Goal: Task Accomplishment & Management: Manage account settings

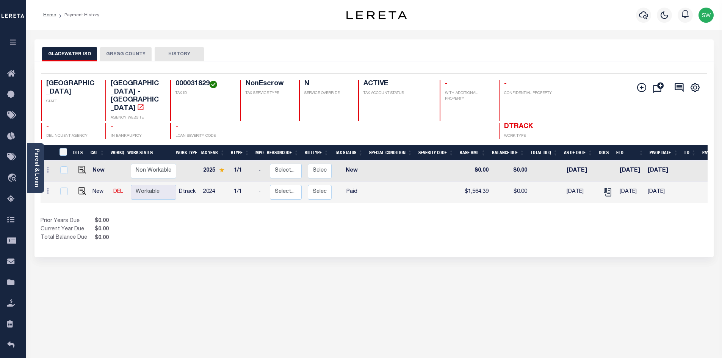
drag, startPoint x: 203, startPoint y: 224, endPoint x: 196, endPoint y: 205, distance: 20.4
click at [199, 219] on div "Prior Years Due $0.00 Current Year Due $0.00 Total Balance Due $0.00" at bounding box center [208, 229] width 334 height 25
click at [137, 55] on button "GREGG COUNTY" at bounding box center [126, 54] width 52 height 14
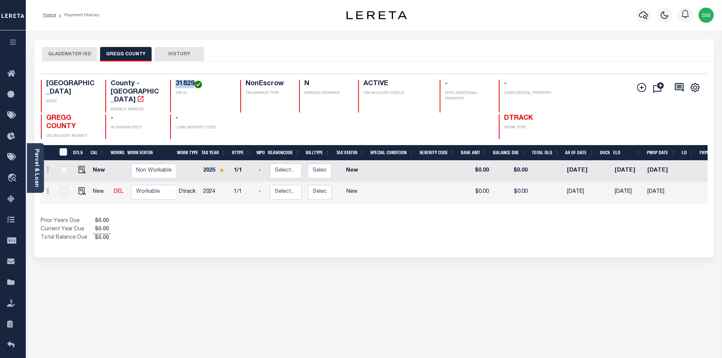
drag, startPoint x: 195, startPoint y: 81, endPoint x: 174, endPoint y: 83, distance: 21.7
click at [174, 83] on div "31829 TAX ID" at bounding box center [200, 96] width 61 height 33
copy h4 "31829"
drag, startPoint x: 359, startPoint y: 230, endPoint x: 317, endPoint y: 207, distance: 47.7
click at [359, 230] on div "Prior Years Due $0.00 Current Year Due $0.00 Total Balance Due $0.00" at bounding box center [208, 229] width 334 height 25
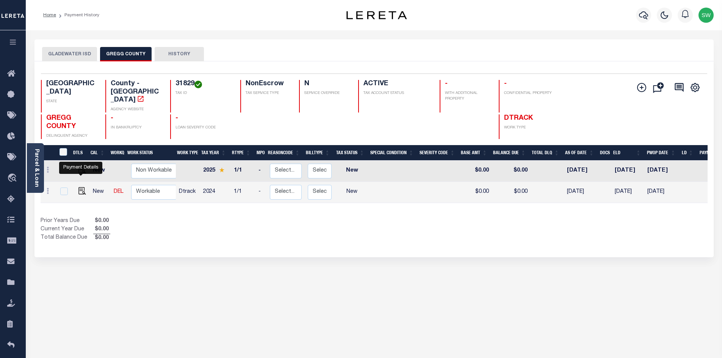
drag, startPoint x: 81, startPoint y: 182, endPoint x: 171, endPoint y: 174, distance: 91.0
click at [81, 187] on img "" at bounding box center [82, 191] width 8 height 8
checkbox input "true"
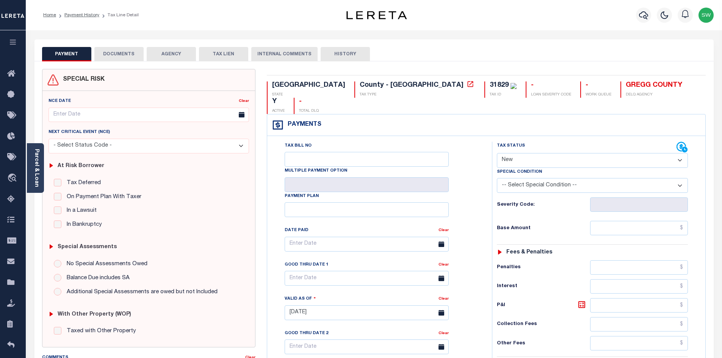
click at [679, 153] on select "- Select Status Code - Open Due/Unpaid Paid Incomplete No Tax Due Internal Refu…" at bounding box center [592, 160] width 191 height 15
select select "PYD"
click at [497, 153] on select "- Select Status Code - Open Due/Unpaid Paid Incomplete No Tax Due Internal Refu…" at bounding box center [592, 160] width 191 height 15
type input "[DATE]"
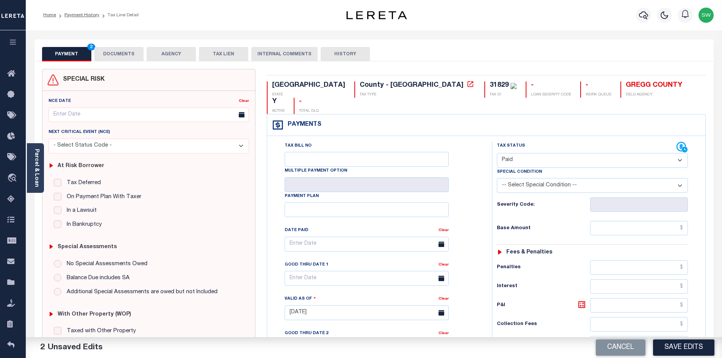
click at [570, 142] on div "Tax Status Status" at bounding box center [587, 147] width 180 height 11
click at [635, 221] on input "text" at bounding box center [639, 228] width 98 height 14
click at [621, 221] on input "text" at bounding box center [639, 228] width 98 height 14
paste input "1,647.16"
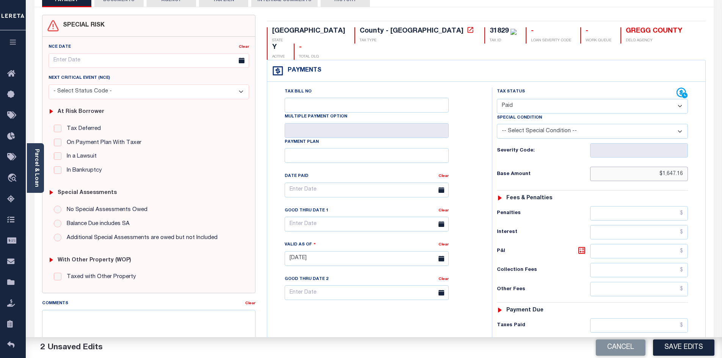
scroll to position [58, 0]
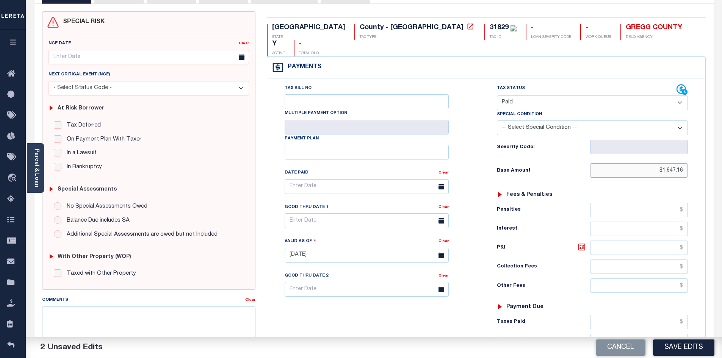
type input "$1,647.16"
click at [625, 315] on input "text" at bounding box center [639, 322] width 98 height 14
paste input "1,647.16"
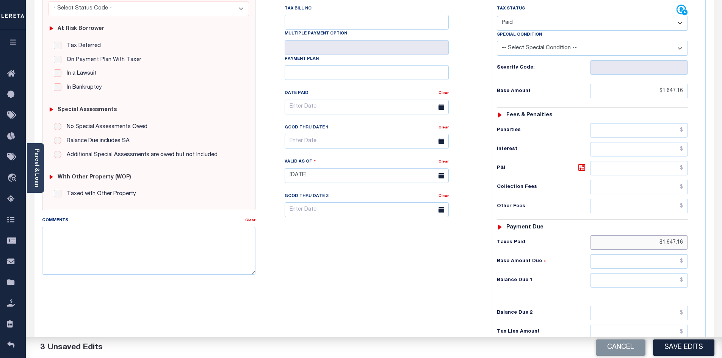
type input "$1,647.16"
click at [664, 273] on input "text" at bounding box center [639, 280] width 98 height 14
type input "$0.00"
click at [477, 274] on div "Tax Bill No Multiple Payment Option Payment Plan Clear" at bounding box center [377, 172] width 217 height 335
click at [673, 345] on button "Save Edits" at bounding box center [683, 348] width 61 height 16
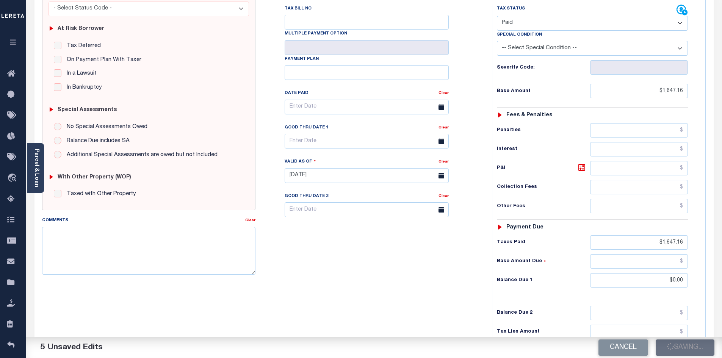
checkbox input "false"
type input "$1,647.16"
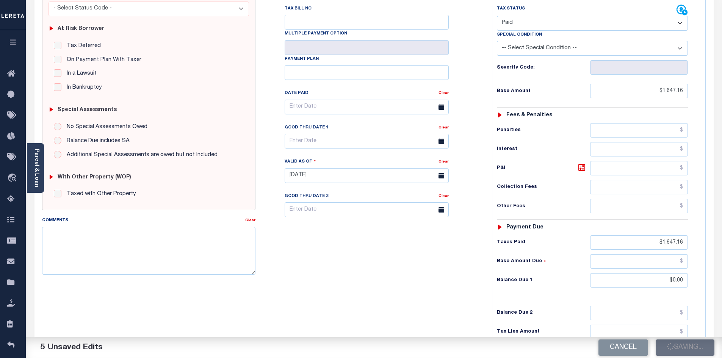
type input "$1,647.16"
type input "$0"
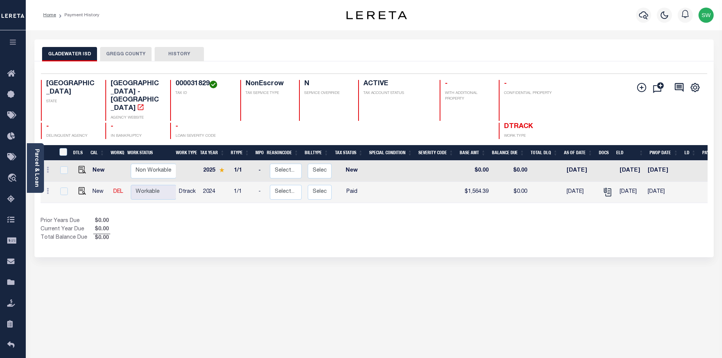
click at [432, 232] on div "Selected 2 Results 1 Items per page 25 50 100 TX STATE TAX ID N" at bounding box center [373, 159] width 679 height 196
click at [117, 58] on button "GREGG COUNTY" at bounding box center [126, 54] width 52 height 14
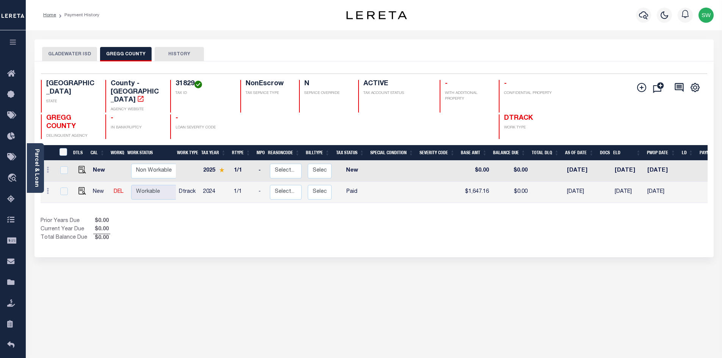
click at [68, 57] on button "GLADEWATER ISD" at bounding box center [69, 54] width 55 height 14
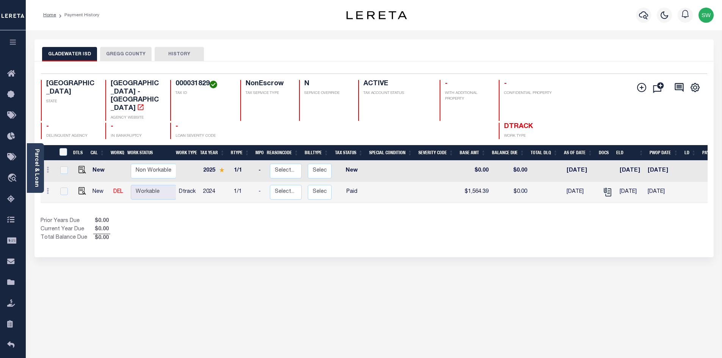
click at [128, 52] on button "GREGG COUNTY" at bounding box center [126, 54] width 52 height 14
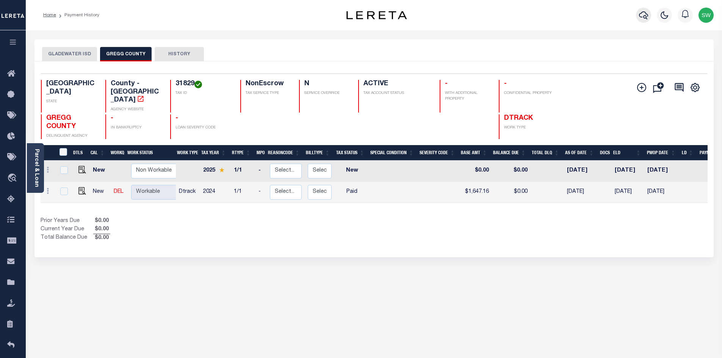
click at [644, 17] on icon "button" at bounding box center [643, 15] width 9 height 8
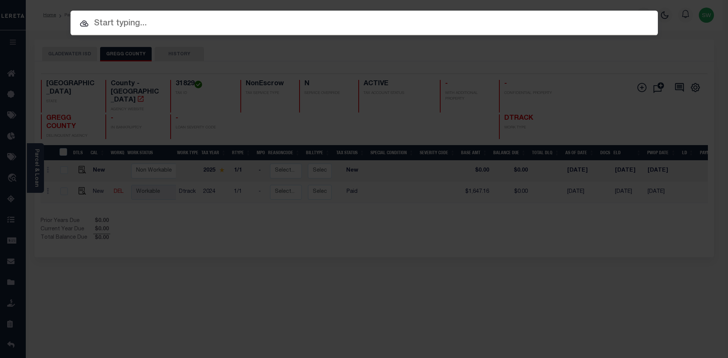
click at [113, 26] on input "text" at bounding box center [364, 23] width 587 height 13
paste input "3724011217"
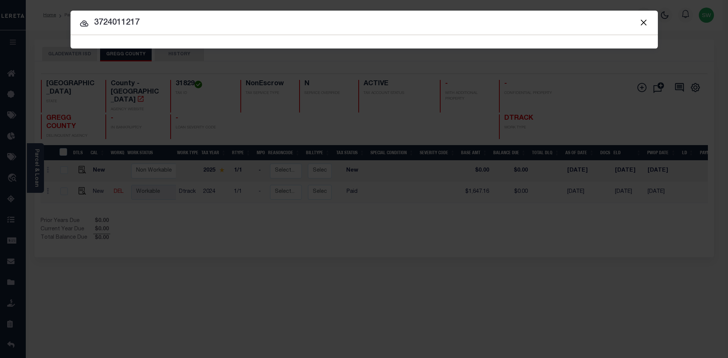
click at [159, 26] on input "3724011217" at bounding box center [364, 22] width 587 height 13
type input "3724011217"
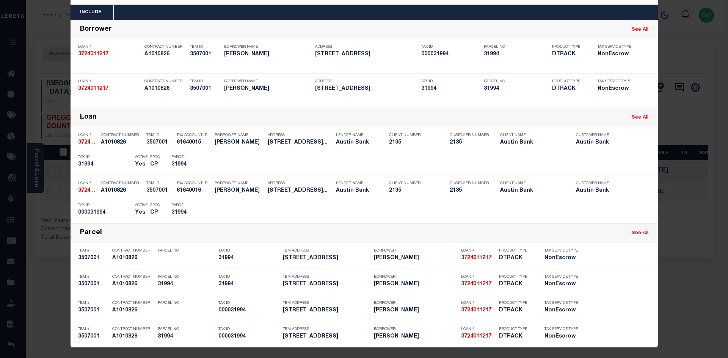
scroll to position [31, 0]
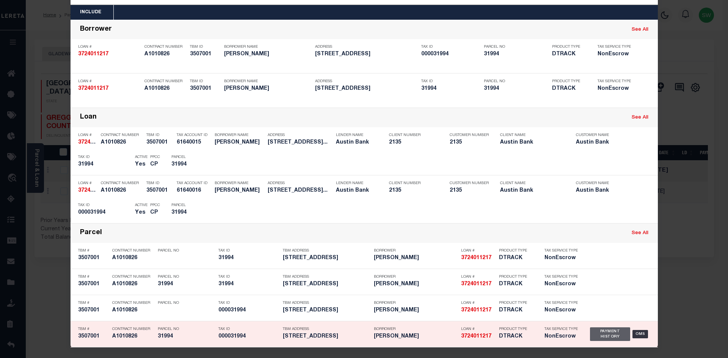
click at [597, 335] on div "Payment History" at bounding box center [610, 335] width 41 height 14
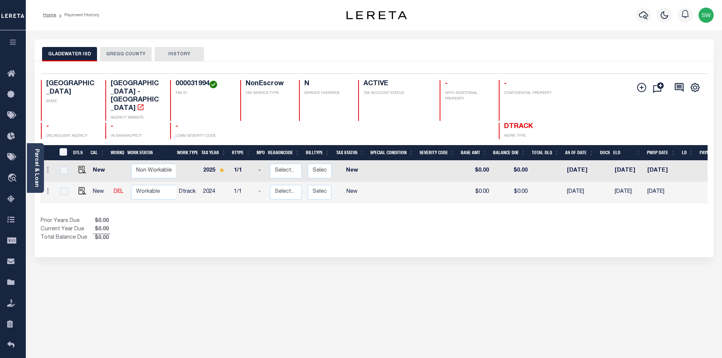
click at [371, 224] on div "Prior Years Due $0.00 Current Year Due $0.00 Total Balance Due $0.00" at bounding box center [208, 229] width 334 height 25
drag, startPoint x: 211, startPoint y: 85, endPoint x: 174, endPoint y: 85, distance: 36.4
click at [174, 85] on div "000031994 TAX ID" at bounding box center [200, 100] width 61 height 41
copy h4 "000031994"
click at [406, 217] on div "Show Tax Lines before Bill Release Date Prior Years Due $0.00 Current Year Due …" at bounding box center [374, 229] width 667 height 25
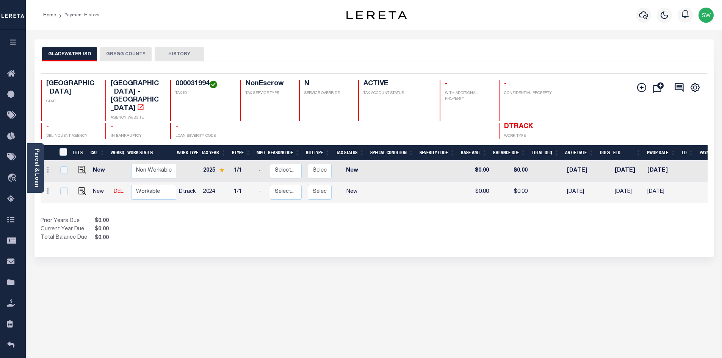
click at [196, 217] on div "Prior Years Due $0.00 Current Year Due $0.00 Total Balance Due $0.00" at bounding box center [208, 229] width 334 height 25
click at [79, 187] on img "" at bounding box center [82, 191] width 8 height 8
checkbox input "true"
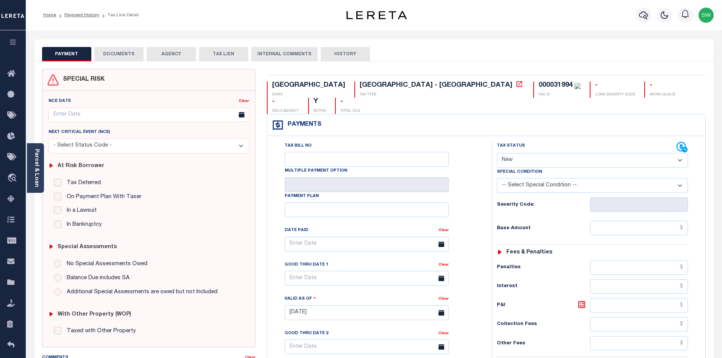
click at [678, 153] on select "- Select Status Code - Open Due/Unpaid Paid Incomplete No Tax Due Internal Refu…" at bounding box center [592, 160] width 191 height 15
select select "PYD"
click at [497, 153] on select "- Select Status Code - Open Due/Unpaid Paid Incomplete No Tax Due Internal Refu…" at bounding box center [592, 160] width 191 height 15
type input "[DATE]"
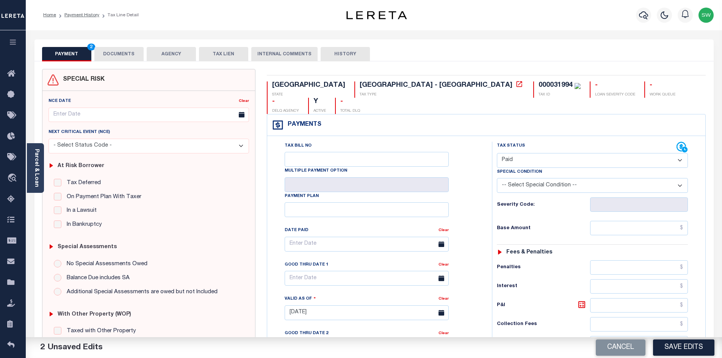
click at [581, 142] on div "Tax Status Status" at bounding box center [587, 147] width 180 height 11
click at [635, 221] on input "text" at bounding box center [639, 228] width 98 height 14
paste input "572.64"
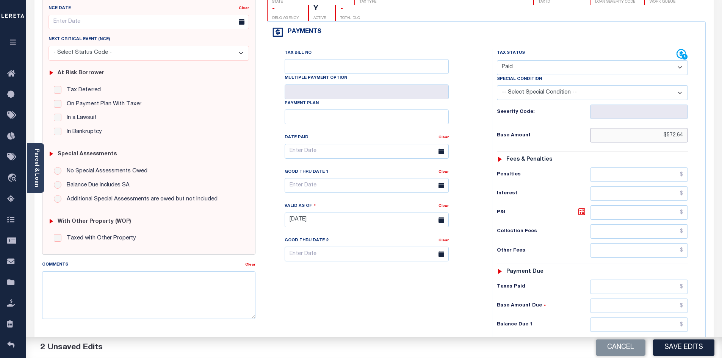
scroll to position [102, 0]
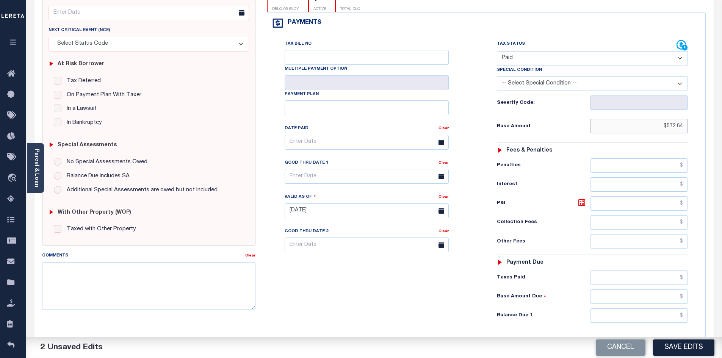
type input "$572.64"
click at [645, 309] on input "text" at bounding box center [639, 316] width 98 height 14
paste input "624.17"
type input "$624.17"
click at [648, 271] on input "text" at bounding box center [639, 278] width 98 height 14
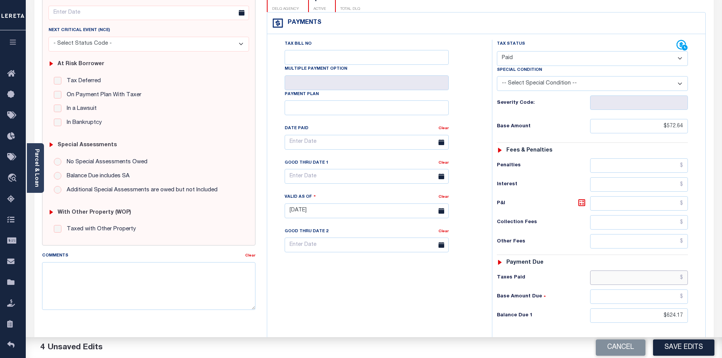
paste input "624.17"
type input "$624.17"
click at [580, 201] on icon at bounding box center [582, 203] width 5 height 5
type input "$51.53"
drag, startPoint x: 661, startPoint y: 301, endPoint x: 732, endPoint y: 301, distance: 70.9
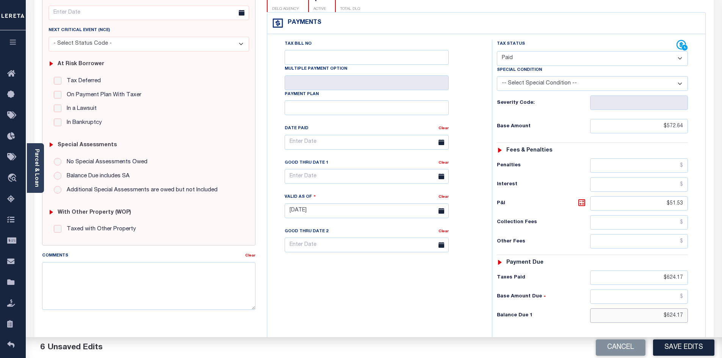
click at [722, 301] on html "Home Payment History Tax Line Detail" at bounding box center [361, 184] width 722 height 573
type input "$0.00"
click at [433, 276] on div "Tax Bill No Multiple Payment Option Payment Plan Clear" at bounding box center [377, 207] width 217 height 335
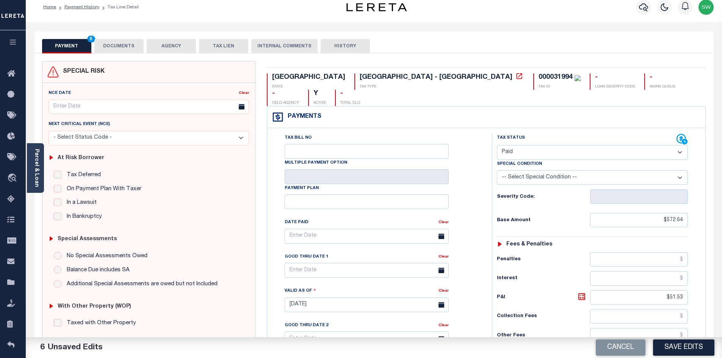
scroll to position [0, 0]
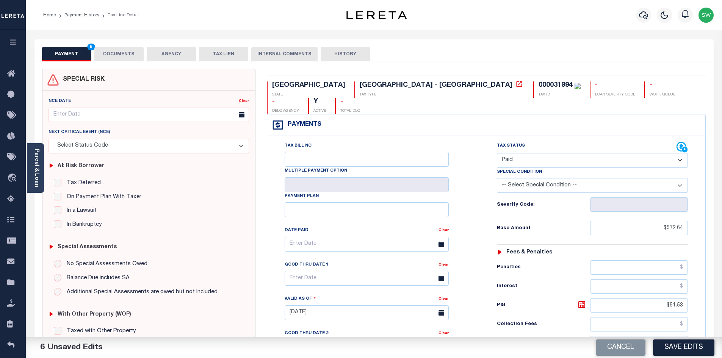
click at [127, 54] on button "DOCUMENTS" at bounding box center [118, 54] width 49 height 14
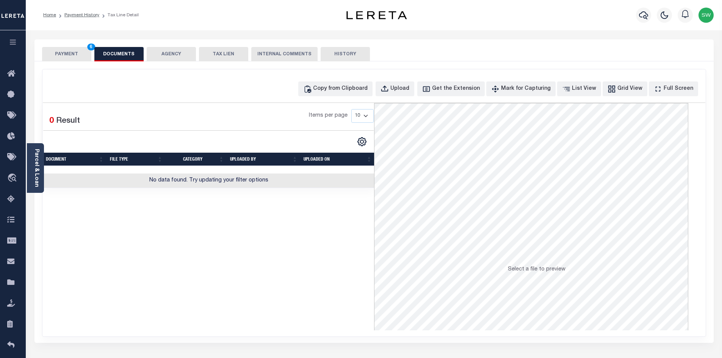
click at [221, 268] on div "Selected 0 Result Items per page 10 25 50 100" at bounding box center [208, 216] width 331 height 227
click at [366, 92] on div "Copy from Clipboard" at bounding box center [340, 89] width 55 height 8
select select "POP"
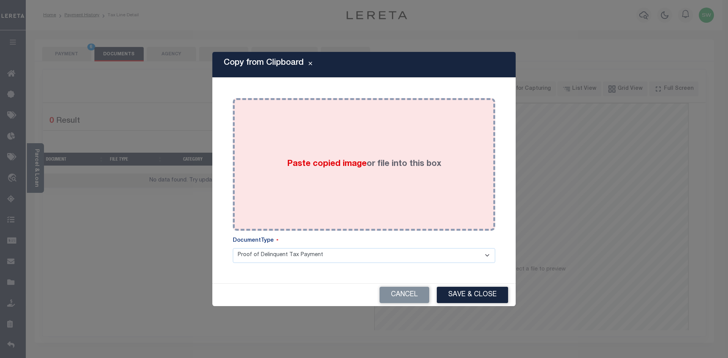
click at [342, 183] on div "Paste copied image or file into this box" at bounding box center [363, 164] width 251 height 121
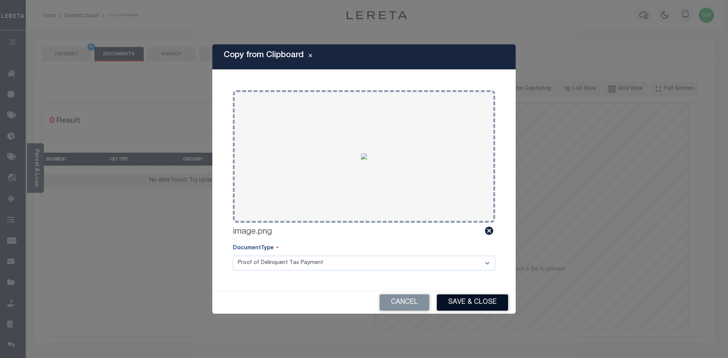
click at [473, 300] on button "Save & Close" at bounding box center [472, 303] width 71 height 16
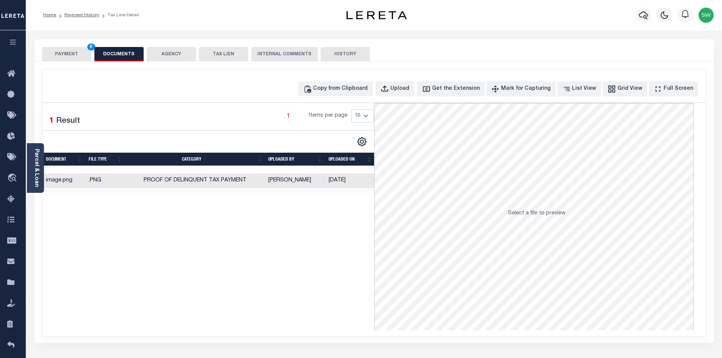
click at [225, 288] on div "Selected 1 Result 1 Items per page 10 25 50 100" at bounding box center [208, 216] width 331 height 227
click at [76, 52] on button "PAYMENT 6" at bounding box center [66, 54] width 49 height 14
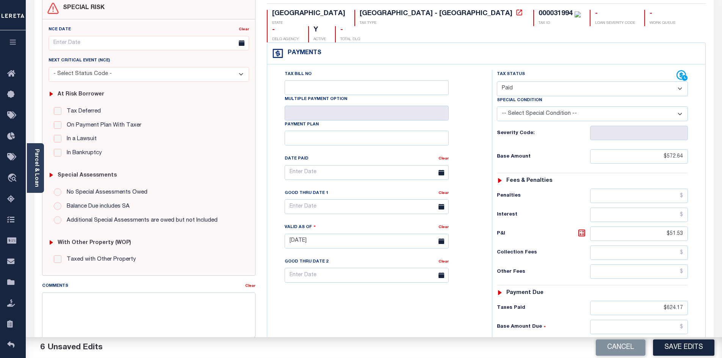
scroll to position [72, 0]
click at [690, 346] on button "Save Edits" at bounding box center [683, 348] width 61 height 16
checkbox input "false"
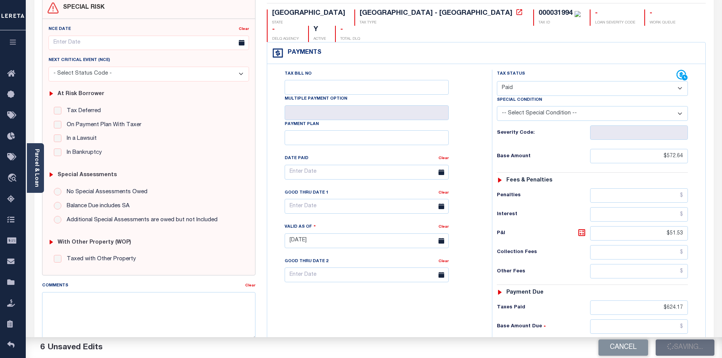
checkbox input "false"
type input "$572.64"
type input "$51.53"
type input "$624.17"
type input "$0"
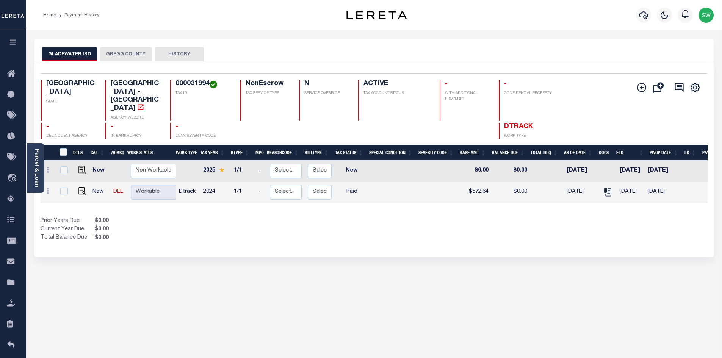
click at [311, 220] on div "Prior Years Due $0.00 Current Year Due $0.00 Total Balance Due $0.00" at bounding box center [208, 229] width 334 height 25
click at [125, 54] on button "GREGG COUNTY" at bounding box center [126, 54] width 52 height 14
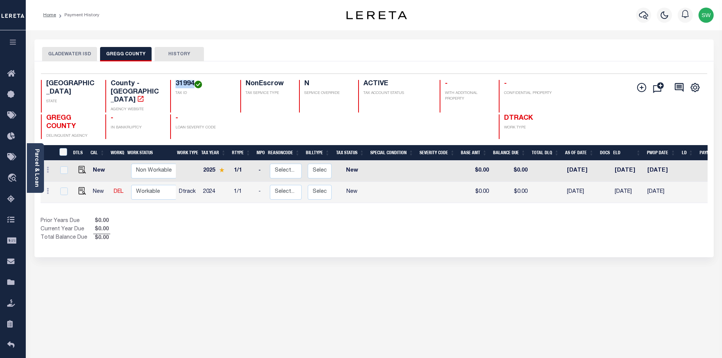
drag, startPoint x: 194, startPoint y: 81, endPoint x: 176, endPoint y: 80, distance: 18.3
click at [176, 80] on h4 "31994" at bounding box center [204, 84] width 56 height 8
copy h4 "31994"
click at [339, 217] on div "Prior Years Due $0.00 Current Year Due $0.00 Total Balance Due $0.00" at bounding box center [208, 229] width 334 height 25
drag, startPoint x: 80, startPoint y: 181, endPoint x: 107, endPoint y: 192, distance: 28.7
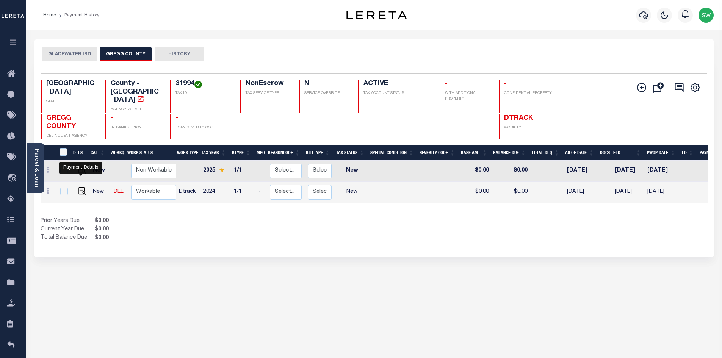
click at [80, 187] on img "" at bounding box center [82, 191] width 8 height 8
checkbox input "true"
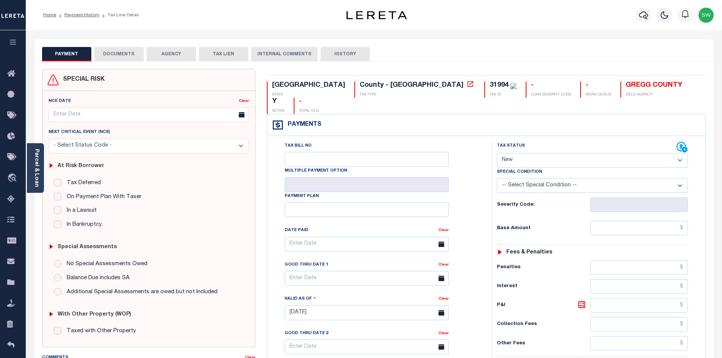
click at [680, 153] on select "- Select Status Code - Open Due/Unpaid Paid Incomplete No Tax Due Internal Refu…" at bounding box center [592, 160] width 191 height 15
select select "PYD"
click at [497, 153] on select "- Select Status Code - Open Due/Unpaid Paid Incomplete No Tax Due Internal Refu…" at bounding box center [592, 160] width 191 height 15
type input "[DATE]"
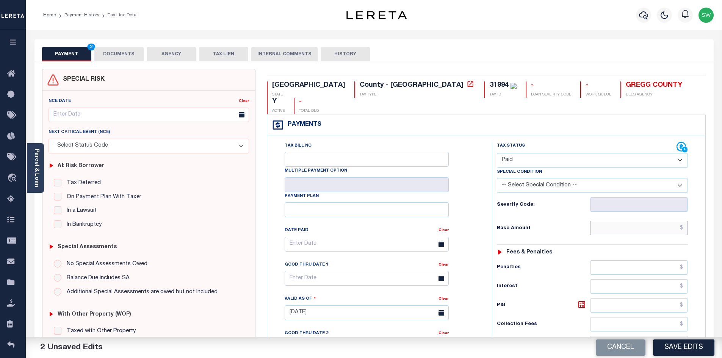
click at [637, 221] on input "text" at bounding box center [639, 228] width 98 height 14
paste input "855.84"
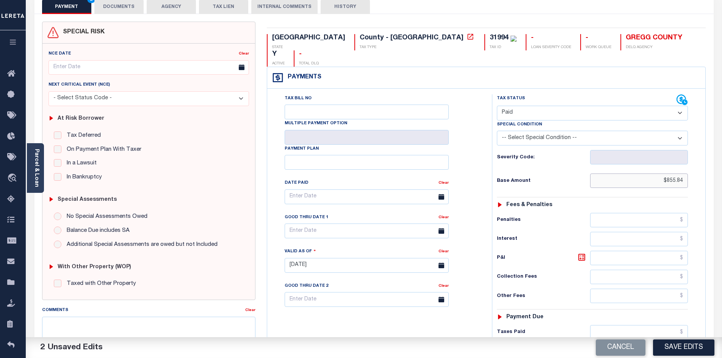
scroll to position [50, 0]
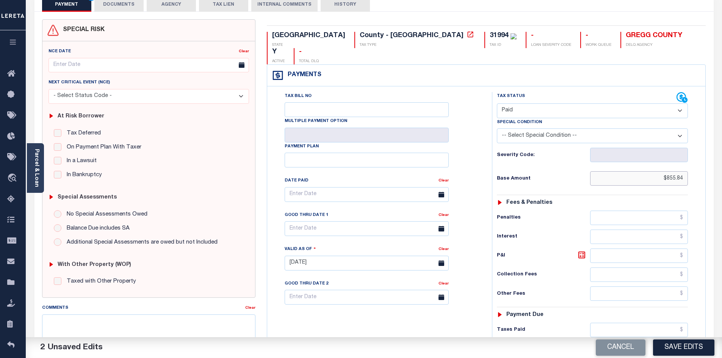
type input "$855.84"
click at [646, 323] on input "text" at bounding box center [639, 330] width 98 height 14
paste input "855.84"
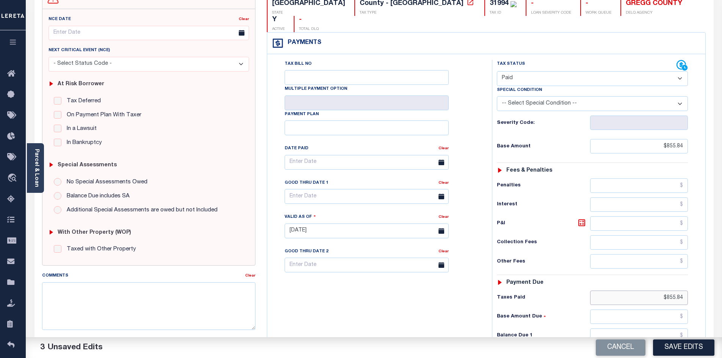
scroll to position [98, 0]
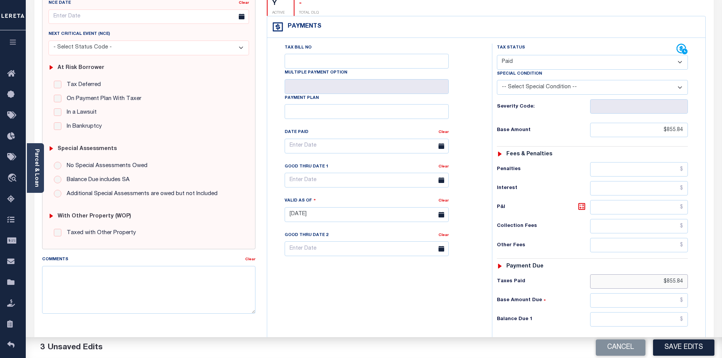
type input "$855.84"
click at [670, 312] on input "text" at bounding box center [639, 319] width 98 height 14
type input "$0.00"
click at [420, 310] on div "Tax Bill No Multiple Payment Option Payment Plan Clear" at bounding box center [377, 211] width 217 height 335
click at [682, 344] on button "Save Edits" at bounding box center [683, 348] width 61 height 16
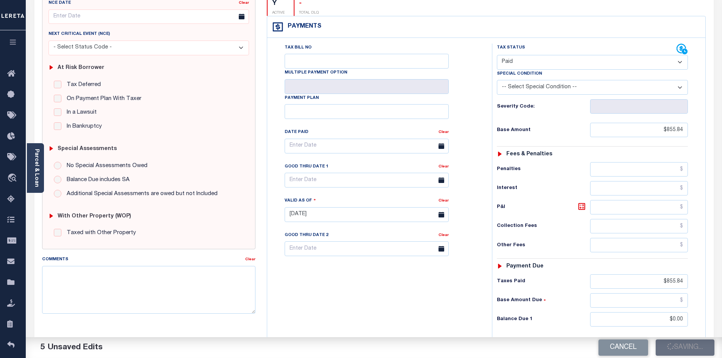
checkbox input "false"
type input "$855.84"
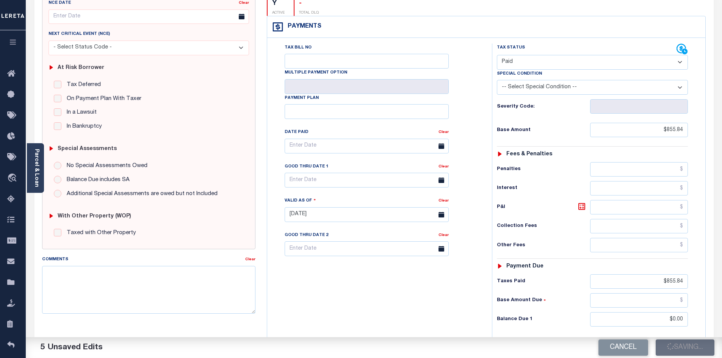
type input "$855.84"
type input "$0"
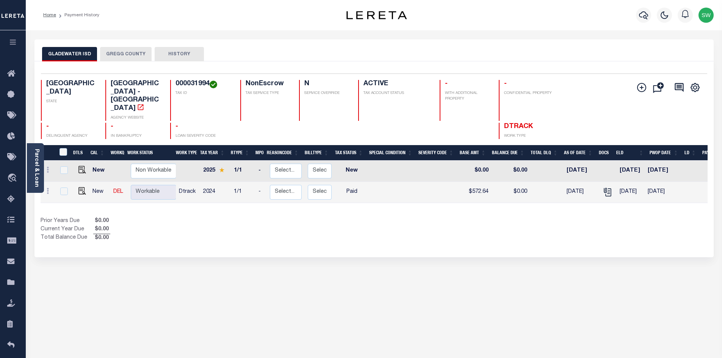
drag, startPoint x: 409, startPoint y: 230, endPoint x: 501, endPoint y: 208, distance: 94.2
click at [410, 230] on div "Selected 2 Results 1 Items per page 25 50 100 TX STATE TAX ID N" at bounding box center [373, 159] width 679 height 196
click at [143, 56] on button "GREGG COUNTY" at bounding box center [126, 54] width 52 height 14
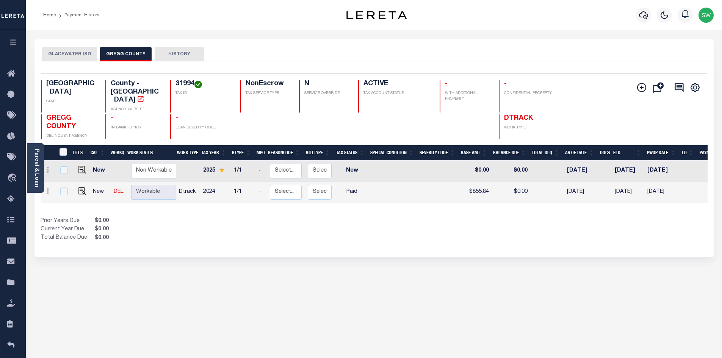
click at [476, 221] on div "Show Tax Lines before Bill Release Date Prior Years Due $0.00 Current Year Due …" at bounding box center [374, 229] width 667 height 25
drag, startPoint x: 230, startPoint y: 225, endPoint x: 228, endPoint y: 198, distance: 27.0
click at [228, 224] on div "Prior Years Due $0.00 Current Year Due $0.00 Total Balance Due $0.00" at bounding box center [208, 229] width 334 height 25
drag, startPoint x: 369, startPoint y: 225, endPoint x: 364, endPoint y: 224, distance: 5.5
click at [364, 224] on div "Prior Years Due $0.00 Current Year Due $0.00 Total Balance Due $0.00" at bounding box center [208, 229] width 334 height 25
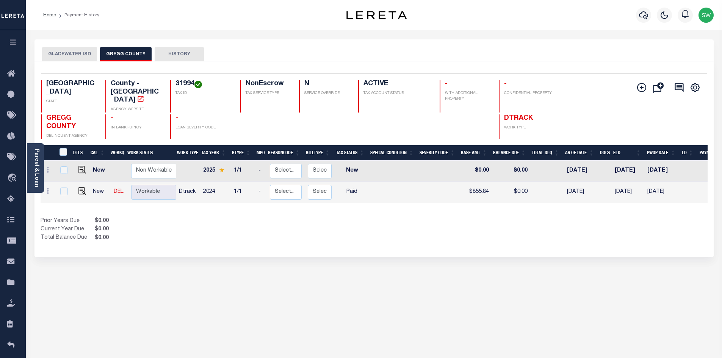
click at [85, 55] on button "GLADEWATER ISD" at bounding box center [69, 54] width 55 height 14
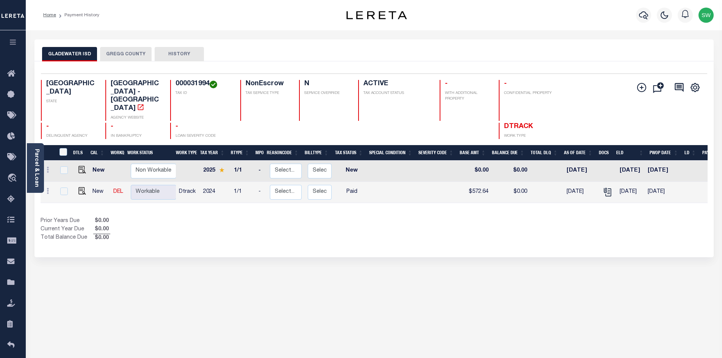
click at [451, 223] on div "Show Tax Lines before Bill Release Date Prior Years Due $0.00 Current Year Due …" at bounding box center [374, 229] width 667 height 25
drag, startPoint x: 356, startPoint y: 209, endPoint x: 350, endPoint y: 194, distance: 16.7
click at [354, 217] on div "Prior Years Due $0.00 Current Year Due $0.00 Total Balance Due $0.00" at bounding box center [208, 229] width 334 height 25
click at [135, 55] on button "GREGG COUNTY" at bounding box center [126, 54] width 52 height 14
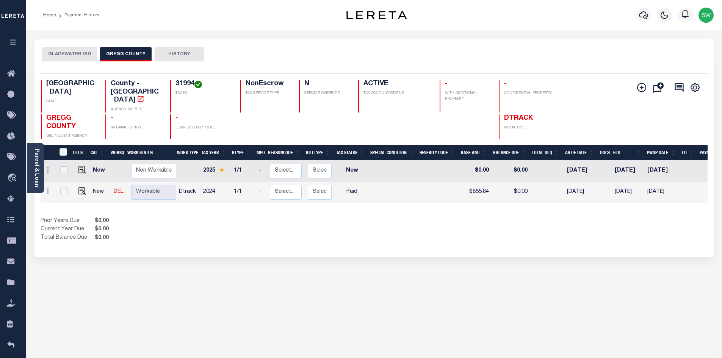
click at [473, 224] on div "Show Tax Lines before Bill Release Date Prior Years Due $0.00 Current Year Due …" at bounding box center [374, 229] width 667 height 25
click at [644, 16] on icon "button" at bounding box center [643, 15] width 9 height 8
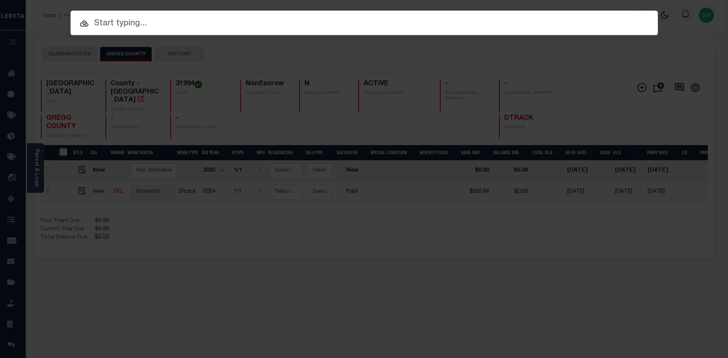
click at [122, 23] on input "text" at bounding box center [364, 23] width 587 height 13
paste input "30006860"
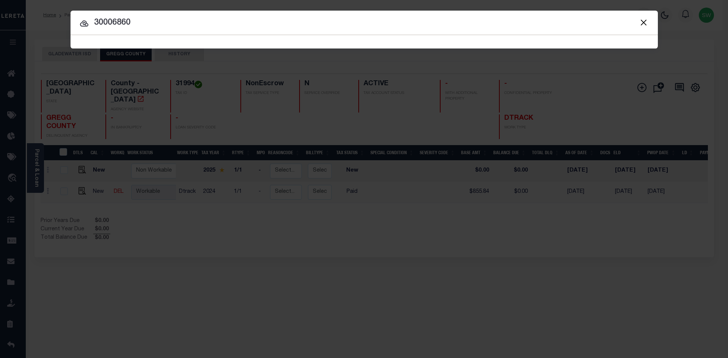
click at [194, 17] on input "30006860" at bounding box center [364, 22] width 587 height 13
type input "30006860"
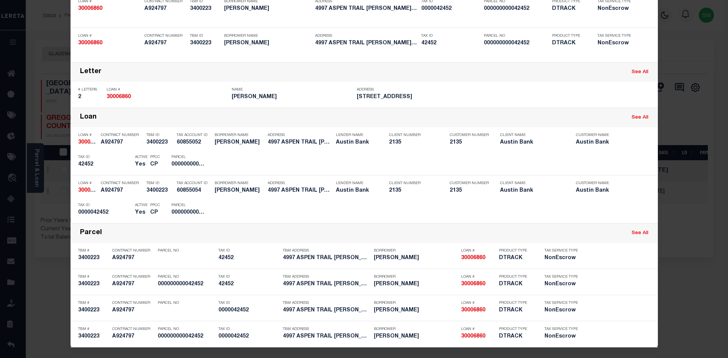
scroll to position [77, 0]
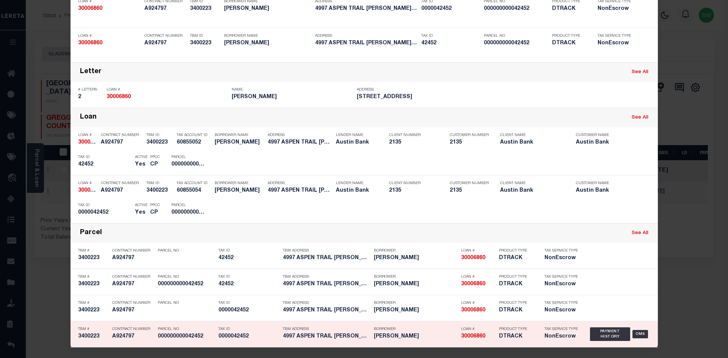
click at [551, 337] on h5 "NonEscrow" at bounding box center [561, 337] width 34 height 6
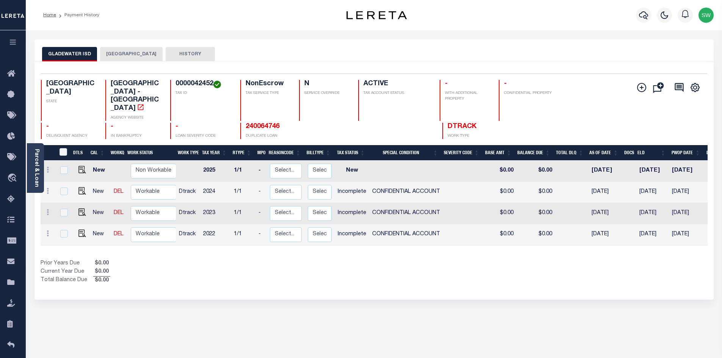
click at [406, 260] on div "Show Tax Lines before Bill Release Date Prior Years Due $0.00 Current Year Due …" at bounding box center [374, 272] width 667 height 25
click at [125, 57] on button "[GEOGRAPHIC_DATA]" at bounding box center [131, 54] width 63 height 14
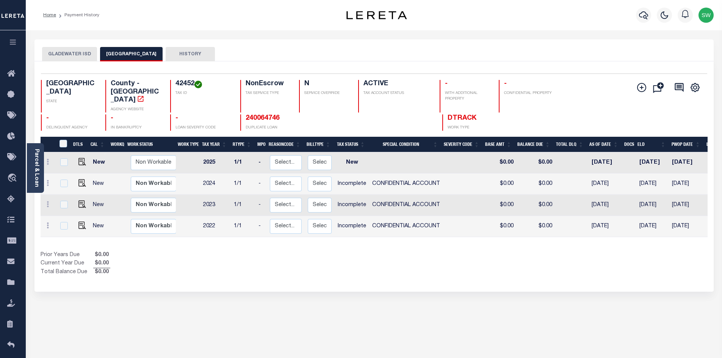
click at [63, 58] on button "GLADEWATER ISD" at bounding box center [69, 54] width 55 height 14
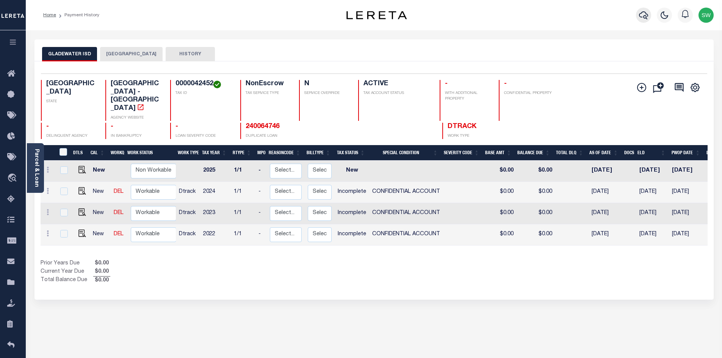
click at [646, 17] on icon "button" at bounding box center [643, 15] width 9 height 8
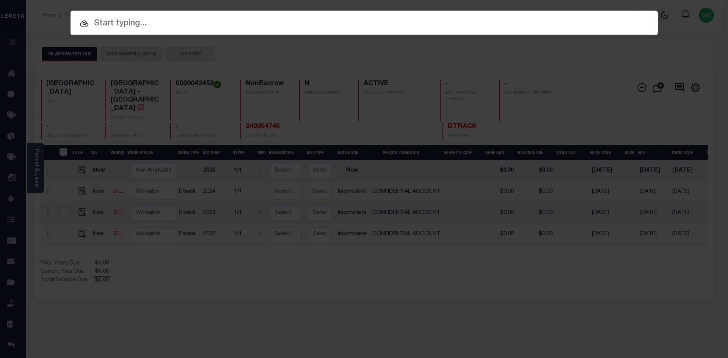
click at [150, 26] on input "text" at bounding box center [364, 23] width 587 height 13
paste input "30006860"
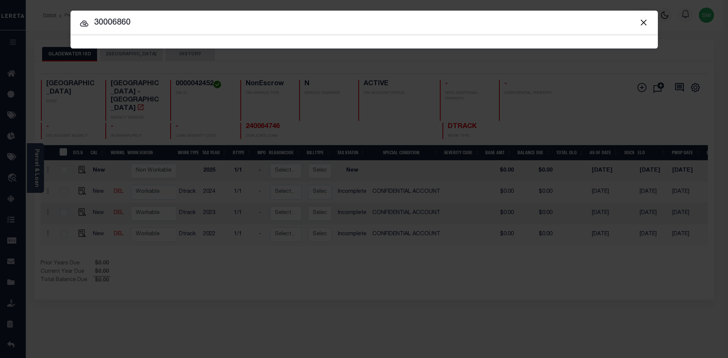
click at [191, 19] on input "30006860" at bounding box center [364, 22] width 587 height 13
type input "30006860"
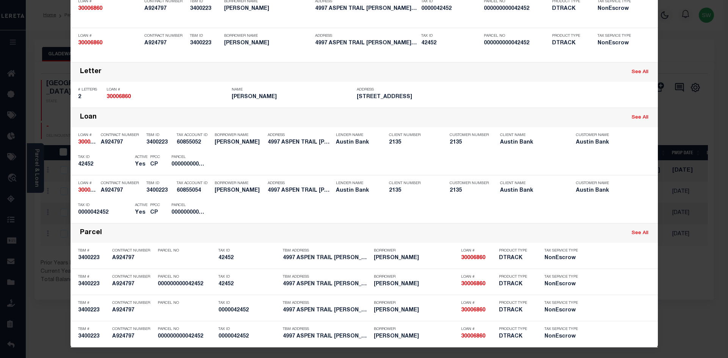
scroll to position [77, 0]
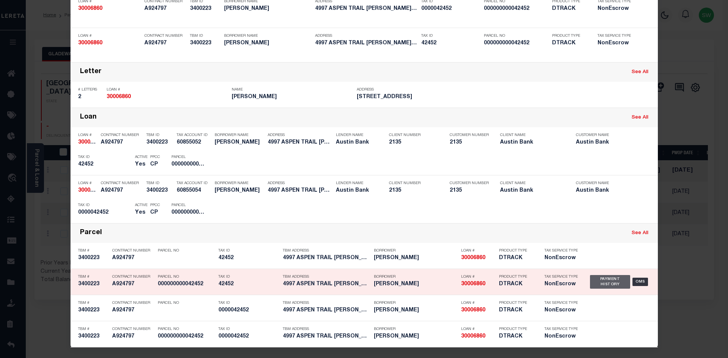
click at [606, 278] on div "Payment History" at bounding box center [610, 282] width 41 height 14
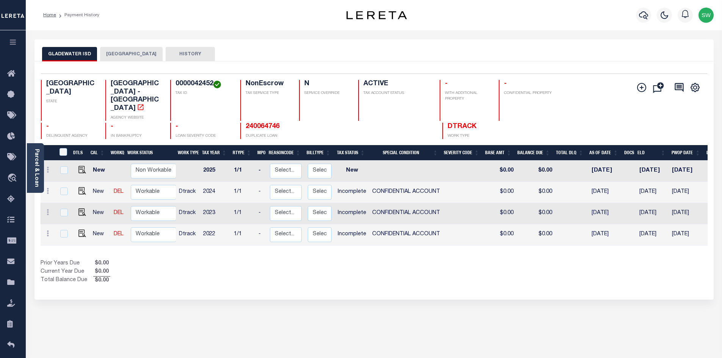
click at [120, 57] on button "[GEOGRAPHIC_DATA]" at bounding box center [131, 54] width 63 height 14
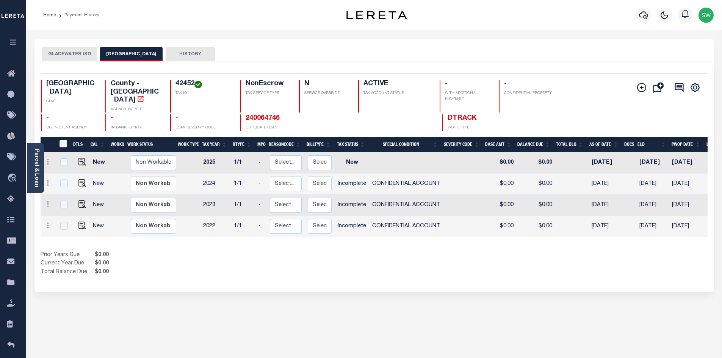
click at [51, 53] on button "GLADEWATER ISD" at bounding box center [69, 54] width 55 height 14
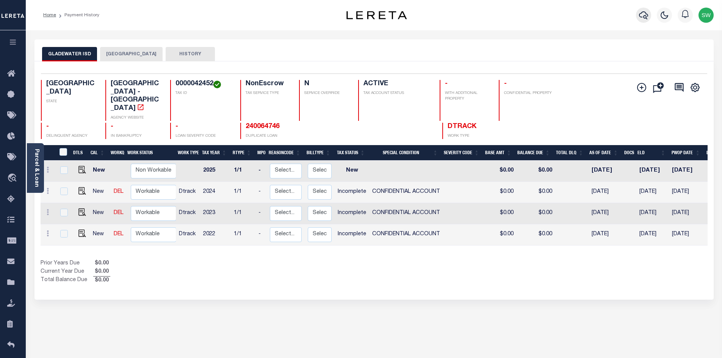
click at [647, 17] on icon "button" at bounding box center [643, 15] width 9 height 9
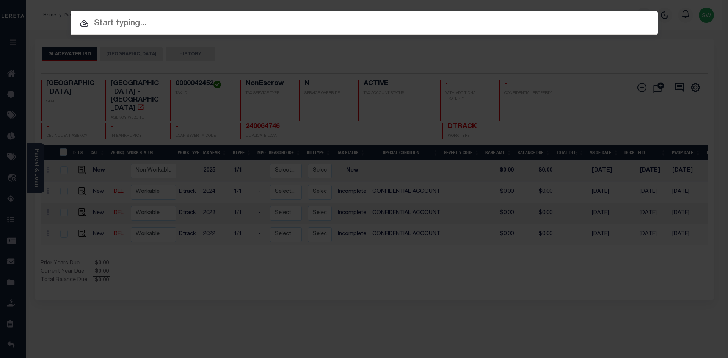
click at [133, 25] on input "text" at bounding box center [364, 23] width 587 height 13
paste input "3824003321"
type input "3824003321"
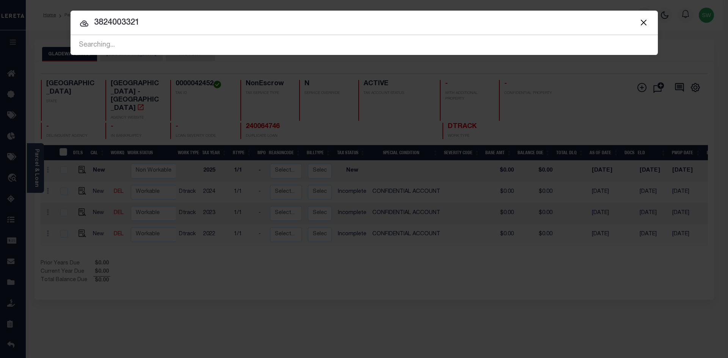
click at [153, 25] on input "3824003321" at bounding box center [364, 22] width 587 height 13
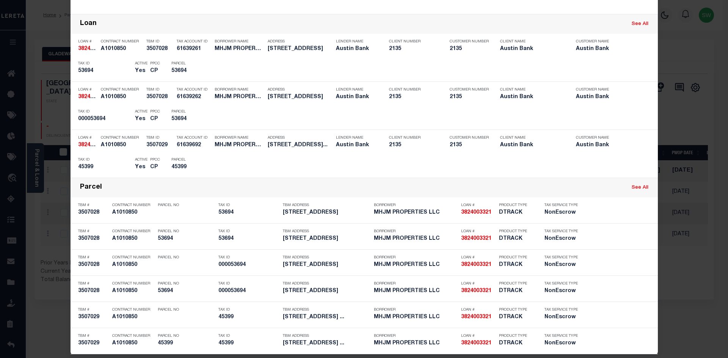
scroll to position [165, 0]
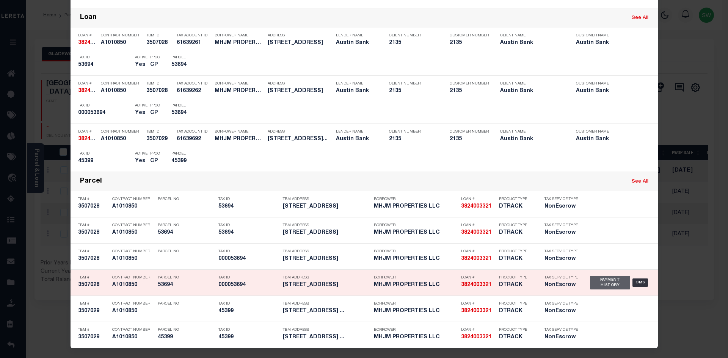
click at [603, 283] on div "Payment History" at bounding box center [610, 283] width 41 height 14
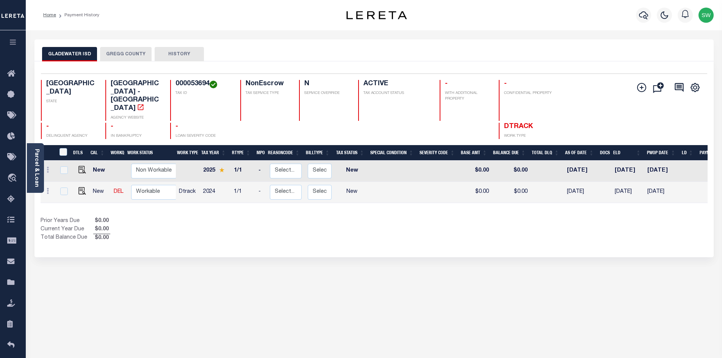
click at [382, 217] on div "Show Tax Lines before Bill Release Date Prior Years Due $0.00 Current Year Due …" at bounding box center [374, 229] width 667 height 25
click at [204, 100] on div "000053694 TAX ID" at bounding box center [200, 100] width 61 height 41
drag, startPoint x: 208, startPoint y: 82, endPoint x: 168, endPoint y: 85, distance: 39.9
click at [168, 85] on div "TX STATE School District - TX AGENCY WEBSITE 000053694 TAX ID NonEscrow TAX SER…" at bounding box center [318, 100] width 555 height 41
copy h4 "000053694"
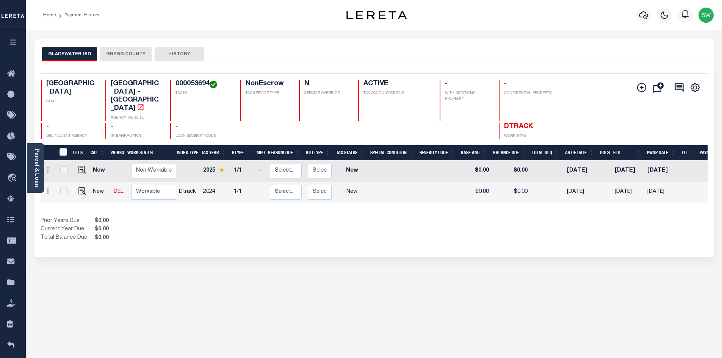
click at [453, 217] on div "Show Tax Lines before Bill Release Date Prior Years Due $0.00 Current Year Due …" at bounding box center [374, 229] width 667 height 25
click at [188, 217] on div "Prior Years Due $0.00 Current Year Due $0.00 Total Balance Due $0.00" at bounding box center [208, 229] width 334 height 25
click at [246, 233] on div "Selected 2 Results 1 Items per page 25 50 100 TX STATE TAX ID N" at bounding box center [373, 159] width 679 height 196
click at [232, 217] on div "Prior Years Due $0.00 Current Year Due $0.00 Total Balance Due $0.00" at bounding box center [208, 229] width 334 height 25
click at [207, 199] on div "DTLS CAL WorkQ Work Status Work Type Tax Year RType MPO ReasonCode BillType Tax…" at bounding box center [374, 193] width 667 height 97
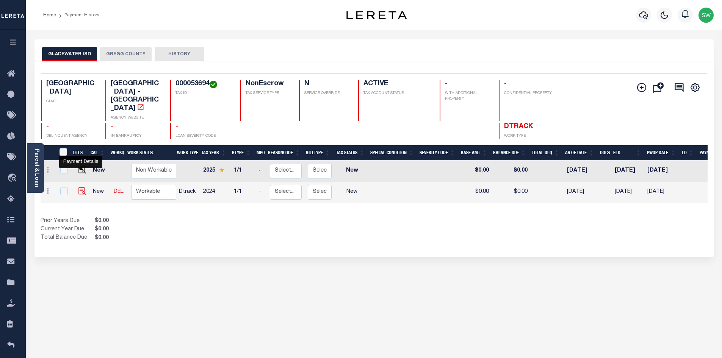
click at [84, 187] on img "" at bounding box center [82, 191] width 8 height 8
checkbox input "true"
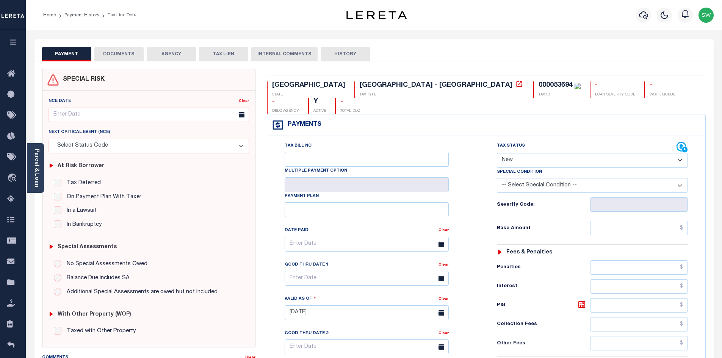
click at [680, 153] on select "- Select Status Code - Open Due/Unpaid Paid Incomplete No Tax Due Internal Refu…" at bounding box center [592, 160] width 191 height 15
select select "PYD"
click at [497, 153] on select "- Select Status Code - Open Due/Unpaid Paid Incomplete No Tax Due Internal Refu…" at bounding box center [592, 160] width 191 height 15
type input "[DATE]"
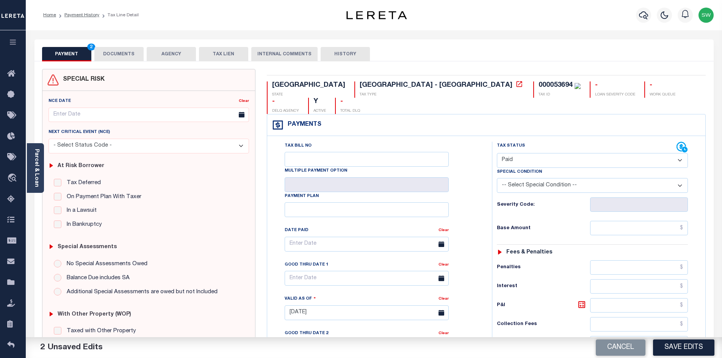
click at [556, 142] on div "Tax Status Status" at bounding box center [587, 147] width 180 height 11
click at [630, 221] on input "text" at bounding box center [639, 228] width 98 height 14
paste input "1,671.34"
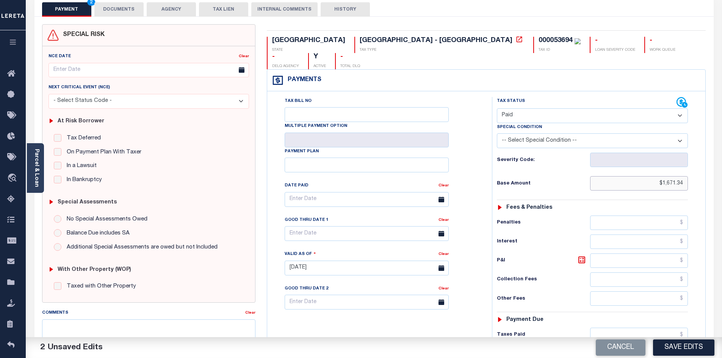
scroll to position [52, 0]
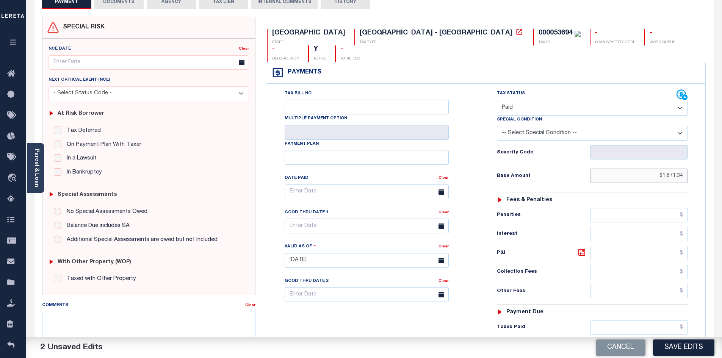
type input "$1,671.34"
click at [650, 320] on input "text" at bounding box center [639, 327] width 98 height 14
paste input "1,671.34"
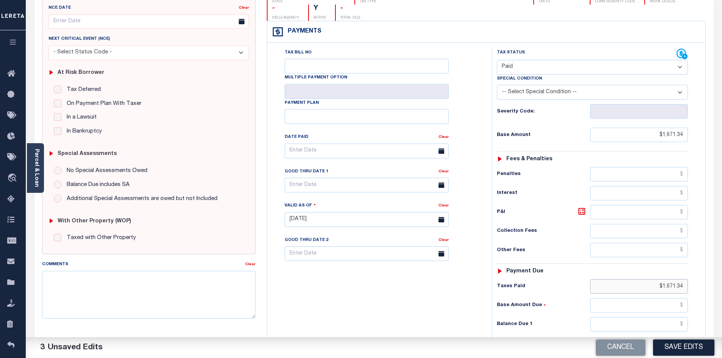
scroll to position [113, 0]
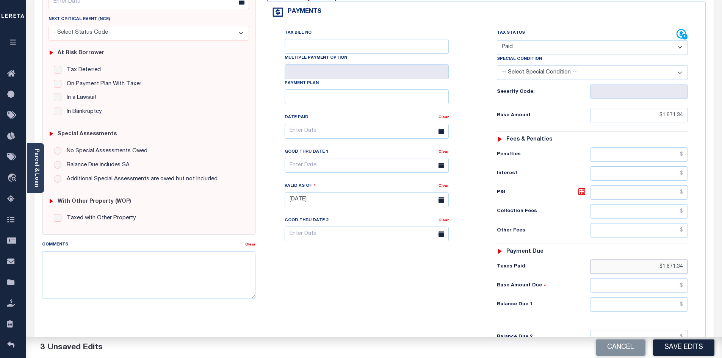
type input "$1,671.34"
click at [655, 298] on input "text" at bounding box center [639, 305] width 98 height 14
type input "$0.00"
drag, startPoint x: 431, startPoint y: 277, endPoint x: 580, endPoint y: 276, distance: 149.0
click at [431, 277] on div "Tax Bill No Multiple Payment Option Payment Plan Clear" at bounding box center [377, 196] width 217 height 335
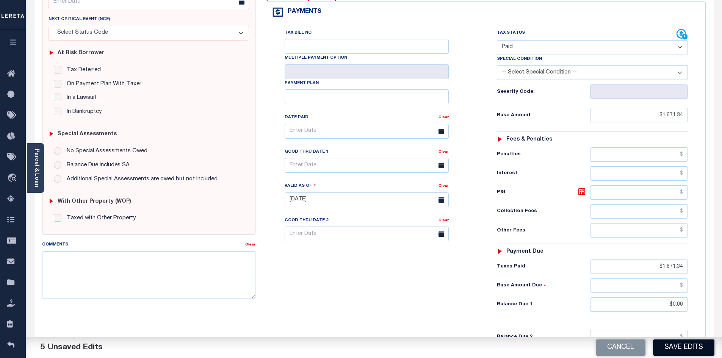
click at [674, 345] on button "Save Edits" at bounding box center [683, 348] width 61 height 16
checkbox input "false"
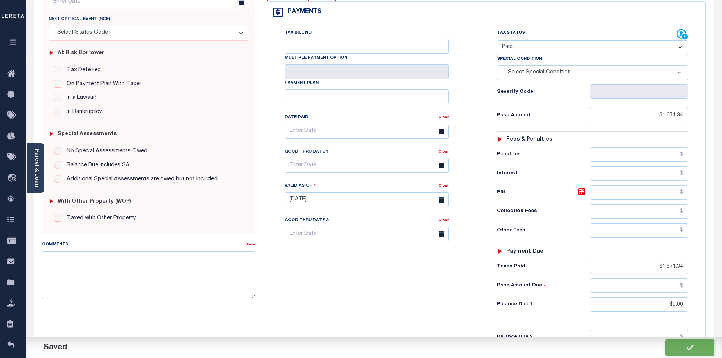
type input "$1,671.34"
type input "$0"
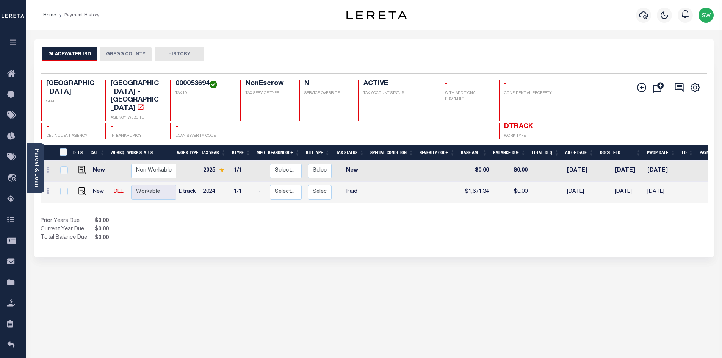
click at [300, 217] on div "Prior Years Due $0.00 Current Year Due $0.00 Total Balance Due $0.00" at bounding box center [208, 229] width 334 height 25
drag, startPoint x: 131, startPoint y: 56, endPoint x: 130, endPoint y: 52, distance: 3.9
click at [131, 55] on button "GREGG COUNTY" at bounding box center [126, 54] width 52 height 14
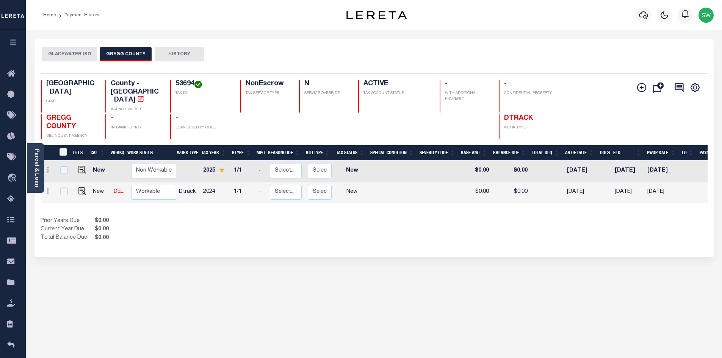
click at [246, 217] on div "Prior Years Due $0.00 Current Year Due $0.00 Total Balance Due $0.00" at bounding box center [208, 229] width 334 height 25
drag, startPoint x: 195, startPoint y: 83, endPoint x: 176, endPoint y: 83, distance: 18.6
click at [176, 83] on h4 "53694" at bounding box center [204, 84] width 56 height 8
copy h4 "53694"
drag, startPoint x: 446, startPoint y: 230, endPoint x: 232, endPoint y: 186, distance: 218.6
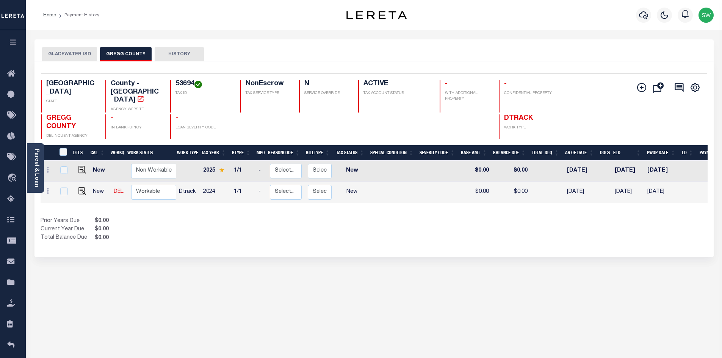
click at [444, 228] on div "Show Tax Lines before Bill Release Date Prior Years Due $0.00 Current Year Due …" at bounding box center [374, 229] width 667 height 25
click at [83, 187] on img "" at bounding box center [82, 191] width 8 height 8
checkbox input "true"
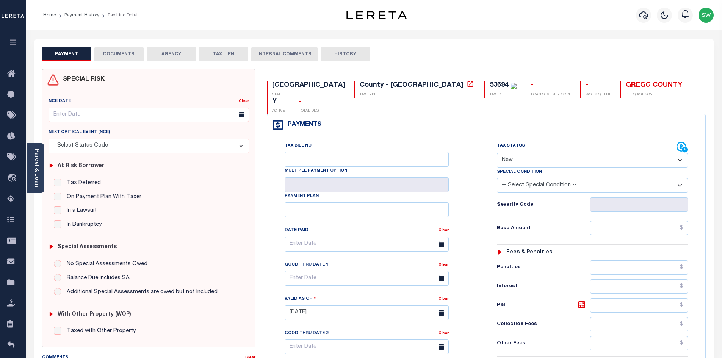
click at [678, 153] on select "- Select Status Code - Open Due/Unpaid Paid Incomplete No Tax Due Internal Refu…" at bounding box center [592, 160] width 191 height 15
select select "PYD"
click at [497, 153] on select "- Select Status Code - Open Due/Unpaid Paid Incomplete No Tax Due Internal Refu…" at bounding box center [592, 160] width 191 height 15
type input "[DATE]"
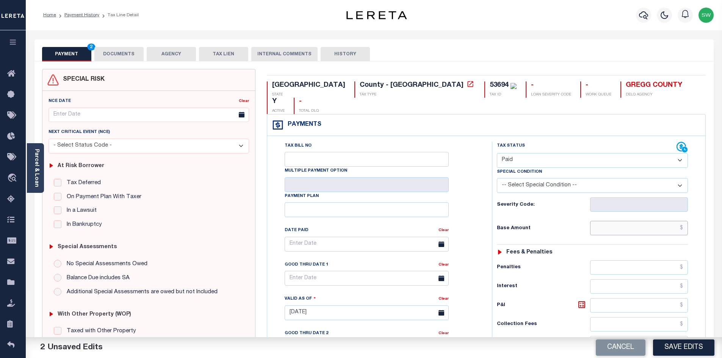
click at [626, 221] on input "text" at bounding box center [639, 228] width 98 height 14
paste input "1,809.16"
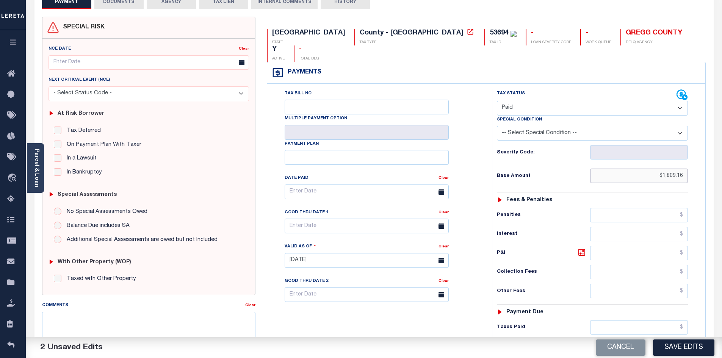
scroll to position [55, 0]
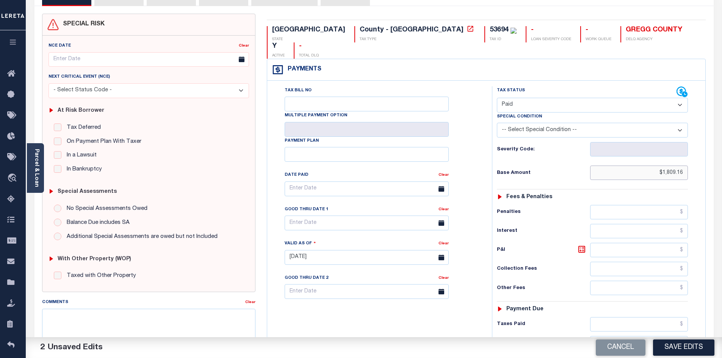
type input "$1,809.16"
click at [642, 317] on input "text" at bounding box center [639, 324] width 98 height 14
paste input "1,809.16"
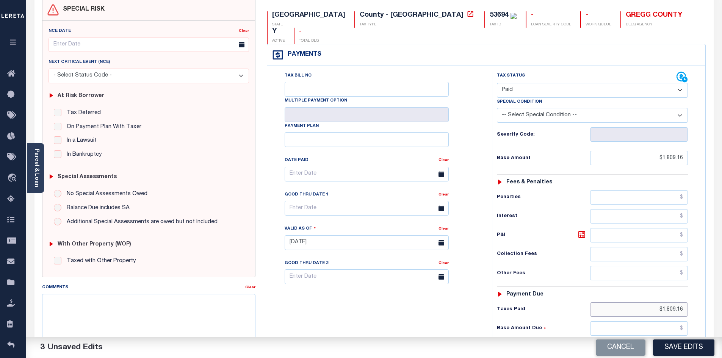
scroll to position [104, 0]
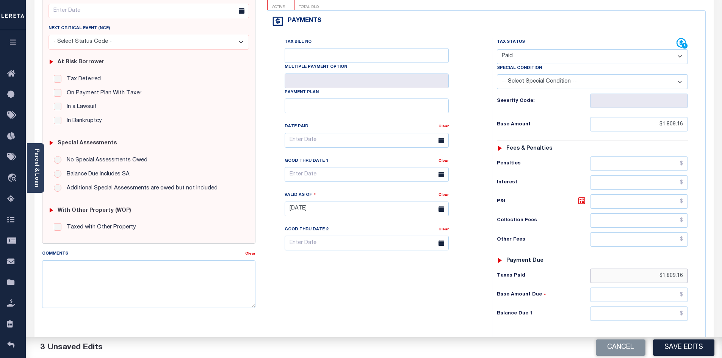
type input "$1,809.16"
click at [663, 307] on input "text" at bounding box center [639, 314] width 98 height 14
type input "$0.00"
click at [429, 288] on div "Tax Bill No Multiple Payment Option Payment Plan Clear" at bounding box center [377, 205] width 217 height 335
click at [697, 348] on button "Save Edits" at bounding box center [683, 348] width 61 height 16
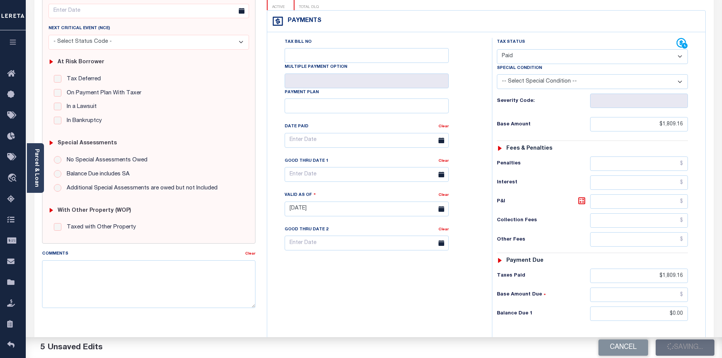
checkbox input "false"
type input "$1,809.16"
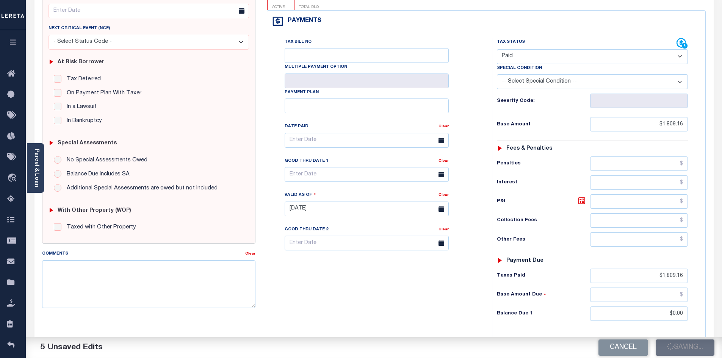
type input "$1,809.16"
type input "$0"
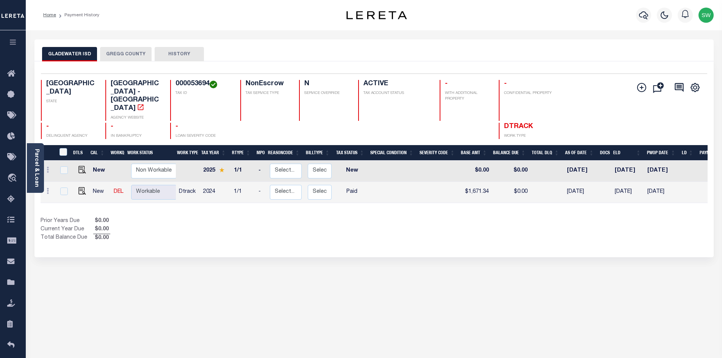
click at [132, 56] on button "GREGG COUNTY" at bounding box center [126, 54] width 52 height 14
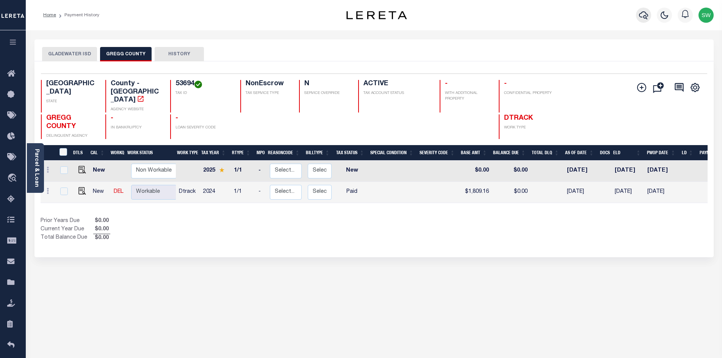
click at [644, 17] on icon "button" at bounding box center [643, 15] width 9 height 9
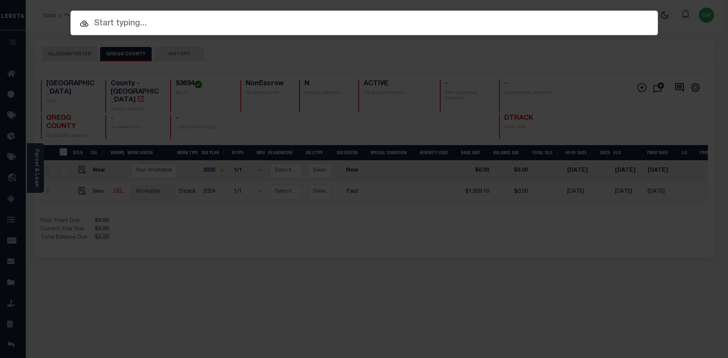
click at [105, 26] on input "text" at bounding box center [364, 23] width 587 height 13
paste input "3700020821"
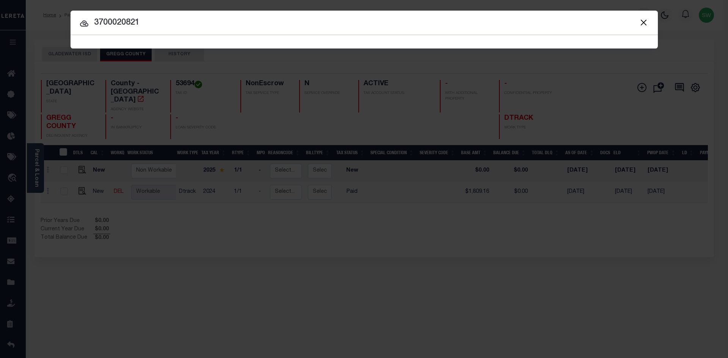
click at [171, 27] on input "3700020821" at bounding box center [364, 22] width 587 height 13
type input "3700020821"
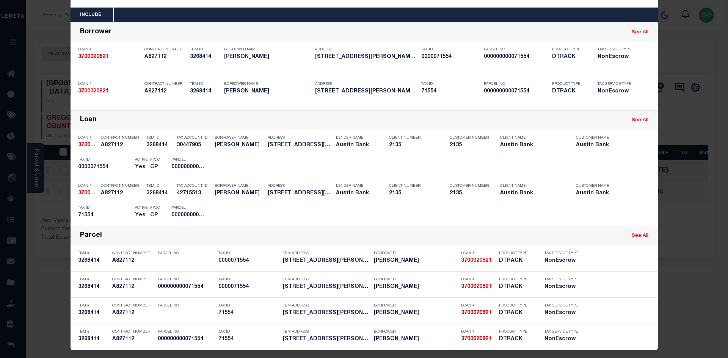
scroll to position [31, 0]
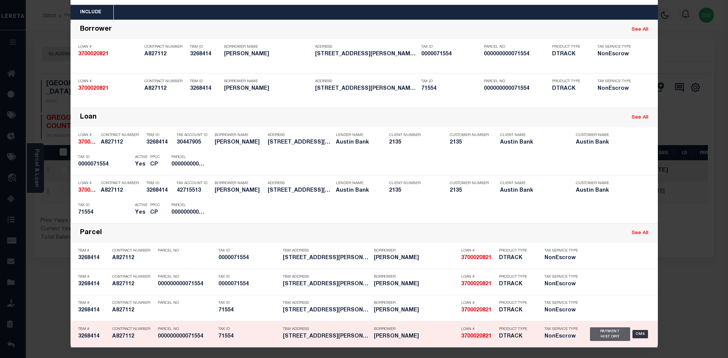
click at [610, 335] on div "Payment History" at bounding box center [610, 335] width 41 height 14
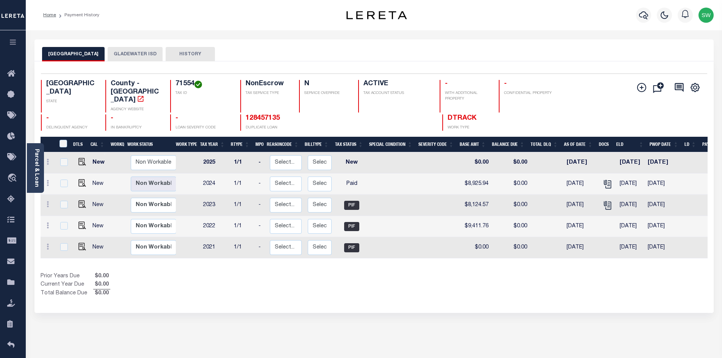
click at [433, 306] on div "[GEOGRAPHIC_DATA] GLADEWATER ISD HISTORY Selected 5" at bounding box center [374, 257] width 691 height 436
click at [145, 52] on button "GLADEWATER ISD" at bounding box center [135, 54] width 55 height 14
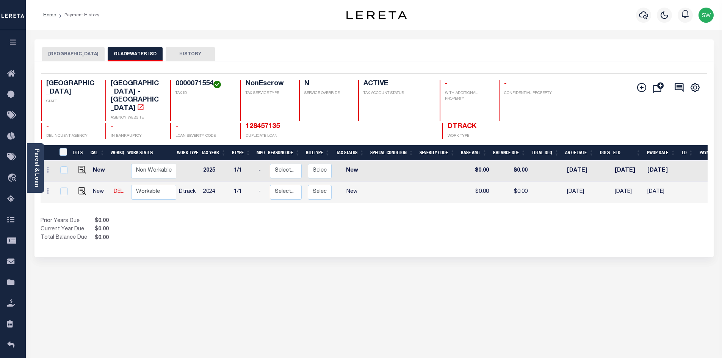
click at [339, 217] on div "Prior Years Due $0.00 Current Year Due $0.00 Total Balance Due $0.00" at bounding box center [208, 229] width 334 height 25
drag, startPoint x: 213, startPoint y: 82, endPoint x: 177, endPoint y: 81, distance: 36.0
click at [177, 81] on h4 "0000071554" at bounding box center [204, 84] width 56 height 8
copy h4 "0000071554"
click at [444, 217] on div "Show Tax Lines before Bill Release Date Prior Years Due $0.00 Current Year Due …" at bounding box center [374, 229] width 667 height 25
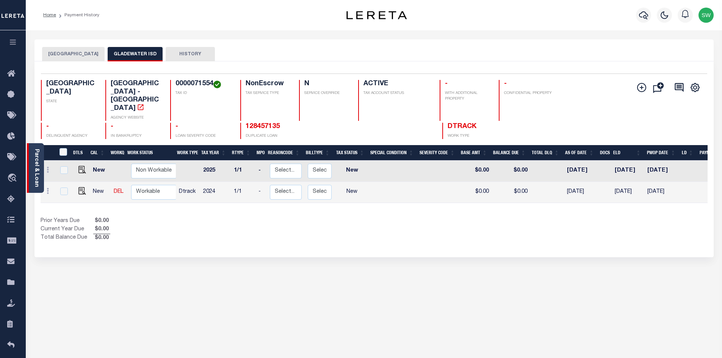
click at [36, 169] on link "Parcel & Loan" at bounding box center [36, 168] width 5 height 38
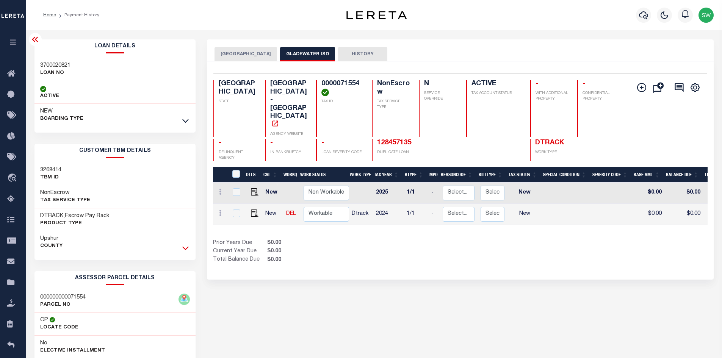
click at [184, 248] on icon at bounding box center [185, 248] width 6 height 8
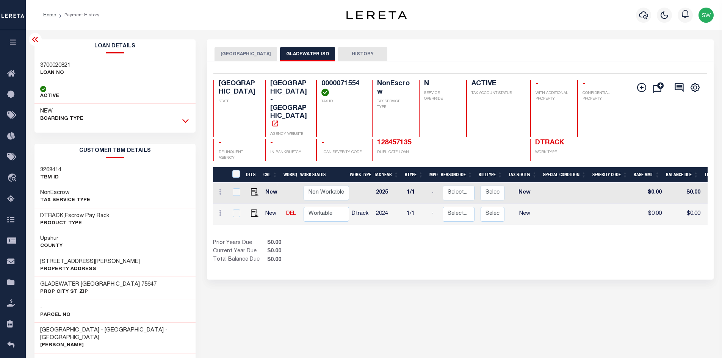
click at [186, 121] on icon at bounding box center [185, 121] width 6 height 8
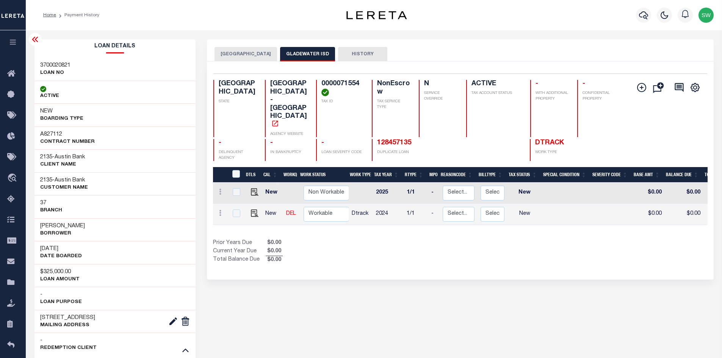
click at [381, 239] on div "Prior Years Due $0.00 Current Year Due $0.00 Total Balance Due $0.00" at bounding box center [336, 251] width 247 height 25
click at [241, 52] on button "[GEOGRAPHIC_DATA]" at bounding box center [246, 54] width 63 height 14
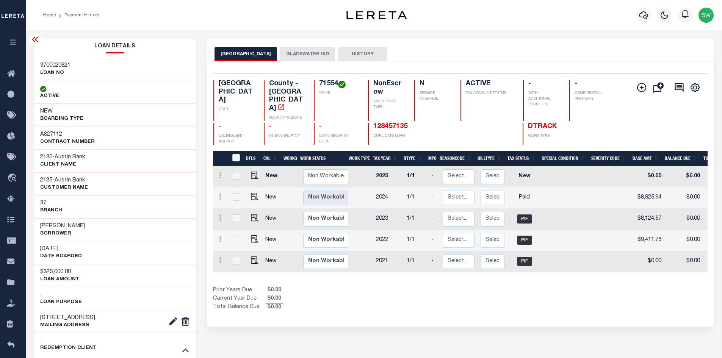
click at [480, 304] on div "Selected 5 Results 1 Items per page 25 50 100 TX STATE 71554 N" at bounding box center [460, 193] width 507 height 265
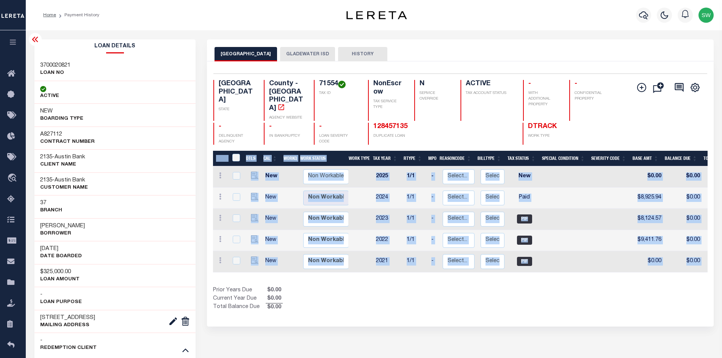
drag, startPoint x: 538, startPoint y: 267, endPoint x: 577, endPoint y: 265, distance: 38.4
click at [577, 265] on div "DTLS CAL WorkQ Work Status Work Type Tax Year RType MPO ReasonCode BillType Tax…" at bounding box center [460, 231] width 495 height 161
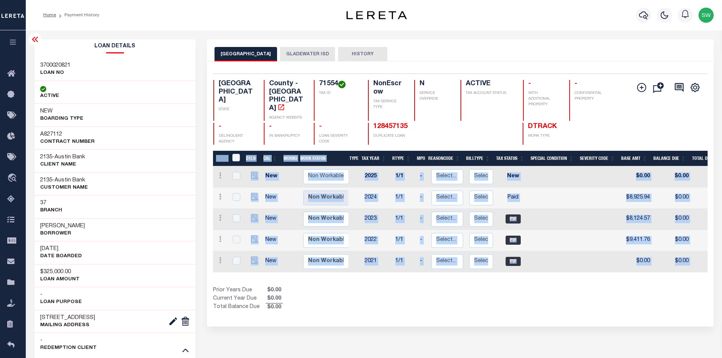
scroll to position [0, 5]
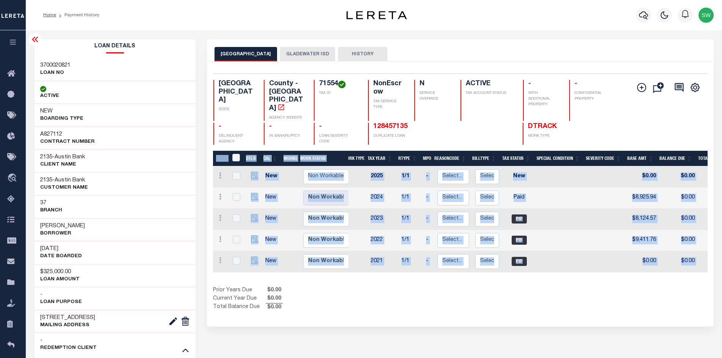
click at [514, 291] on div "Show Tax Lines before Bill Release Date Prior Years Due $0.00 Current Year Due …" at bounding box center [460, 299] width 495 height 25
click at [513, 290] on div "Show Tax Lines before Bill Release Date Prior Years Due $0.00 Current Year Due …" at bounding box center [460, 299] width 495 height 25
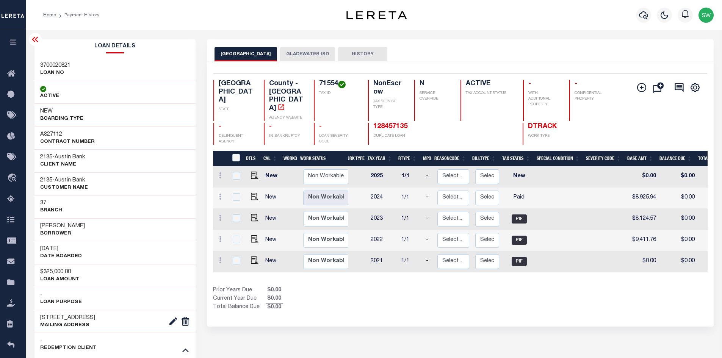
click at [295, 58] on button "GLADEWATER ISD" at bounding box center [307, 54] width 55 height 14
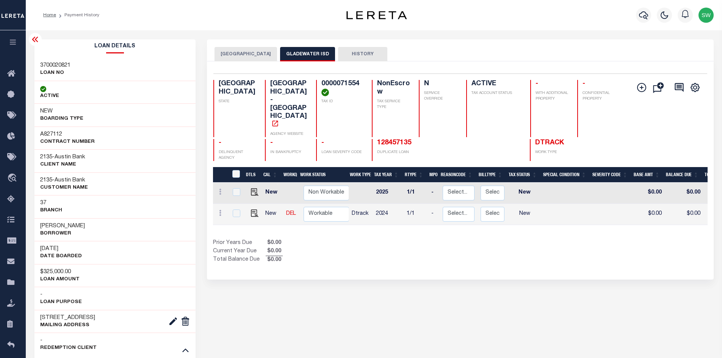
click at [450, 240] on div "Selected 2 Results 1 Items per page 25 50 100 TX STATE TAX ID N" at bounding box center [460, 170] width 507 height 218
drag, startPoint x: 109, startPoint y: 226, endPoint x: 36, endPoint y: 227, distance: 73.2
click at [36, 227] on div "[PERSON_NAME] Borrower" at bounding box center [114, 229] width 161 height 23
copy h3 "[PERSON_NAME]"
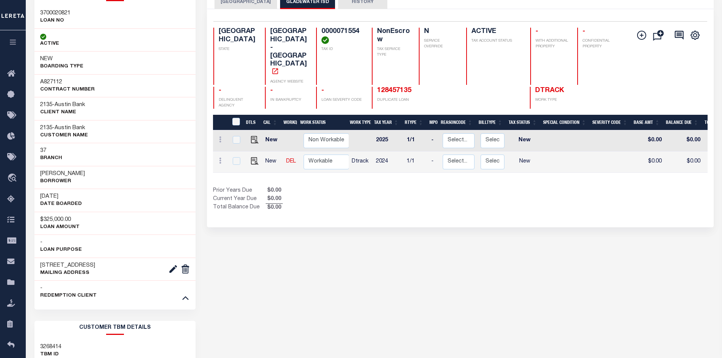
scroll to position [0, 0]
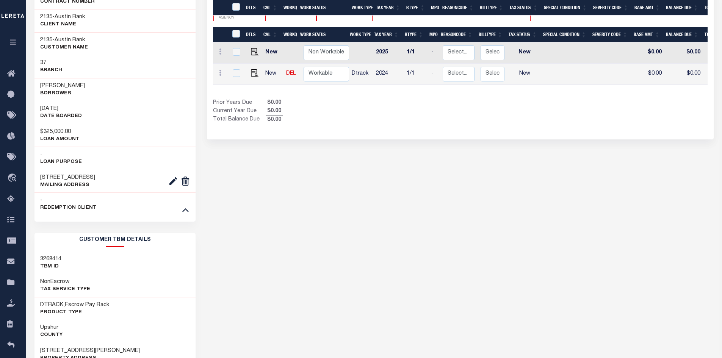
scroll to position [167, 0]
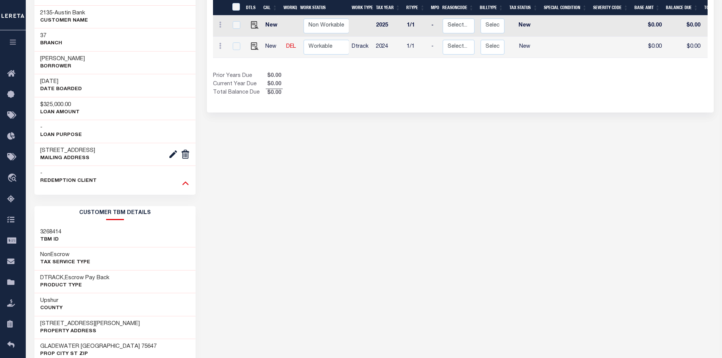
click at [185, 187] on icon at bounding box center [185, 183] width 6 height 8
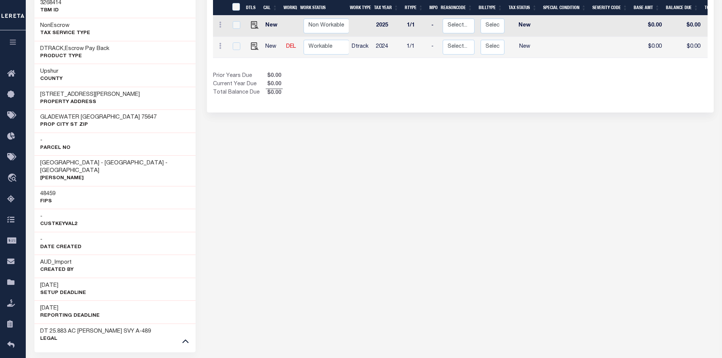
scroll to position [0, 0]
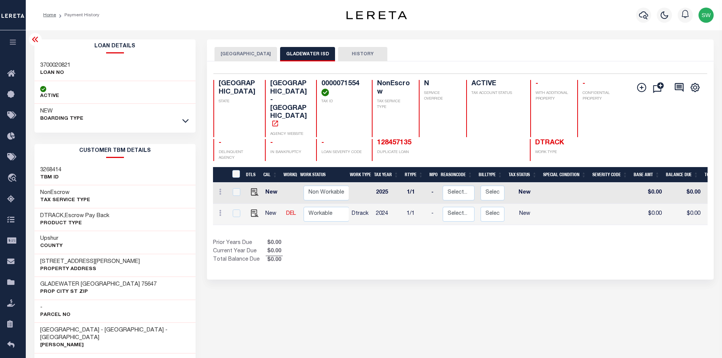
click at [456, 241] on div "Selected 2 Results 1 Items per page 25 50 100 TX STATE TAX ID N" at bounding box center [460, 170] width 507 height 218
click at [248, 58] on button "UPSHUR COUNTY" at bounding box center [246, 54] width 63 height 14
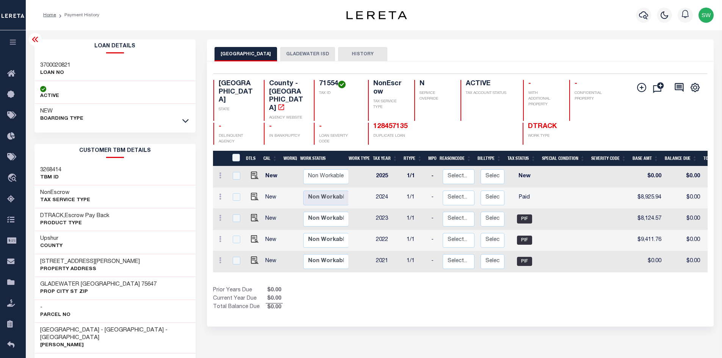
click at [307, 51] on button "GLADEWATER ISD" at bounding box center [307, 54] width 55 height 14
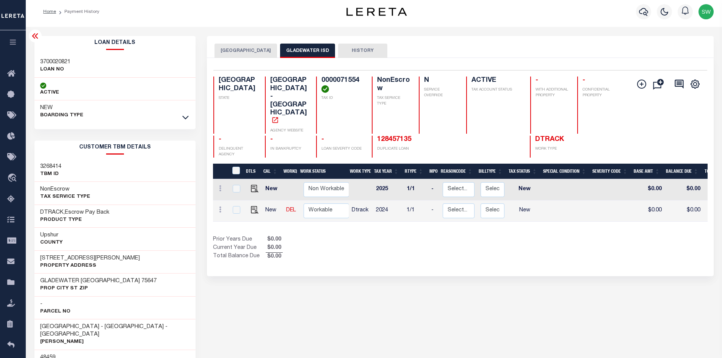
scroll to position [6, 0]
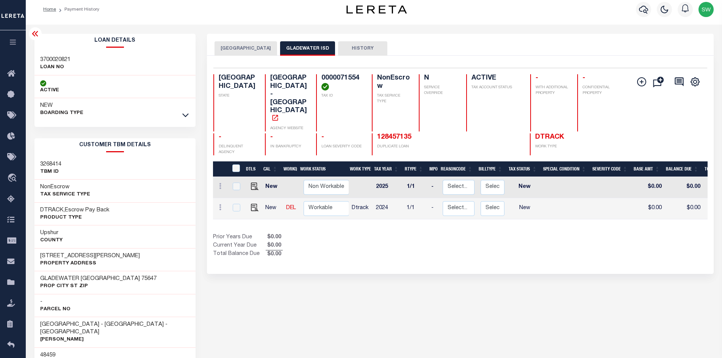
click at [250, 50] on button "UPSHUR COUNTY" at bounding box center [246, 48] width 63 height 14
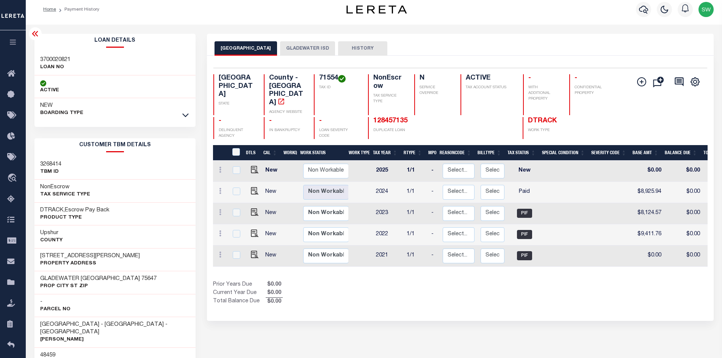
click at [299, 43] on button "GLADEWATER ISD" at bounding box center [307, 48] width 55 height 14
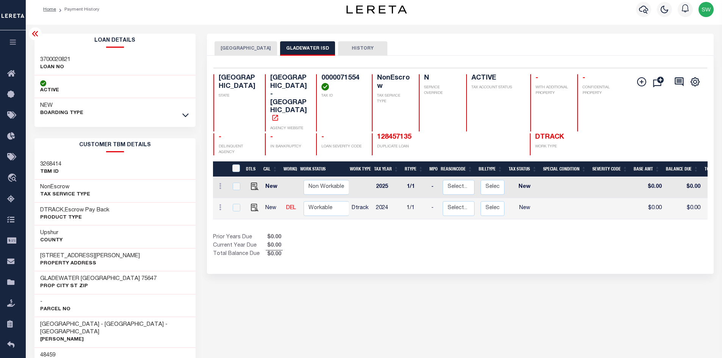
drag, startPoint x: 371, startPoint y: 235, endPoint x: 373, endPoint y: 241, distance: 5.5
click at [373, 241] on div "Selected 2 Results 1 Items per page 25 50 100 TX STATE TAX ID N" at bounding box center [460, 165] width 507 height 218
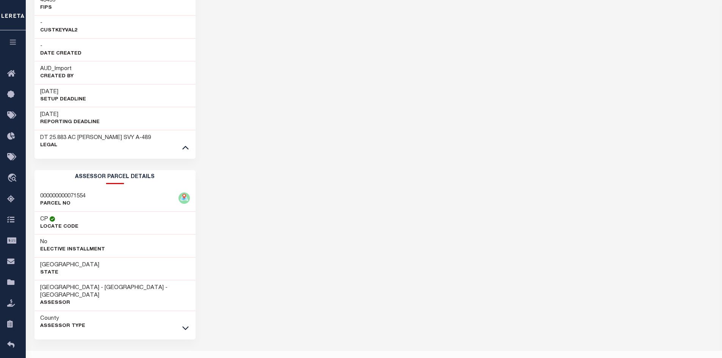
scroll to position [362, 0]
click at [187, 323] on icon at bounding box center [185, 327] width 6 height 8
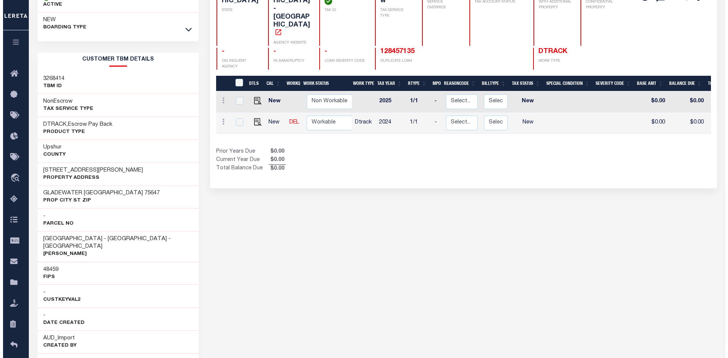
scroll to position [0, 0]
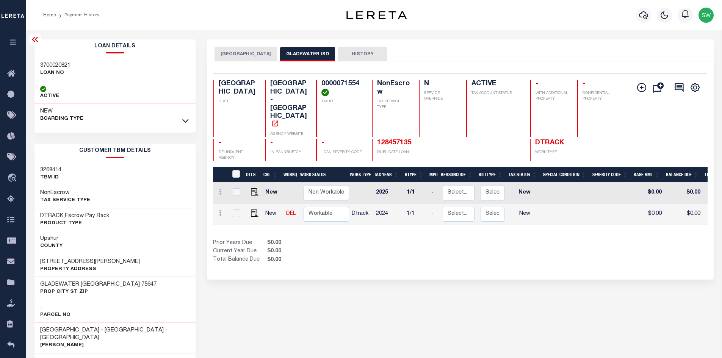
click at [648, 15] on icon "button" at bounding box center [643, 15] width 9 height 8
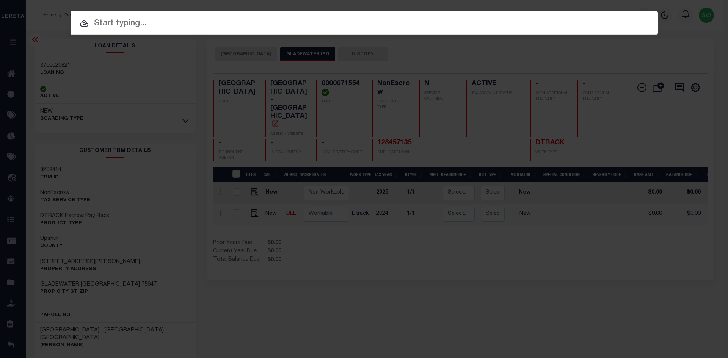
click at [117, 24] on input "text" at bounding box center [364, 23] width 587 height 13
paste input "2824012042"
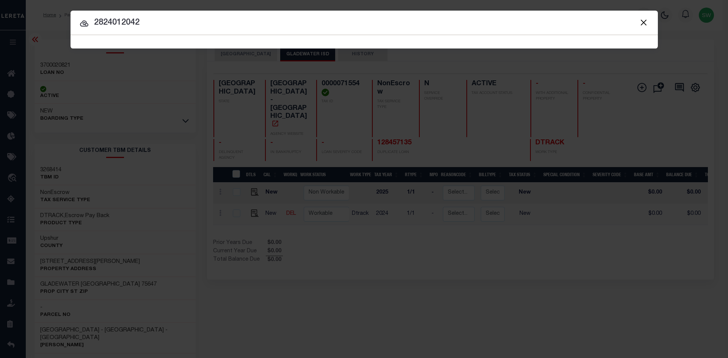
click at [150, 24] on input "2824012042" at bounding box center [364, 22] width 587 height 13
type input "2824012042"
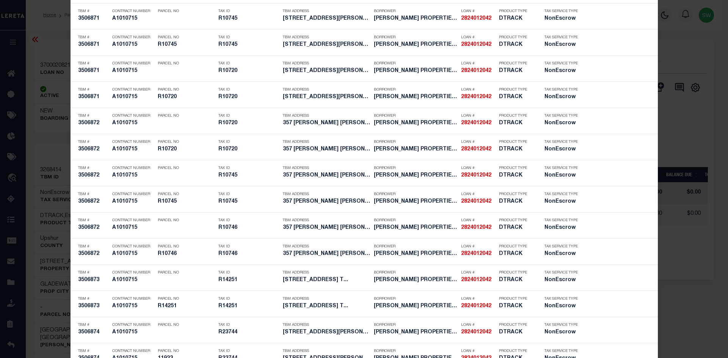
scroll to position [1246, 0]
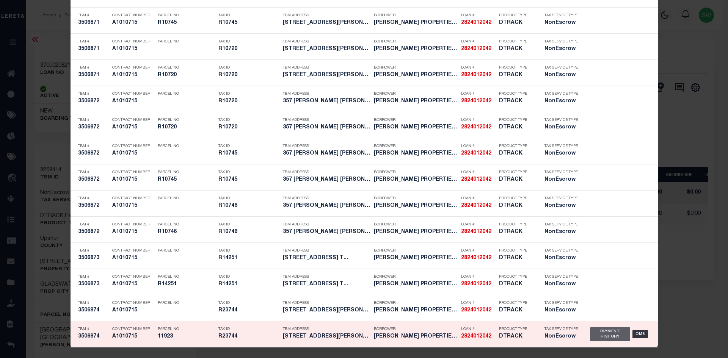
click at [601, 332] on div "Payment History" at bounding box center [610, 335] width 41 height 14
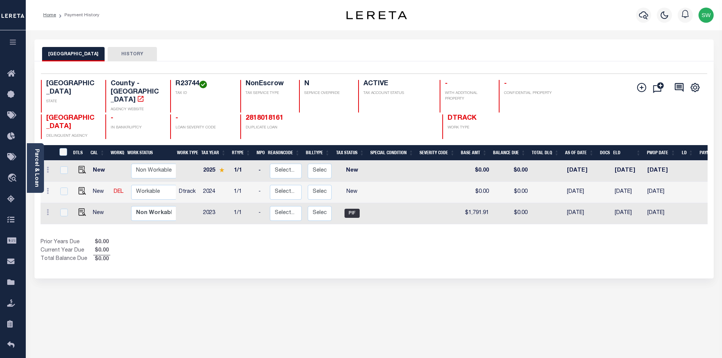
click at [394, 238] on div "Show Tax Lines before Bill Release Date Prior Years Due $0.00 Current Year Due …" at bounding box center [374, 250] width 667 height 25
drag, startPoint x: 199, startPoint y: 82, endPoint x: 174, endPoint y: 82, distance: 25.0
click at [174, 82] on div "R23744 TAX ID" at bounding box center [200, 96] width 61 height 33
copy h4 "R23744"
click at [304, 244] on div "Prior Years Due $0.00 Current Year Due $0.00 Total Balance Due $0.00" at bounding box center [208, 250] width 334 height 25
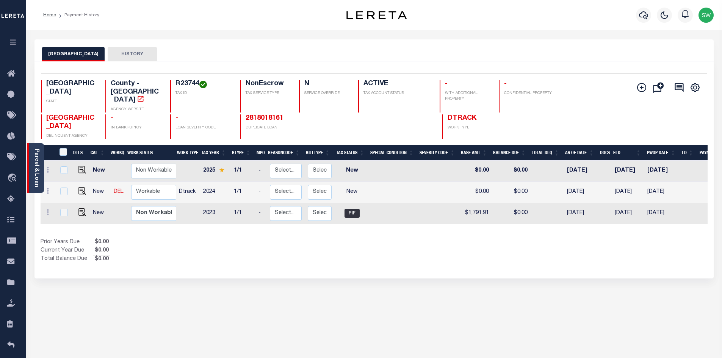
click at [38, 169] on link "Parcel & Loan" at bounding box center [36, 168] width 5 height 38
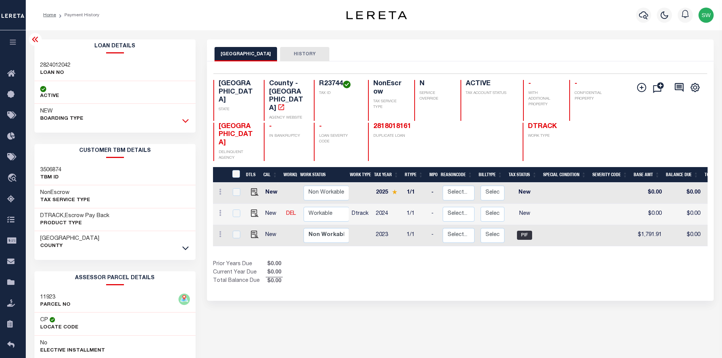
click at [184, 122] on icon at bounding box center [185, 121] width 6 height 4
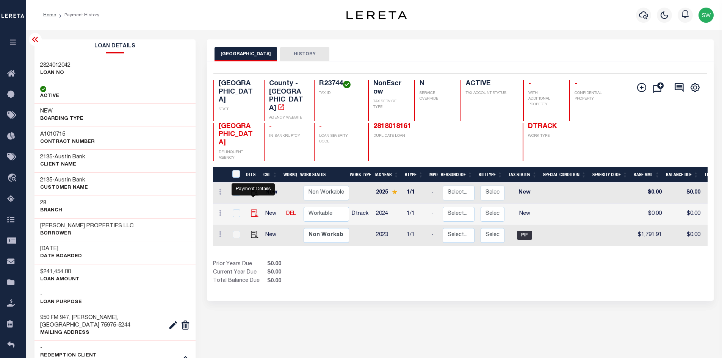
click at [251, 210] on img "" at bounding box center [255, 214] width 8 height 8
checkbox input "true"
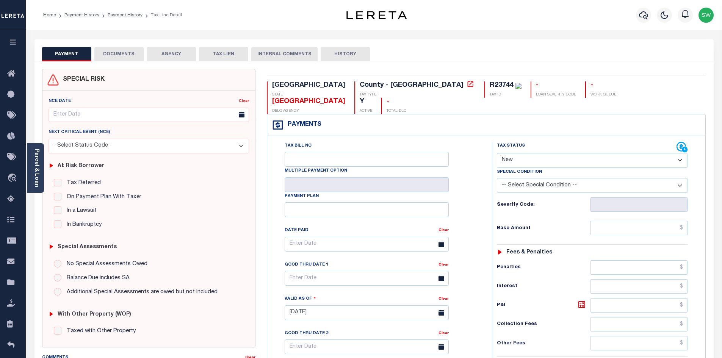
click at [679, 153] on select "- Select Status Code - Open Due/Unpaid Paid Incomplete No Tax Due Internal Refu…" at bounding box center [592, 160] width 191 height 15
select select "PYD"
click at [497, 153] on select "- Select Status Code - Open Due/Unpaid Paid Incomplete No Tax Due Internal Refu…" at bounding box center [592, 160] width 191 height 15
type input "[DATE]"
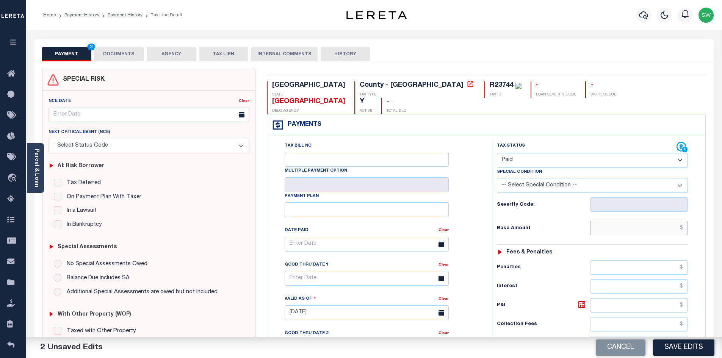
click at [617, 221] on input "text" at bounding box center [639, 228] width 98 height 14
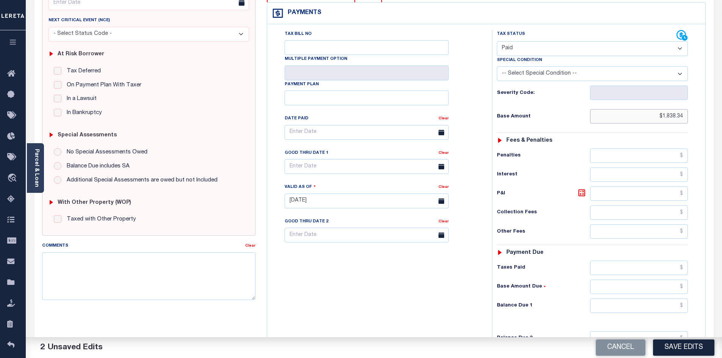
scroll to position [122, 0]
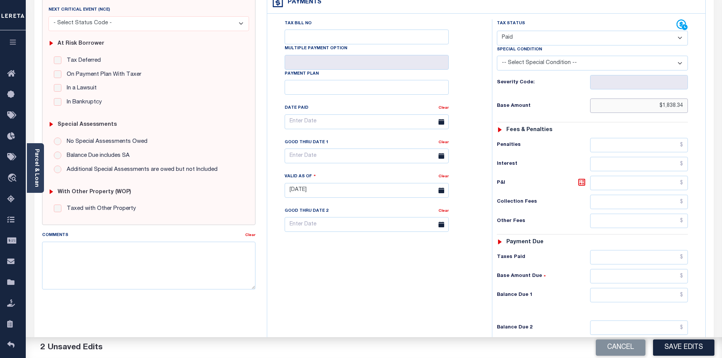
type input "$1,838.34"
click at [642, 250] on input "text" at bounding box center [639, 257] width 98 height 14
type input "$1,838.34"
click at [449, 317] on div "Tax Bill No Multiple Payment Option Payment Plan Clear" at bounding box center [377, 186] width 217 height 335
click at [654, 288] on input "text" at bounding box center [639, 295] width 98 height 14
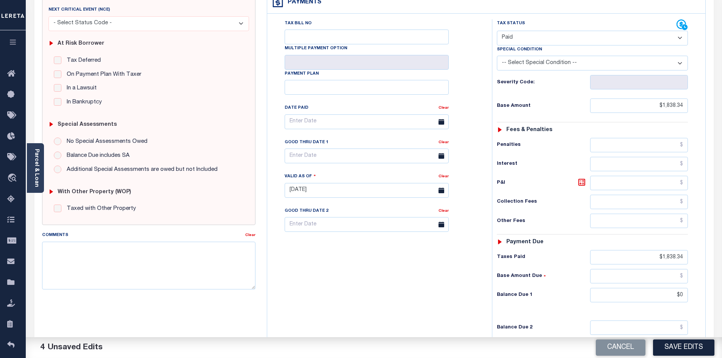
type input "$0.00"
click at [413, 311] on div "Tax Bill No Multiple Payment Option Payment Plan Clear" at bounding box center [377, 186] width 217 height 335
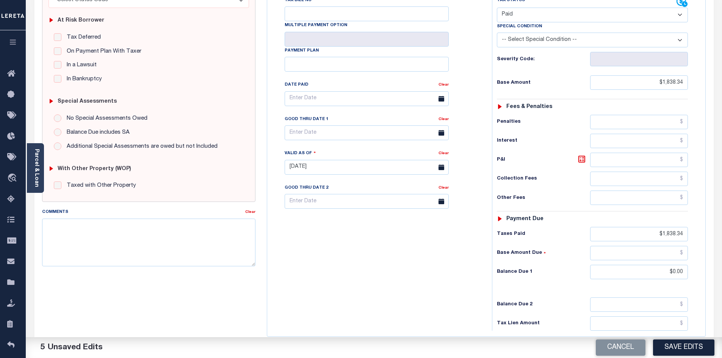
scroll to position [147, 0]
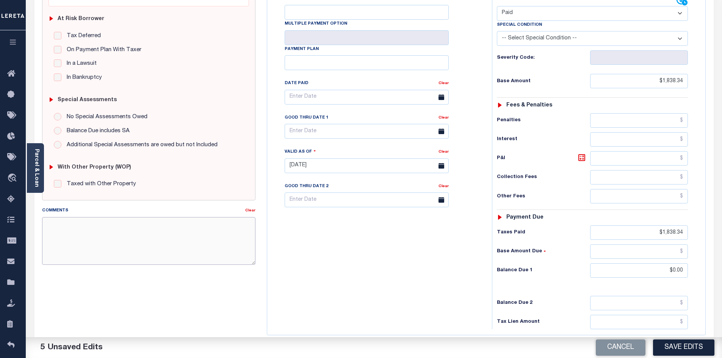
click at [94, 227] on textarea "Comments" at bounding box center [149, 241] width 214 height 48
type textarea "i"
type textarea "Information taken verbally"
click at [352, 254] on div "Tax Bill No Multiple Payment Option Payment Plan Clear" at bounding box center [377, 162] width 217 height 335
click at [126, 219] on textarea "Information taken verbally" at bounding box center [149, 241] width 214 height 48
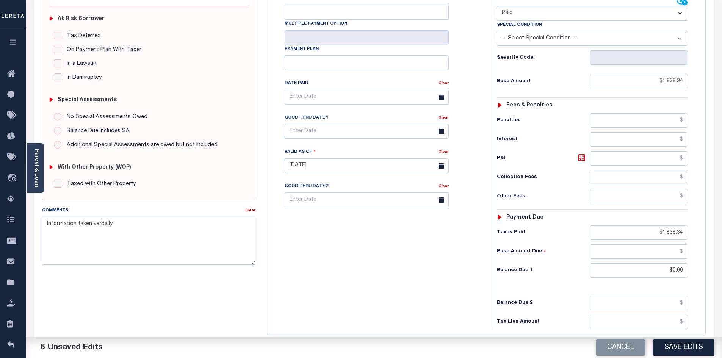
click at [310, 255] on div "Tax Bill No Multiple Payment Option Payment Plan Clear" at bounding box center [377, 162] width 217 height 335
click at [364, 271] on div "Tax Bill No Multiple Payment Option Payment Plan Clear" at bounding box center [377, 162] width 217 height 335
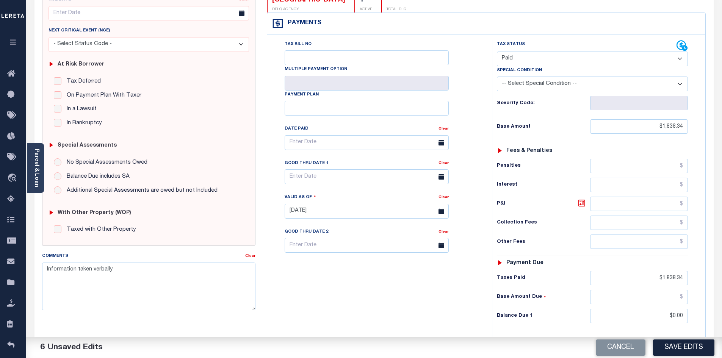
scroll to position [116, 0]
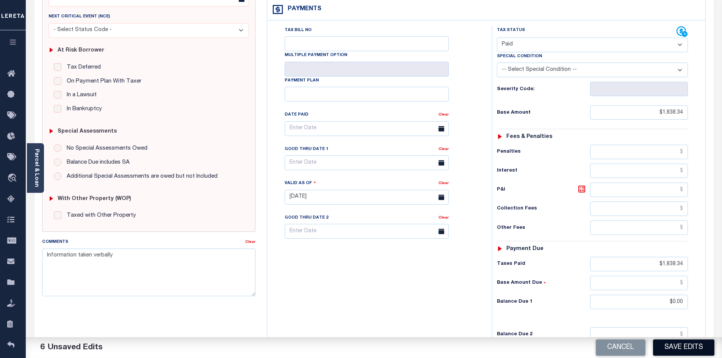
click at [686, 351] on button "Save Edits" at bounding box center [683, 348] width 61 height 16
checkbox input "false"
type input "$1,838.34"
type input "$0"
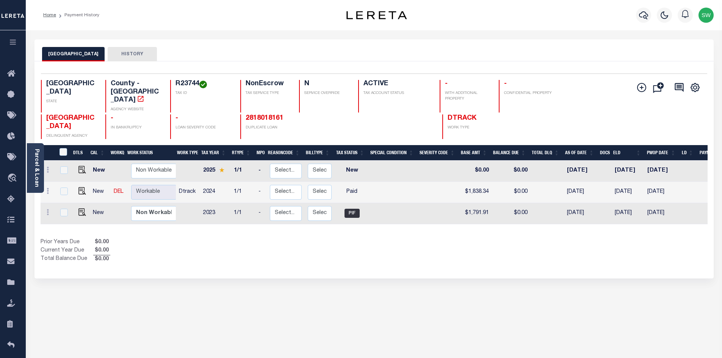
click at [433, 266] on div "Selected 3 Results 1 Items per page 25 50 100 TX STATE R23744 N" at bounding box center [373, 169] width 679 height 217
drag, startPoint x: 373, startPoint y: 232, endPoint x: 379, endPoint y: 192, distance: 40.5
click at [372, 238] on div "Prior Years Due $0.00 Current Year Due $0.00 Total Balance Due $0.00" at bounding box center [208, 250] width 334 height 25
click at [393, 238] on div "Show Tax Lines before Bill Release Date Prior Years Due $0.00 Current Year Due …" at bounding box center [374, 250] width 667 height 25
click at [643, 16] on icon "button" at bounding box center [643, 15] width 9 height 9
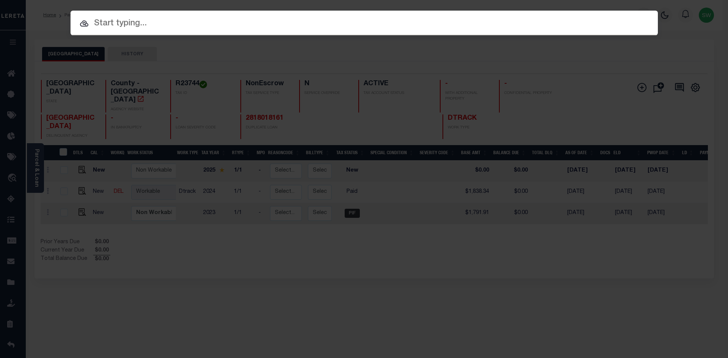
click at [112, 28] on input "text" at bounding box center [364, 23] width 587 height 13
paste input "00013615"
type input "00013615"
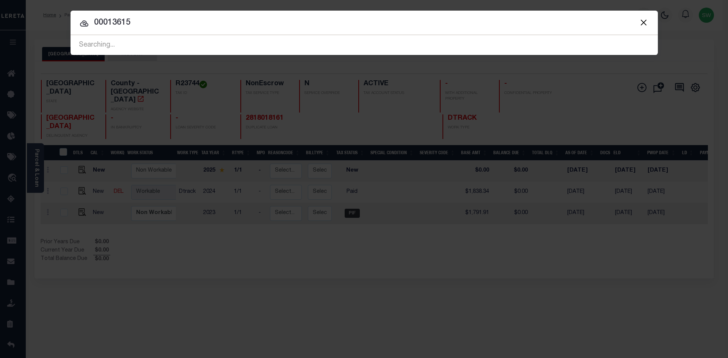
click at [155, 23] on input "00013615" at bounding box center [364, 22] width 587 height 13
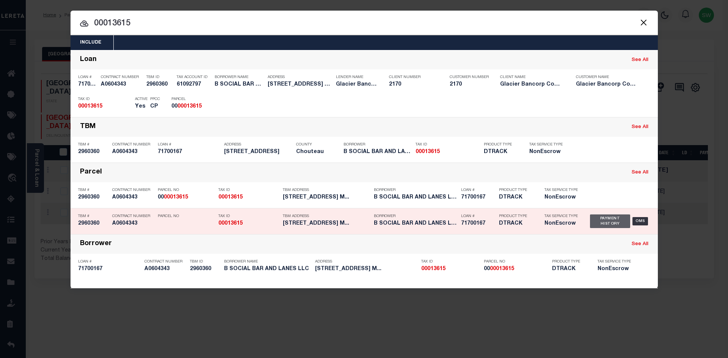
click at [605, 226] on div "Payment History" at bounding box center [610, 222] width 41 height 14
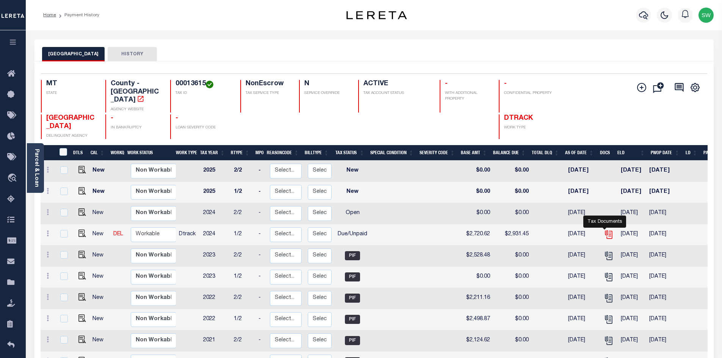
click at [607, 230] on icon "" at bounding box center [609, 235] width 10 height 10
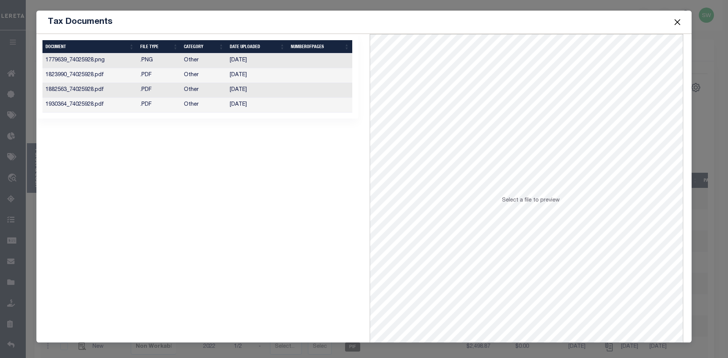
click at [99, 108] on td "1930364_74025928.pdf" at bounding box center [89, 105] width 95 height 15
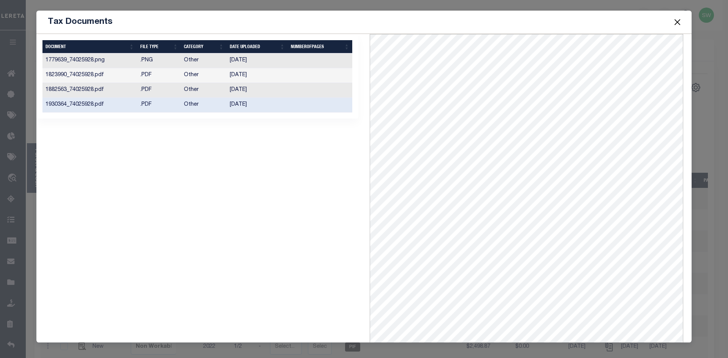
click at [242, 105] on td "[DATE]" at bounding box center [257, 105] width 61 height 15
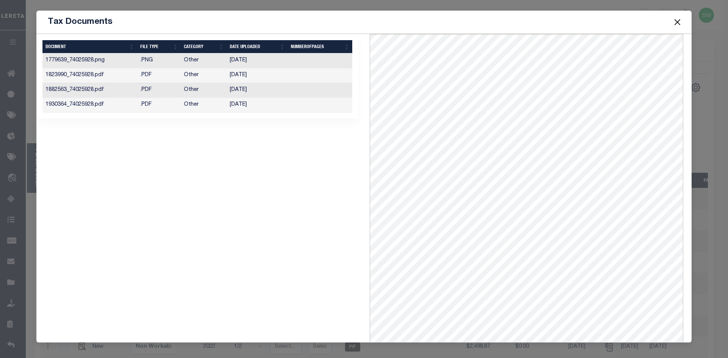
click at [246, 108] on td "[DATE]" at bounding box center [257, 105] width 61 height 15
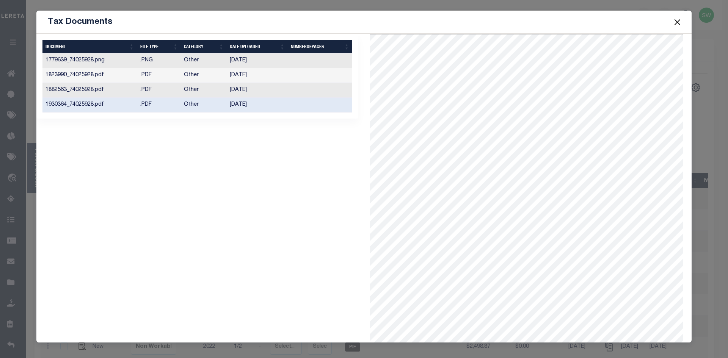
click at [679, 24] on button "Close" at bounding box center [677, 22] width 10 height 10
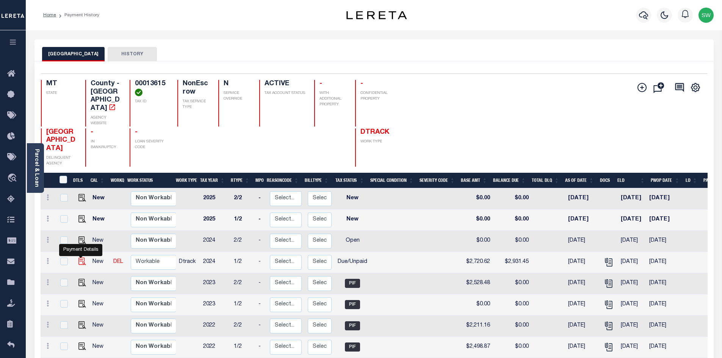
click at [81, 258] on img "" at bounding box center [82, 262] width 8 height 8
checkbox input "true"
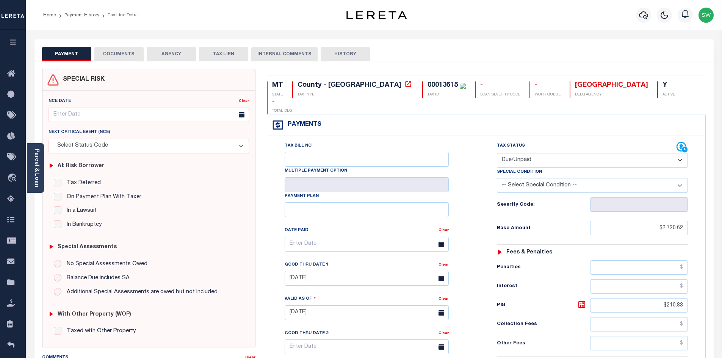
click at [679, 153] on select "- Select Status Code - Open Due/Unpaid Paid Incomplete No Tax Due Internal Refu…" at bounding box center [592, 160] width 191 height 15
select select "PYD"
click at [497, 153] on select "- Select Status Code - Open Due/Unpaid Paid Incomplete No Tax Due Internal Refu…" at bounding box center [592, 160] width 191 height 15
type input "[DATE]"
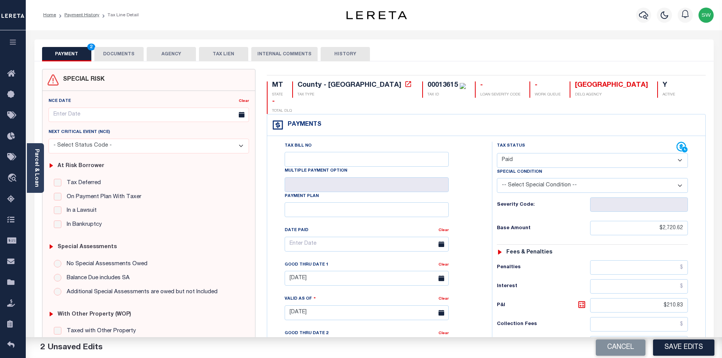
click at [502, 72] on div "MT STATE County - MT TAX TYPE 00013615 TAX ID - LOAN SEVERITY CODE - WORK QUEUE…" at bounding box center [486, 313] width 450 height 488
drag, startPoint x: 642, startPoint y: 209, endPoint x: 693, endPoint y: 214, distance: 51.4
click at [693, 214] on div "Tax Status Status - Select Status Code -" at bounding box center [595, 309] width 206 height 335
drag, startPoint x: 691, startPoint y: 296, endPoint x: 768, endPoint y: 296, distance: 76.9
click at [722, 296] on html "Home Payment History Tax Line Detail" at bounding box center [361, 287] width 722 height 575
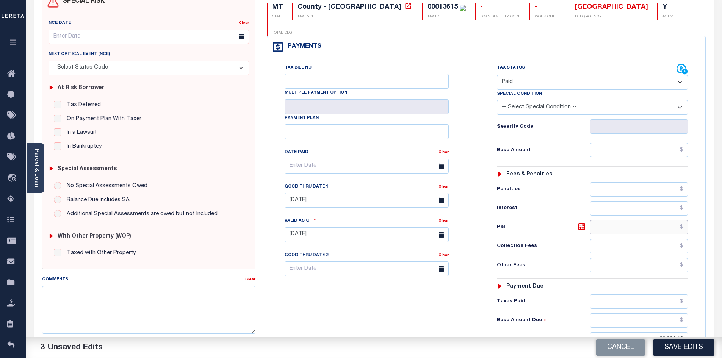
scroll to position [81, 0]
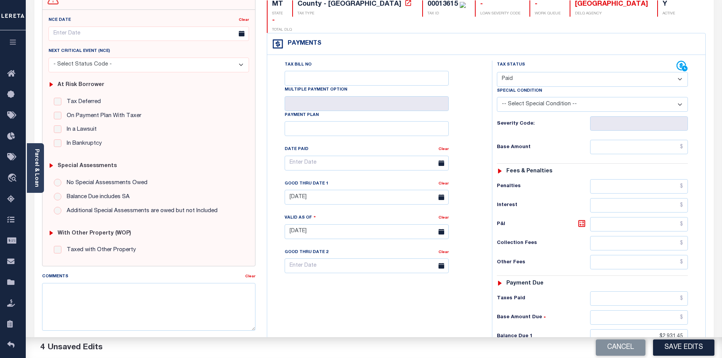
drag, startPoint x: 649, startPoint y: 329, endPoint x: 657, endPoint y: 325, distance: 9.0
click at [655, 326] on div "Tax Status Status - Select Status Code -" at bounding box center [595, 228] width 206 height 335
drag, startPoint x: 660, startPoint y: 324, endPoint x: 709, endPoint y: 322, distance: 49.3
click at [709, 322] on div "MT STATE County - MT TAX TYPE 00013615 TAX ID - LOAN SEVERITY CODE - WORK QUEUE…" at bounding box center [486, 232] width 450 height 488
click at [664, 329] on input "text" at bounding box center [639, 336] width 98 height 14
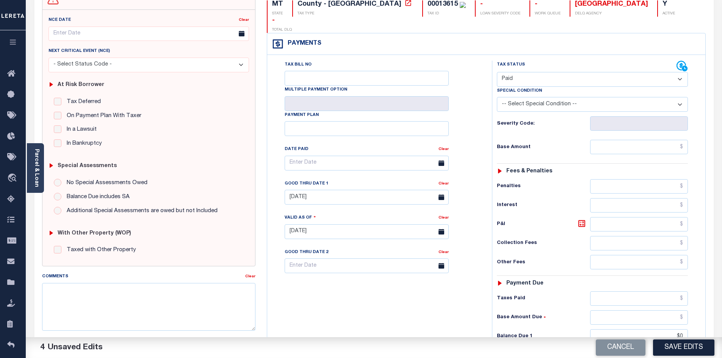
type input "$0.00"
click at [446, 323] on div "Tax Bill No Multiple Payment Option Payment Plan Clear" at bounding box center [377, 228] width 217 height 335
drag, startPoint x: 722, startPoint y: 274, endPoint x: 723, endPoint y: 278, distance: 4.7
click at [722, 278] on html "Home Payment History Tax Line Detail" at bounding box center [361, 206] width 722 height 575
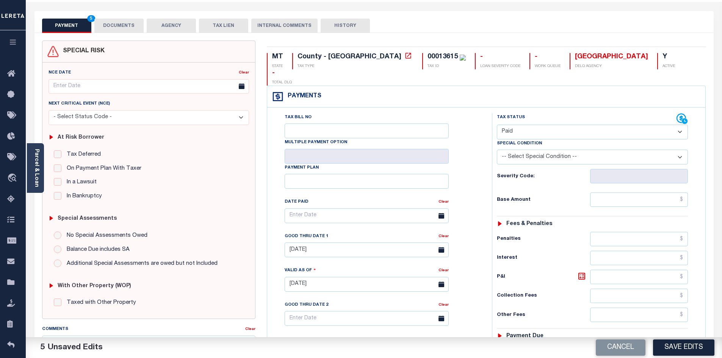
scroll to position [0, 0]
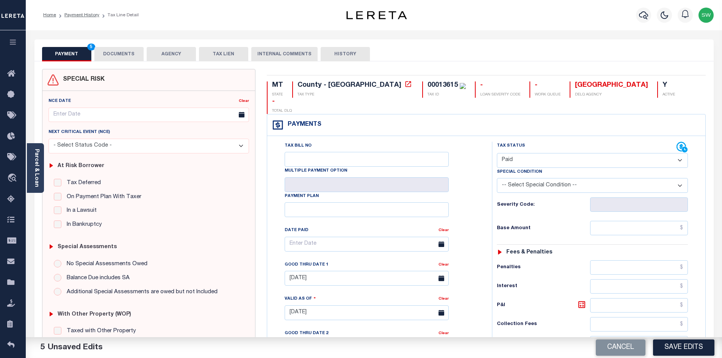
click at [113, 53] on button "DOCUMENTS" at bounding box center [118, 54] width 49 height 14
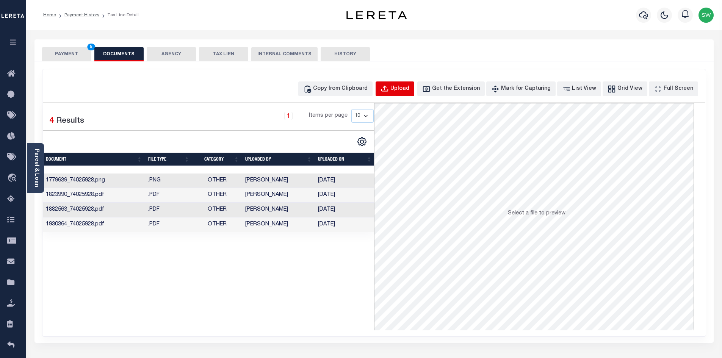
click at [409, 88] on div "Upload" at bounding box center [399, 89] width 19 height 8
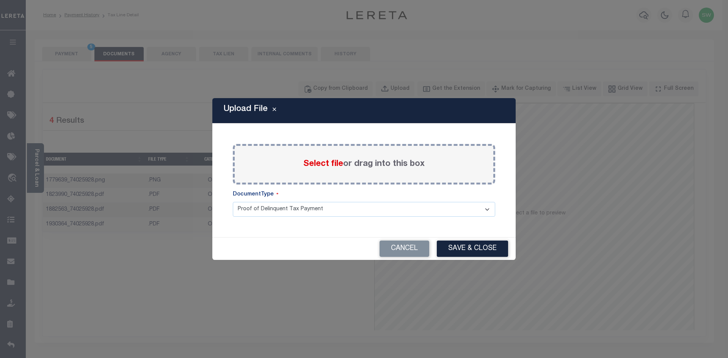
click at [244, 169] on div "Select file or drag into this box" at bounding box center [364, 164] width 262 height 41
click at [403, 248] on button "Cancel" at bounding box center [404, 249] width 50 height 16
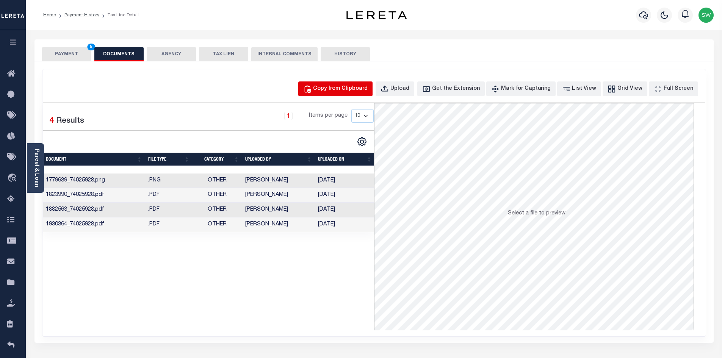
click at [354, 88] on div "Copy from Clipboard" at bounding box center [340, 89] width 55 height 8
select select "POP"
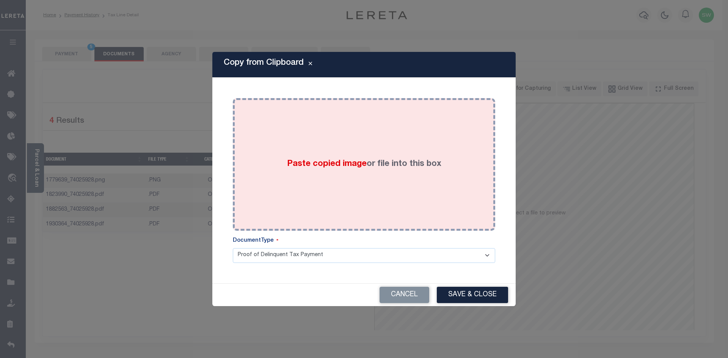
click at [354, 182] on div "Paste copied image or file into this box" at bounding box center [363, 164] width 251 height 121
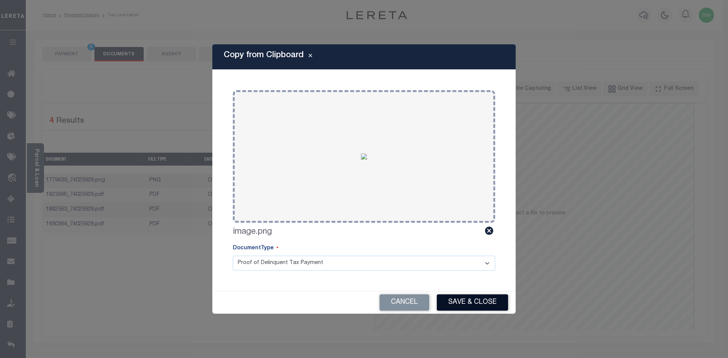
click at [487, 303] on button "Save & Close" at bounding box center [472, 303] width 71 height 16
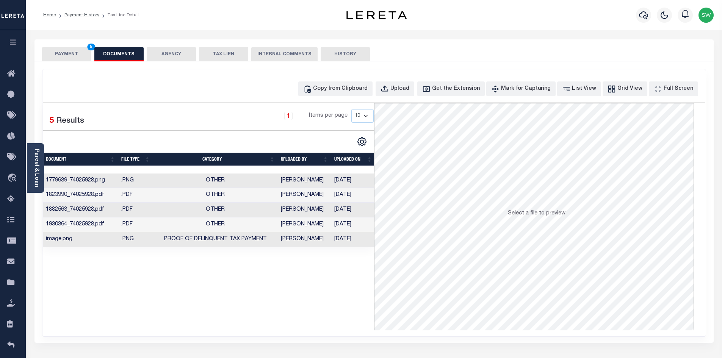
click at [366, 322] on div "Selected 5 Results 1 Items per page 10 25 50 100" at bounding box center [208, 216] width 331 height 227
drag, startPoint x: 67, startPoint y: 56, endPoint x: 121, endPoint y: 49, distance: 54.3
click at [67, 56] on button "PAYMENT 5" at bounding box center [66, 54] width 49 height 14
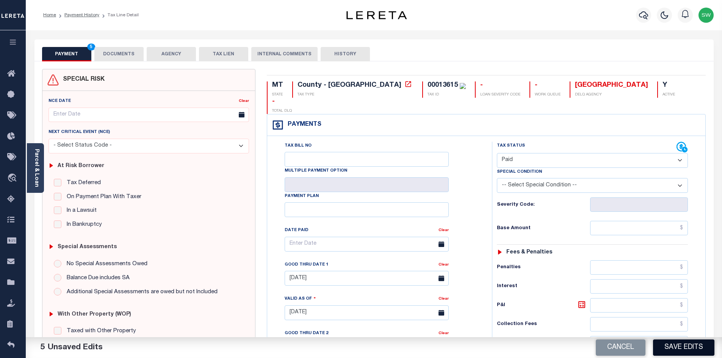
click at [674, 346] on button "Save Edits" at bounding box center [683, 348] width 61 height 16
checkbox input "false"
type input "$0"
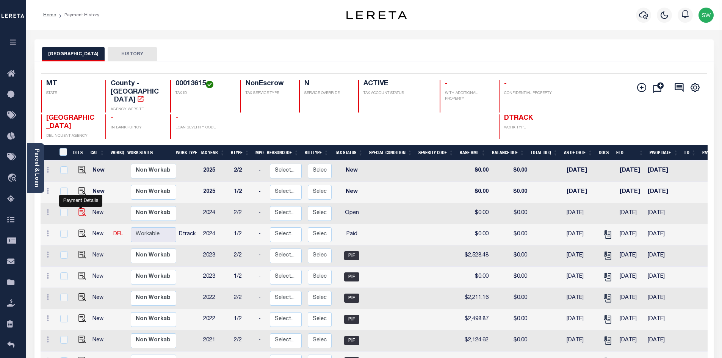
click at [83, 208] on img "" at bounding box center [82, 212] width 8 height 8
checkbox input "true"
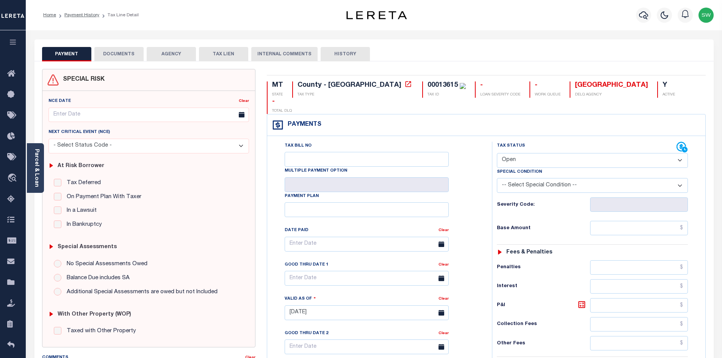
click at [679, 153] on select "- Select Status Code - Open Due/Unpaid Paid Incomplete No Tax Due Internal Refu…" at bounding box center [592, 160] width 191 height 15
select select "PYD"
click at [497, 153] on select "- Select Status Code - Open Due/Unpaid Paid Incomplete No Tax Due Internal Refu…" at bounding box center [592, 160] width 191 height 15
type input "[DATE]"
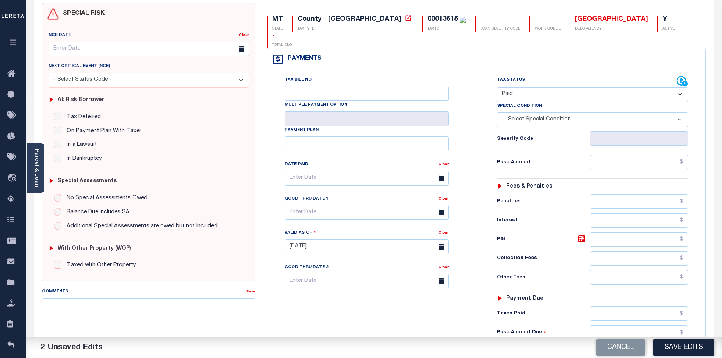
scroll to position [70, 0]
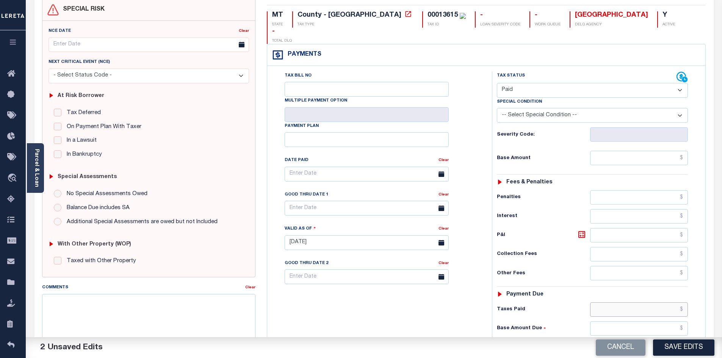
click at [654, 302] on input "text" at bounding box center [639, 309] width 98 height 14
click at [618, 340] on input "text" at bounding box center [639, 347] width 98 height 14
type input "$0.00"
click at [387, 309] on div "Tax Bill No Multiple Payment Option Payment Plan Clear" at bounding box center [377, 239] width 217 height 335
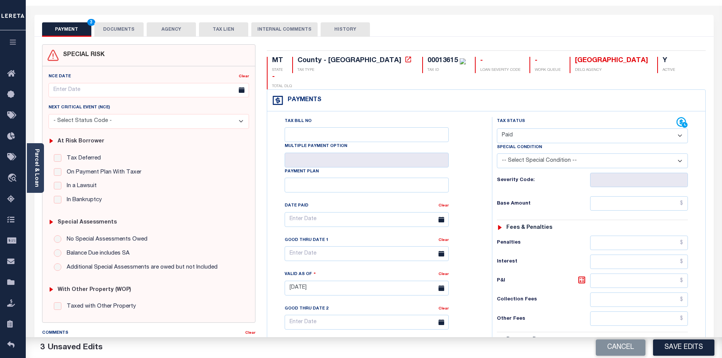
scroll to position [0, 0]
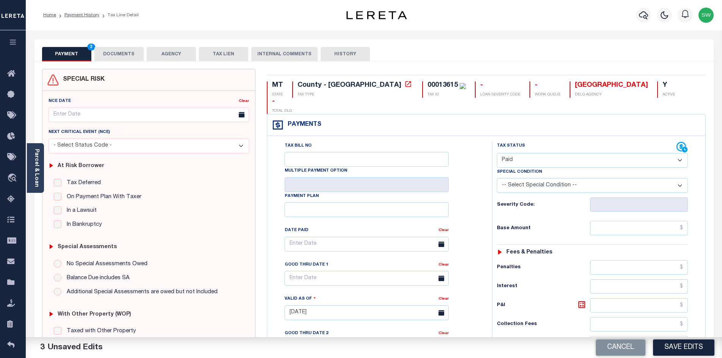
click at [131, 54] on button "DOCUMENTS" at bounding box center [118, 54] width 49 height 14
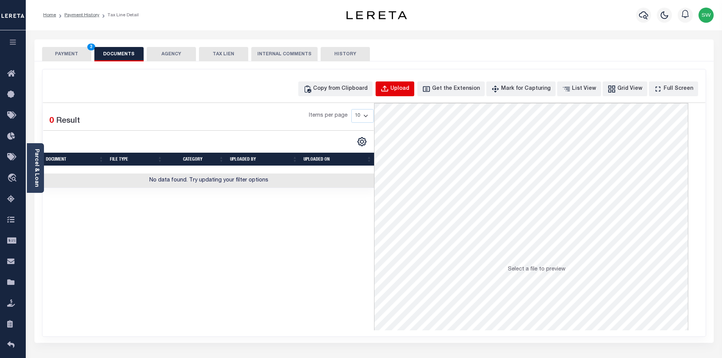
click at [409, 89] on div "Upload" at bounding box center [399, 89] width 19 height 8
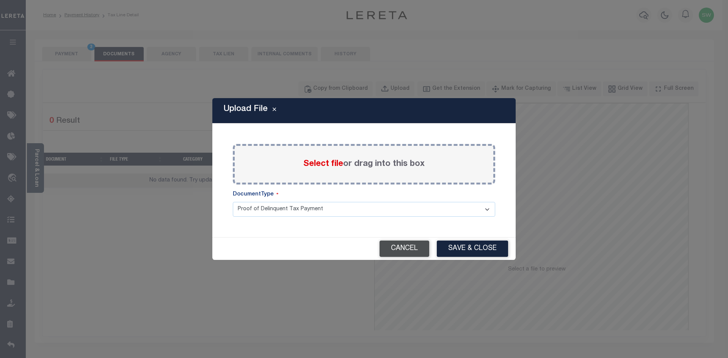
click at [415, 248] on button "Cancel" at bounding box center [404, 249] width 50 height 16
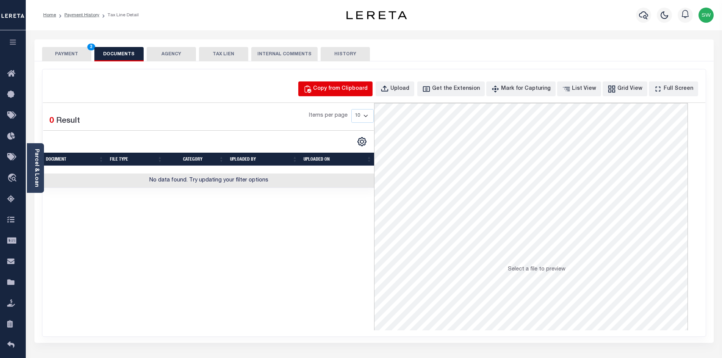
click at [349, 88] on div "Copy from Clipboard" at bounding box center [340, 89] width 55 height 8
select select "POP"
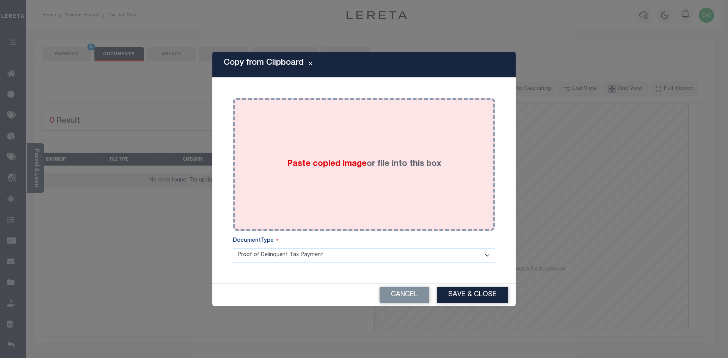
click at [327, 192] on div "Paste copied image or file into this box" at bounding box center [363, 164] width 251 height 121
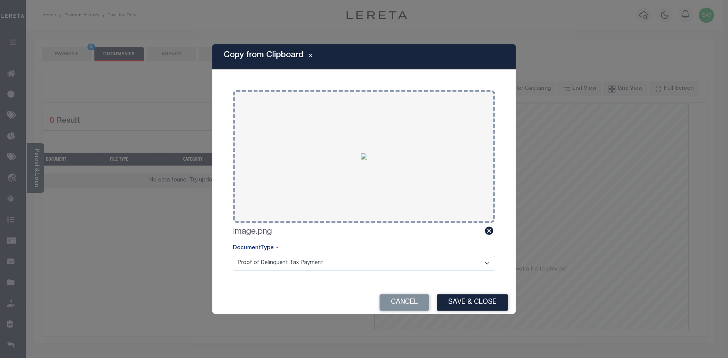
click at [414, 243] on div "Paste copied image or file into this box Select file or drag into this box imag…" at bounding box center [363, 180] width 285 height 203
click at [480, 308] on button "Save & Close" at bounding box center [472, 303] width 71 height 16
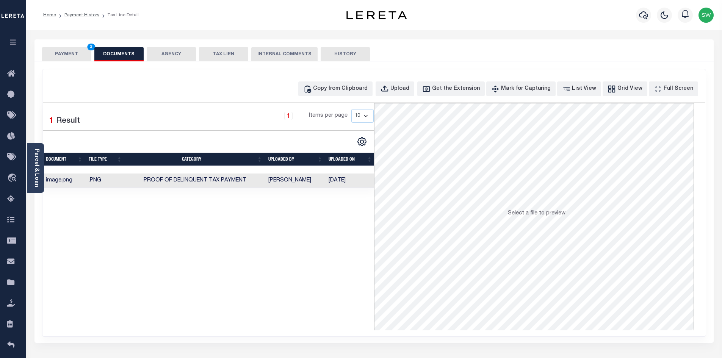
drag, startPoint x: 330, startPoint y: 243, endPoint x: 326, endPoint y: 241, distance: 4.4
click at [329, 243] on div "Selected 1 Result 1 Items per page 10 25 50 100" at bounding box center [208, 216] width 331 height 227
click at [67, 54] on button "PAYMENT 3" at bounding box center [66, 54] width 49 height 14
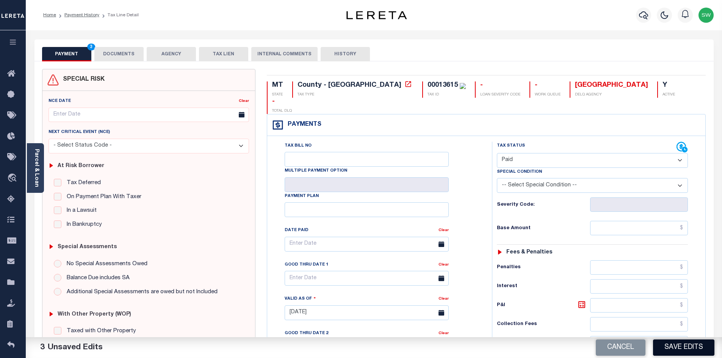
click at [688, 347] on button "Save Edits" at bounding box center [683, 348] width 61 height 16
checkbox input "false"
type input "$0"
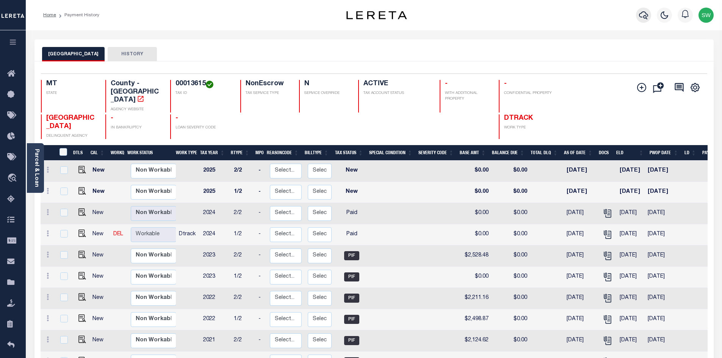
click at [644, 12] on icon "button" at bounding box center [643, 15] width 9 height 9
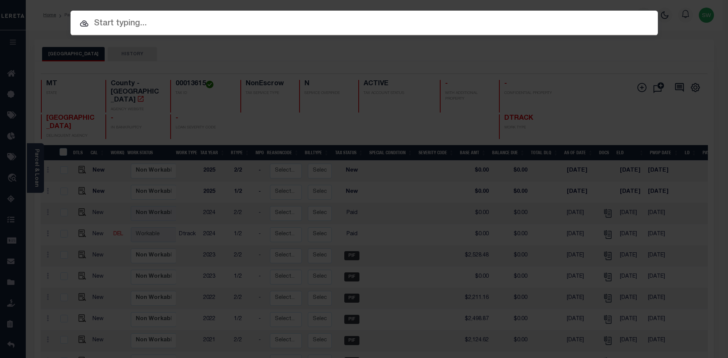
click at [131, 27] on input "text" at bounding box center [364, 23] width 587 height 13
paste input "4211200007295"
type input "4211200007295"
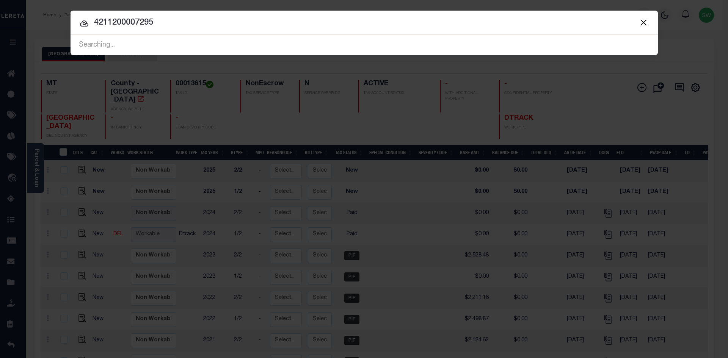
click at [169, 21] on input "4211200007295" at bounding box center [364, 22] width 587 height 13
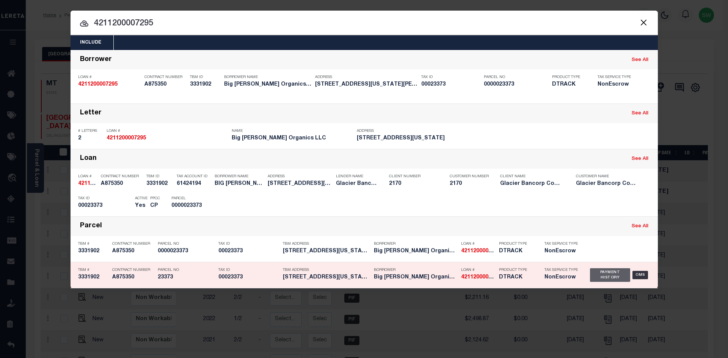
click at [592, 280] on div "Payment History" at bounding box center [610, 275] width 41 height 14
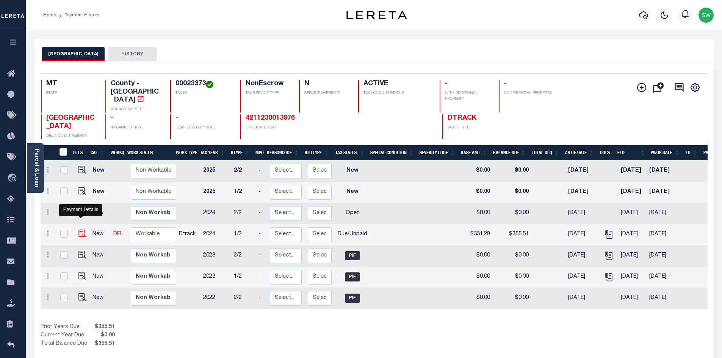
click at [81, 230] on img "" at bounding box center [82, 234] width 8 height 8
checkbox input "true"
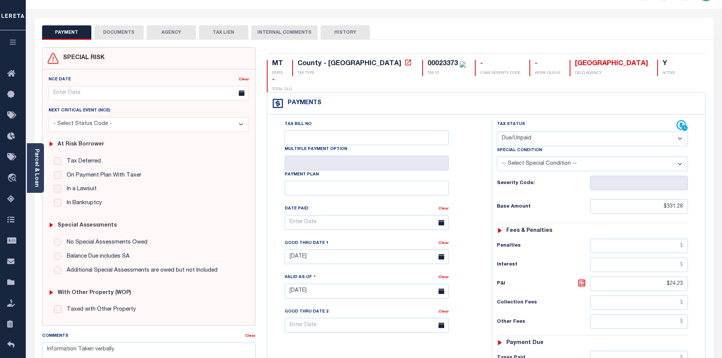
scroll to position [12, 0]
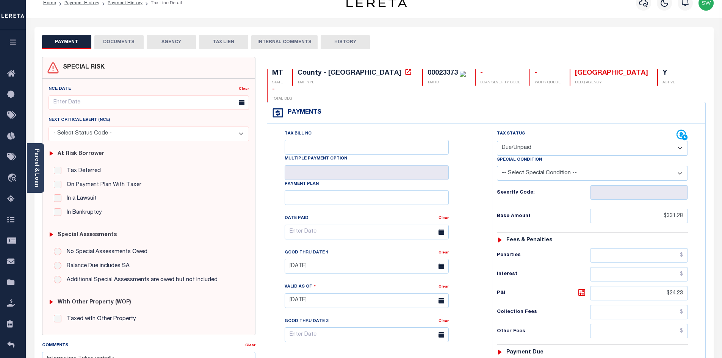
click at [680, 141] on select "- Select Status Code - Open Due/Unpaid Paid Incomplete No Tax Due Internal Refu…" at bounding box center [592, 148] width 191 height 15
select select "PYD"
click at [497, 141] on select "- Select Status Code - Open Due/Unpaid Paid Incomplete No Tax Due Internal Refu…" at bounding box center [592, 148] width 191 height 15
type input "[DATE]"
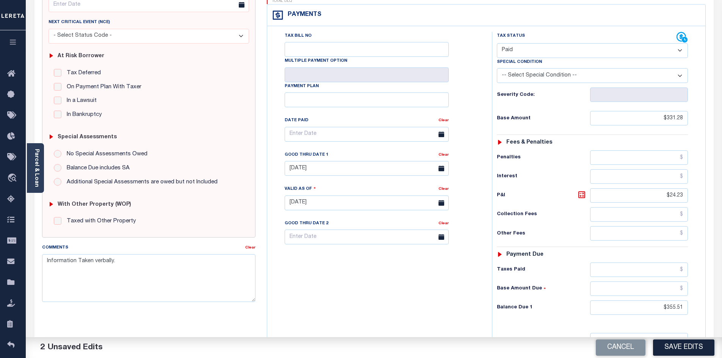
scroll to position [113, 0]
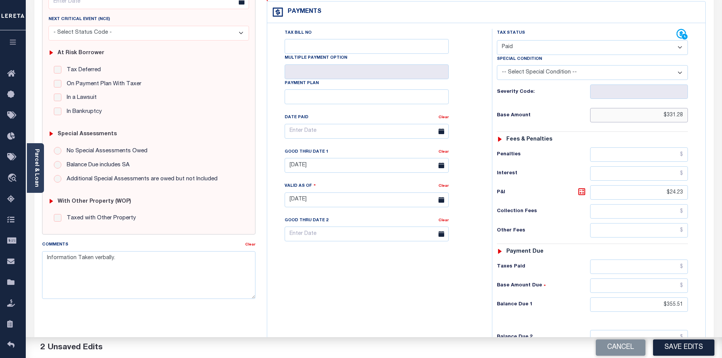
drag, startPoint x: 658, startPoint y: 100, endPoint x: 695, endPoint y: 102, distance: 37.6
click at [695, 102] on div "Tax Status Status - Select Status Code -" at bounding box center [595, 196] width 206 height 335
drag, startPoint x: 656, startPoint y: 182, endPoint x: 725, endPoint y: 179, distance: 68.6
click at [722, 180] on html "Home Payment History Payment History Tax Line Detail Profile Sign out" at bounding box center [361, 174] width 722 height 575
drag, startPoint x: 671, startPoint y: 289, endPoint x: 722, endPoint y: 289, distance: 50.4
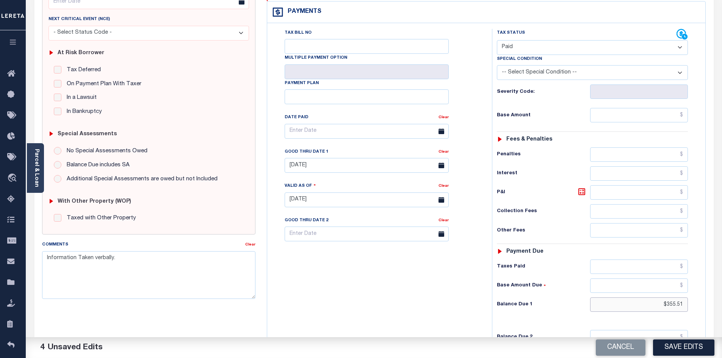
click at [722, 289] on div "Parcel & Loan Tax Bill Details 00023373" at bounding box center [374, 189] width 696 height 544
type input "$0.00"
drag, startPoint x: 439, startPoint y: 297, endPoint x: 537, endPoint y: 298, distance: 98.2
click at [439, 297] on div "Tax Bill No Multiple Payment Option Payment Plan Clear" at bounding box center [377, 196] width 217 height 335
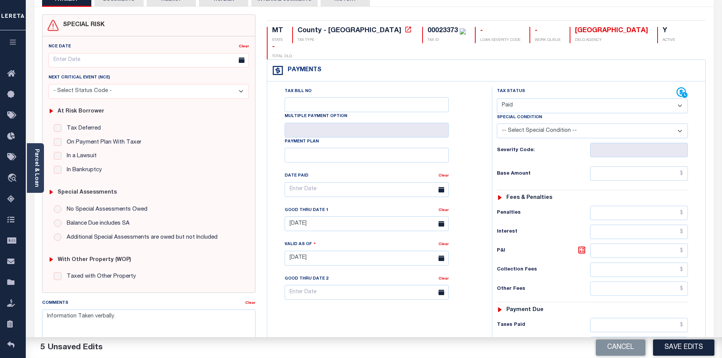
scroll to position [0, 0]
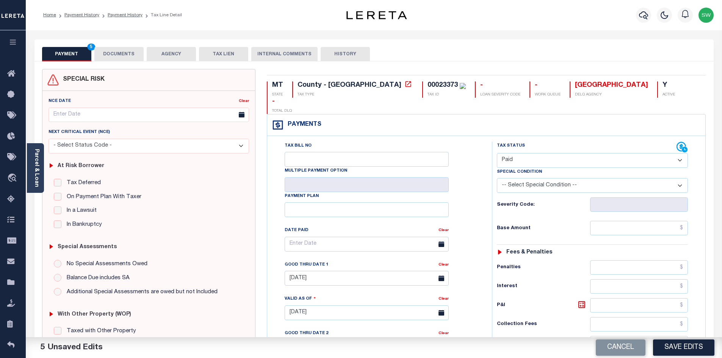
click at [122, 58] on button "DOCUMENTS" at bounding box center [118, 54] width 49 height 14
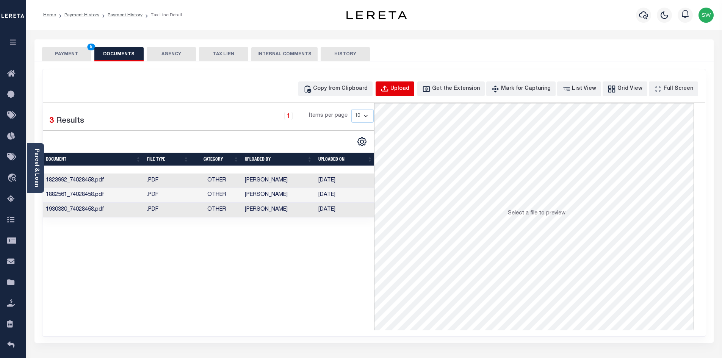
click at [409, 89] on div "Upload" at bounding box center [399, 89] width 19 height 8
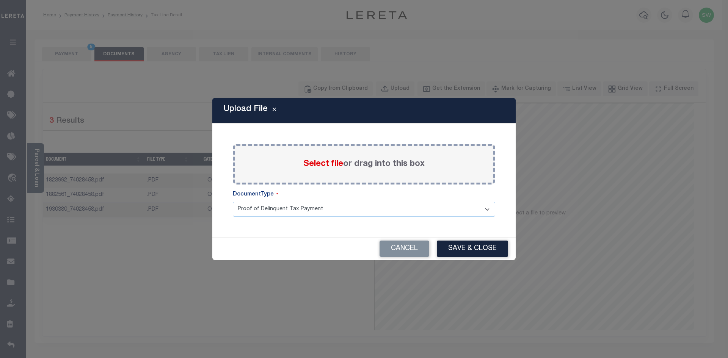
click at [364, 176] on div "Select file or drag into this box" at bounding box center [364, 164] width 262 height 41
drag, startPoint x: 398, startPoint y: 252, endPoint x: 417, endPoint y: 224, distance: 34.3
click at [399, 252] on button "Cancel" at bounding box center [404, 249] width 50 height 16
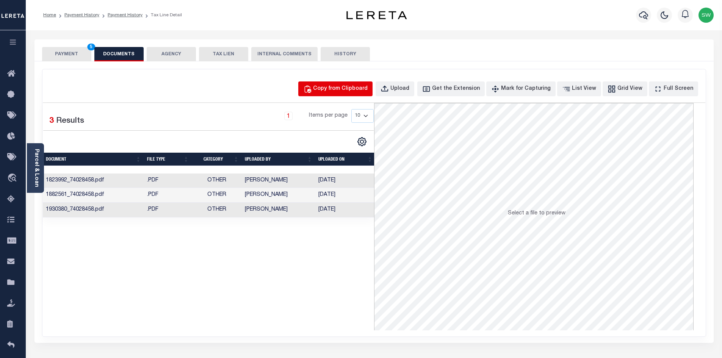
click at [360, 87] on div "Copy from Clipboard" at bounding box center [340, 89] width 55 height 8
select select "POP"
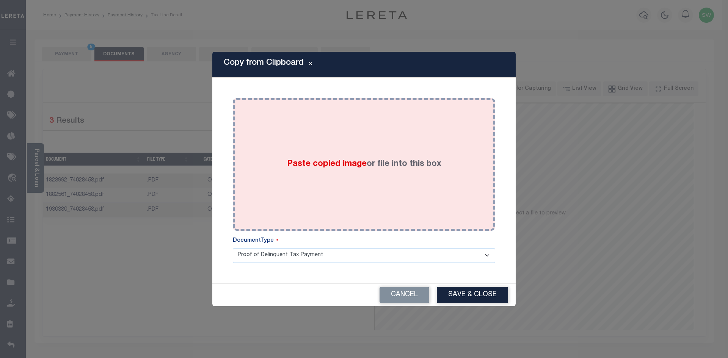
click at [381, 206] on div "Paste copied image or file into this box" at bounding box center [363, 164] width 251 height 121
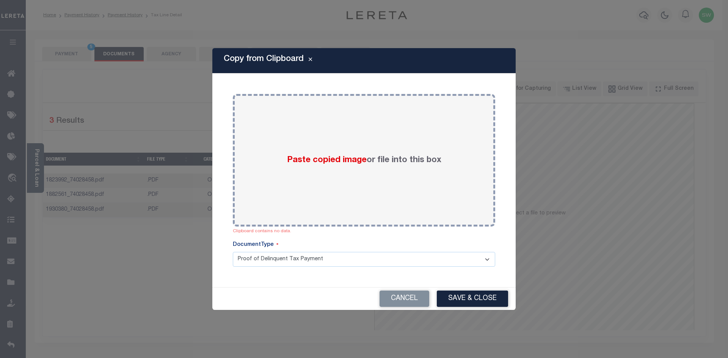
click at [372, 237] on div "Paste copied image or file into this box Clipboard contains no data. Select fil…" at bounding box center [363, 181] width 285 height 196
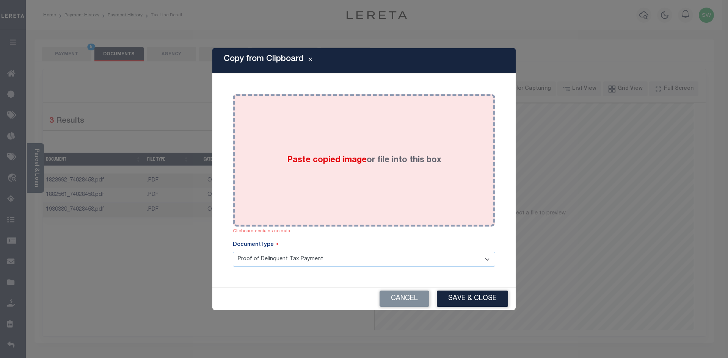
click at [382, 196] on div "Paste copied image or file into this box" at bounding box center [363, 160] width 251 height 121
click at [254, 141] on div "Paste copied image or file into this box" at bounding box center [363, 160] width 251 height 121
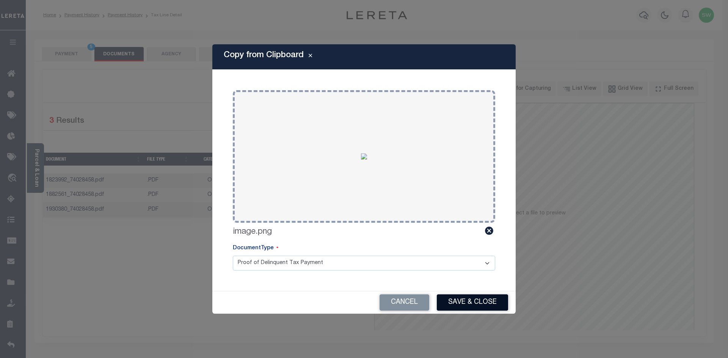
click at [473, 302] on button "Save & Close" at bounding box center [472, 303] width 71 height 16
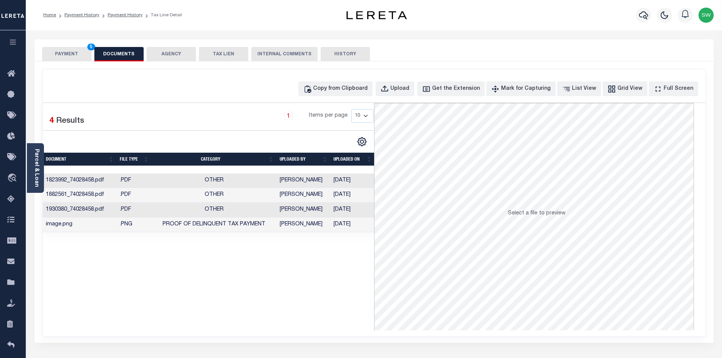
click at [70, 55] on button "PAYMENT 5" at bounding box center [66, 54] width 49 height 14
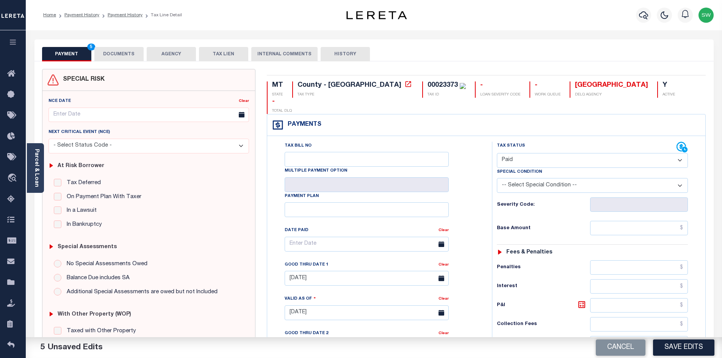
click at [688, 346] on button "Save Edits" at bounding box center [683, 348] width 61 height 16
checkbox input "false"
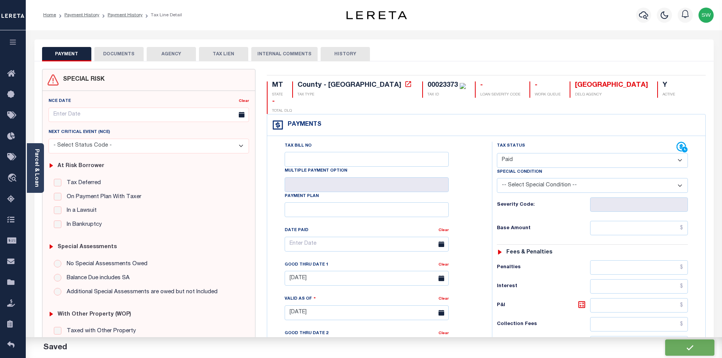
type input "$0"
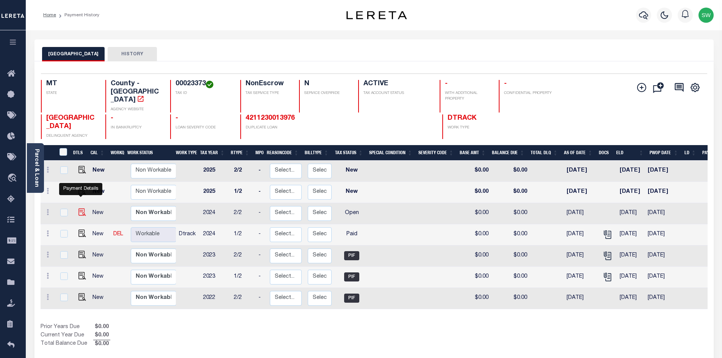
click at [81, 208] on img "" at bounding box center [82, 212] width 8 height 8
checkbox input "true"
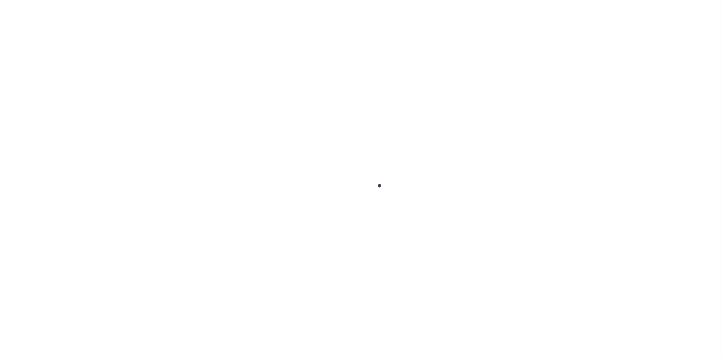
checkbox input "false"
type input "[DATE]"
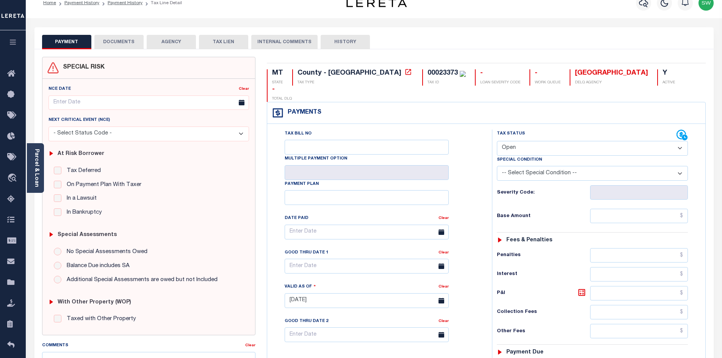
scroll to position [15, 0]
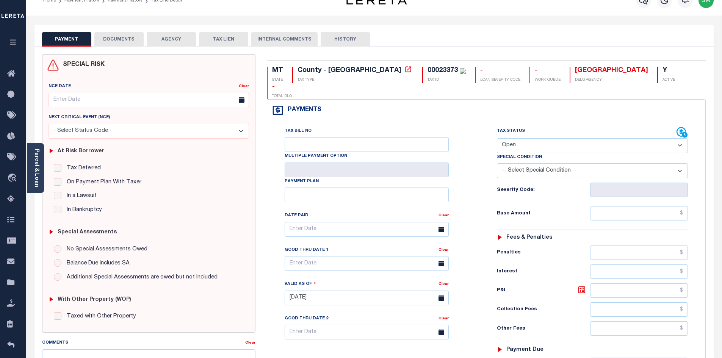
click at [679, 138] on select "- Select Status Code - Open Due/Unpaid Paid Incomplete No Tax Due Internal Refu…" at bounding box center [592, 145] width 191 height 15
select select "PYD"
click at [497, 138] on select "- Select Status Code - Open Due/Unpaid Paid Incomplete No Tax Due Internal Refu…" at bounding box center [592, 145] width 191 height 15
type input "[DATE]"
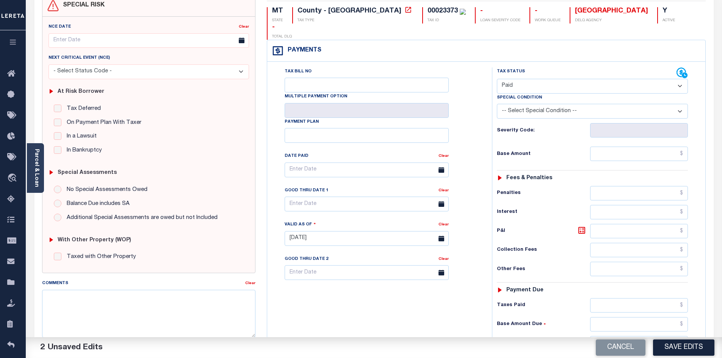
scroll to position [90, 0]
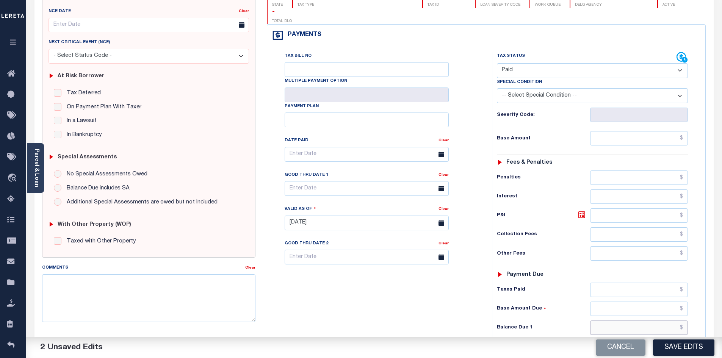
click at [646, 321] on input "text" at bounding box center [639, 328] width 98 height 14
type input "$0.00"
click at [411, 298] on div "Tax Bill No Multiple Payment Option Payment Plan Clear" at bounding box center [377, 219] width 217 height 335
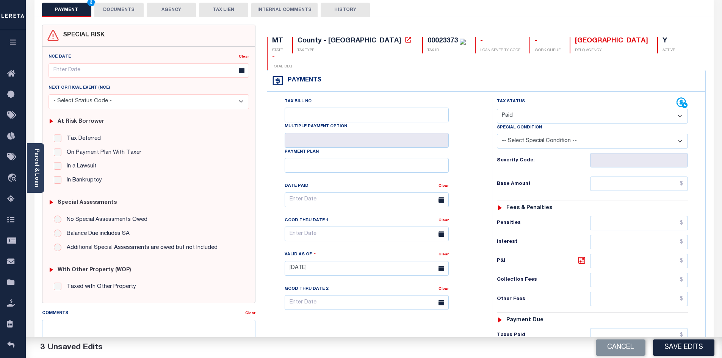
scroll to position [0, 0]
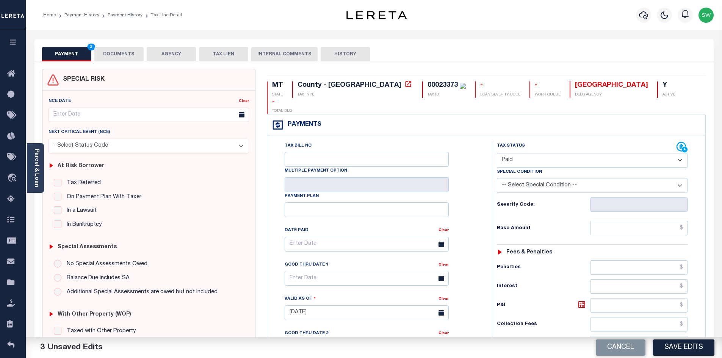
click at [130, 53] on button "DOCUMENTS" at bounding box center [118, 54] width 49 height 14
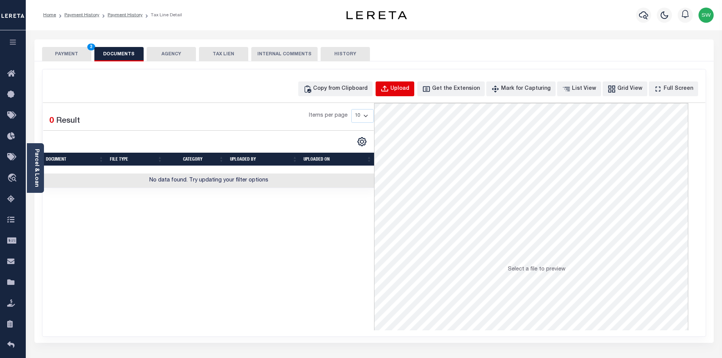
click at [409, 90] on div "Upload" at bounding box center [399, 89] width 19 height 8
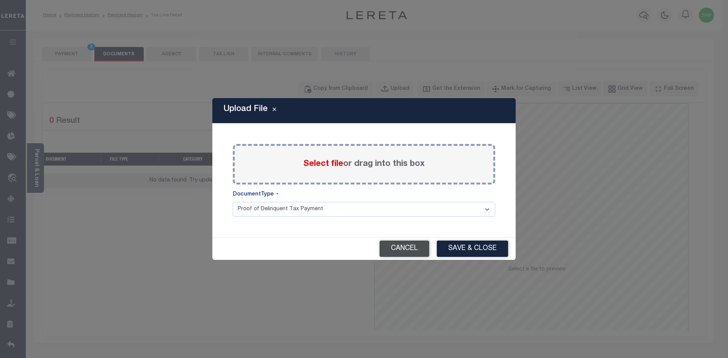
drag, startPoint x: 389, startPoint y: 254, endPoint x: 392, endPoint y: 238, distance: 16.5
click at [390, 254] on button "Cancel" at bounding box center [404, 249] width 50 height 16
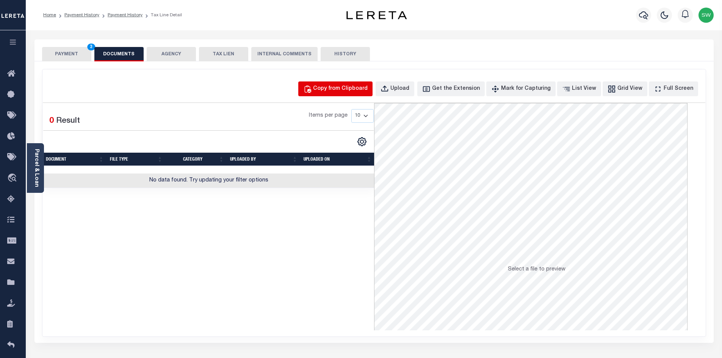
click at [345, 84] on button "Copy from Clipboard" at bounding box center [335, 88] width 74 height 15
select select "POP"
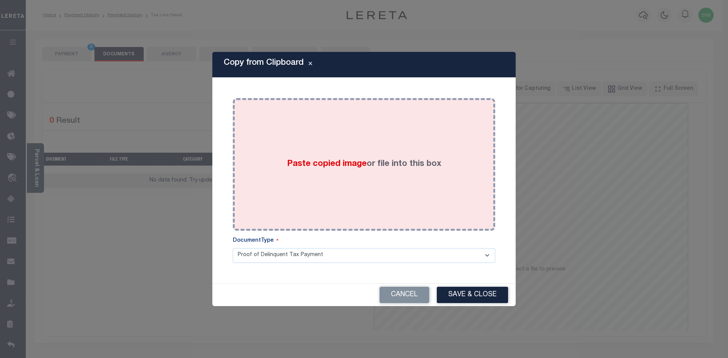
click at [351, 183] on div "Paste copied image or file into this box" at bounding box center [363, 164] width 251 height 121
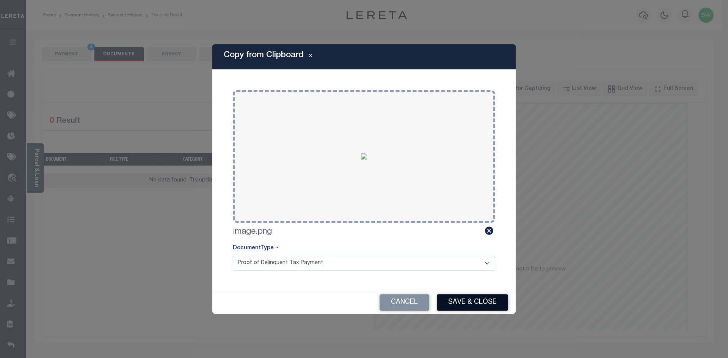
click at [482, 296] on button "Save & Close" at bounding box center [472, 303] width 71 height 16
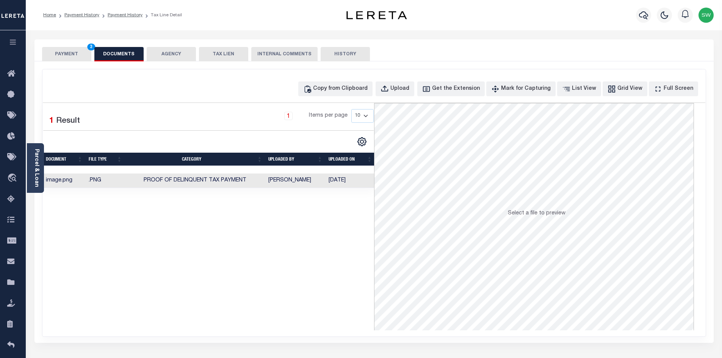
click at [339, 261] on div "Selected 1 Result 1 Items per page 10 25 50 100" at bounding box center [208, 216] width 331 height 227
click at [84, 52] on button "PAYMENT 3" at bounding box center [66, 54] width 49 height 14
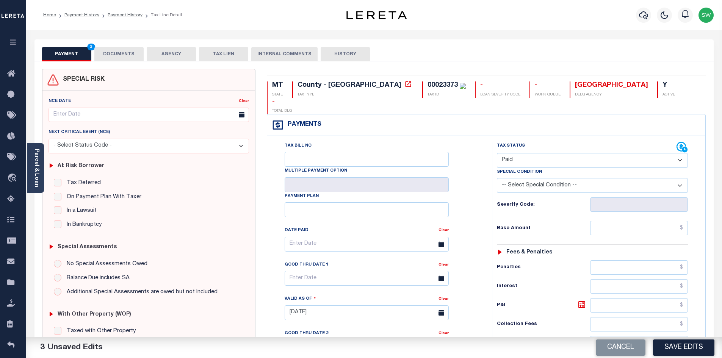
click at [721, 216] on div "Parcel & Loan Tax Bill Details 00023373" at bounding box center [374, 300] width 696 height 541
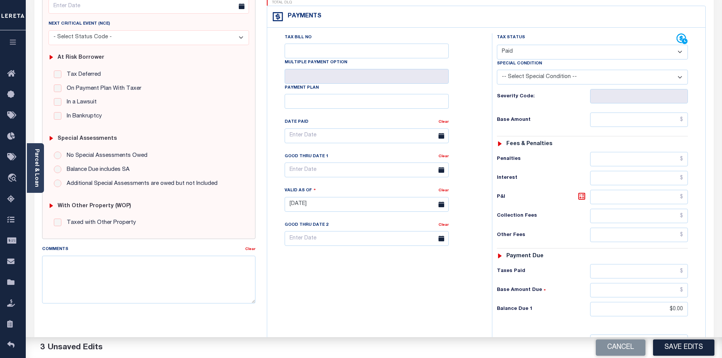
scroll to position [113, 0]
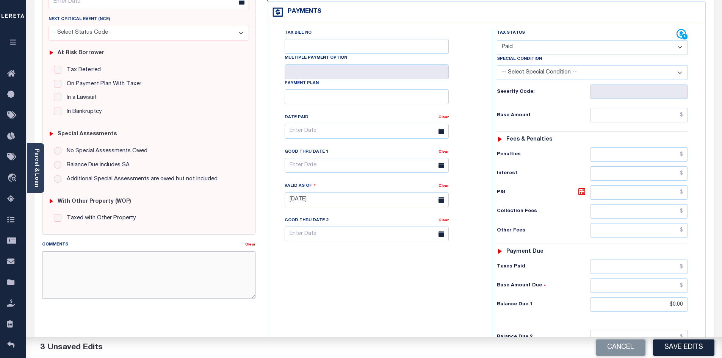
click at [74, 262] on textarea "Comments" at bounding box center [149, 275] width 214 height 48
type textarea "Information taken verbally"
click at [373, 302] on div "Tax Bill No Multiple Payment Option Payment Plan Clear" at bounding box center [377, 196] width 217 height 335
click at [390, 330] on div "Tax Bill No Multiple Payment Option Payment Plan Clear" at bounding box center [377, 196] width 217 height 335
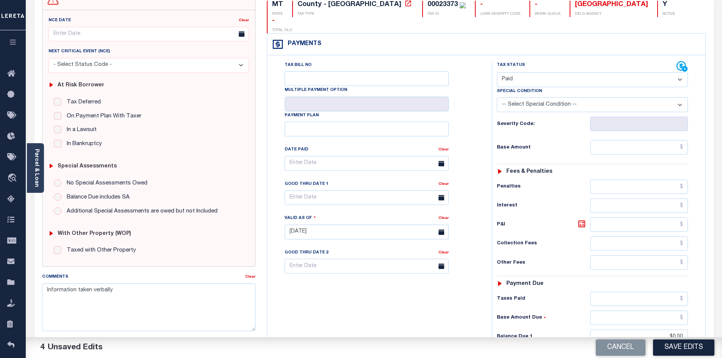
scroll to position [77, 0]
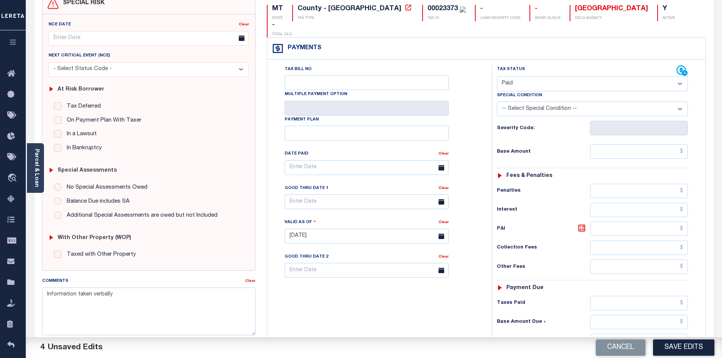
click at [550, 315] on div "Base Amount Due" at bounding box center [592, 322] width 191 height 14
click at [691, 351] on button "Save Edits" at bounding box center [683, 348] width 61 height 16
checkbox input "false"
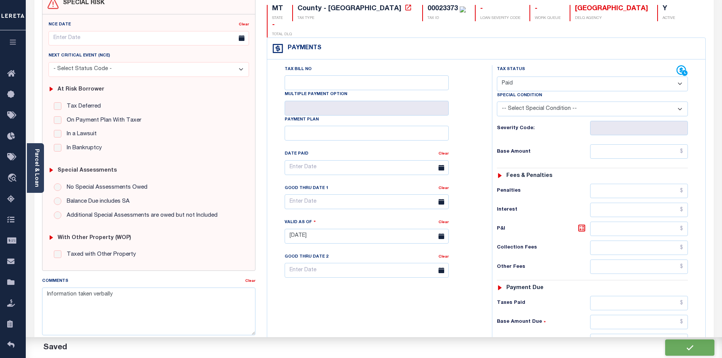
checkbox input "false"
type input "$0"
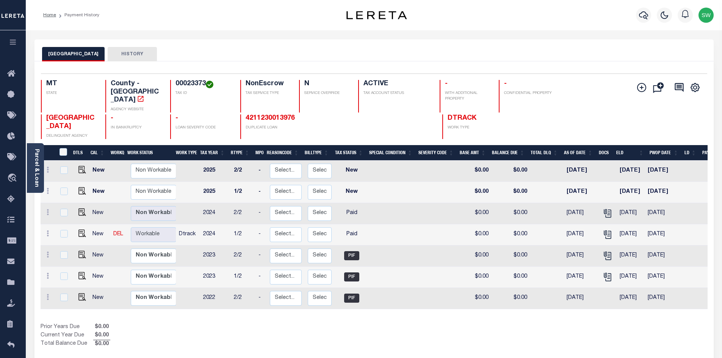
drag, startPoint x: 329, startPoint y: 324, endPoint x: 321, endPoint y: 313, distance: 13.8
click at [326, 324] on div "Prior Years Due $0.00 Current Year Due $0.00 Total Balance Due $0.00" at bounding box center [208, 335] width 334 height 25
click at [359, 323] on div "Prior Years Due $0.00 Current Year Due $0.00 Total Balance Due $0.00" at bounding box center [208, 335] width 334 height 25
click at [326, 325] on div "Prior Years Due $0.00 Current Year Due $0.00 Total Balance Due $0.00" at bounding box center [208, 335] width 334 height 25
click at [331, 327] on div "Prior Years Due $0.00 Current Year Due $0.00 Total Balance Due $0.00" at bounding box center [208, 335] width 334 height 25
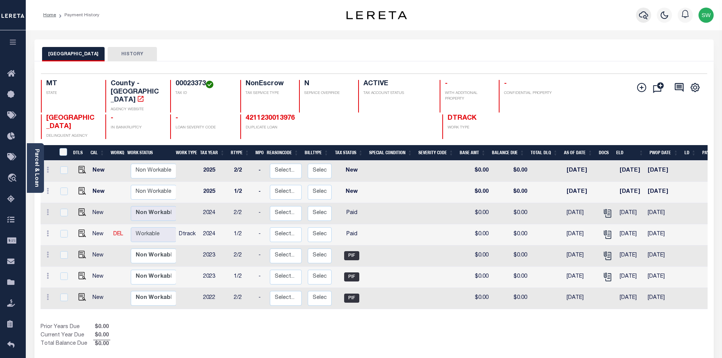
click at [644, 17] on icon "button" at bounding box center [643, 15] width 9 height 9
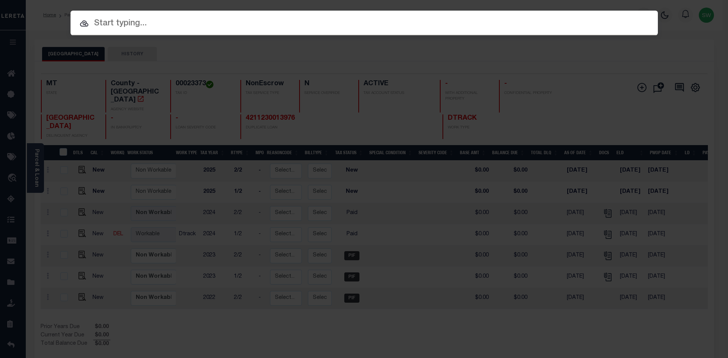
click at [115, 27] on input "text" at bounding box center [364, 23] width 587 height 13
paste input "830390810000021"
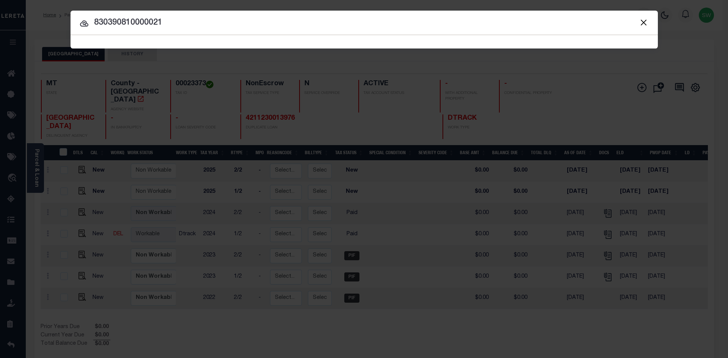
click at [217, 24] on input "830390810000021" at bounding box center [364, 22] width 587 height 13
type input "830390810000021"
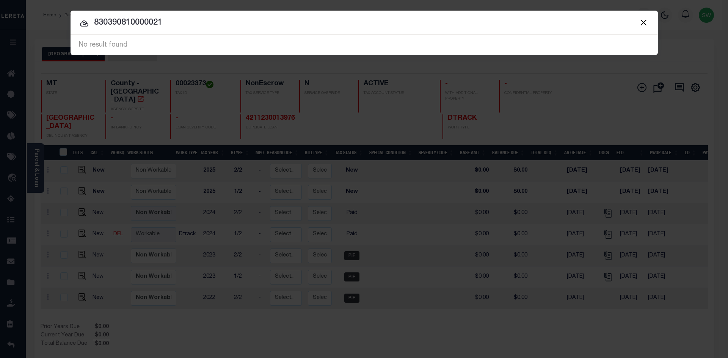
click at [215, 20] on input "830390810000021" at bounding box center [364, 22] width 587 height 13
drag, startPoint x: 205, startPoint y: 23, endPoint x: 96, endPoint y: 21, distance: 109.2
click at [96, 21] on input "830390810000021" at bounding box center [364, 22] width 587 height 13
drag, startPoint x: 94, startPoint y: 21, endPoint x: 197, endPoint y: 26, distance: 103.2
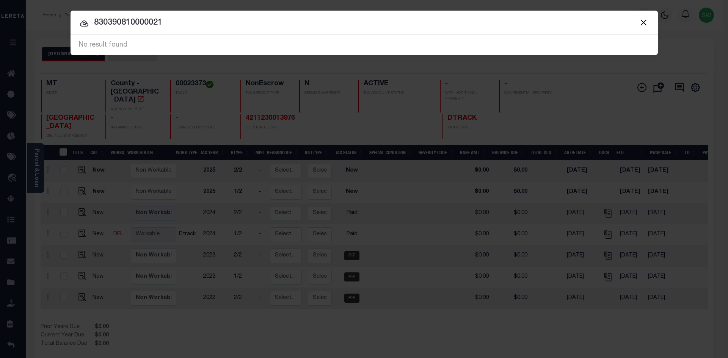
click at [197, 26] on input "830390810000021" at bounding box center [364, 22] width 587 height 13
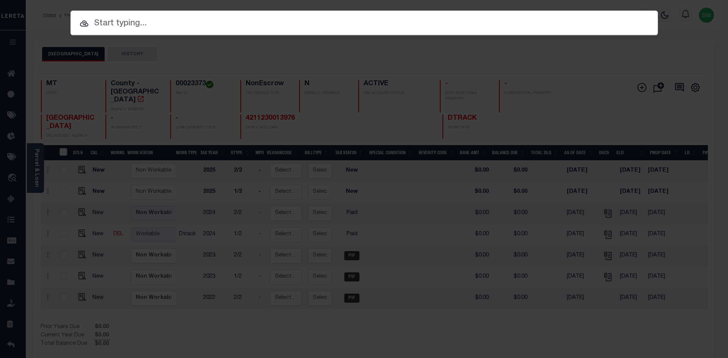
click at [115, 25] on input "text" at bounding box center [364, 23] width 587 height 13
paste input "104713700"
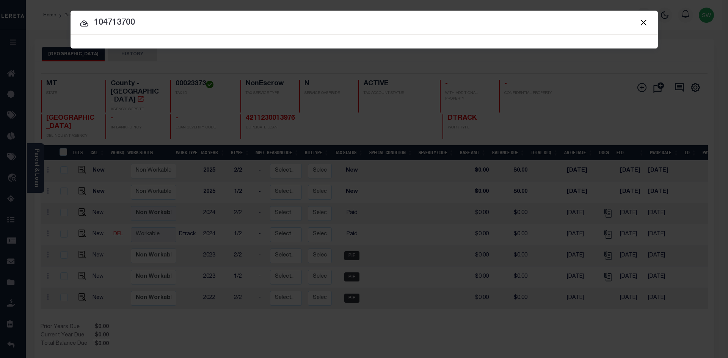
click at [154, 24] on input "104713700" at bounding box center [364, 22] width 587 height 13
type input "104713700"
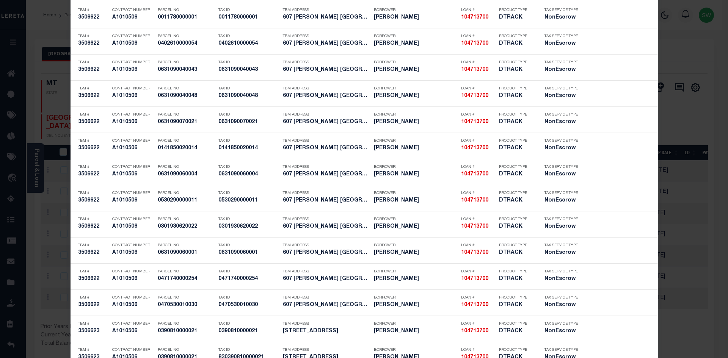
scroll to position [2481, 0]
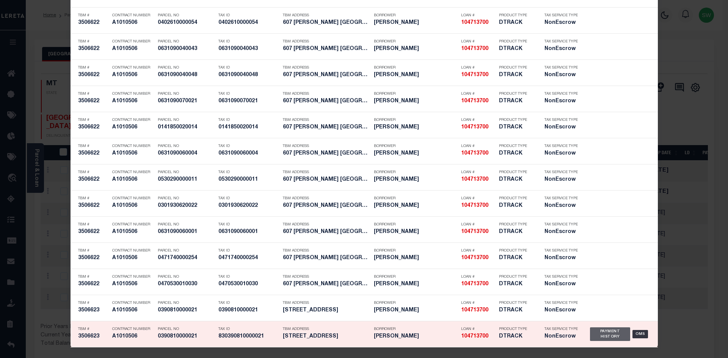
click at [606, 337] on div "Payment History" at bounding box center [610, 335] width 41 height 14
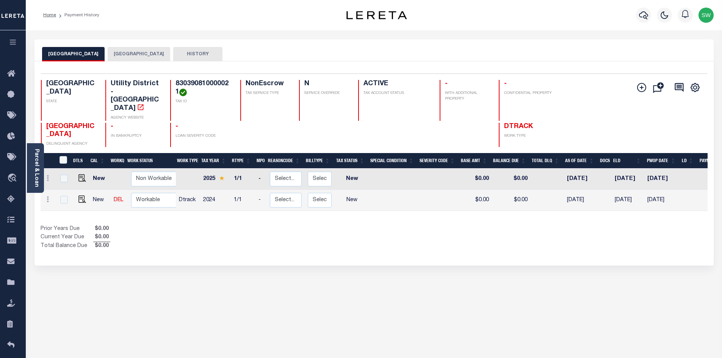
click at [138, 55] on button "[GEOGRAPHIC_DATA]" at bounding box center [139, 54] width 63 height 14
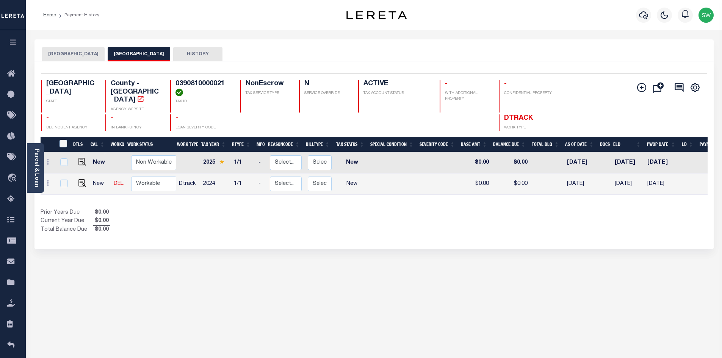
click at [82, 55] on button "[GEOGRAPHIC_DATA]" at bounding box center [73, 54] width 63 height 14
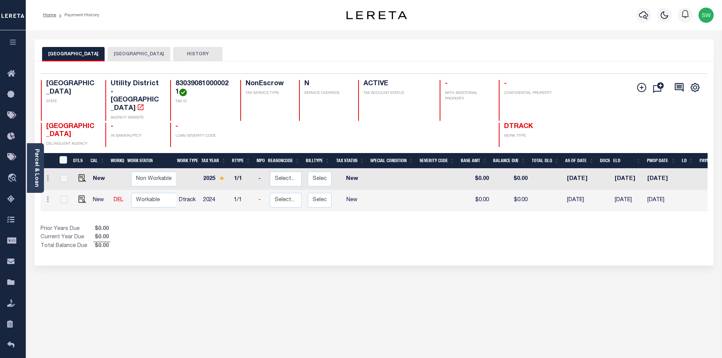
click at [147, 56] on button "[GEOGRAPHIC_DATA]" at bounding box center [139, 54] width 63 height 14
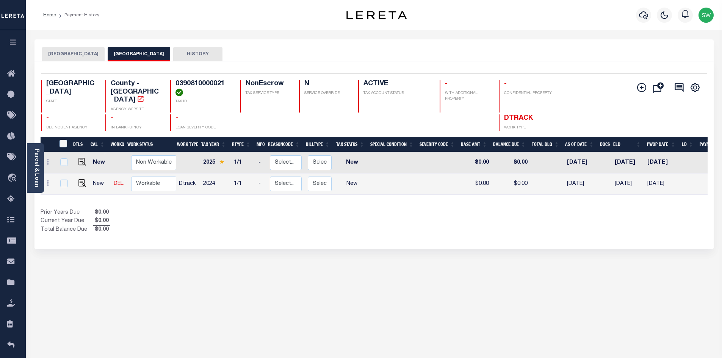
click at [291, 209] on div "Prior Years Due $0.00 Current Year Due $0.00 Total Balance Due $0.00" at bounding box center [208, 221] width 334 height 25
click at [356, 232] on div "Selected 2 Results 1 Items per page 25 50 100 TX STATE TAX ID N" at bounding box center [373, 155] width 679 height 188
drag, startPoint x: 225, startPoint y: 82, endPoint x: 174, endPoint y: 81, distance: 50.8
click at [174, 81] on div "0390810000021 TAX ID" at bounding box center [200, 96] width 61 height 33
click at [85, 55] on button "[GEOGRAPHIC_DATA]" at bounding box center [73, 54] width 63 height 14
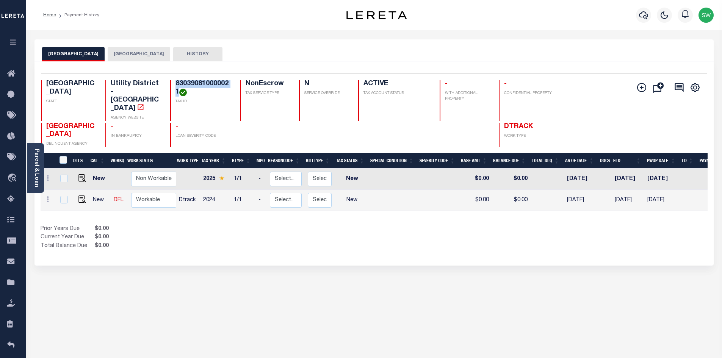
drag, startPoint x: 175, startPoint y: 84, endPoint x: 180, endPoint y: 96, distance: 13.0
click at [180, 96] on h4 "830390810000021" at bounding box center [204, 88] width 56 height 16
copy h4 "830390810000021"
click at [40, 169] on div "Parcel & Loan" at bounding box center [35, 168] width 17 height 50
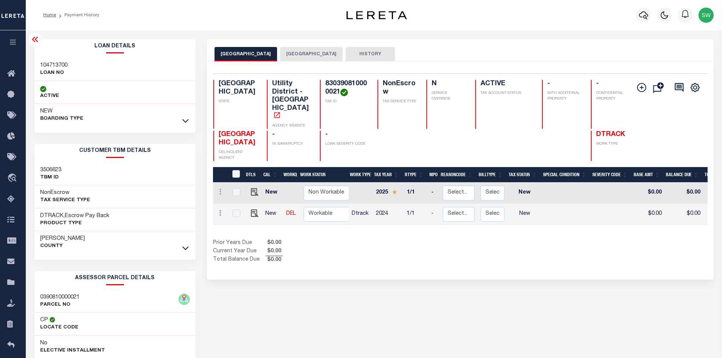
click at [189, 247] on link at bounding box center [185, 247] width 9 height 5
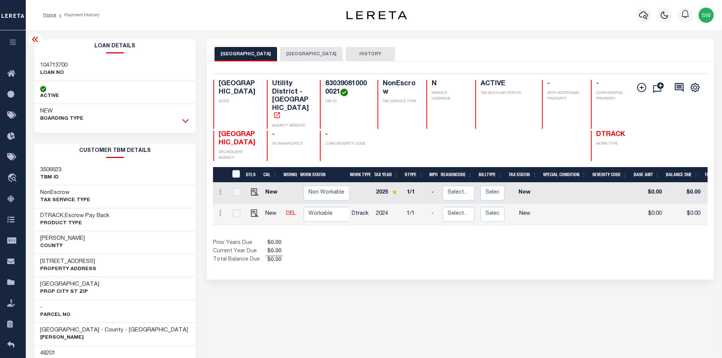
click at [186, 121] on icon at bounding box center [185, 121] width 6 height 8
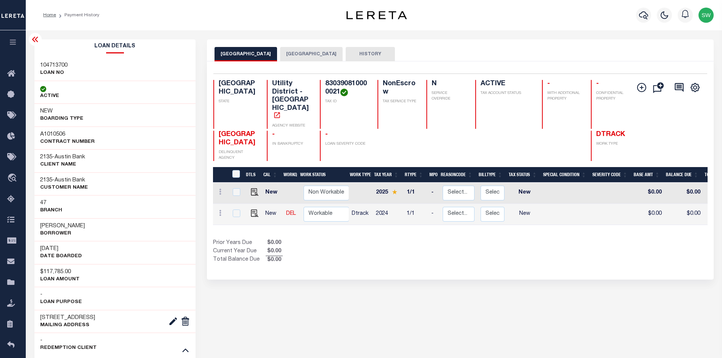
click at [255, 210] on img "" at bounding box center [255, 214] width 8 height 8
checkbox input "true"
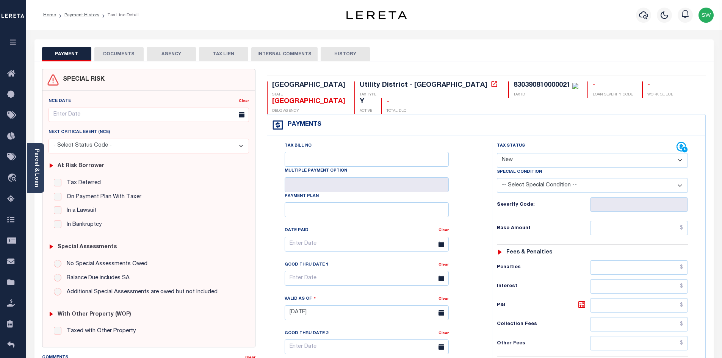
click at [680, 153] on select "- Select Status Code - Open Due/Unpaid Paid Incomplete No Tax Due Internal Refu…" at bounding box center [592, 160] width 191 height 15
select select "NTX"
click at [497, 153] on select "- Select Status Code - Open Due/Unpaid Paid Incomplete No Tax Due Internal Refu…" at bounding box center [592, 160] width 191 height 15
type input "[DATE]"
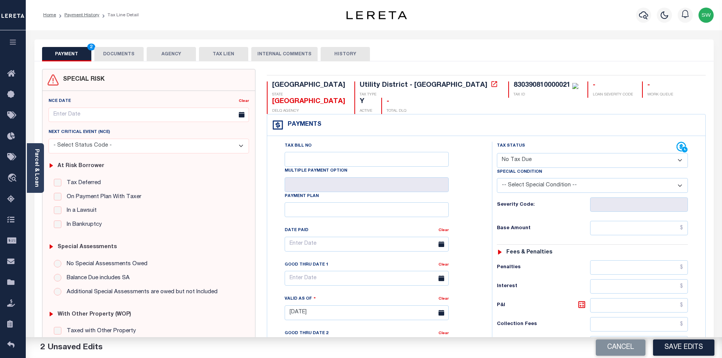
click at [681, 178] on select "-- Select Special Condition -- 3RD PARTY TAX LIEN AGENCY TAX LIEN (A.K.A Inside…" at bounding box center [592, 185] width 191 height 15
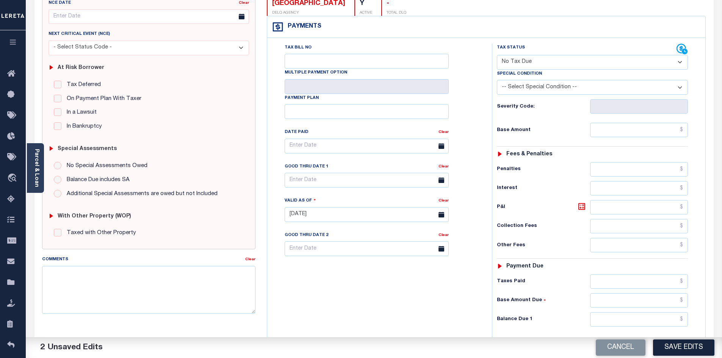
scroll to position [104, 0]
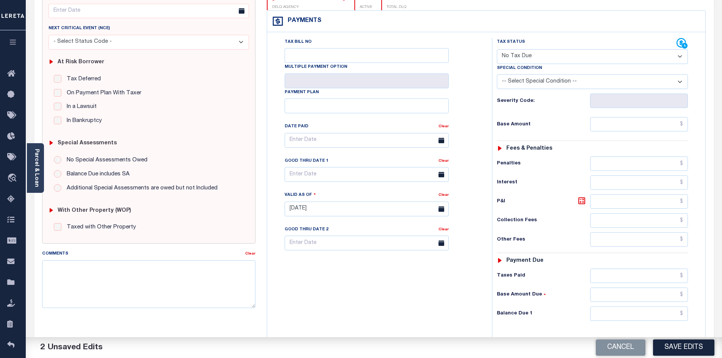
drag, startPoint x: 407, startPoint y: 263, endPoint x: 594, endPoint y: 248, distance: 187.5
click at [407, 263] on div "Tax Bill No Multiple Payment Option Payment Plan Clear" at bounding box center [377, 205] width 217 height 335
click at [56, 267] on textarea "Comments" at bounding box center [149, 284] width 214 height 48
paste textarea "This PWOP/ELD date is prior to the Loan Boarded date of 01-06-25"
click at [34, 177] on link "Parcel & Loan" at bounding box center [36, 168] width 5 height 38
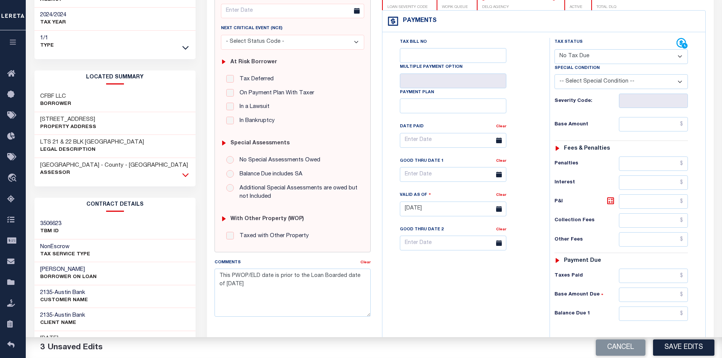
click at [184, 173] on icon at bounding box center [185, 175] width 6 height 4
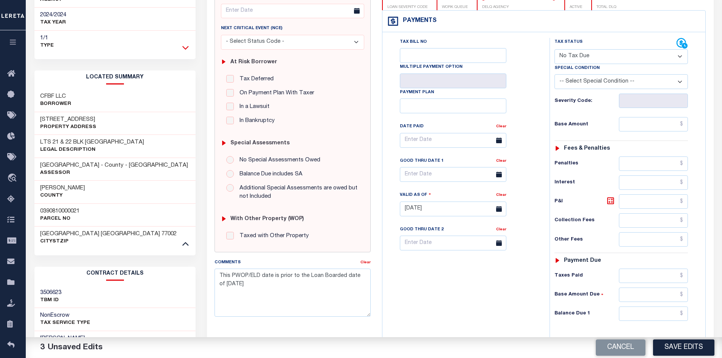
click at [183, 46] on icon at bounding box center [185, 48] width 6 height 4
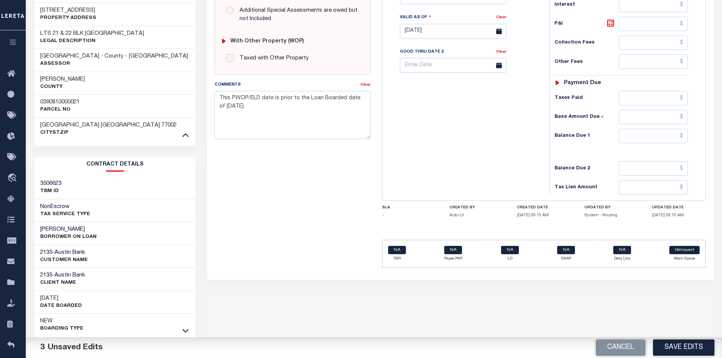
scroll to position [293, 0]
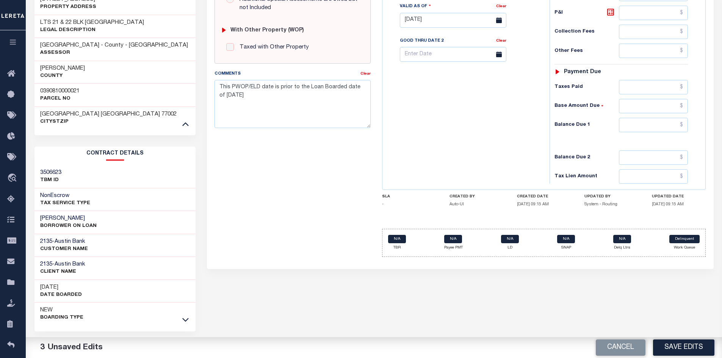
drag, startPoint x: 38, startPoint y: 279, endPoint x: 77, endPoint y: 278, distance: 38.3
click at [77, 280] on div "08/25/2025 Date Boarded" at bounding box center [114, 291] width 161 height 23
copy h3 "[DATE]"
drag, startPoint x: 249, startPoint y: 99, endPoint x: 214, endPoint y: 98, distance: 35.3
click at [214, 98] on div "Comments Clear This PWOP/ELD date is prior to the Loan Boarded date of 01-06-25" at bounding box center [293, 102] width 168 height 64
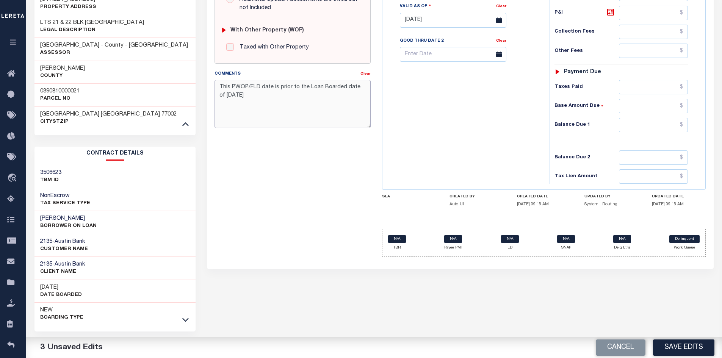
paste textarea "8/25/20"
type textarea "This PWOP/ELD date is prior to the Loan Boarded date of 08/25/2025"
click at [644, 127] on input "text" at bounding box center [653, 125] width 69 height 14
click at [485, 148] on div "Tax Bill No Multiple Payment Option Payment Plan Clear" at bounding box center [464, 16] width 160 height 335
drag, startPoint x: 671, startPoint y: 124, endPoint x: 712, endPoint y: 125, distance: 40.6
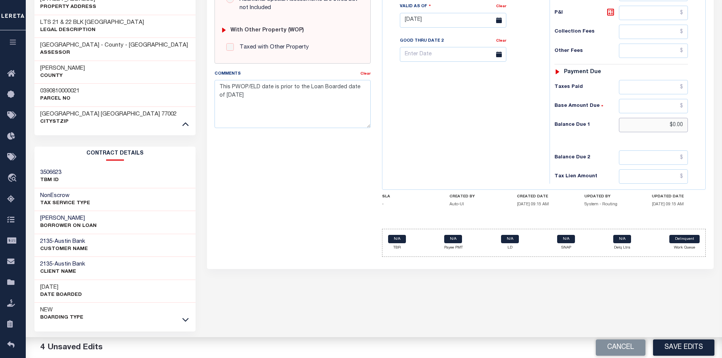
click at [712, 125] on div "SPECIAL RISK NCE Date Clear" at bounding box center [460, 19] width 507 height 500
type input "$0.00"
click at [477, 137] on div "Tax Bill No Multiple Payment Option Payment Plan Clear" at bounding box center [464, 16] width 160 height 335
click at [697, 349] on button "Save Edits" at bounding box center [683, 348] width 61 height 16
checkbox input "false"
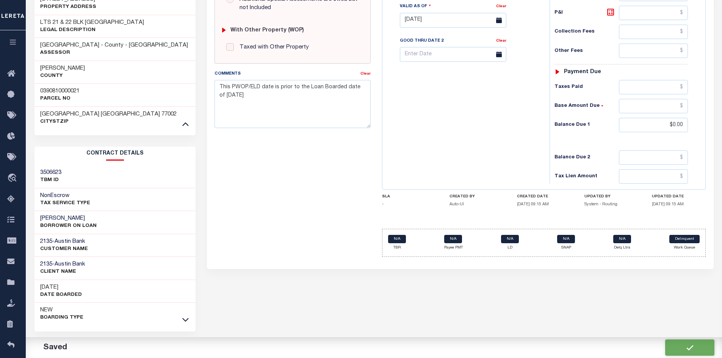
checkbox input "false"
type input "$0"
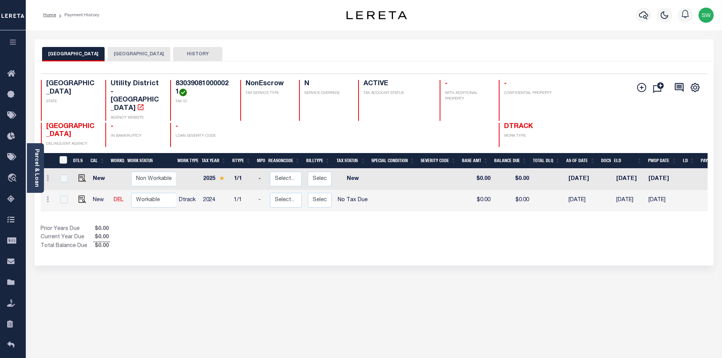
click at [376, 237] on div "Selected 2 Results 1 Items per page 25 50 100 TX STATE TAX ID N" at bounding box center [373, 163] width 679 height 204
click at [139, 53] on button "[GEOGRAPHIC_DATA]" at bounding box center [139, 54] width 63 height 14
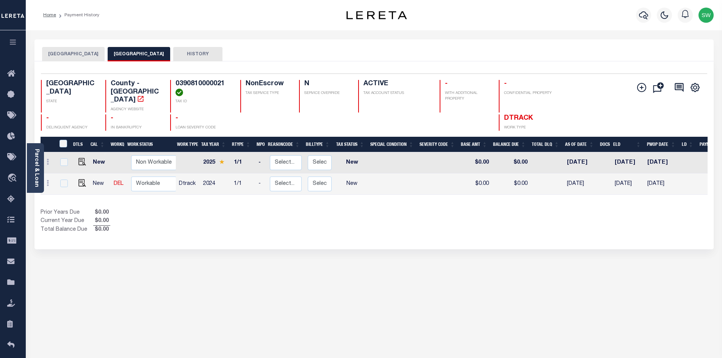
click at [371, 234] on div "Selected 2 Results 1 Items per page 25 50 100 TX STATE TAX ID N" at bounding box center [373, 155] width 679 height 188
click at [221, 91] on h4 "0390810000021" at bounding box center [204, 88] width 56 height 16
drag, startPoint x: 174, startPoint y: 82, endPoint x: 223, endPoint y: 86, distance: 48.7
click at [223, 86] on div "0390810000021 TAX ID" at bounding box center [200, 96] width 61 height 33
copy h4 "0390810000021"
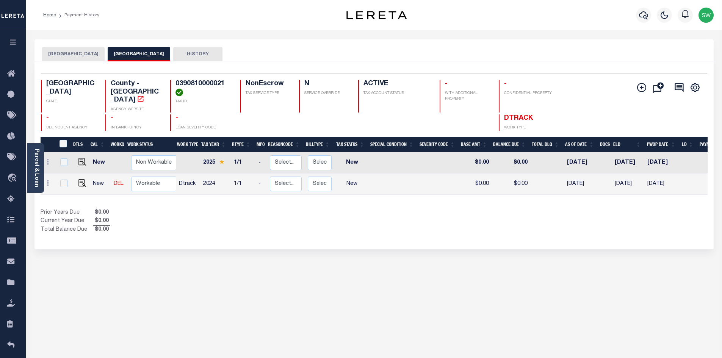
click at [290, 209] on div "Prior Years Due $0.00 Current Year Due $0.00 Total Balance Due $0.00" at bounding box center [208, 221] width 334 height 25
click at [79, 179] on img "" at bounding box center [82, 183] width 8 height 8
checkbox input "true"
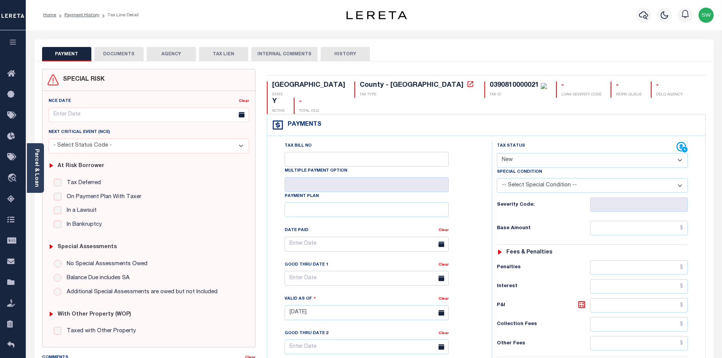
click at [681, 153] on select "- Select Status Code - Open Due/Unpaid Paid Incomplete No Tax Due Internal Refu…" at bounding box center [592, 160] width 191 height 15
select select "PYD"
click at [497, 153] on select "- Select Status Code - Open Due/Unpaid Paid Incomplete No Tax Due Internal Refu…" at bounding box center [592, 160] width 191 height 15
type input "[DATE]"
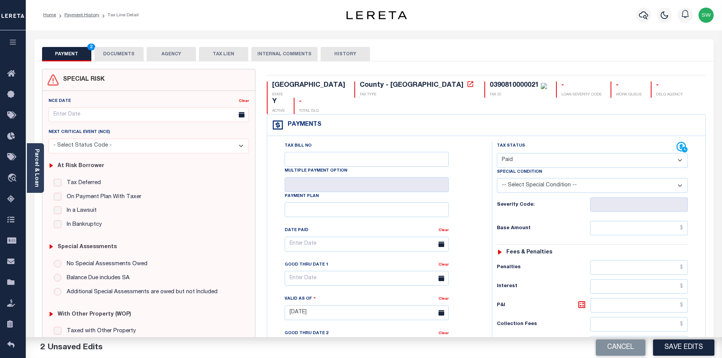
click at [625, 204] on div "Tax Status Status - Select Status Code -" at bounding box center [595, 309] width 206 height 335
click at [625, 221] on input "text" at bounding box center [639, 228] width 98 height 14
paste input "4,588.54"
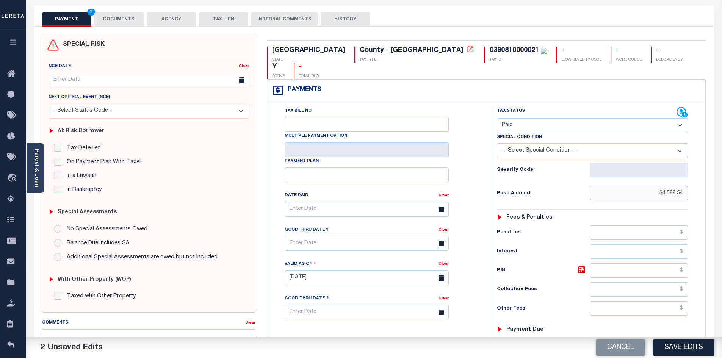
scroll to position [55, 0]
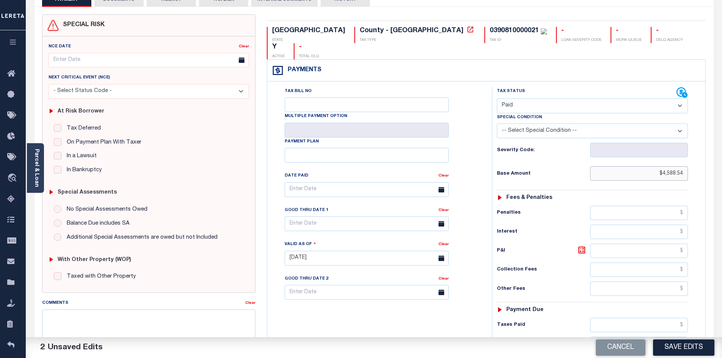
type input "$4,588.54"
click at [627, 318] on input "text" at bounding box center [639, 325] width 98 height 14
paste input "4,588.54"
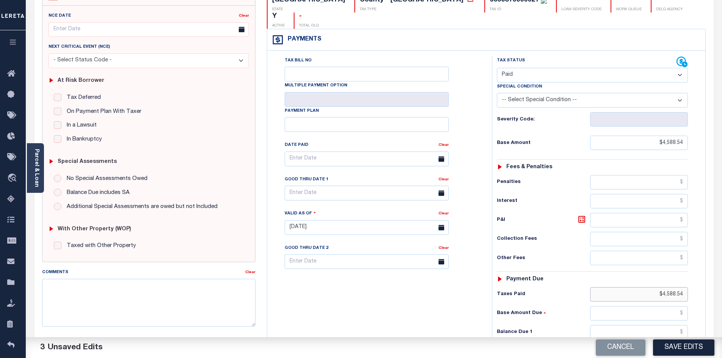
scroll to position [107, 0]
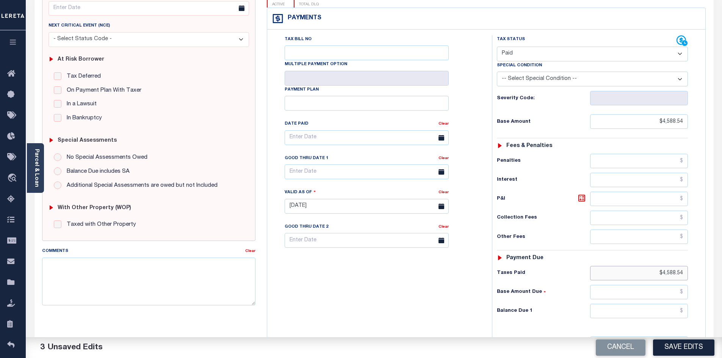
type input "$4,588.54"
click at [655, 304] on input "text" at bounding box center [639, 311] width 98 height 14
type input "$0.00"
drag, startPoint x: 340, startPoint y: 270, endPoint x: 550, endPoint y: 273, distance: 210.4
click at [340, 270] on div "Tax Bill No Multiple Payment Option Payment Plan Clear" at bounding box center [377, 202] width 217 height 335
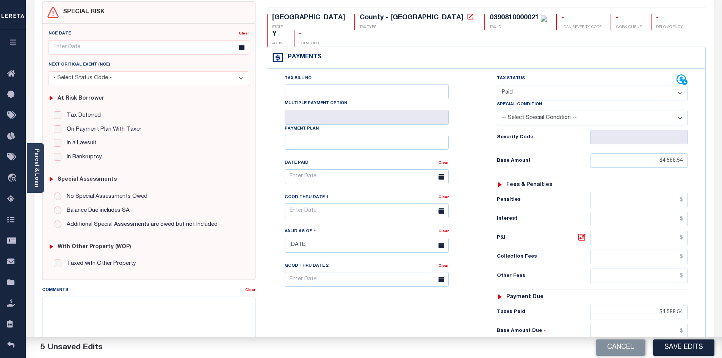
scroll to position [0, 0]
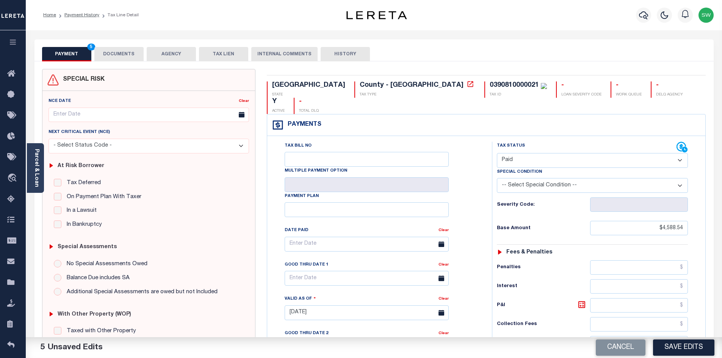
click at [130, 55] on button "DOCUMENTS" at bounding box center [118, 54] width 49 height 14
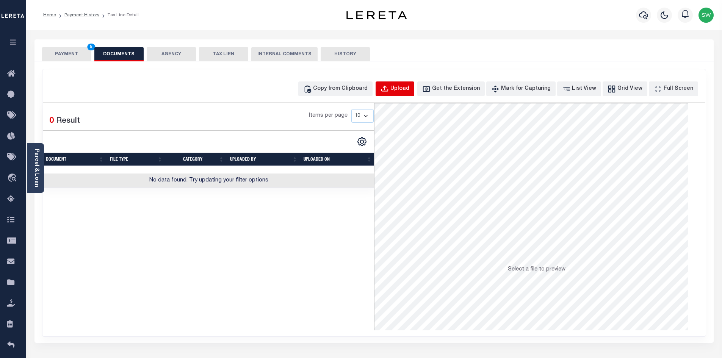
click at [409, 90] on div "Upload" at bounding box center [399, 89] width 19 height 8
select select "POP"
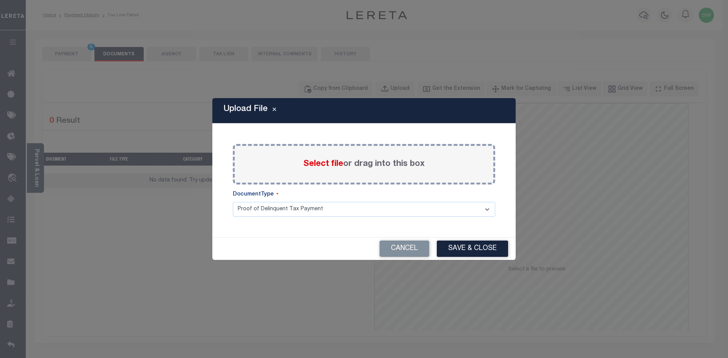
click at [314, 167] on span "Select file" at bounding box center [323, 164] width 40 height 8
click at [305, 163] on span "Select file" at bounding box center [323, 164] width 40 height 8
click at [0, 0] on input "Select file or drag into this box" at bounding box center [0, 0] width 0 height 0
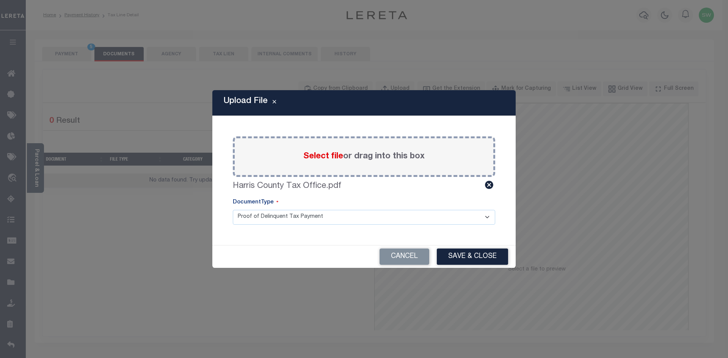
drag, startPoint x: 487, startPoint y: 258, endPoint x: 506, endPoint y: 270, distance: 22.8
click at [487, 257] on button "Save & Close" at bounding box center [472, 257] width 71 height 16
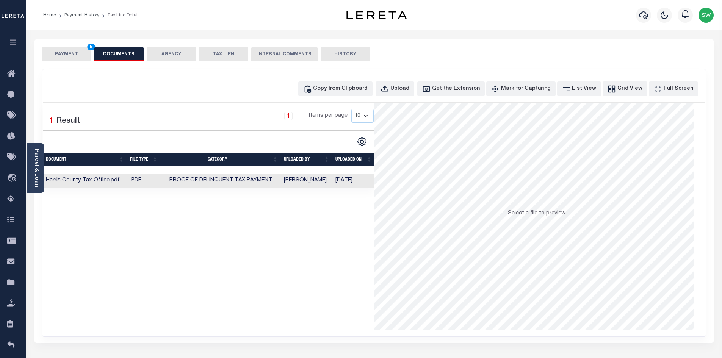
click at [56, 53] on button "PAYMENT 5" at bounding box center [66, 54] width 49 height 14
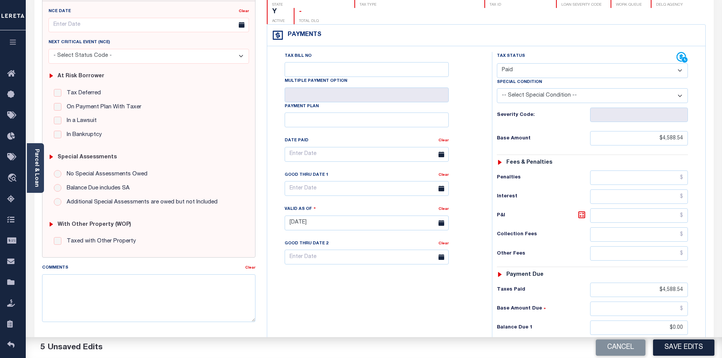
scroll to position [94, 0]
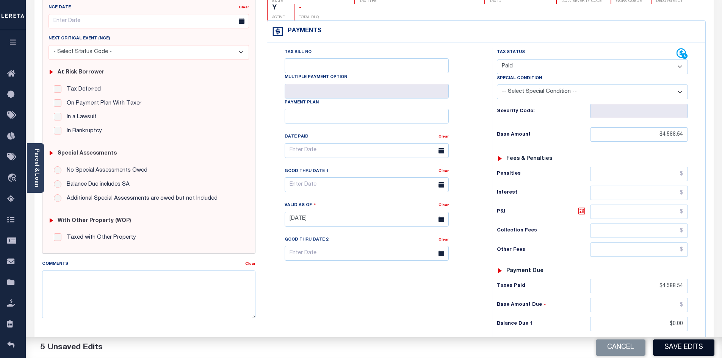
click at [685, 351] on button "Save Edits" at bounding box center [683, 348] width 61 height 16
checkbox input "false"
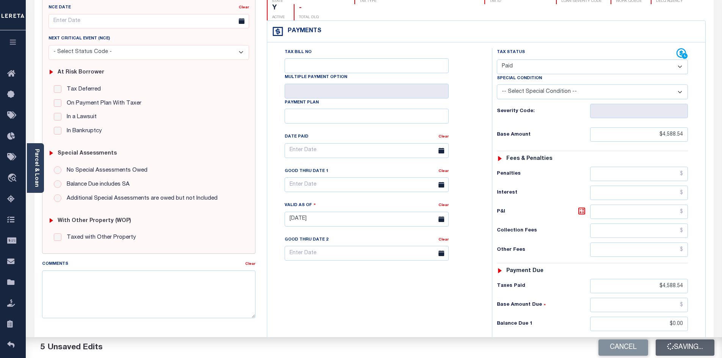
type input "$4,588.54"
type input "$0"
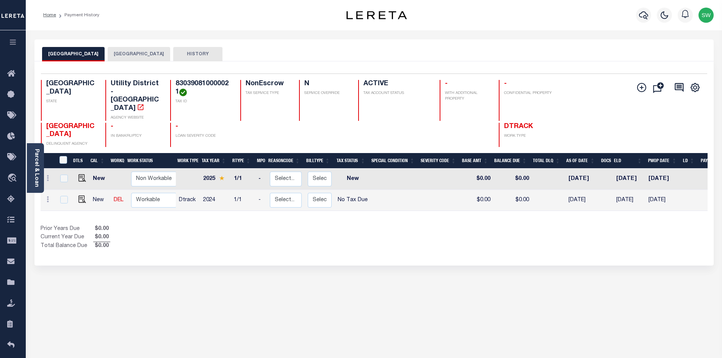
click at [403, 237] on div "Selected 2 Results 1 Items per page 25 50 100 TX STATE TAX ID N" at bounding box center [373, 163] width 679 height 204
click at [399, 237] on div "Selected 2 Results 1 Items per page 25 50 100 TX STATE TAX ID N" at bounding box center [373, 163] width 679 height 204
click at [127, 50] on button "HARRIS COUNTY" at bounding box center [139, 54] width 63 height 14
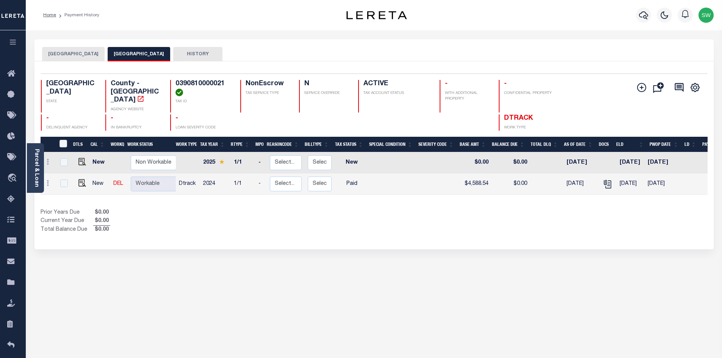
click at [370, 227] on div "Selected 2 Results 1 Items per page 25 50 100 TX STATE TAX ID N" at bounding box center [373, 155] width 679 height 188
drag, startPoint x: 444, startPoint y: 226, endPoint x: 344, endPoint y: 169, distance: 114.6
click at [444, 226] on div "Show Tax Lines before Bill Release Date Prior Years Due $0.00 Current Year Due …" at bounding box center [374, 221] width 667 height 25
click at [406, 221] on div "Show Tax Lines before Bill Release Date Prior Years Due $0.00 Current Year Due …" at bounding box center [374, 221] width 667 height 25
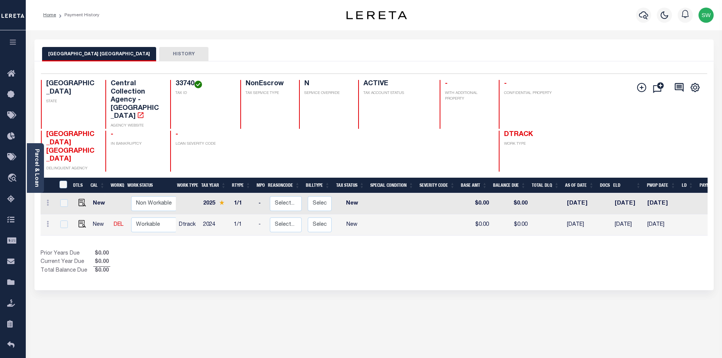
click at [216, 99] on div "33740 TAX ID" at bounding box center [200, 104] width 61 height 49
drag, startPoint x: 193, startPoint y: 83, endPoint x: 176, endPoint y: 83, distance: 17.4
click at [176, 83] on h4 "33740" at bounding box center [204, 84] width 56 height 8
copy h4 "33740"
drag, startPoint x: 296, startPoint y: 249, endPoint x: 502, endPoint y: 220, distance: 208.2
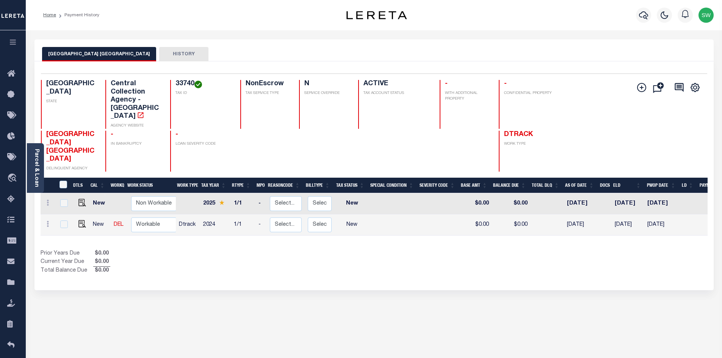
click at [299, 250] on div "Prior Years Due $0.00 Current Year Due $0.00 Total Balance Due $0.00" at bounding box center [208, 262] width 334 height 25
drag, startPoint x: 82, startPoint y: 209, endPoint x: 91, endPoint y: 206, distance: 9.4
click at [82, 220] on img "" at bounding box center [82, 224] width 8 height 8
checkbox input "true"
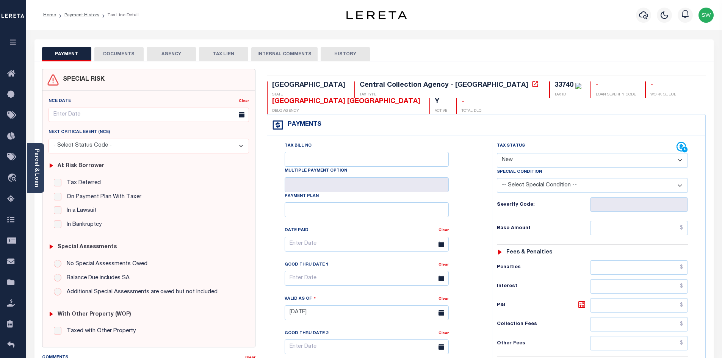
click at [678, 161] on select "- Select Status Code - Open Due/Unpaid Paid Incomplete No Tax Due Internal Refu…" at bounding box center [592, 160] width 191 height 15
select select "PYD"
click at [497, 154] on select "- Select Status Code - Open Due/Unpaid Paid Incomplete No Tax Due Internal Refu…" at bounding box center [592, 160] width 191 height 15
type input "[DATE]"
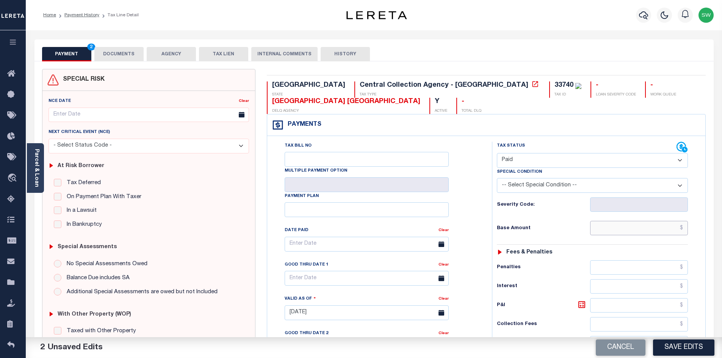
click at [622, 233] on input "text" at bounding box center [639, 228] width 98 height 14
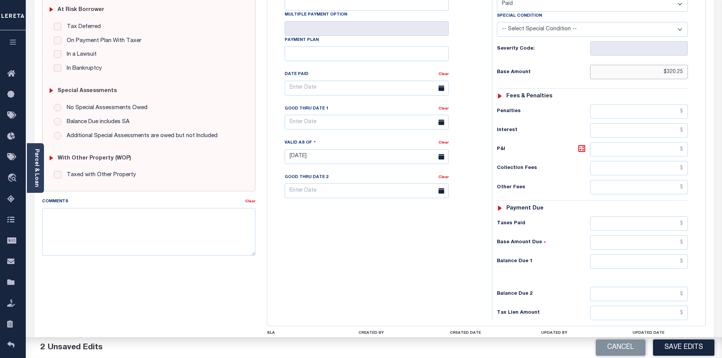
scroll to position [157, 0]
type input "$320.25"
click at [634, 223] on input "text" at bounding box center [639, 222] width 98 height 14
type input "$320.25"
click at [650, 258] on input "text" at bounding box center [639, 260] width 98 height 14
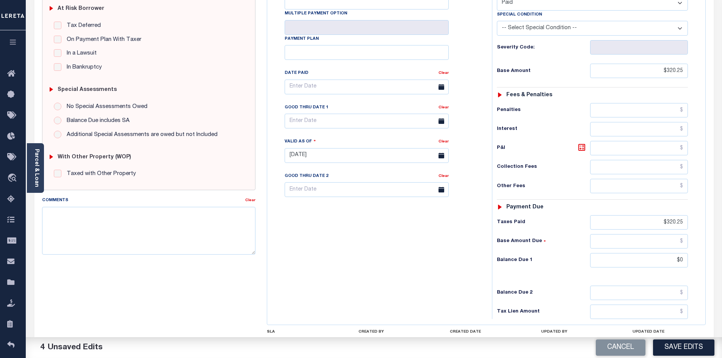
type input "$0.00"
click at [430, 291] on div "Tax Bill No Multiple Payment Option Payment Plan Clear" at bounding box center [377, 151] width 217 height 335
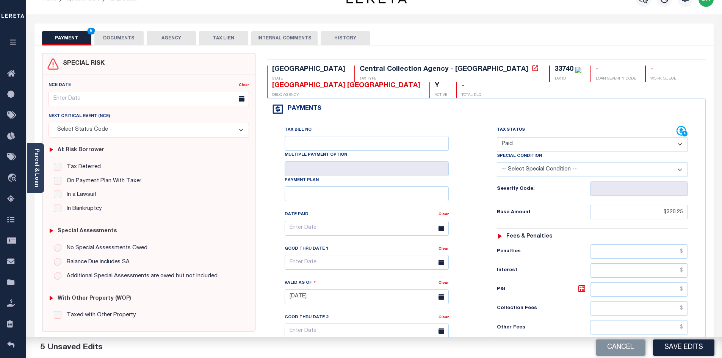
scroll to position [0, 0]
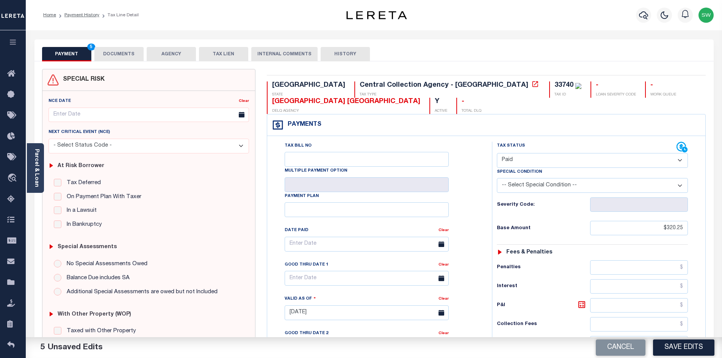
click at [124, 54] on button "DOCUMENTS" at bounding box center [118, 54] width 49 height 14
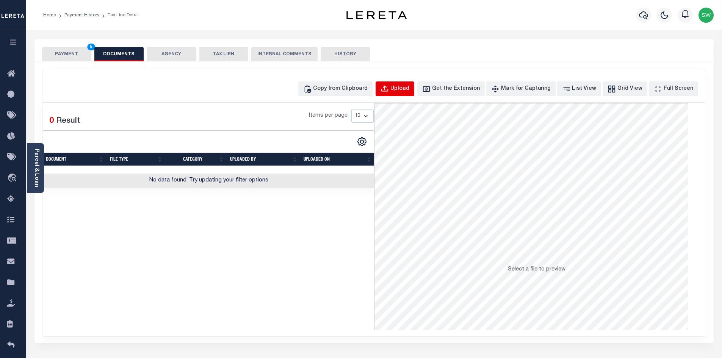
click at [409, 88] on div "Upload" at bounding box center [399, 89] width 19 height 8
select select "POP"
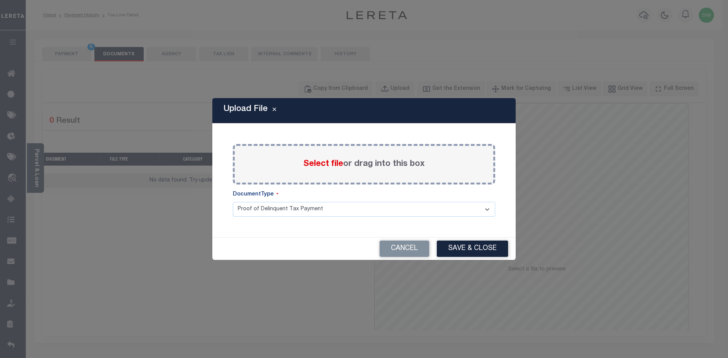
click at [314, 163] on span "Select file" at bounding box center [323, 164] width 40 height 8
click at [0, 0] on input "Select file or drag into this box" at bounding box center [0, 0] width 0 height 0
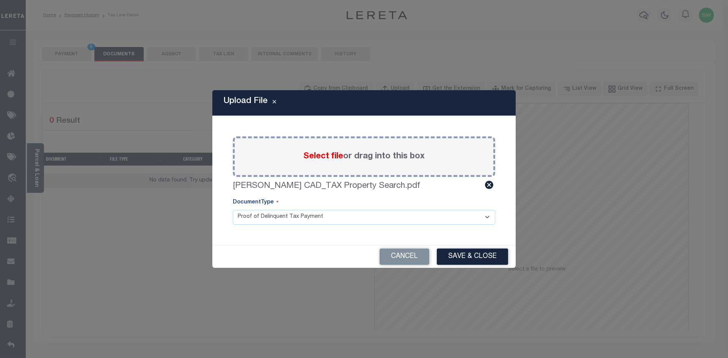
click at [465, 260] on button "Save & Close" at bounding box center [472, 257] width 71 height 16
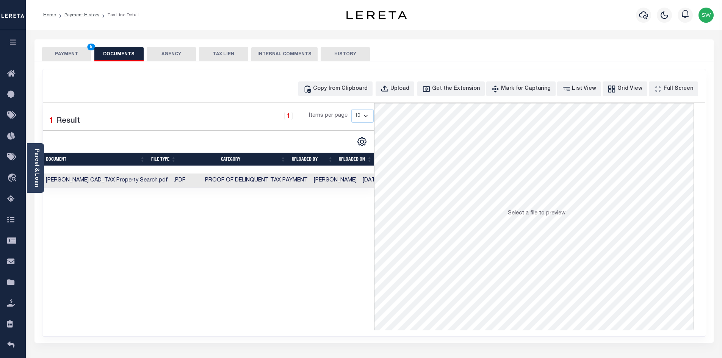
click at [293, 257] on div "Selected 1 Result 1 Items per page 10 25 50 100" at bounding box center [208, 216] width 331 height 227
click at [65, 52] on button "PAYMENT 5" at bounding box center [66, 54] width 49 height 14
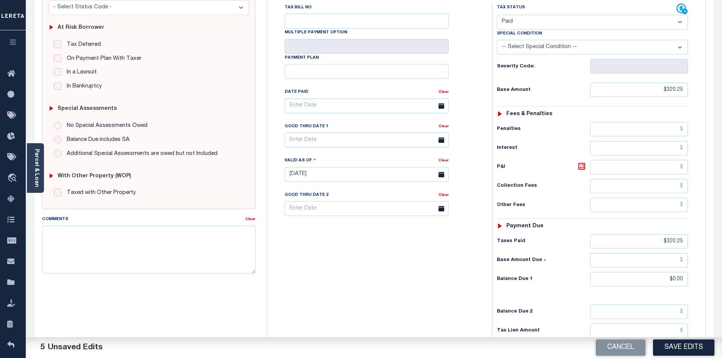
scroll to position [143, 0]
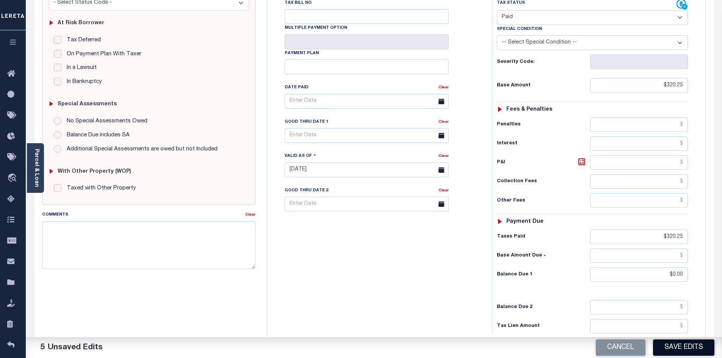
click at [671, 349] on button "Save Edits" at bounding box center [683, 348] width 61 height 16
checkbox input "false"
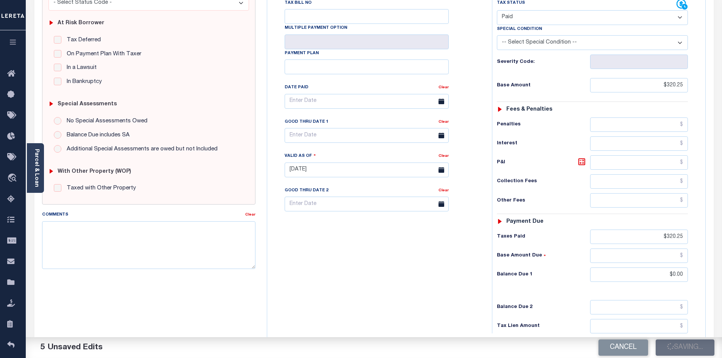
type input "$320.25"
type input "$0"
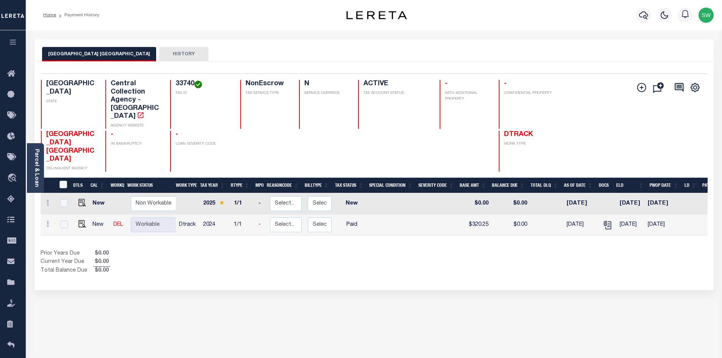
click at [361, 250] on div "Prior Years Due $0.00 Current Year Due $0.00 Total Balance Due $0.00" at bounding box center [208, 262] width 334 height 25
click at [303, 250] on div "Prior Years Due $0.00 Current Year Due $0.00 Total Balance Due $0.00" at bounding box center [208, 262] width 334 height 25
click at [411, 250] on div "Show Tax Lines before Bill Release Date Prior Years Due $0.00 Current Year Due …" at bounding box center [374, 262] width 667 height 25
click at [640, 18] on icon "button" at bounding box center [643, 15] width 9 height 9
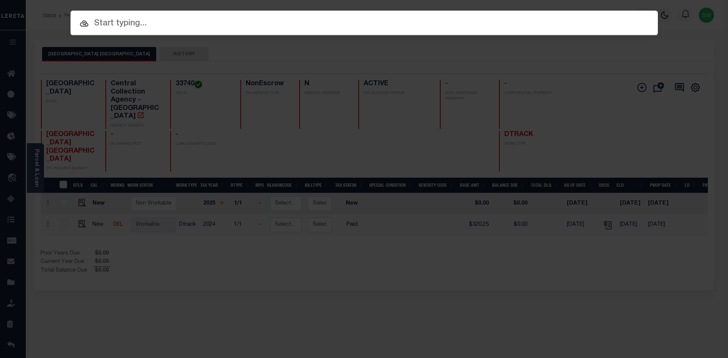
click at [144, 25] on input "text" at bounding box center [364, 23] width 587 height 13
paste input "111008401"
type input "111008401"
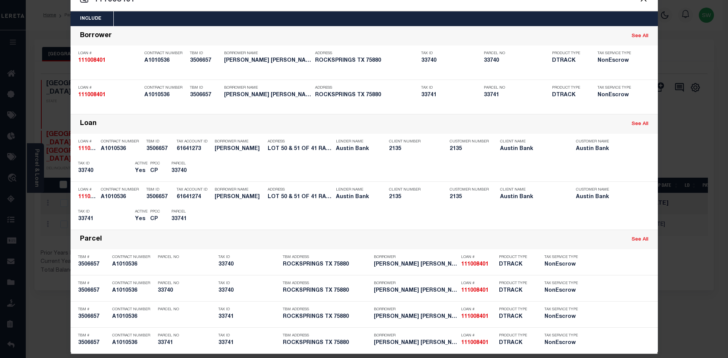
scroll to position [25, 0]
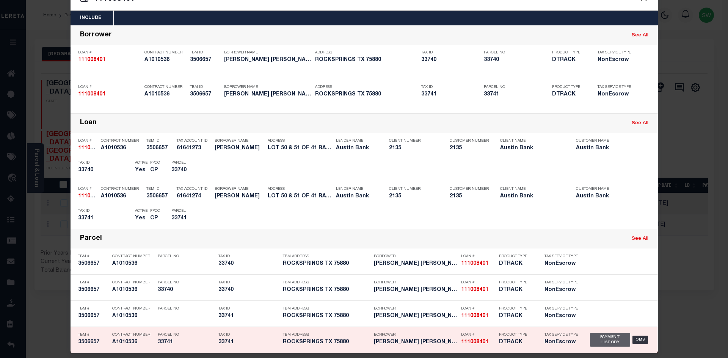
click at [617, 339] on div "Payment History" at bounding box center [610, 340] width 41 height 14
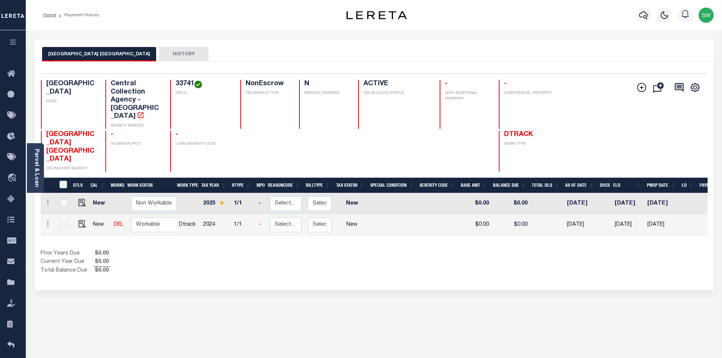
click at [392, 250] on div "Show Tax Lines before Bill Release Date Prior Years Due $0.00 Current Year Due …" at bounding box center [374, 262] width 667 height 25
click at [82, 220] on img "" at bounding box center [82, 224] width 8 height 8
checkbox input "true"
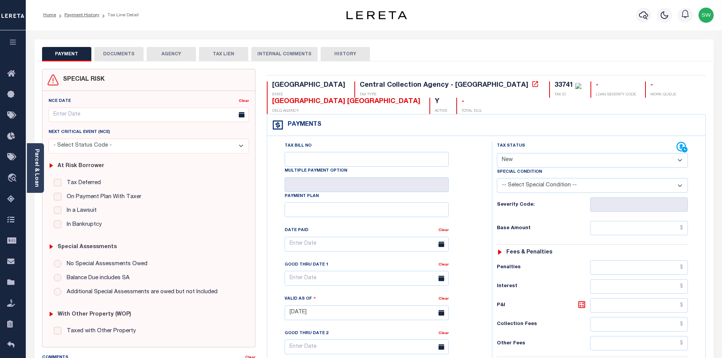
click at [678, 160] on select "- Select Status Code - Open Due/Unpaid Paid Incomplete No Tax Due Internal Refu…" at bounding box center [592, 160] width 191 height 15
select select "PYD"
click at [497, 154] on select "- Select Status Code - Open Due/Unpaid Paid Incomplete No Tax Due Internal Refu…" at bounding box center [592, 160] width 191 height 15
type input "[DATE]"
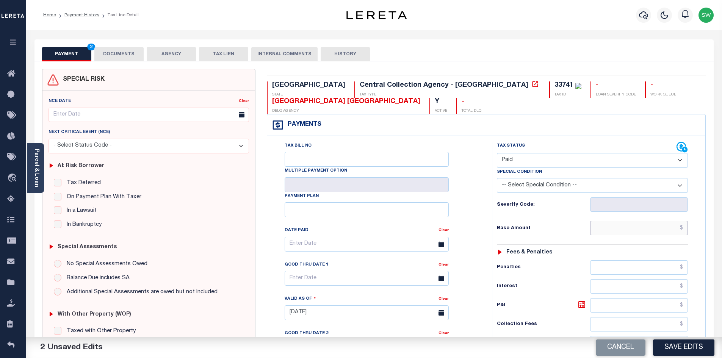
click at [621, 232] on input "text" at bounding box center [639, 228] width 98 height 14
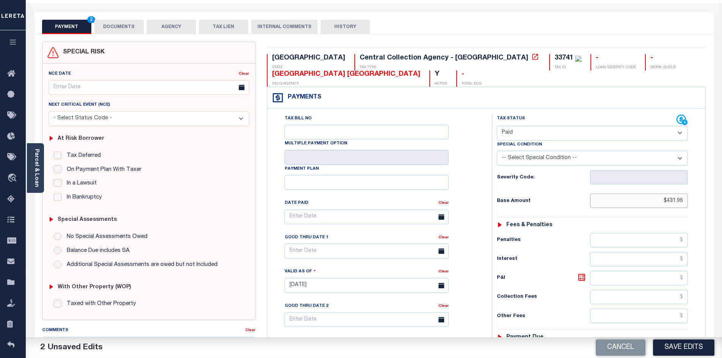
drag, startPoint x: 669, startPoint y: 201, endPoint x: 683, endPoint y: 201, distance: 14.8
click at [683, 201] on input "$431.96" at bounding box center [639, 201] width 98 height 14
drag, startPoint x: 668, startPoint y: 202, endPoint x: 688, endPoint y: 202, distance: 20.8
click at [688, 202] on div "Tax Status Status - Select Status Code -" at bounding box center [595, 281] width 206 height 335
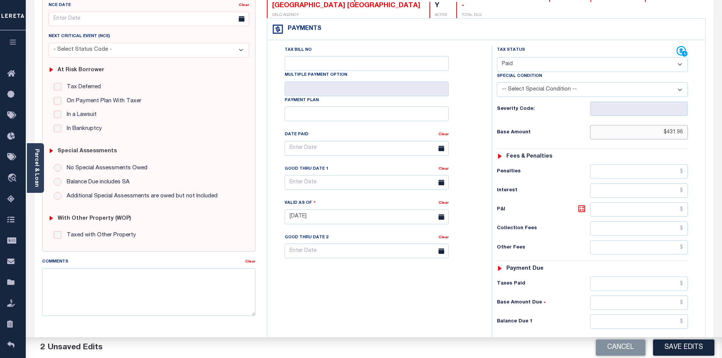
scroll to position [100, 0]
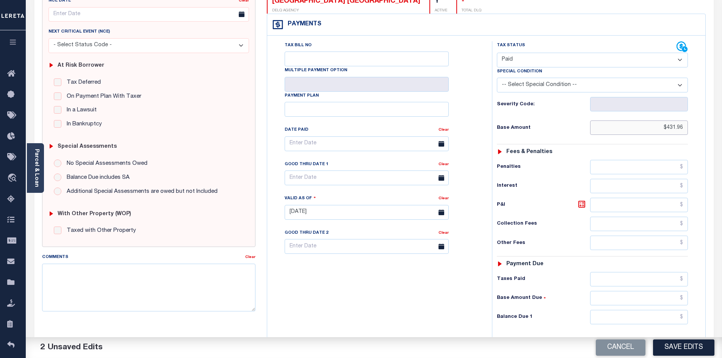
type input "$431.96"
click at [634, 282] on input "text" at bounding box center [639, 279] width 98 height 14
paste input "431.96"
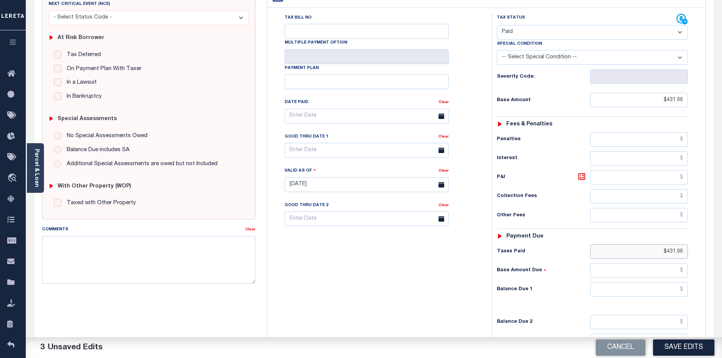
type input "$431.96"
click at [666, 293] on input "text" at bounding box center [639, 289] width 98 height 14
type input "$0.00"
click at [409, 287] on div "Tax Bill No Multiple Payment Option Payment Plan Clear" at bounding box center [377, 181] width 217 height 335
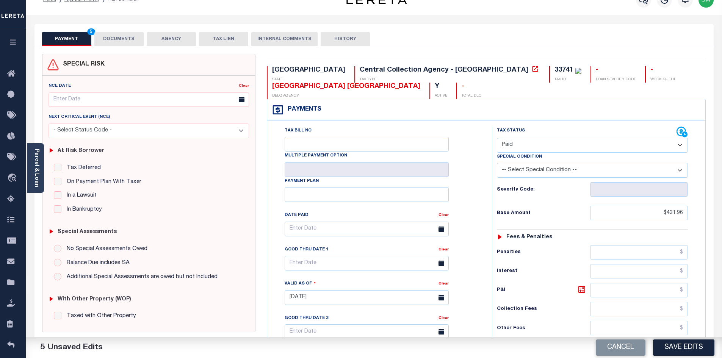
scroll to position [0, 0]
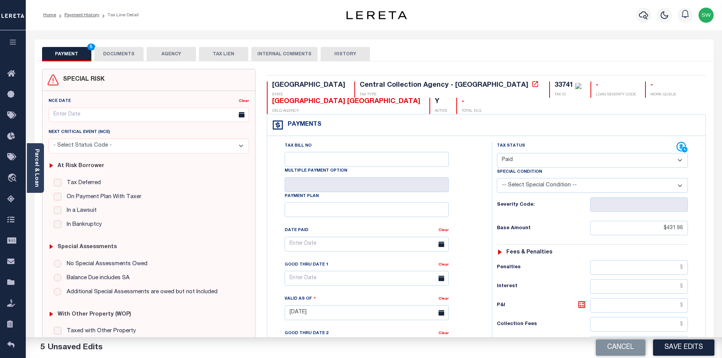
click at [119, 58] on button "DOCUMENTS" at bounding box center [118, 54] width 49 height 14
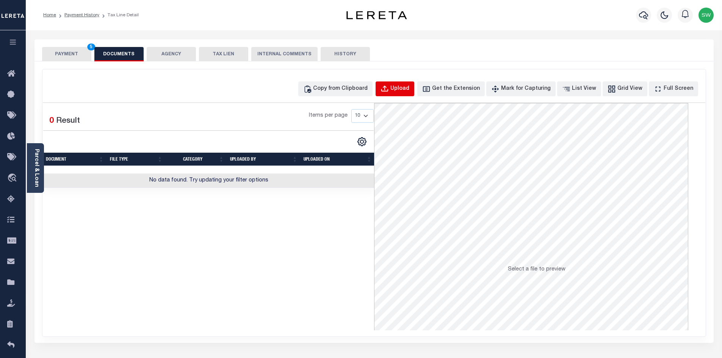
click at [409, 90] on div "Upload" at bounding box center [399, 89] width 19 height 8
select select "POP"
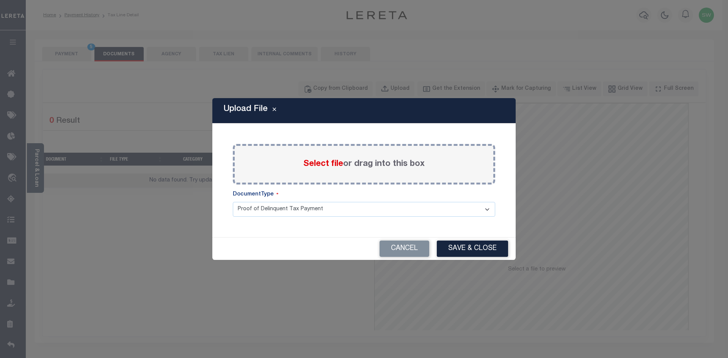
click at [308, 162] on span "Select file" at bounding box center [323, 164] width 40 height 8
click at [0, 0] on input "Select file or drag into this box" at bounding box center [0, 0] width 0 height 0
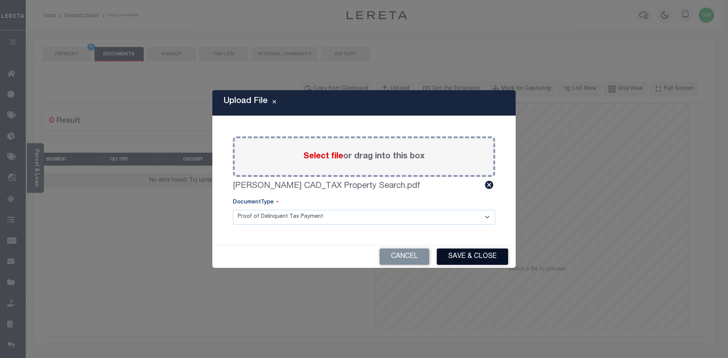
click at [493, 254] on button "Save & Close" at bounding box center [472, 257] width 71 height 16
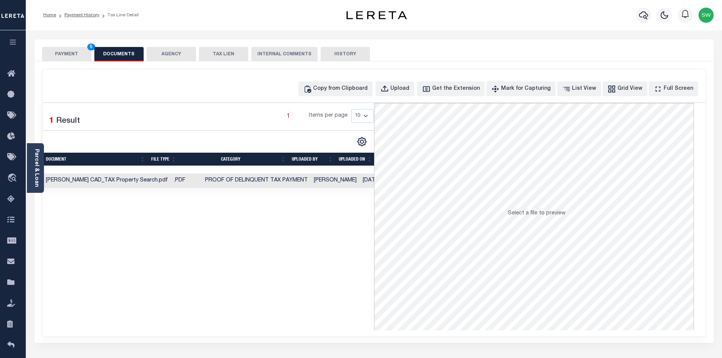
drag, startPoint x: 337, startPoint y: 265, endPoint x: 298, endPoint y: 139, distance: 131.0
click at [337, 262] on div "Selected 1 Result 1 Items per page 10 25 50 100" at bounding box center [208, 216] width 331 height 227
click at [79, 59] on button "PAYMENT 5" at bounding box center [66, 54] width 49 height 14
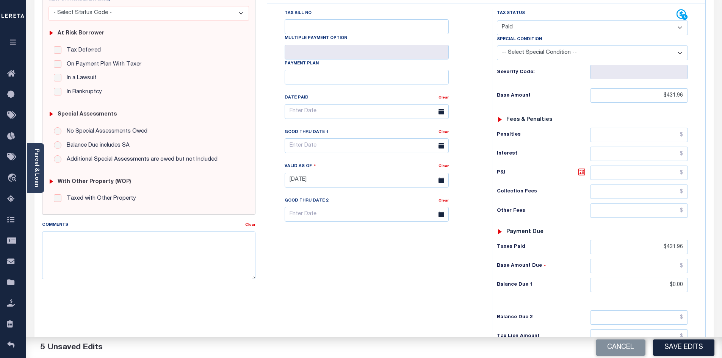
scroll to position [135, 0]
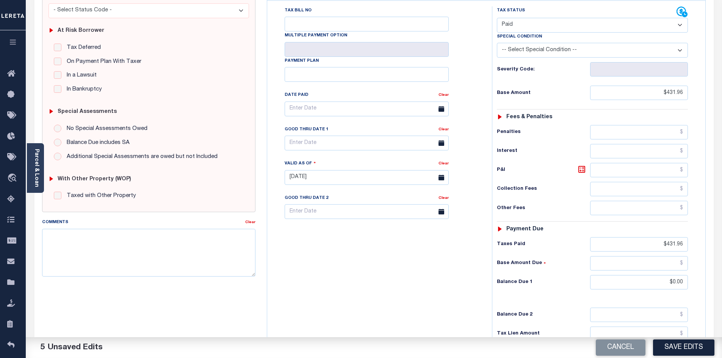
click at [676, 353] on button "Save Edits" at bounding box center [683, 348] width 61 height 16
checkbox input "false"
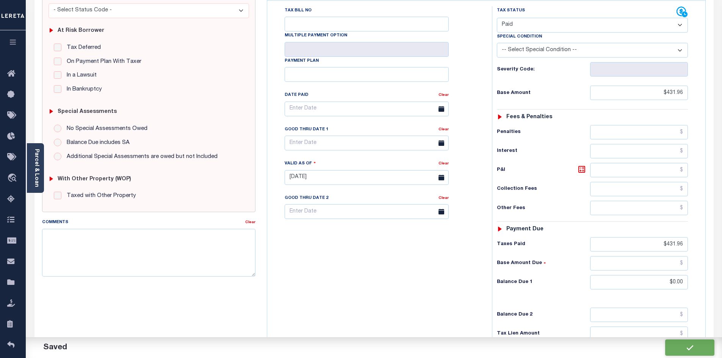
type input "$431.96"
type input "$0"
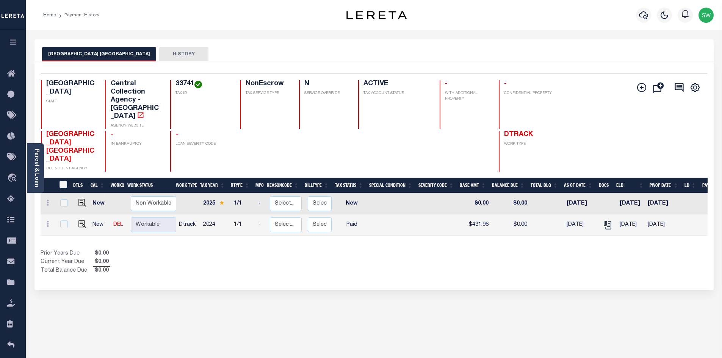
click at [434, 250] on div "Show Tax Lines before Bill Release Date Prior Years Due $0.00 Current Year Due …" at bounding box center [374, 262] width 667 height 25
click at [433, 250] on div "Show Tax Lines before Bill Release Date Prior Years Due $0.00 Current Year Due …" at bounding box center [374, 262] width 667 height 25
click at [249, 22] on div "Home Payment History" at bounding box center [178, 15] width 283 height 16
click at [396, 251] on div "Show Tax Lines before Bill Release Date Prior Years Due $0.00 Current Year Due …" at bounding box center [374, 262] width 667 height 25
click at [644, 18] on icon "button" at bounding box center [643, 15] width 9 height 9
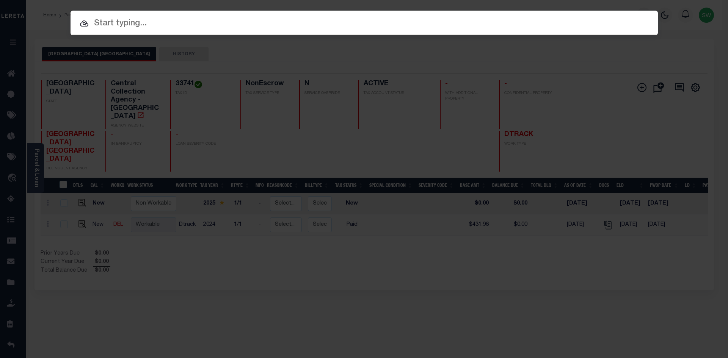
click at [107, 23] on input "text" at bounding box center [364, 23] width 587 height 13
paste input "3000033885"
type input "3000033885"
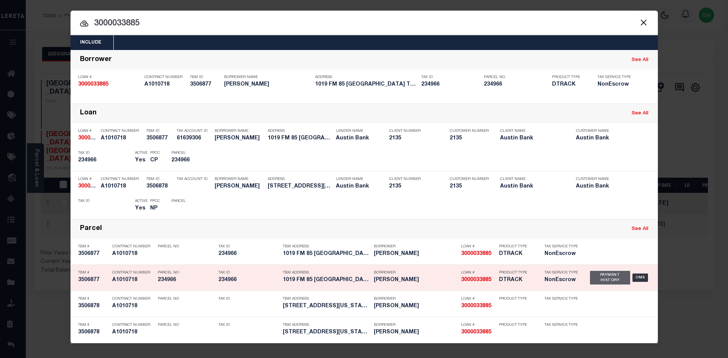
click at [614, 278] on div "Payment History" at bounding box center [610, 278] width 41 height 14
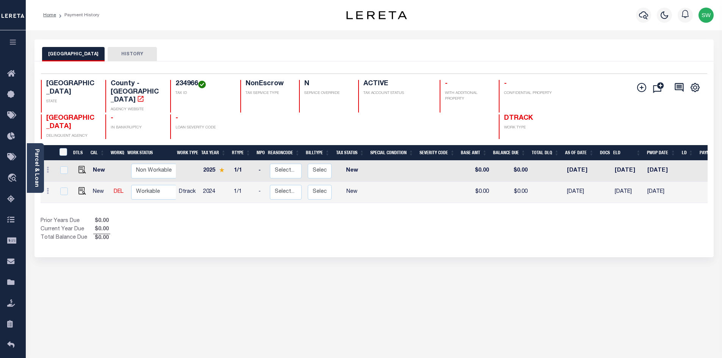
click at [324, 217] on div "Prior Years Due $0.00 Current Year Due $0.00 Total Balance Due $0.00" at bounding box center [208, 229] width 334 height 25
click at [213, 102] on div "TX STATE County - TX AGENCY WEBSITE 234966 TAX ID NonEscrow TAX SERVICE TYPE N …" at bounding box center [318, 109] width 555 height 59
drag, startPoint x: 197, startPoint y: 79, endPoint x: 176, endPoint y: 81, distance: 20.9
click at [176, 81] on div "Selected 2 Results 1 Items per page 25 50 100 TX STATE County - TX AGENCY WEBSI…" at bounding box center [374, 107] width 679 height 66
copy h4 "234966"
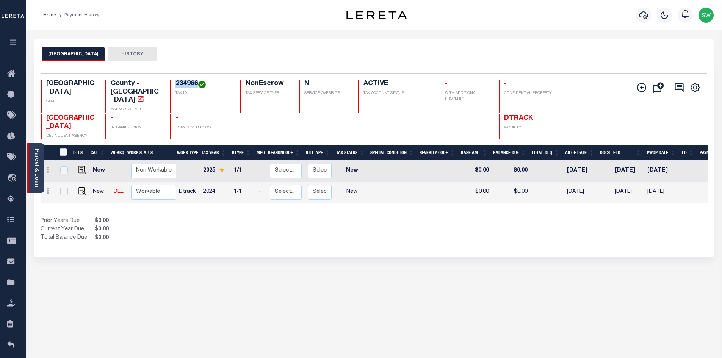
click at [34, 169] on link "Parcel & Loan" at bounding box center [36, 168] width 5 height 38
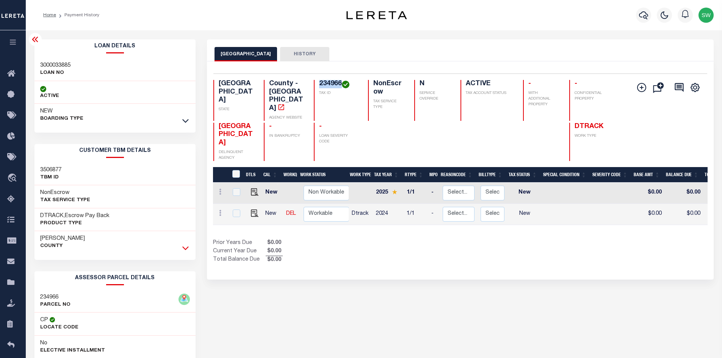
click at [185, 249] on icon at bounding box center [185, 248] width 6 height 8
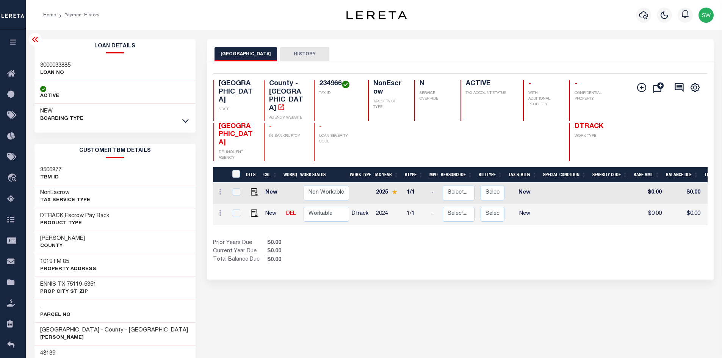
click at [394, 244] on div "Prior Years Due $0.00 Current Year Due $0.00 Total Balance Due $0.00" at bounding box center [336, 251] width 247 height 25
click at [257, 210] on img "" at bounding box center [255, 214] width 8 height 8
checkbox input "true"
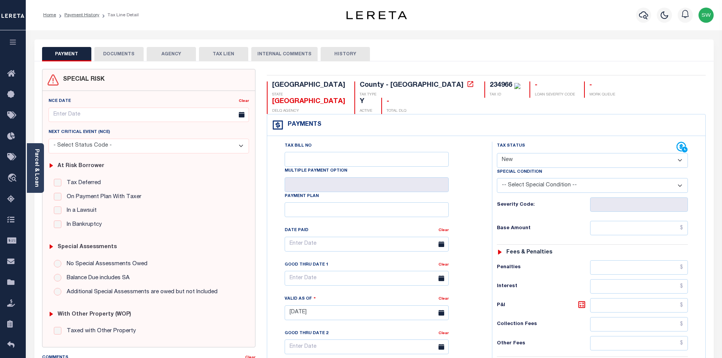
click at [681, 153] on select "- Select Status Code - Open Due/Unpaid Paid Incomplete No Tax Due Internal Refu…" at bounding box center [592, 160] width 191 height 15
select select "PYD"
click at [497, 153] on select "- Select Status Code - Open Due/Unpaid Paid Incomplete No Tax Due Internal Refu…" at bounding box center [592, 160] width 191 height 15
type input "[DATE]"
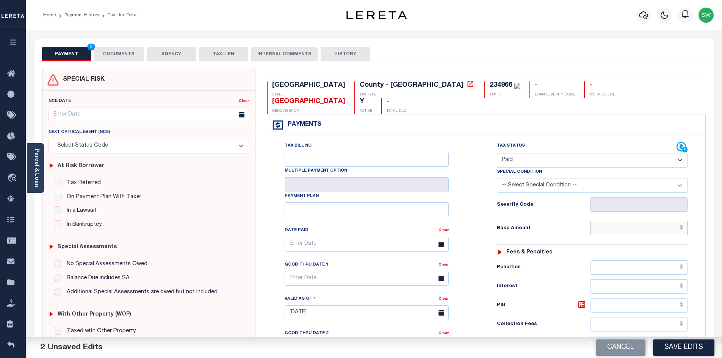
click at [612, 221] on input "text" at bounding box center [639, 228] width 98 height 14
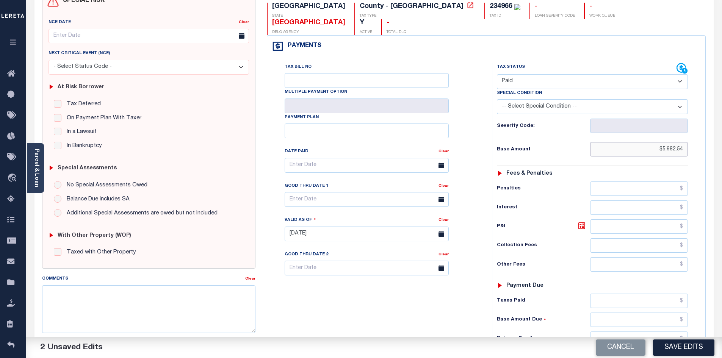
scroll to position [79, 0]
type input "$5,982.54"
click at [619, 293] on input "text" at bounding box center [639, 300] width 98 height 14
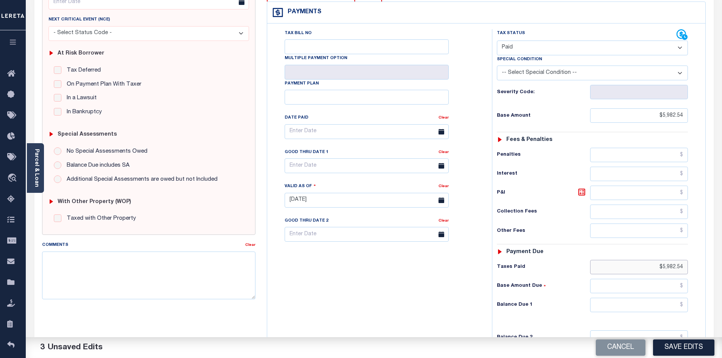
scroll to position [121, 0]
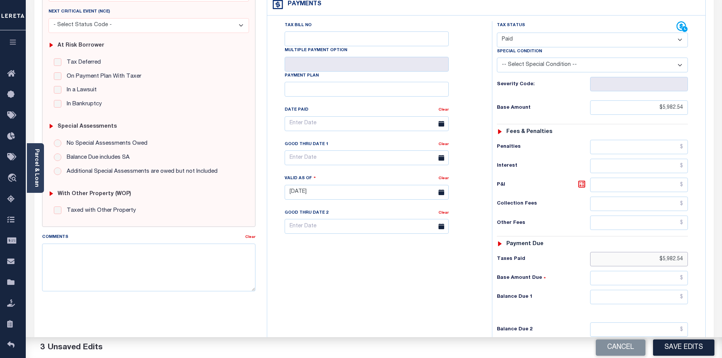
type input "$5,982.54"
click at [646, 290] on input "text" at bounding box center [639, 297] width 98 height 14
type input "$0.00"
click at [445, 292] on div "Tax Bill No Multiple Payment Option Payment Plan Clear" at bounding box center [377, 188] width 217 height 335
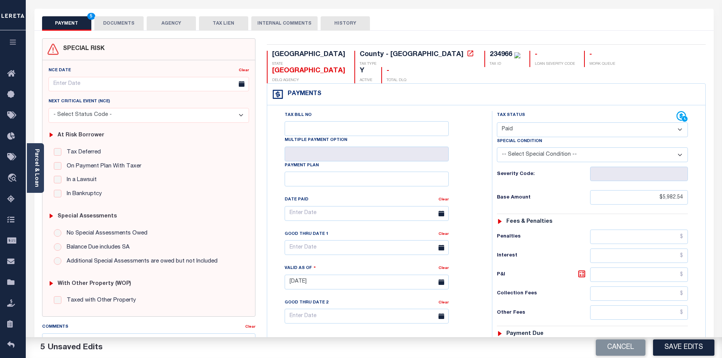
scroll to position [0, 0]
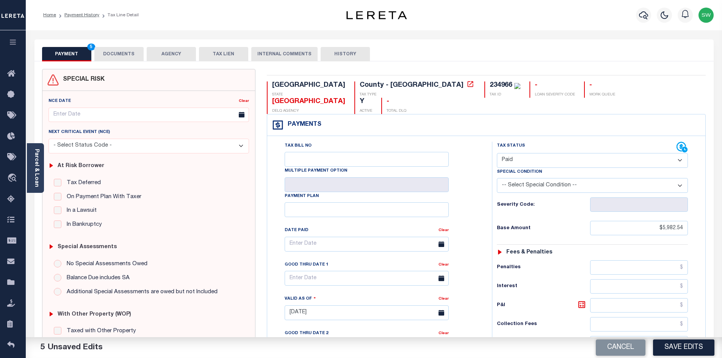
click at [117, 58] on button "DOCUMENTS" at bounding box center [118, 54] width 49 height 14
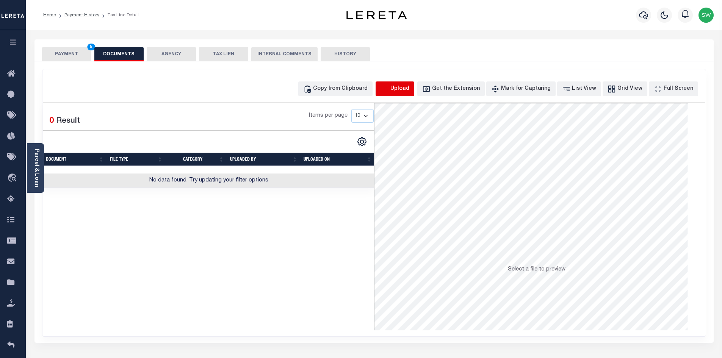
click at [389, 87] on icon "button" at bounding box center [385, 89] width 8 height 8
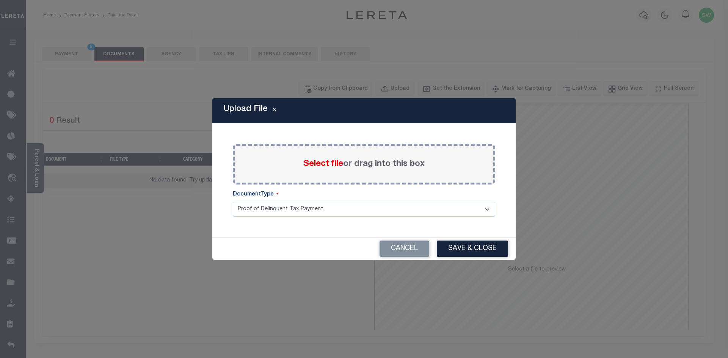
click at [310, 167] on span "Select file" at bounding box center [323, 164] width 40 height 8
click at [0, 0] on input "Select file or drag into this box" at bounding box center [0, 0] width 0 height 0
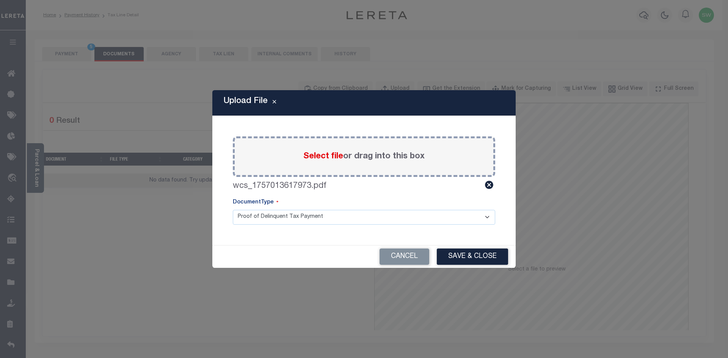
click at [472, 258] on button "Save & Close" at bounding box center [472, 257] width 71 height 16
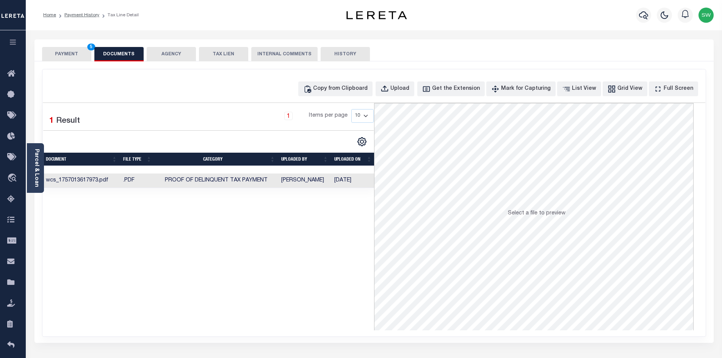
click at [288, 285] on div "Selected 1 Result 1 Items per page 10 25 50 100" at bounding box center [208, 216] width 331 height 227
click at [62, 55] on button "PAYMENT 5" at bounding box center [66, 54] width 49 height 14
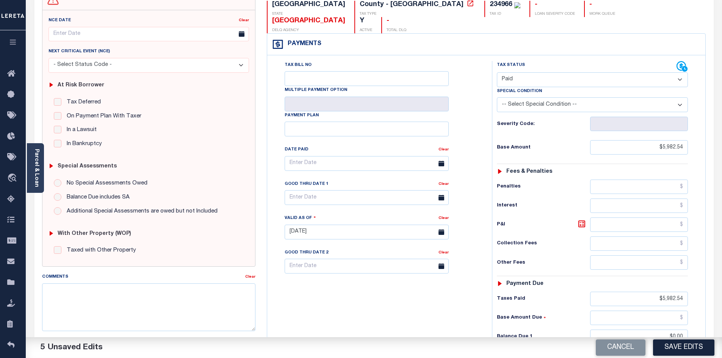
scroll to position [83, 0]
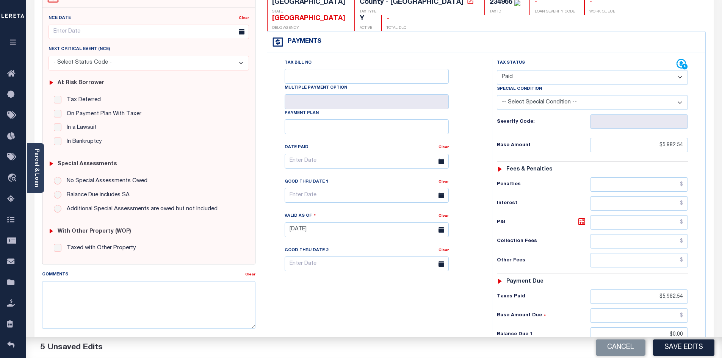
click at [409, 298] on div "Tax Bill No Multiple Payment Option Payment Plan Clear" at bounding box center [377, 226] width 217 height 335
click at [682, 346] on button "Save Edits" at bounding box center [683, 348] width 61 height 16
checkbox input "false"
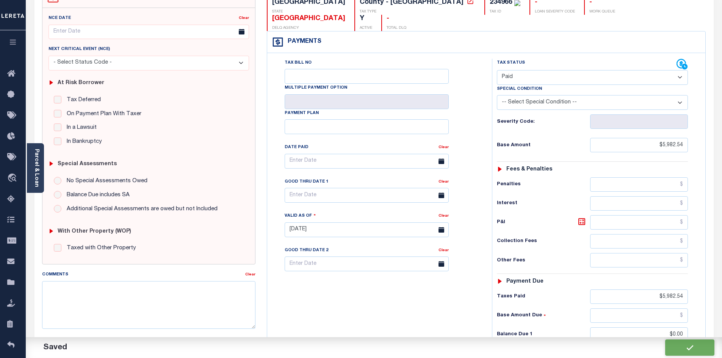
checkbox input "false"
type input "$5,982.54"
type input "$0"
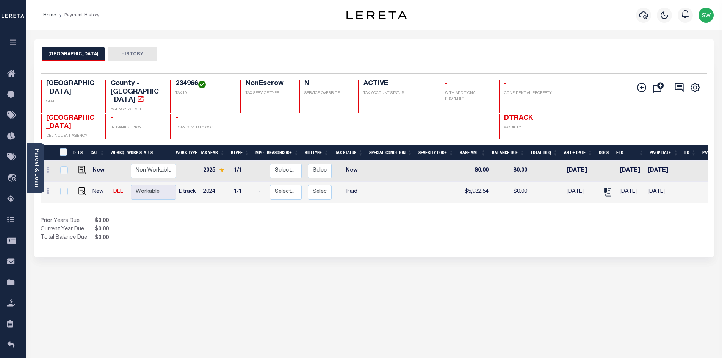
click at [365, 217] on div "Prior Years Due $0.00 Current Year Due $0.00 Total Balance Due $0.00" at bounding box center [208, 229] width 334 height 25
click at [321, 217] on div "Prior Years Due $0.00 Current Year Due $0.00 Total Balance Due $0.00" at bounding box center [208, 229] width 334 height 25
click at [644, 17] on icon "button" at bounding box center [643, 15] width 9 height 8
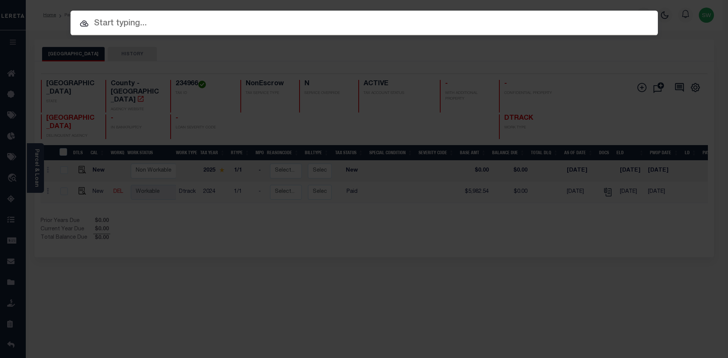
click at [154, 25] on input "text" at bounding box center [364, 23] width 587 height 13
paste input "30009120"
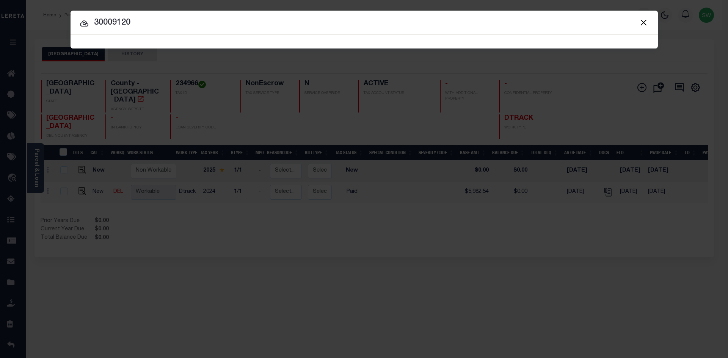
type input "30009120"
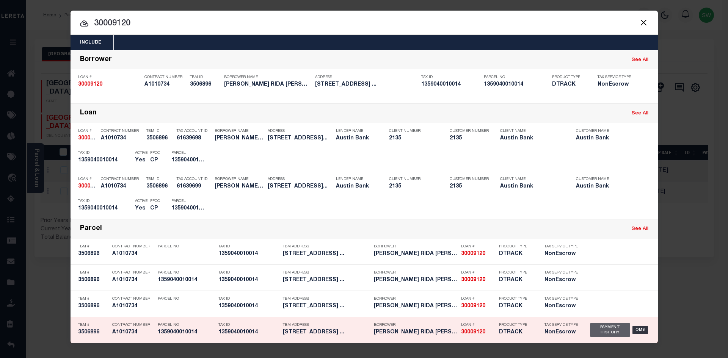
click at [616, 332] on div "Payment History" at bounding box center [610, 330] width 41 height 14
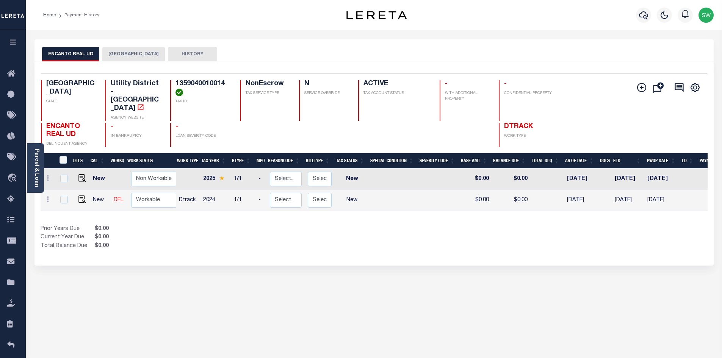
click at [376, 236] on div "Selected 2 Results 1 Items per page 25 50 100 TX STATE TAX ID N" at bounding box center [373, 163] width 679 height 204
click at [139, 53] on button "[GEOGRAPHIC_DATA]" at bounding box center [133, 54] width 63 height 14
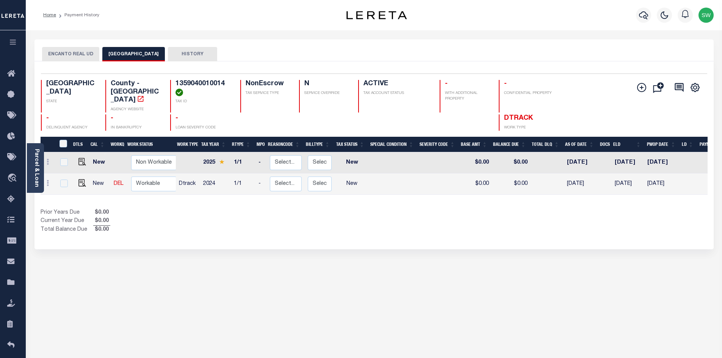
drag, startPoint x: 206, startPoint y: 93, endPoint x: 223, endPoint y: 84, distance: 19.2
click at [207, 93] on h4 "1359040010014" at bounding box center [204, 88] width 56 height 16
drag, startPoint x: 224, startPoint y: 84, endPoint x: 176, endPoint y: 87, distance: 48.3
click at [176, 87] on h4 "1359040010014" at bounding box center [204, 88] width 56 height 16
copy h4 "1359040010014"
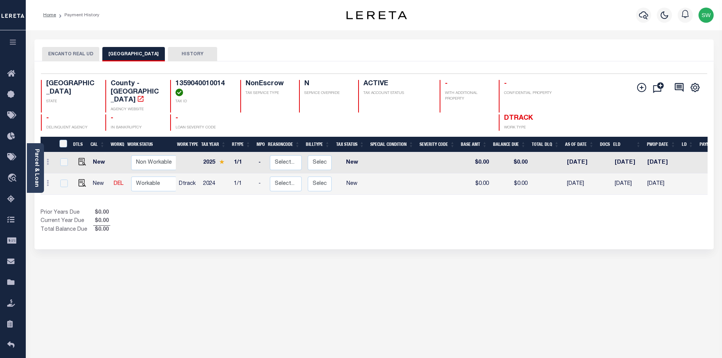
click at [364, 224] on div "Prior Years Due $0.00 Current Year Due $0.00 Total Balance Due $0.00" at bounding box center [208, 221] width 334 height 25
click at [81, 179] on img "" at bounding box center [82, 183] width 8 height 8
checkbox input "true"
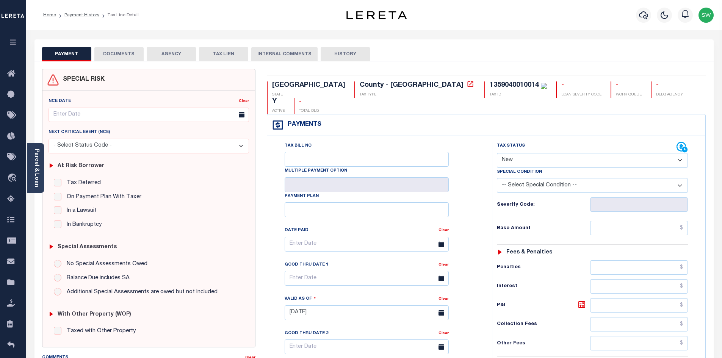
click at [679, 153] on select "- Select Status Code - Open Due/Unpaid Paid Incomplete No Tax Due Internal Refu…" at bounding box center [592, 160] width 191 height 15
select select "PYD"
click at [497, 153] on select "- Select Status Code - Open Due/Unpaid Paid Incomplete No Tax Due Internal Refu…" at bounding box center [592, 160] width 191 height 15
type input "[DATE]"
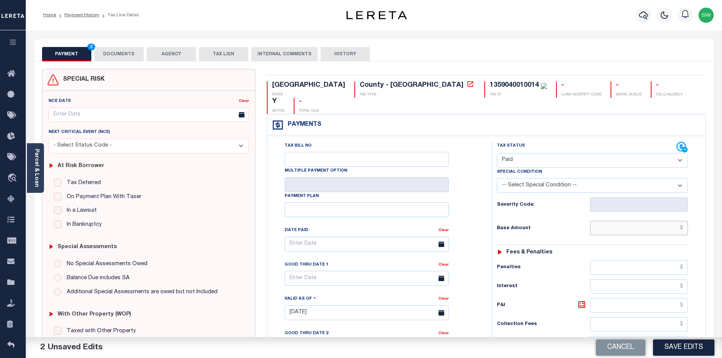
click at [612, 221] on input "text" at bounding box center [639, 228] width 98 height 14
paste input "6,135.93"
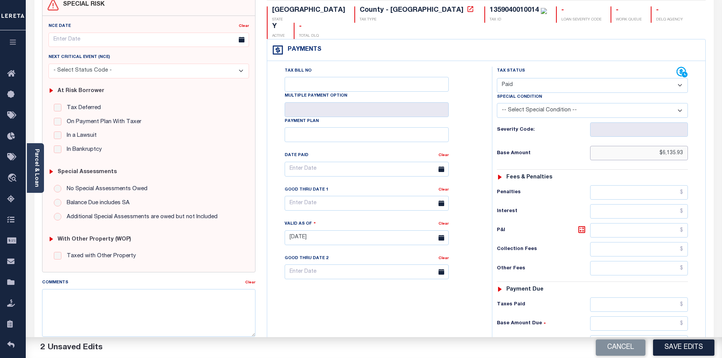
scroll to position [81, 0]
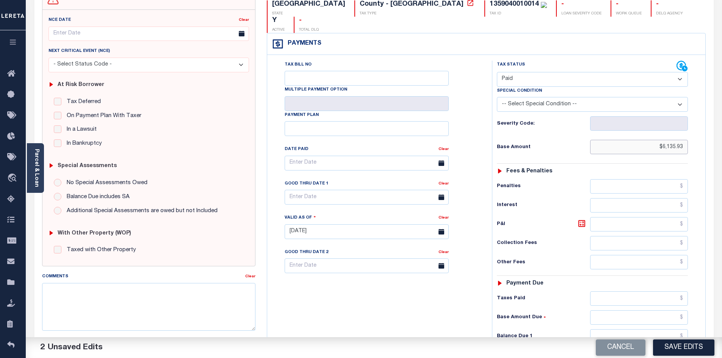
type input "$6,135.93"
click at [643, 291] on input "text" at bounding box center [639, 298] width 98 height 14
paste input "6,135.93"
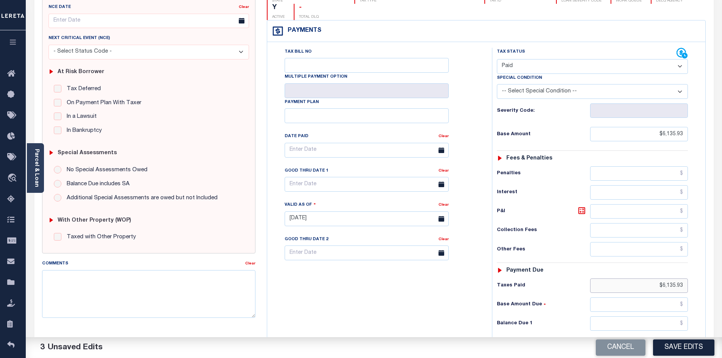
scroll to position [103, 0]
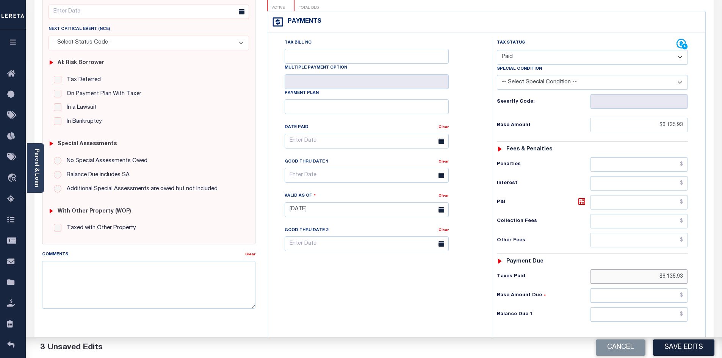
type input "$6,135.93"
click at [663, 307] on input "text" at bounding box center [639, 314] width 98 height 14
type input "$0.00"
drag, startPoint x: 428, startPoint y: 309, endPoint x: 624, endPoint y: 279, distance: 198.3
click at [429, 309] on div "Tax Bill No Multiple Payment Option Payment Plan Clear" at bounding box center [377, 206] width 217 height 335
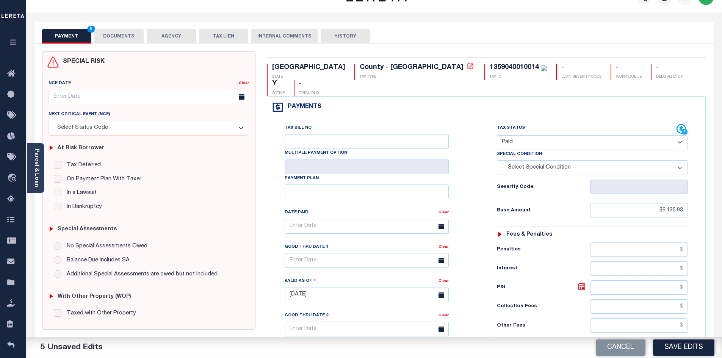
scroll to position [0, 0]
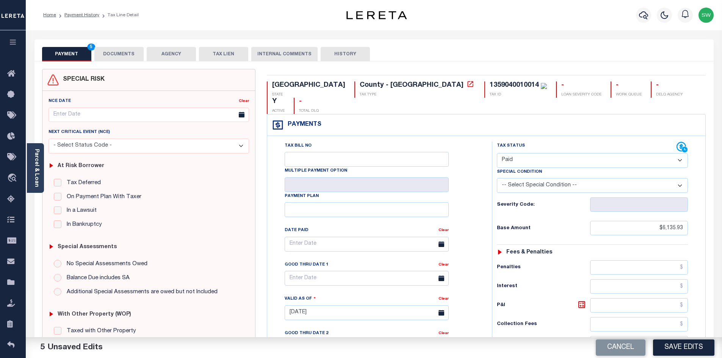
click at [122, 57] on button "DOCUMENTS" at bounding box center [118, 54] width 49 height 14
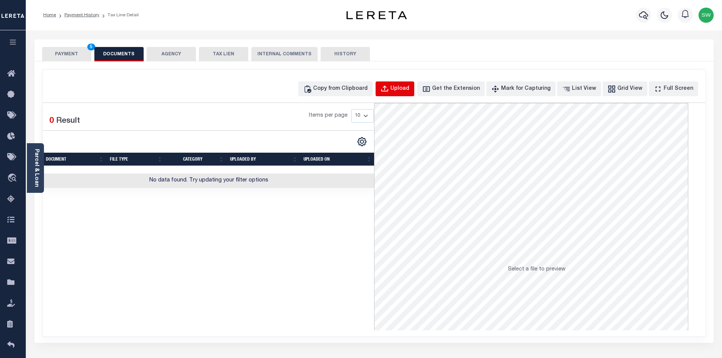
click at [407, 88] on div "Upload" at bounding box center [399, 89] width 19 height 8
select select "POP"
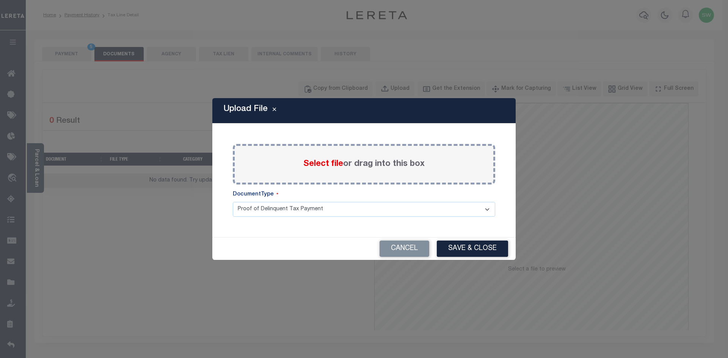
drag, startPoint x: 348, startPoint y: 172, endPoint x: 344, endPoint y: 170, distance: 3.9
click at [348, 172] on div "Select file or drag into this box" at bounding box center [364, 164] width 262 height 41
click at [330, 162] on span "Select file" at bounding box center [323, 164] width 40 height 8
click at [0, 0] on input "Select file or drag into this box" at bounding box center [0, 0] width 0 height 0
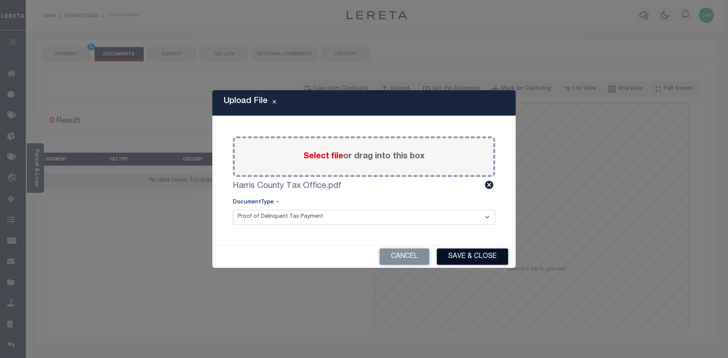
click at [475, 260] on button "Save & Close" at bounding box center [472, 257] width 71 height 16
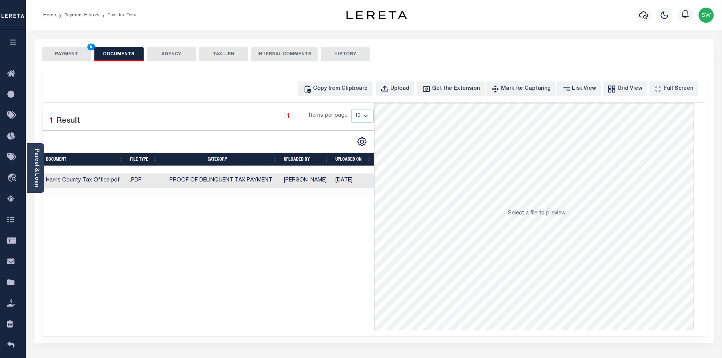
click at [67, 57] on button "PAYMENT 5" at bounding box center [66, 54] width 49 height 14
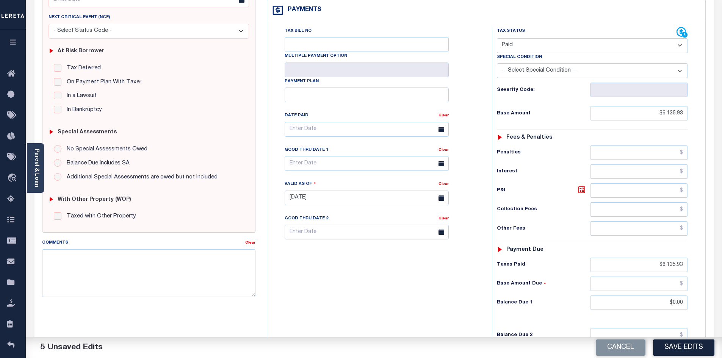
scroll to position [118, 0]
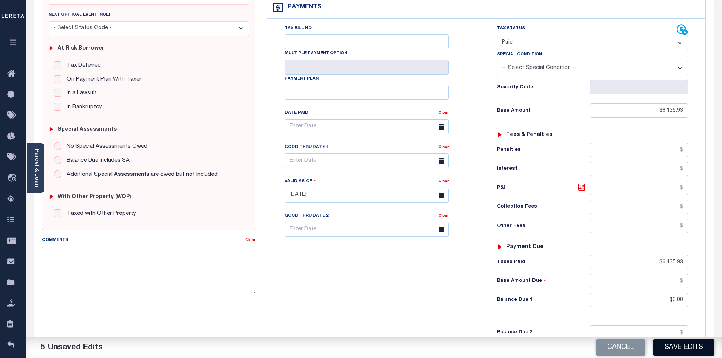
click at [675, 346] on button "Save Edits" at bounding box center [683, 348] width 61 height 16
checkbox input "false"
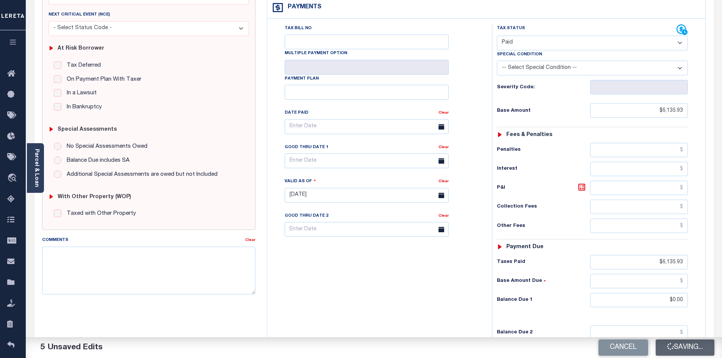
type input "$6,135.93"
type input "$0"
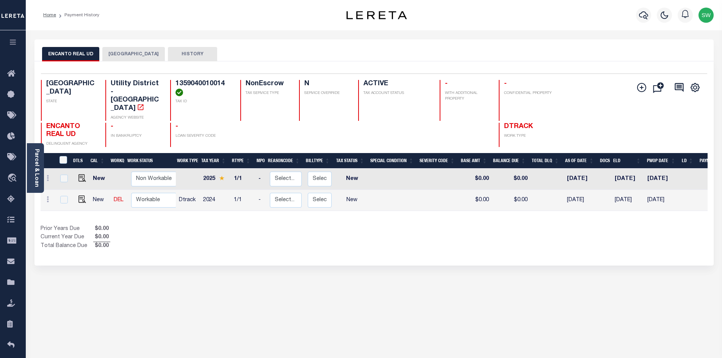
click at [346, 228] on div "Prior Years Due $0.00 Current Year Due $0.00 Total Balance Due $0.00" at bounding box center [208, 237] width 334 height 25
click at [287, 236] on div "Selected 2 Results 1 Items per page 25 50 100 TX STATE TAX ID N" at bounding box center [373, 163] width 679 height 204
drag, startPoint x: 372, startPoint y: 214, endPoint x: 365, endPoint y: 212, distance: 7.0
click at [369, 225] on div "Prior Years Due $0.00 Current Year Due $0.00 Total Balance Due $0.00" at bounding box center [208, 237] width 334 height 25
drag, startPoint x: 177, startPoint y: 84, endPoint x: 224, endPoint y: 86, distance: 47.0
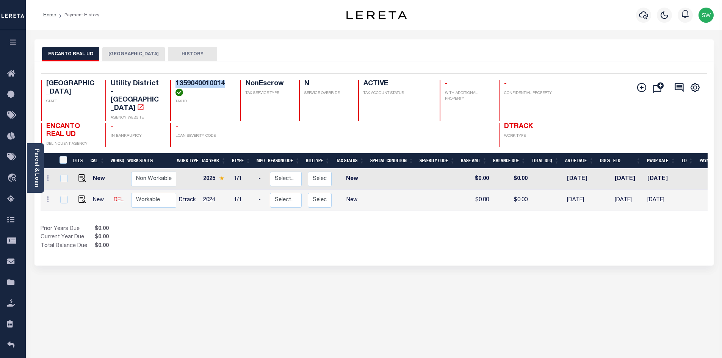
click at [224, 86] on h4 "1359040010014" at bounding box center [204, 88] width 56 height 16
copy h4 "1359040010014"
click at [245, 235] on div "Selected 2 Results 1 Items per page 25 50 100 TX STATE TAX ID N" at bounding box center [373, 163] width 679 height 204
drag, startPoint x: 117, startPoint y: 55, endPoint x: 122, endPoint y: 55, distance: 5.0
click at [118, 55] on button "[GEOGRAPHIC_DATA]" at bounding box center [133, 54] width 63 height 14
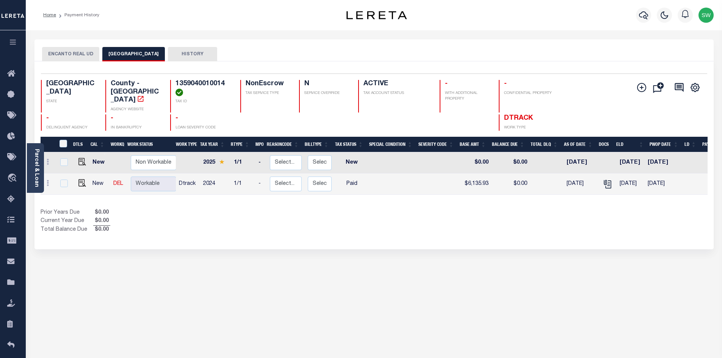
click at [320, 209] on div "Prior Years Due $0.00 Current Year Due $0.00 Total Balance Due $0.00" at bounding box center [208, 221] width 334 height 25
click at [80, 55] on button "ENCANTO REAL UD" at bounding box center [70, 54] width 57 height 14
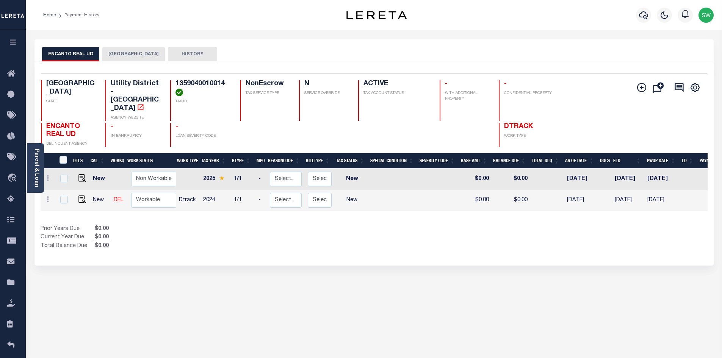
drag, startPoint x: 460, startPoint y: 220, endPoint x: 453, endPoint y: 211, distance: 11.4
click at [460, 225] on div "Show Tax Lines before Bill Release Date Prior Years Due $0.00 Current Year Due …" at bounding box center [374, 237] width 667 height 25
drag, startPoint x: 613, startPoint y: 284, endPoint x: 675, endPoint y: 234, distance: 80.1
click at [613, 284] on div "ENCANTO REAL UD HARRIS COUNTY HISTORY Selected 2" at bounding box center [374, 253] width 691 height 428
click at [137, 103] on icon "" at bounding box center [141, 107] width 8 height 8
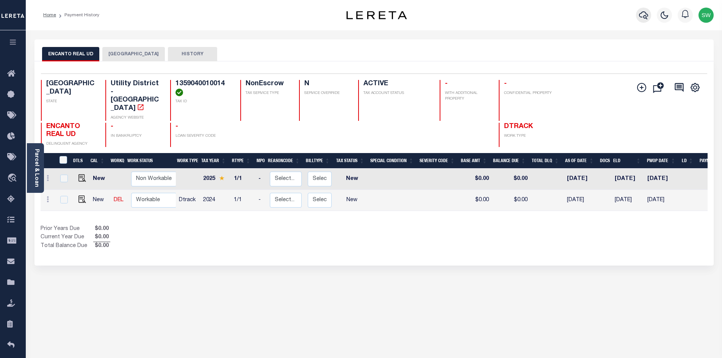
click at [649, 16] on button "button" at bounding box center [643, 15] width 15 height 15
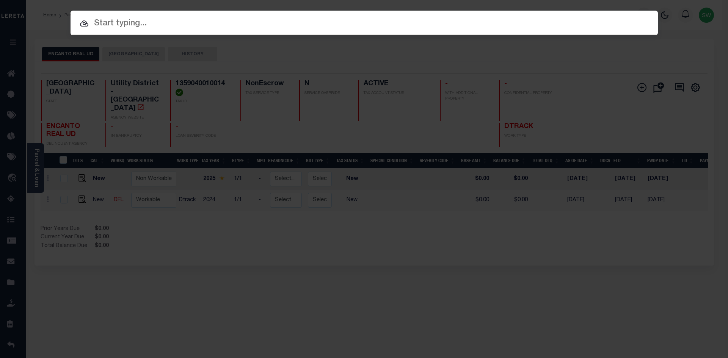
click at [134, 24] on input "text" at bounding box center [364, 23] width 587 height 13
paste input "104710900"
type input "104710900"
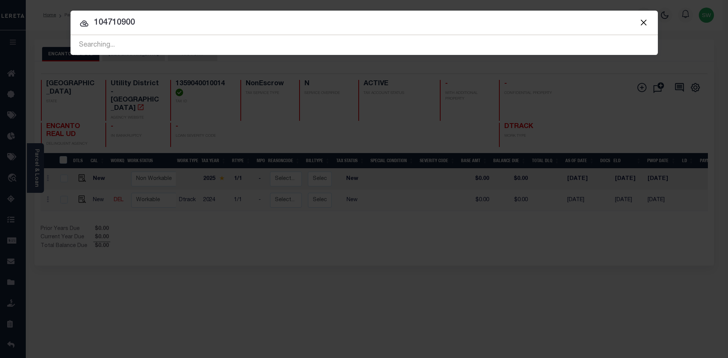
click at [166, 24] on input "104710900" at bounding box center [364, 22] width 587 height 13
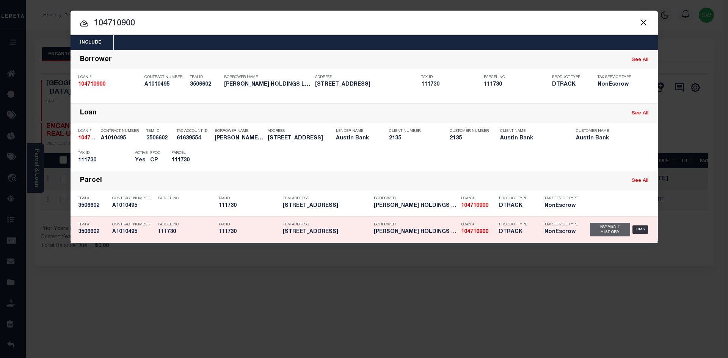
click at [607, 229] on div "Payment History" at bounding box center [610, 230] width 41 height 14
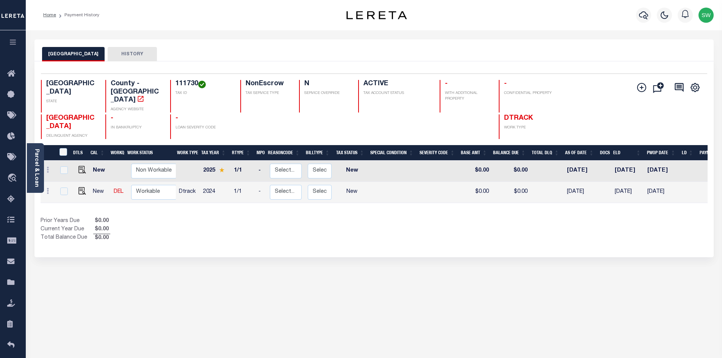
drag, startPoint x: 361, startPoint y: 243, endPoint x: 577, endPoint y: 211, distance: 218.0
click at [361, 242] on div "Selected 2 Results 1 Items per page 25 50 100 TX STATE 111730 N" at bounding box center [373, 159] width 679 height 196
drag, startPoint x: 197, startPoint y: 85, endPoint x: 173, endPoint y: 83, distance: 23.9
click at [173, 83] on div "111730 TAX ID" at bounding box center [200, 96] width 61 height 33
copy h4 "111730"
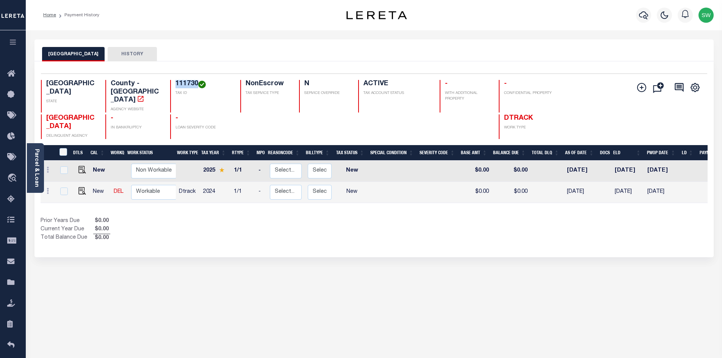
drag, startPoint x: 387, startPoint y: 218, endPoint x: 186, endPoint y: 185, distance: 202.8
click at [387, 218] on div "Show Tax Lines before Bill Release Date Prior Years Due $0.00 Current Year Due …" at bounding box center [374, 229] width 667 height 25
click at [81, 187] on img "" at bounding box center [82, 191] width 8 height 8
checkbox input "true"
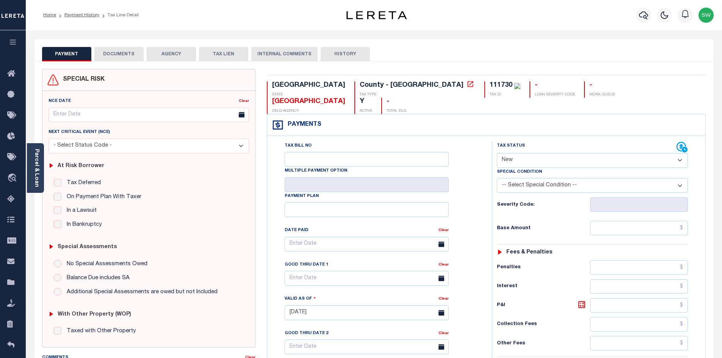
click at [678, 153] on select "- Select Status Code - Open Due/Unpaid Paid Incomplete No Tax Due Internal Refu…" at bounding box center [592, 160] width 191 height 15
select select "PYD"
click at [497, 153] on select "- Select Status Code - Open Due/Unpaid Paid Incomplete No Tax Due Internal Refu…" at bounding box center [592, 160] width 191 height 15
type input "[DATE]"
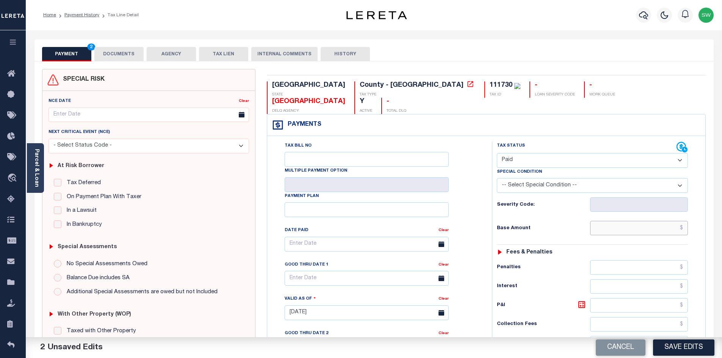
click at [608, 221] on input "text" at bounding box center [639, 228] width 98 height 14
paste input "5,623.60"
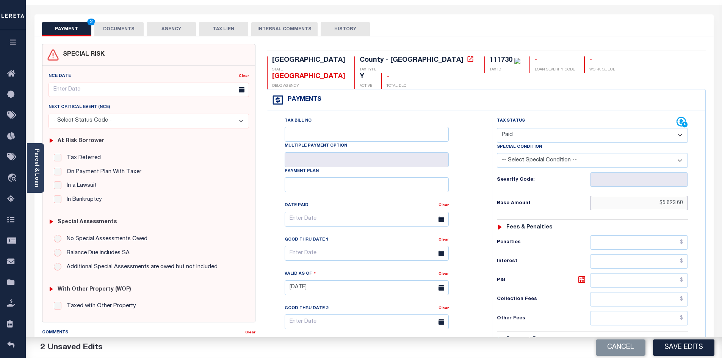
scroll to position [33, 0]
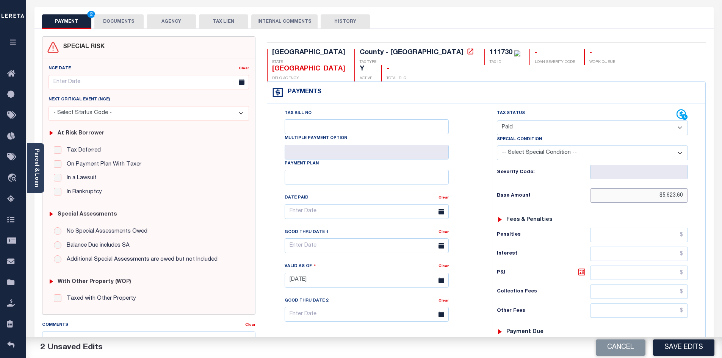
type input "$5,623.60"
click at [632, 340] on input "text" at bounding box center [639, 347] width 98 height 14
paste input "5,623.60"
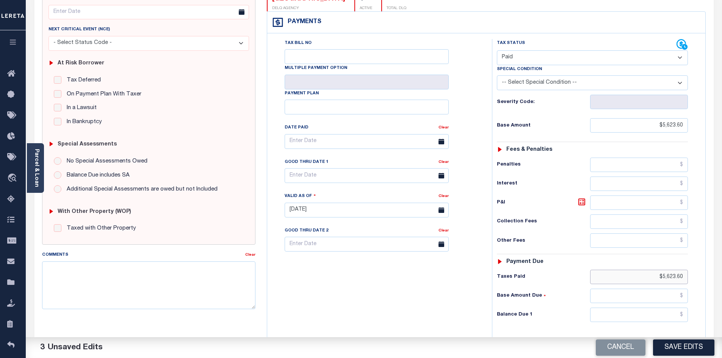
scroll to position [113, 0]
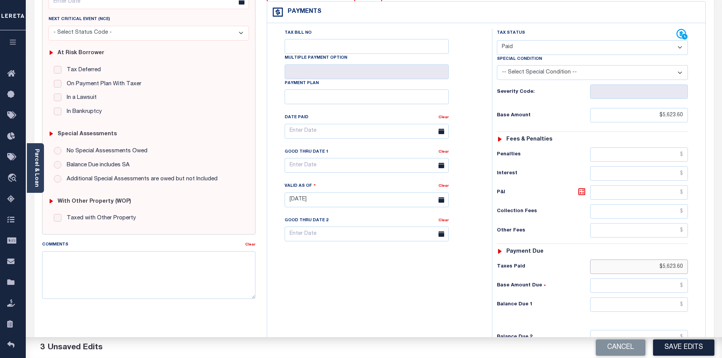
type input "$5,623.60"
click at [636, 298] on input "text" at bounding box center [639, 305] width 98 height 14
type input "$0.00"
click at [385, 326] on div "Tax Bill No Multiple Payment Option Payment Plan Clear" at bounding box center [377, 196] width 217 height 335
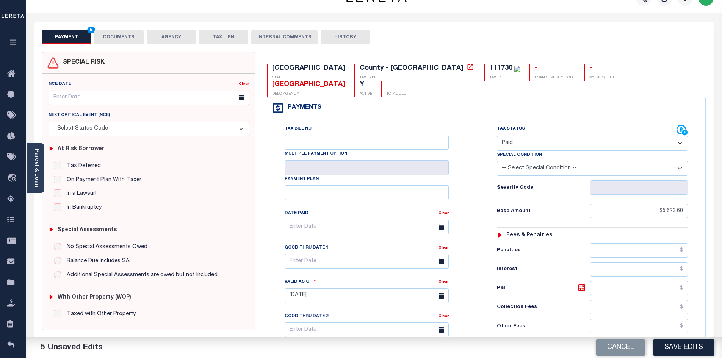
scroll to position [0, 0]
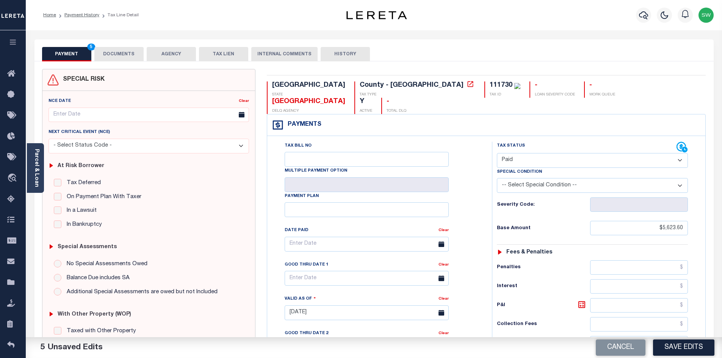
click at [116, 53] on button "DOCUMENTS" at bounding box center [118, 54] width 49 height 14
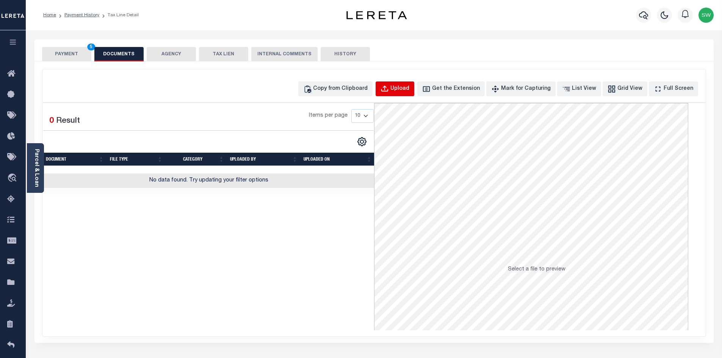
click at [409, 89] on div "Upload" at bounding box center [399, 89] width 19 height 8
select select "POP"
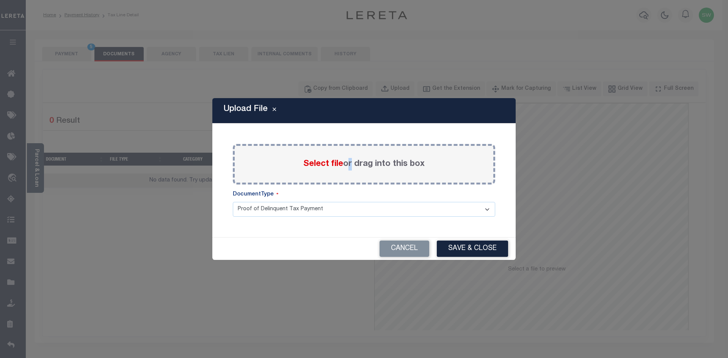
click at [347, 162] on label "Select file or drag into this box" at bounding box center [363, 164] width 121 height 13
click at [333, 165] on span "Select file" at bounding box center [323, 164] width 40 height 8
click at [0, 0] on input "Select file or drag into this box" at bounding box center [0, 0] width 0 height 0
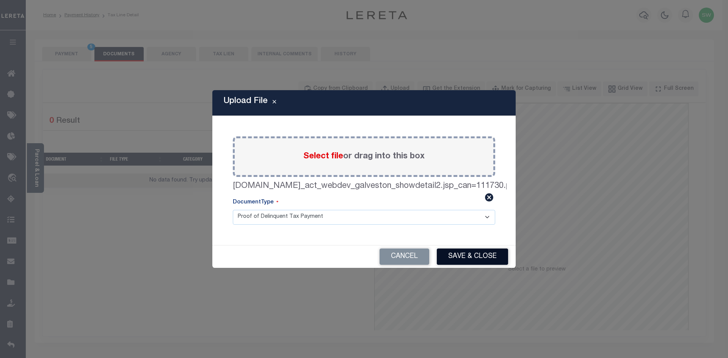
click at [485, 256] on button "Save & Close" at bounding box center [472, 257] width 71 height 16
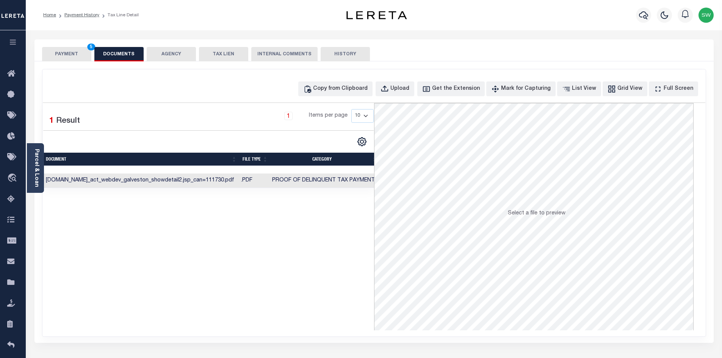
click at [295, 288] on div "Selected 1 Result 1 Items per page 10 25 50 100" at bounding box center [208, 216] width 331 height 227
click at [68, 55] on button "PAYMENT 5" at bounding box center [66, 54] width 49 height 14
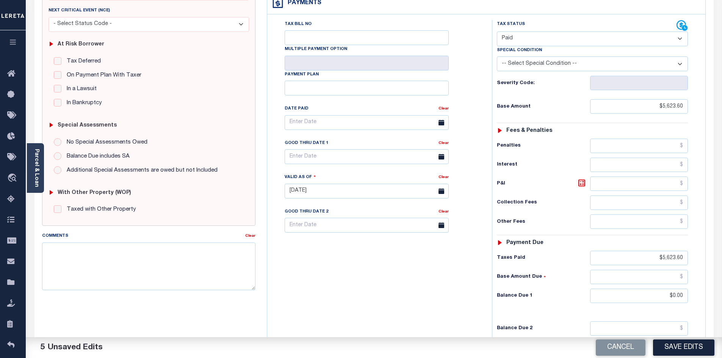
scroll to position [123, 0]
click at [675, 348] on button "Save Edits" at bounding box center [683, 348] width 61 height 16
checkbox input "false"
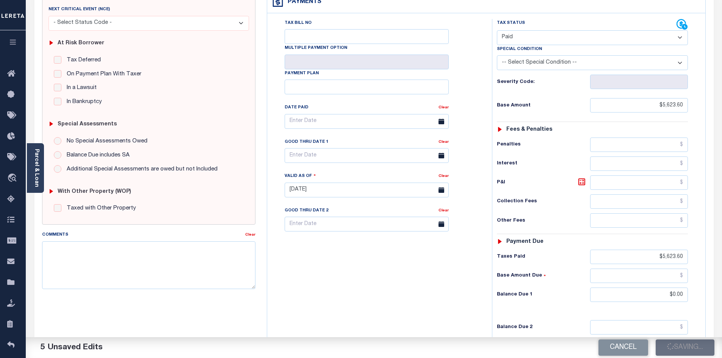
checkbox input "false"
type input "$5,623.6"
type input "$0"
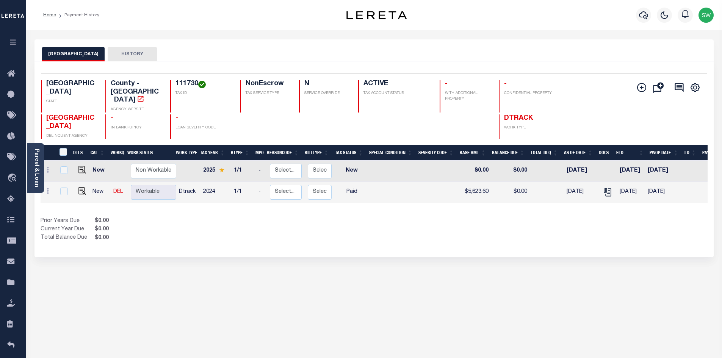
click at [388, 225] on div "Show Tax Lines before Bill Release Date Prior Years Due $0.00 Current Year Due …" at bounding box center [374, 229] width 667 height 25
drag, startPoint x: 262, startPoint y: 220, endPoint x: 347, endPoint y: 195, distance: 88.8
click at [262, 220] on div "Prior Years Due $0.00 Current Year Due $0.00 Total Balance Due $0.00" at bounding box center [208, 229] width 334 height 25
click at [643, 17] on icon "button" at bounding box center [643, 15] width 9 height 9
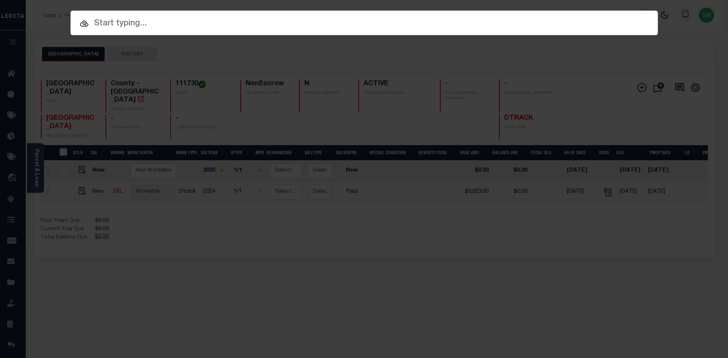
click at [124, 21] on input "text" at bounding box center [364, 23] width 587 height 13
paste input "624013057"
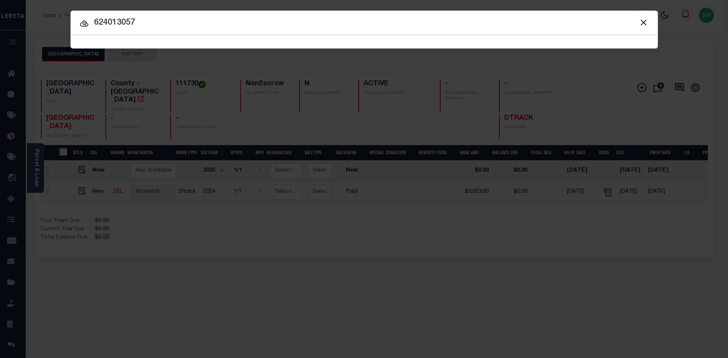
click at [160, 18] on input "624013057" at bounding box center [364, 22] width 587 height 13
type input "624013057"
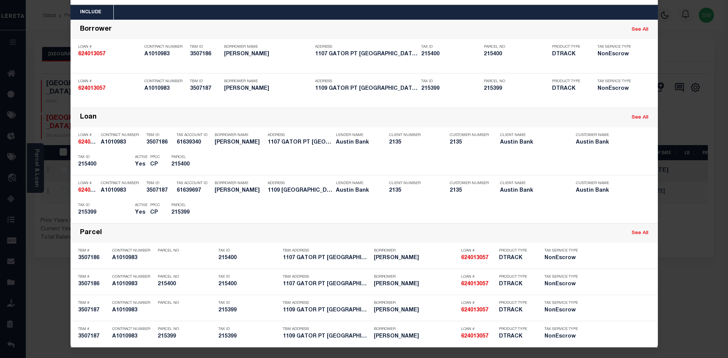
scroll to position [31, 0]
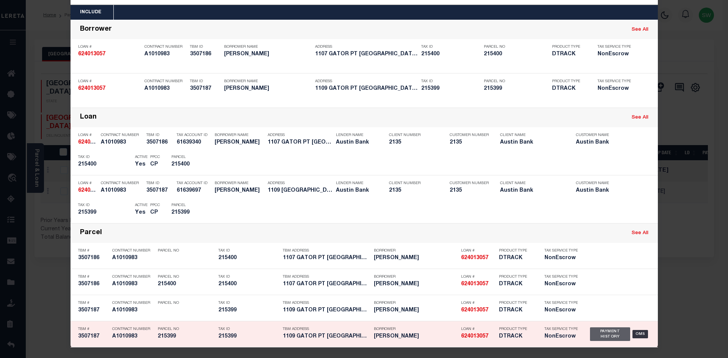
click at [605, 335] on div "Payment History" at bounding box center [610, 335] width 41 height 14
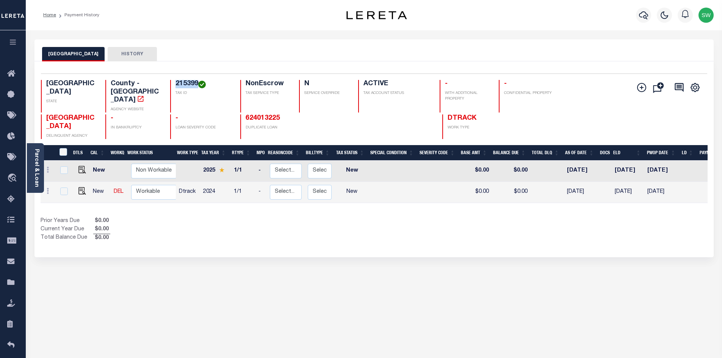
drag, startPoint x: 197, startPoint y: 83, endPoint x: 174, endPoint y: 83, distance: 23.5
click at [174, 83] on div "215399 TAX ID" at bounding box center [200, 96] width 61 height 33
copy h4 "215399"
drag, startPoint x: 395, startPoint y: 232, endPoint x: 254, endPoint y: 223, distance: 141.7
click at [385, 232] on div "Selected 2 Results 1 Items per page 25 50 100 TX STATE 215399 N" at bounding box center [373, 159] width 679 height 196
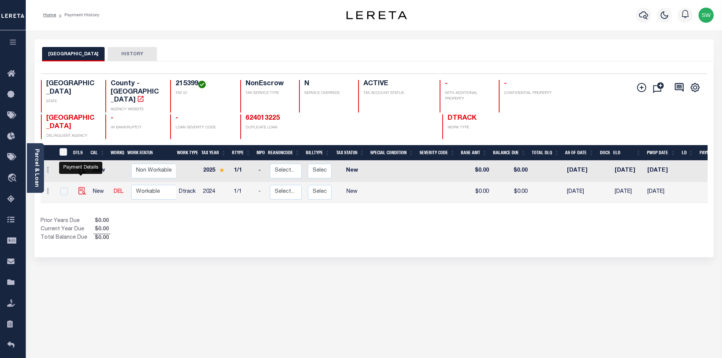
click at [83, 187] on img "" at bounding box center [82, 191] width 8 height 8
checkbox input "true"
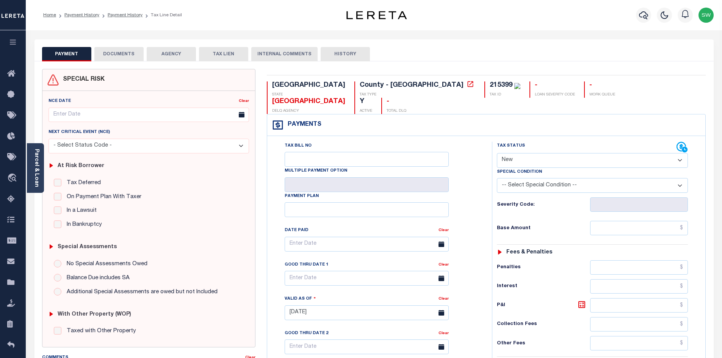
click at [682, 153] on select "- Select Status Code - Open Due/Unpaid Paid Incomplete No Tax Due Internal Refu…" at bounding box center [592, 160] width 191 height 15
select select "PYD"
click at [497, 153] on select "- Select Status Code - Open Due/Unpaid Paid Incomplete No Tax Due Internal Refu…" at bounding box center [592, 160] width 191 height 15
type input "[DATE]"
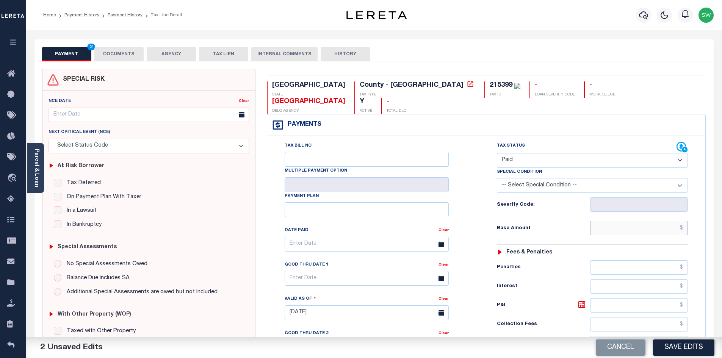
click at [627, 221] on input "text" at bounding box center [639, 228] width 98 height 14
paste input "339.25"
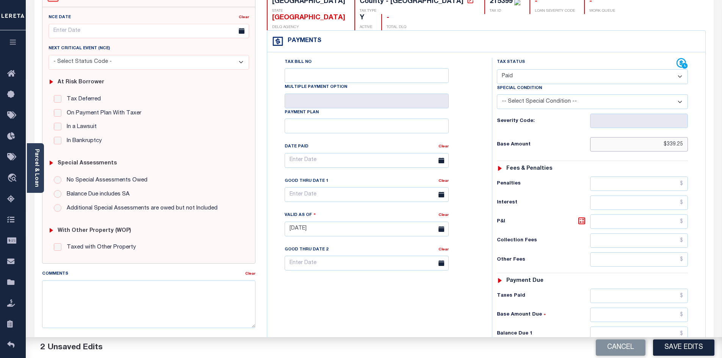
scroll to position [84, 0]
type input "$339.25"
click at [632, 288] on input "text" at bounding box center [639, 295] width 98 height 14
paste input "484.45"
type input "$484.45"
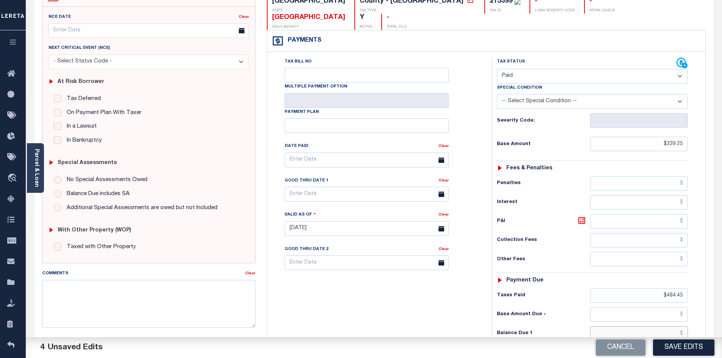
click at [646, 326] on input "text" at bounding box center [639, 333] width 98 height 14
paste input "484.45"
type input "$484.45"
click at [582, 216] on icon at bounding box center [581, 220] width 9 height 9
type input "$145.20"
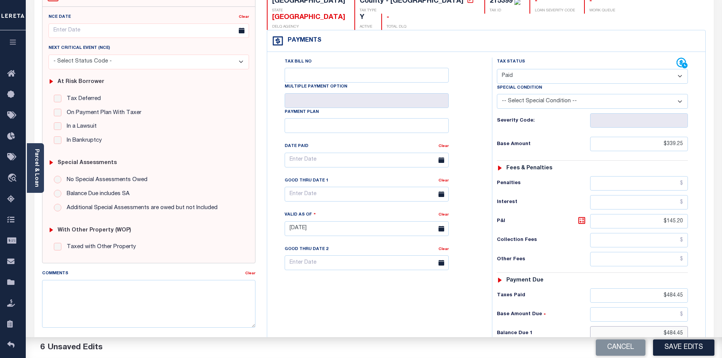
drag, startPoint x: 663, startPoint y: 318, endPoint x: 704, endPoint y: 321, distance: 40.6
click at [704, 321] on div "Tax Bill No Multiple Payment Option Payment Plan" at bounding box center [486, 225] width 438 height 346
type input "$0.00"
click at [347, 341] on div "6 Unsaved Edits" at bounding box center [200, 347] width 348 height 21
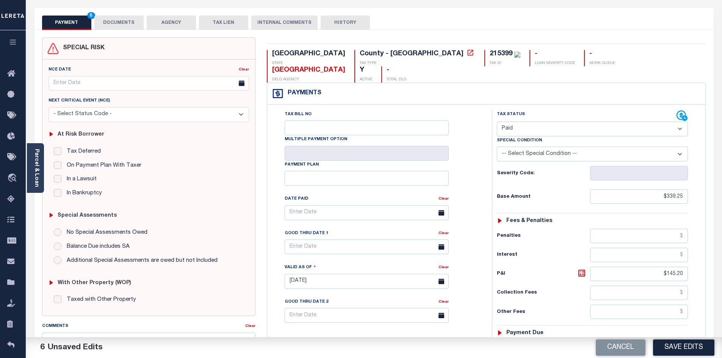
scroll to position [0, 0]
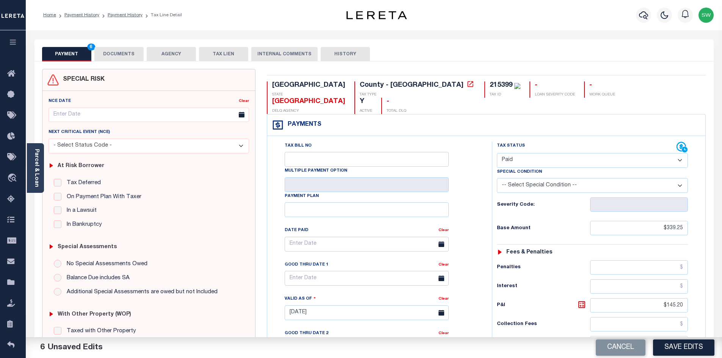
click at [105, 55] on button "DOCUMENTS" at bounding box center [118, 54] width 49 height 14
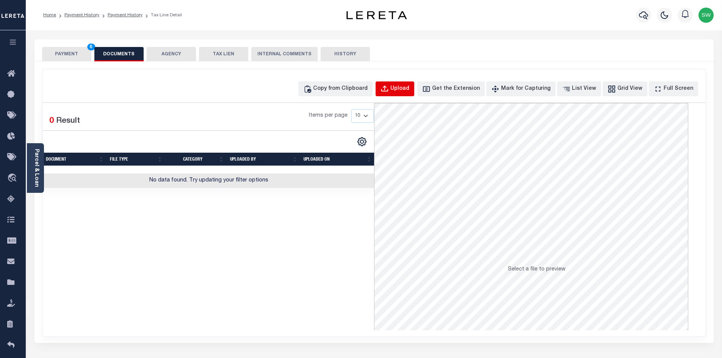
click at [409, 89] on div "Upload" at bounding box center [399, 89] width 19 height 8
select select "POP"
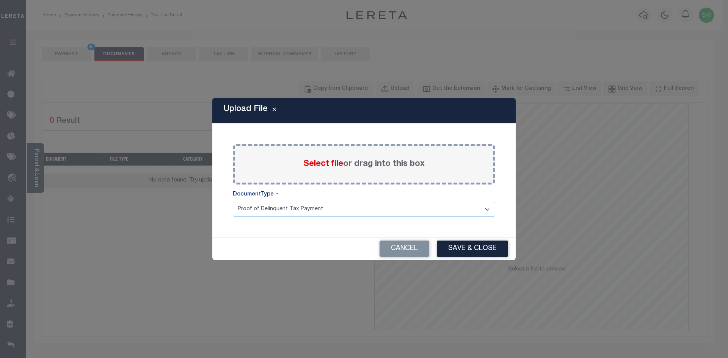
click at [315, 164] on span "Select file" at bounding box center [323, 164] width 40 height 8
click at [0, 0] on input "Select file or drag into this box" at bounding box center [0, 0] width 0 height 0
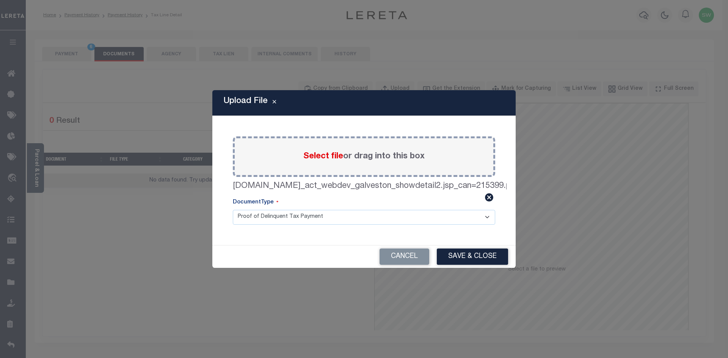
click at [475, 253] on button "Save & Close" at bounding box center [472, 257] width 71 height 16
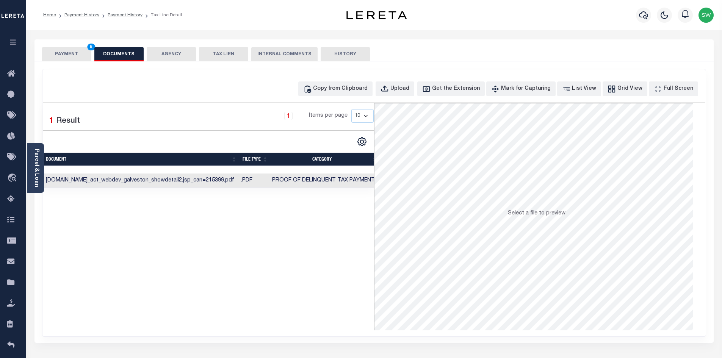
drag, startPoint x: 300, startPoint y: 259, endPoint x: 296, endPoint y: 252, distance: 7.3
click at [298, 257] on div "Selected 1 Result 1 Items per page 10 25 50 100" at bounding box center [208, 216] width 331 height 227
click at [79, 55] on button "PAYMENT 6" at bounding box center [66, 54] width 49 height 14
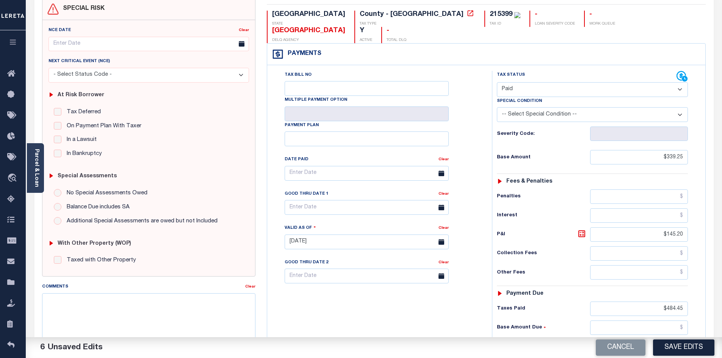
scroll to position [73, 0]
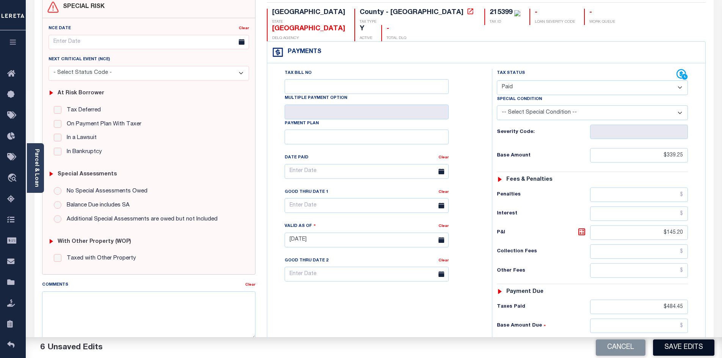
click at [678, 348] on button "Save Edits" at bounding box center [683, 348] width 61 height 16
checkbox input "false"
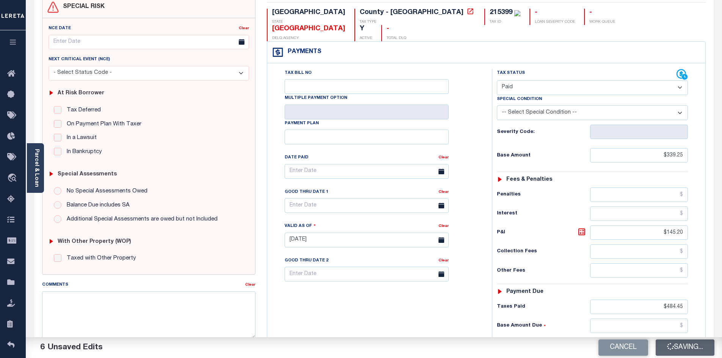
type input "$339.25"
type input "$145.2"
type input "$484.45"
type input "$0"
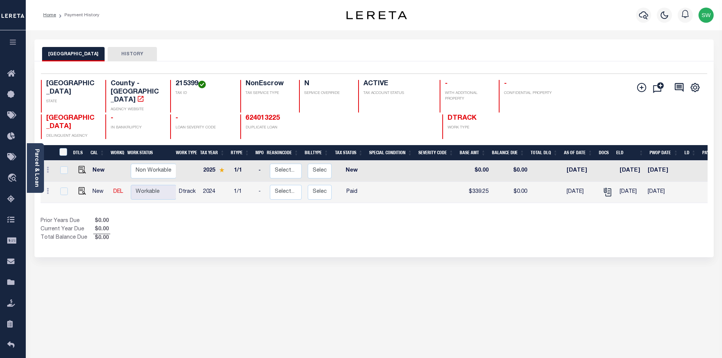
click at [405, 238] on div "Selected 2 Results 1 Items per page 25 50 100 TX STATE 215399 N" at bounding box center [373, 159] width 679 height 196
click at [646, 17] on icon "button" at bounding box center [643, 15] width 9 height 8
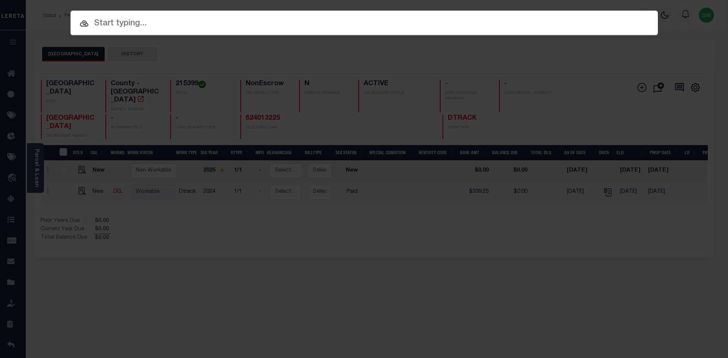
click at [139, 26] on input "text" at bounding box center [364, 23] width 587 height 13
paste input "624013057"
type input "624013057"
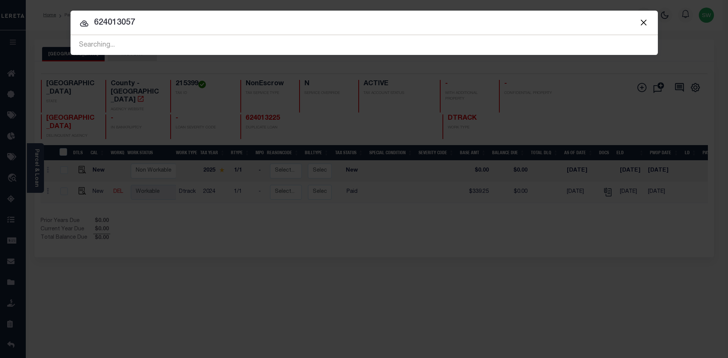
click at [161, 29] on input "624013057" at bounding box center [364, 22] width 587 height 13
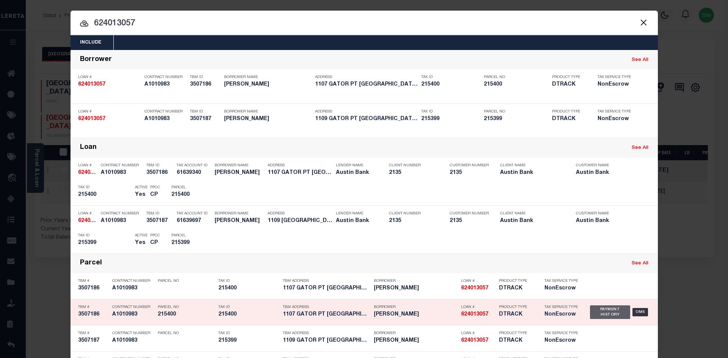
click at [595, 317] on div "Payment History" at bounding box center [610, 313] width 41 height 14
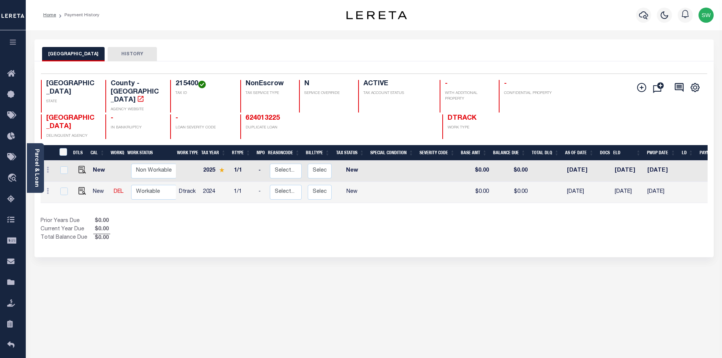
click at [365, 229] on div "Prior Years Due $0.00 Current Year Due $0.00 Total Balance Due $0.00" at bounding box center [208, 229] width 334 height 25
drag, startPoint x: 363, startPoint y: 223, endPoint x: 293, endPoint y: 193, distance: 76.4
click at [364, 223] on div "Prior Years Due $0.00 Current Year Due $0.00 Total Balance Due $0.00" at bounding box center [208, 229] width 334 height 25
drag, startPoint x: 198, startPoint y: 84, endPoint x: 177, endPoint y: 83, distance: 21.6
click at [177, 83] on h4 "215400" at bounding box center [204, 84] width 56 height 8
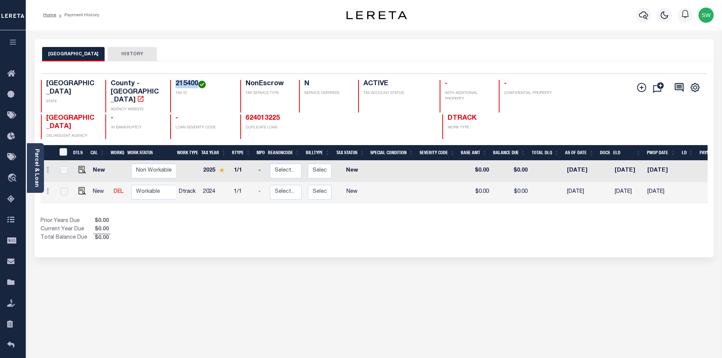
copy h4 "215400"
drag, startPoint x: 422, startPoint y: 223, endPoint x: 313, endPoint y: 205, distance: 111.0
click at [421, 223] on div "Show Tax Lines before Bill Release Date Prior Years Due $0.00 Current Year Due …" at bounding box center [374, 229] width 667 height 25
click at [81, 187] on img "" at bounding box center [82, 191] width 8 height 8
checkbox input "true"
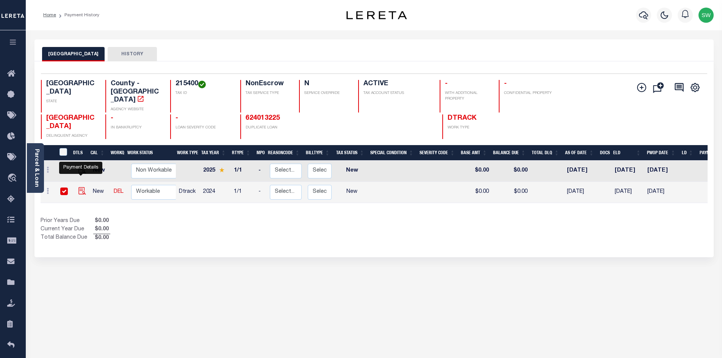
checkbox input "true"
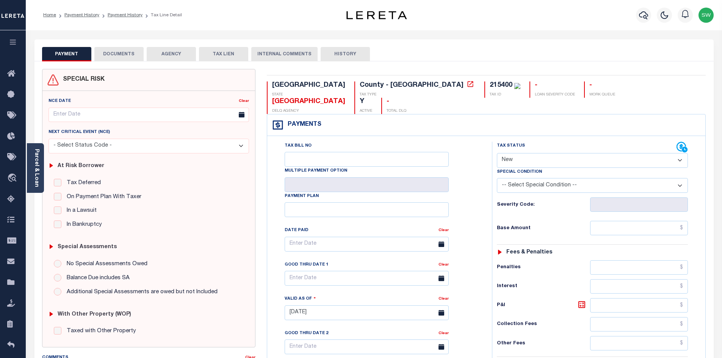
click at [680, 153] on select "- Select Status Code - Open Due/Unpaid Paid Incomplete No Tax Due Internal Refu…" at bounding box center [592, 160] width 191 height 15
select select "PYD"
click at [497, 153] on select "- Select Status Code - Open Due/Unpaid Paid Incomplete No Tax Due Internal Refu…" at bounding box center [592, 160] width 191 height 15
type input "09/04/2025"
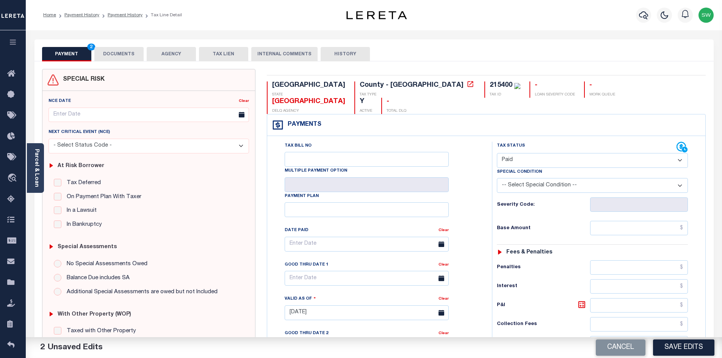
click at [561, 142] on div "Tax Status Status" at bounding box center [587, 147] width 180 height 11
click at [618, 221] on input "text" at bounding box center [639, 228] width 98 height 14
click at [621, 221] on input "text" at bounding box center [639, 228] width 98 height 14
paste input "1,529.76"
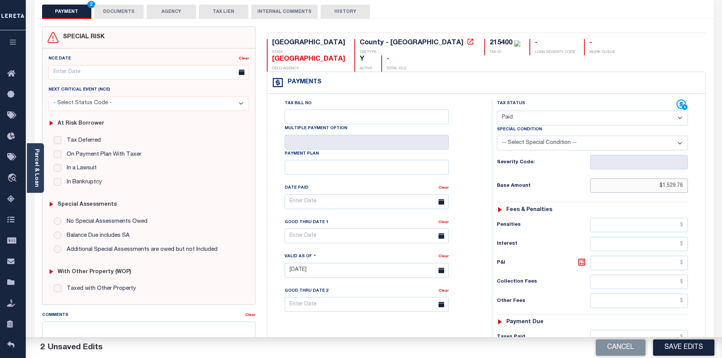
scroll to position [46, 0]
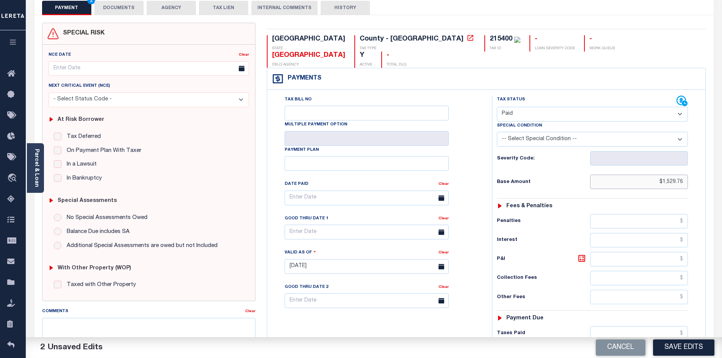
type input "$1,529.76"
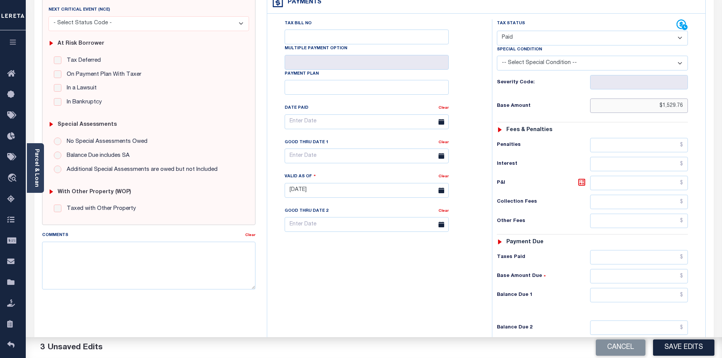
scroll to position [133, 0]
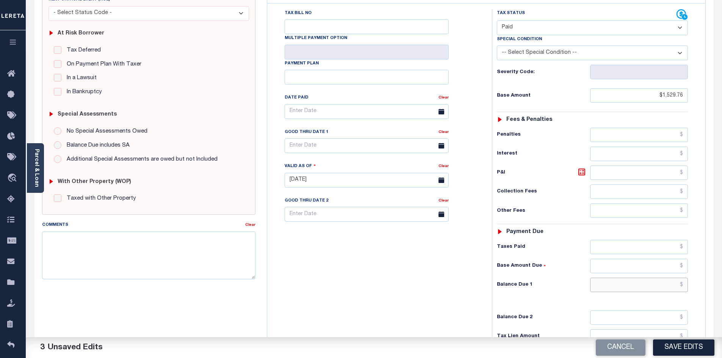
click at [633, 278] on input "text" at bounding box center [639, 285] width 98 height 14
paste input "2,184.51"
type input "$2,184.51"
click at [584, 168] on icon at bounding box center [581, 172] width 9 height 9
type input "$654.75"
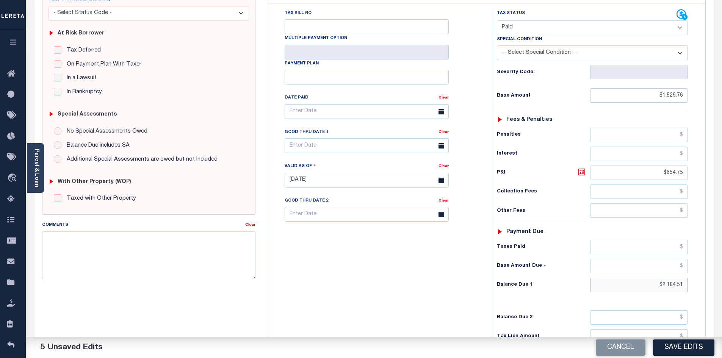
drag, startPoint x: 663, startPoint y: 270, endPoint x: 689, endPoint y: 271, distance: 25.8
click at [689, 271] on div "Tax Status Status - Select Status Code -" at bounding box center [595, 176] width 206 height 335
click at [653, 240] on input "text" at bounding box center [639, 247] width 98 height 14
paste input "2,184.51"
type input "$2,184.51"
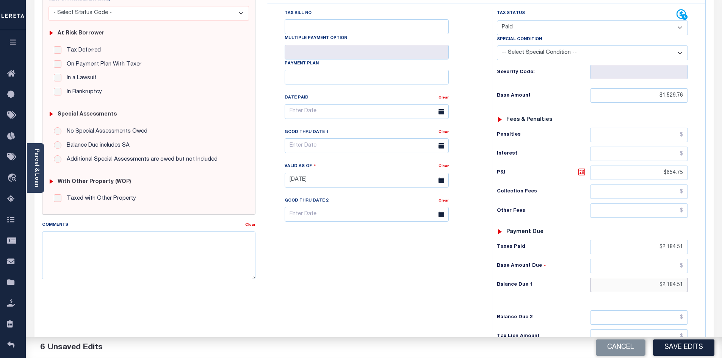
drag, startPoint x: 668, startPoint y: 271, endPoint x: 716, endPoint y: 272, distance: 48.2
click at [716, 272] on div "PAYMENT 6 DOCUMENTS AGENCY DELINQUENT PAYEE" at bounding box center [374, 174] width 691 height 534
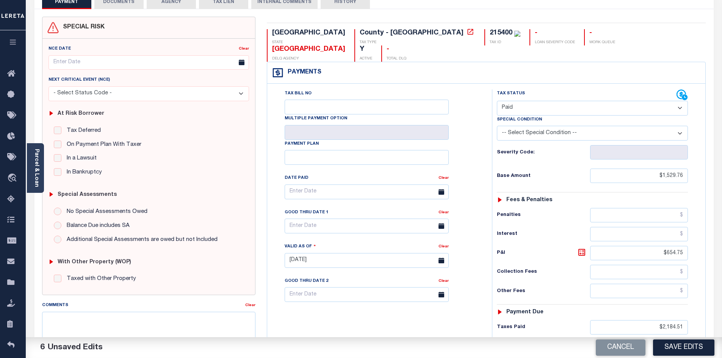
scroll to position [0, 0]
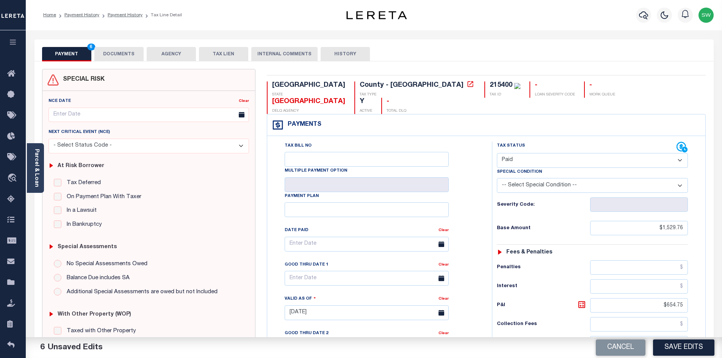
type input "$0.00"
click at [124, 56] on button "DOCUMENTS" at bounding box center [118, 54] width 49 height 14
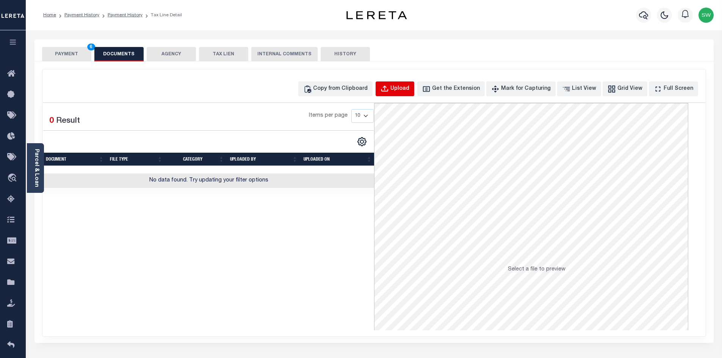
click at [409, 90] on div "Upload" at bounding box center [399, 89] width 19 height 8
select select "POP"
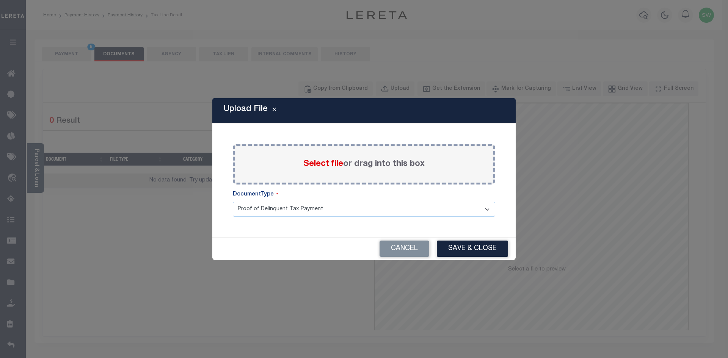
click at [338, 170] on label "Select file or drag into this box" at bounding box center [363, 164] width 121 height 13
click at [0, 0] on input "Select file or drag into this box" at bounding box center [0, 0] width 0 height 0
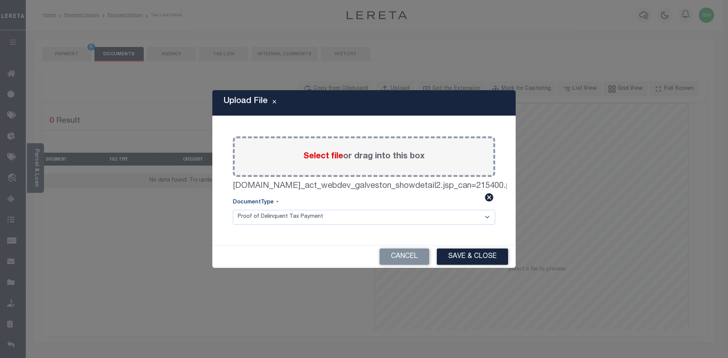
click at [483, 259] on button "Save & Close" at bounding box center [472, 257] width 71 height 16
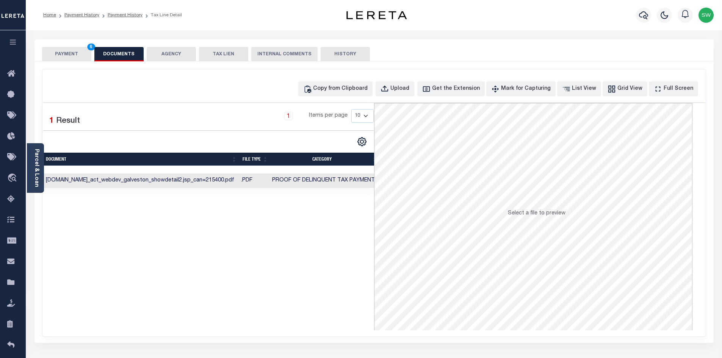
click at [354, 303] on div "Selected 1 Result 1 Items per page 10 25 50 100" at bounding box center [208, 216] width 331 height 227
click at [64, 56] on button "PAYMENT 6" at bounding box center [66, 54] width 49 height 14
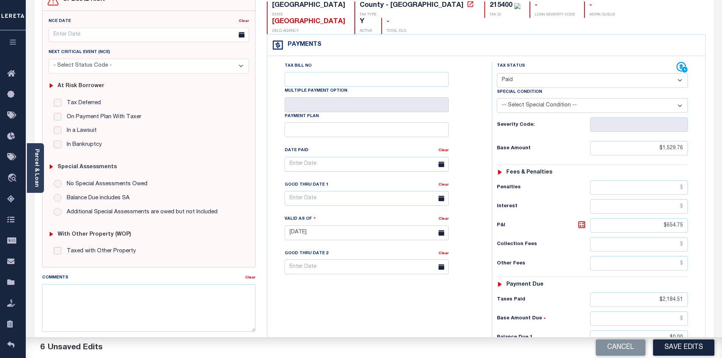
scroll to position [85, 0]
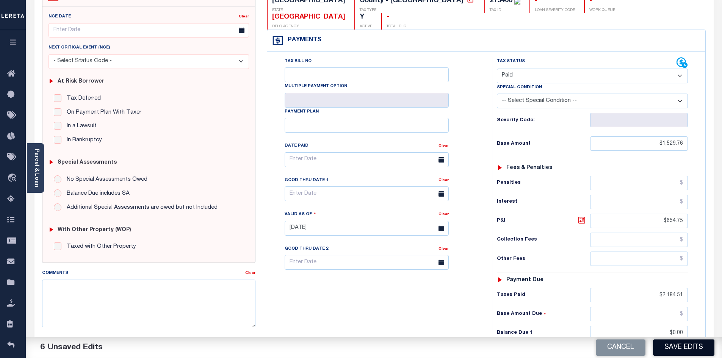
click at [691, 346] on button "Save Edits" at bounding box center [683, 348] width 61 height 16
checkbox input "false"
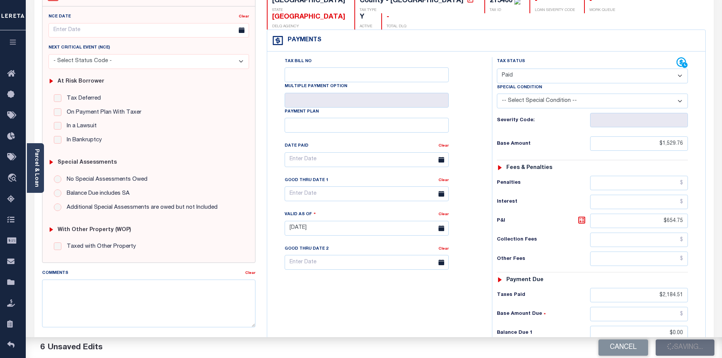
type input "$1,529.76"
type input "$654.75"
type input "$2,184.51"
type input "$0"
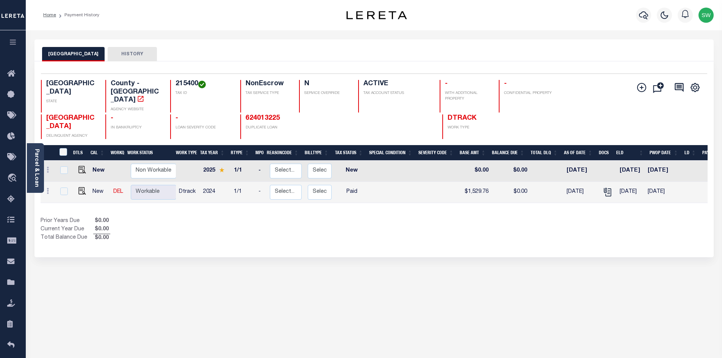
click at [374, 288] on div "GALVESTON COUNTY HISTORY Selected 2 Results" at bounding box center [374, 253] width 691 height 428
click at [373, 246] on div "Selected 2 Results 1 Items per page 25 50 100 TX STATE 215400 N" at bounding box center [373, 159] width 679 height 196
drag, startPoint x: 322, startPoint y: 227, endPoint x: 312, endPoint y: 213, distance: 17.4
click at [323, 227] on div "Prior Years Due $0.00 Current Year Due $0.00 Total Balance Due $0.00" at bounding box center [208, 229] width 334 height 25
drag, startPoint x: 198, startPoint y: 80, endPoint x: 175, endPoint y: 89, distance: 24.8
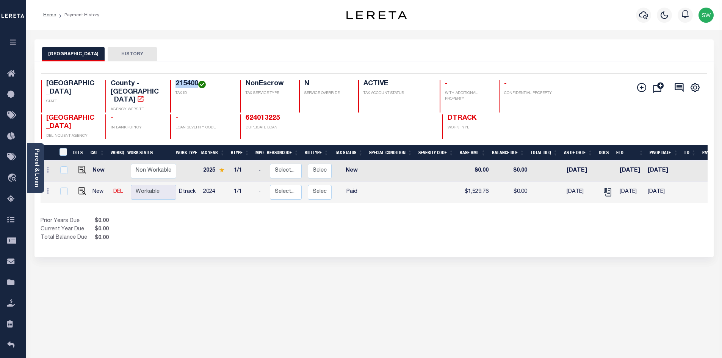
click at [176, 88] on h4 "215400" at bounding box center [204, 84] width 56 height 8
copy h4 "215400"
drag, startPoint x: 446, startPoint y: 214, endPoint x: 328, endPoint y: 190, distance: 120.7
click at [444, 217] on div "Show Tax Lines before Bill Release Date Prior Years Due $0.00 Current Year Due …" at bounding box center [374, 229] width 667 height 25
click at [543, 217] on div "Show Tax Lines before Bill Release Date Prior Years Due $0.00 Current Year Due …" at bounding box center [374, 229] width 667 height 25
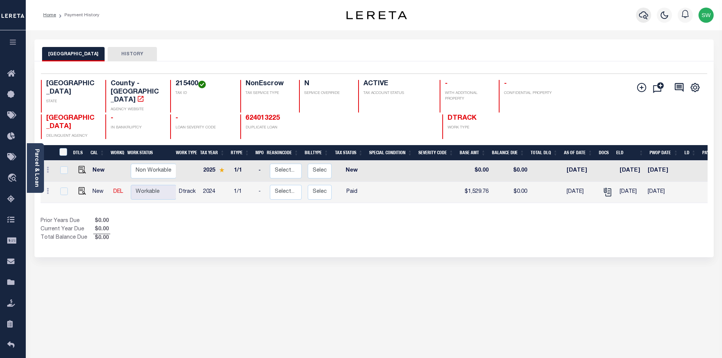
click at [645, 13] on icon "button" at bounding box center [643, 15] width 9 height 8
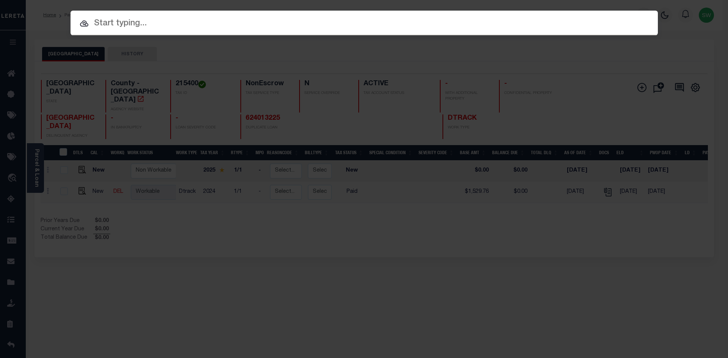
click at [141, 25] on input "text" at bounding box center [364, 23] width 587 height 13
paste input "30001630"
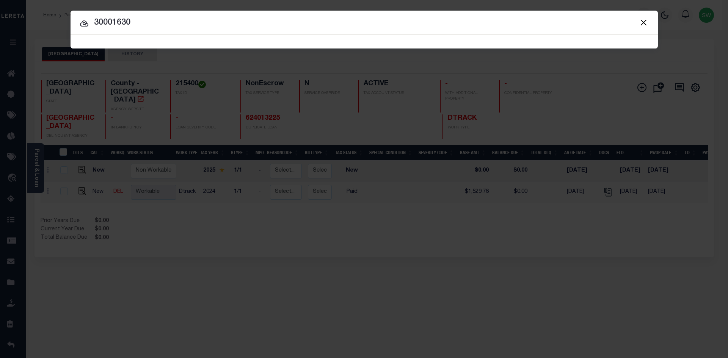
click at [158, 20] on input "30001630" at bounding box center [364, 22] width 587 height 13
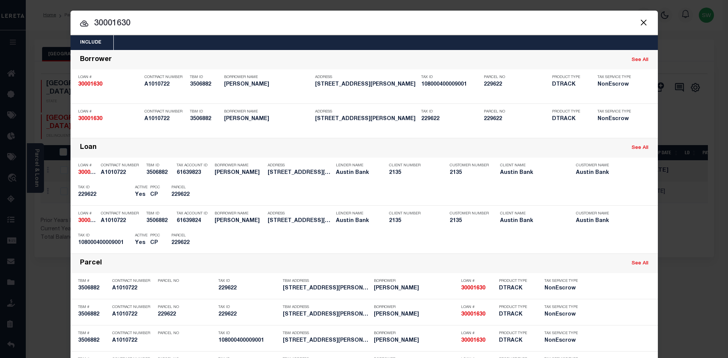
type input "30001630"
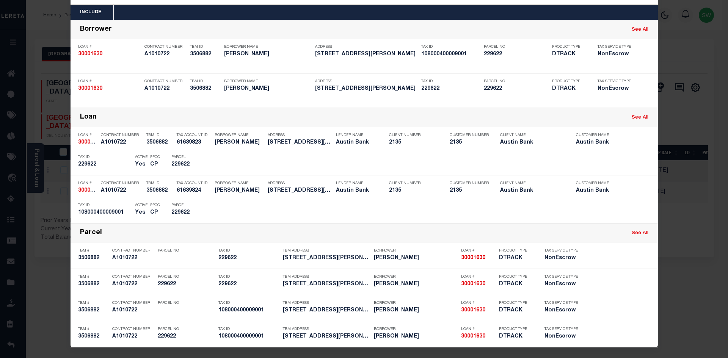
scroll to position [31, 0]
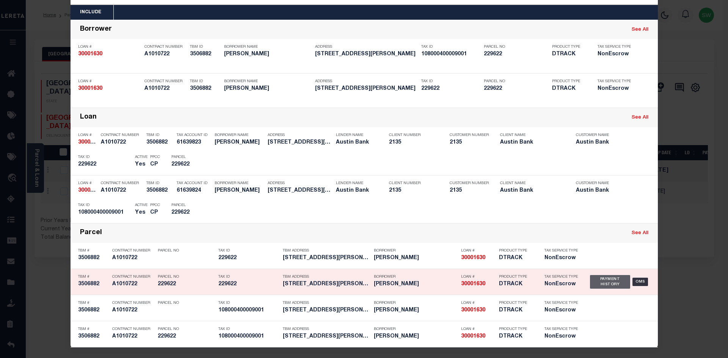
click at [593, 281] on div "Payment History" at bounding box center [610, 282] width 41 height 14
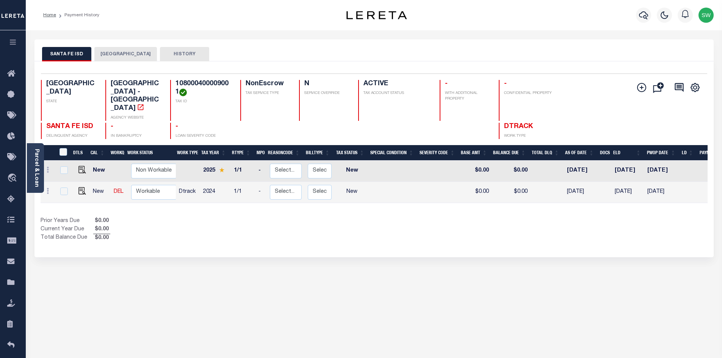
click at [146, 57] on button "[GEOGRAPHIC_DATA]" at bounding box center [125, 54] width 63 height 14
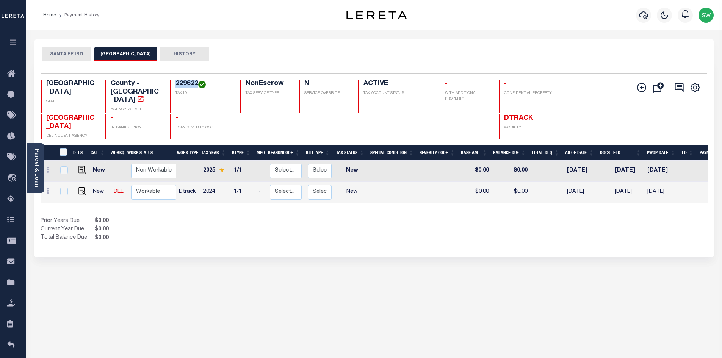
drag, startPoint x: 197, startPoint y: 83, endPoint x: 175, endPoint y: 81, distance: 22.4
click at [175, 81] on div "229622 TAX ID" at bounding box center [200, 96] width 61 height 33
copy h4 "229622"
click at [388, 226] on div "Show Tax Lines before Bill Release Date Prior Years Due $0.00 Current Year Due …" at bounding box center [374, 229] width 667 height 25
click at [78, 187] on img "" at bounding box center [82, 191] width 8 height 8
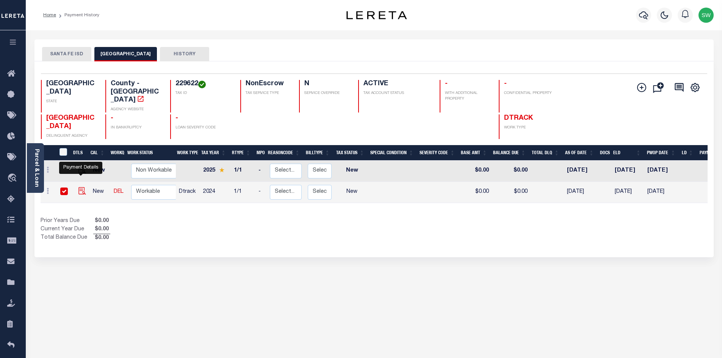
checkbox input "true"
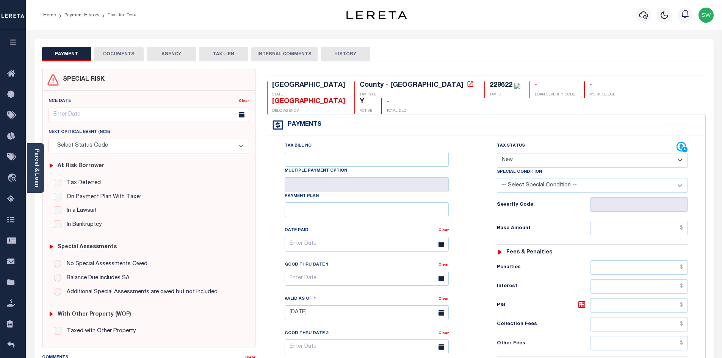
click at [681, 153] on select "- Select Status Code - Open Due/Unpaid Paid Incomplete No Tax Due Internal Refu…" at bounding box center [592, 160] width 191 height 15
select select "PYD"
click at [497, 153] on select "- Select Status Code - Open Due/Unpaid Paid Incomplete No Tax Due Internal Refu…" at bounding box center [592, 160] width 191 height 15
type input "[DATE]"
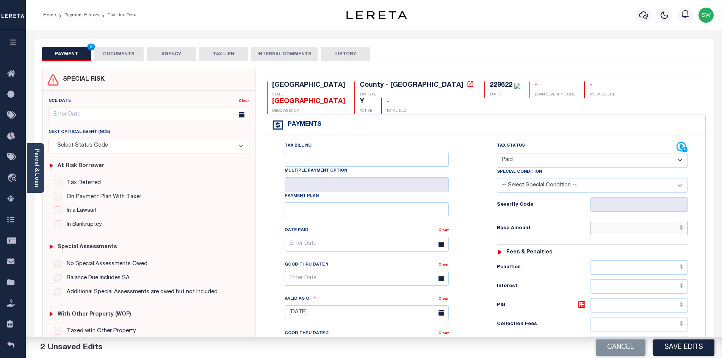
click at [611, 221] on input "text" at bounding box center [639, 228] width 98 height 14
paste input "619.35"
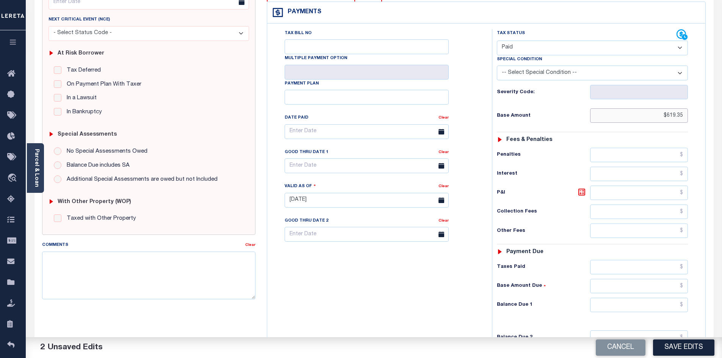
scroll to position [114, 0]
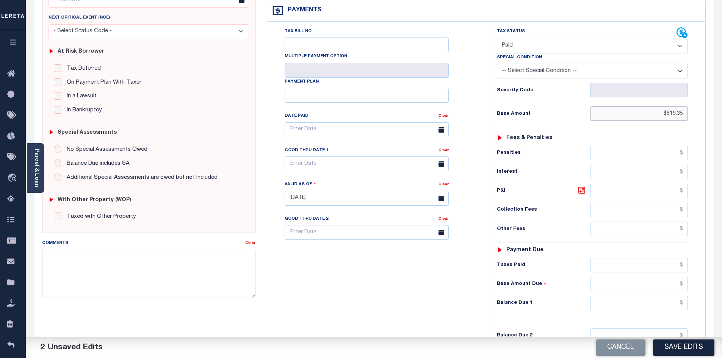
type input "$619.35"
click at [624, 296] on input "text" at bounding box center [639, 303] width 98 height 14
paste input "876.99"
type input "$876.99"
click at [582, 186] on icon at bounding box center [581, 190] width 9 height 9
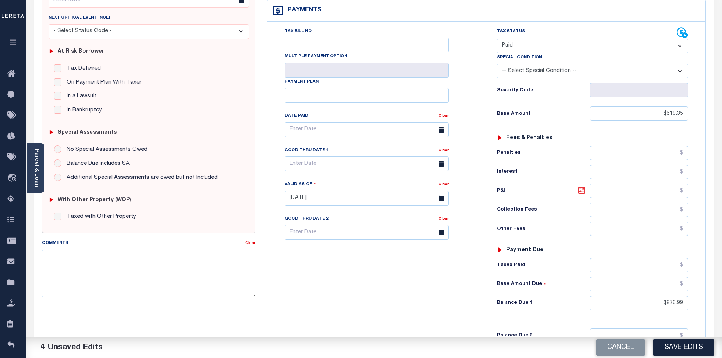
type input "$257.64"
drag, startPoint x: 668, startPoint y: 285, endPoint x: 691, endPoint y: 288, distance: 22.9
click at [691, 288] on div "Tax Status Status - Select Status Code -" at bounding box center [595, 194] width 206 height 335
click at [645, 258] on input "text" at bounding box center [639, 265] width 98 height 14
paste input "876.99"
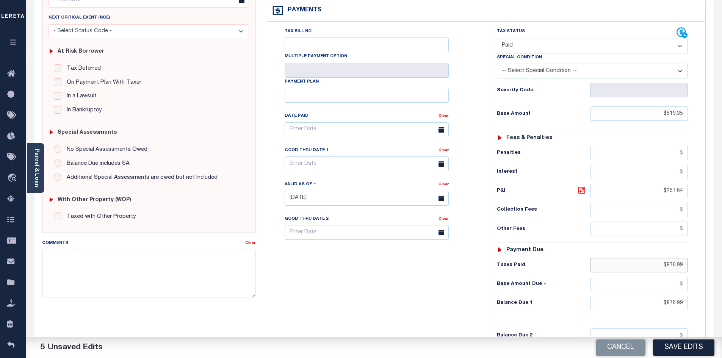
type input "$876.99"
drag, startPoint x: 663, startPoint y: 291, endPoint x: 717, endPoint y: 294, distance: 53.9
click at [721, 297] on div "Parcel & Loan Tax Bill Details 229622" at bounding box center [374, 187] width 696 height 543
type input "$0.00"
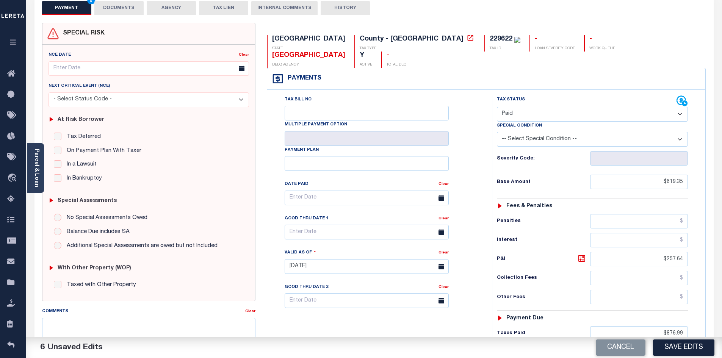
scroll to position [44, 0]
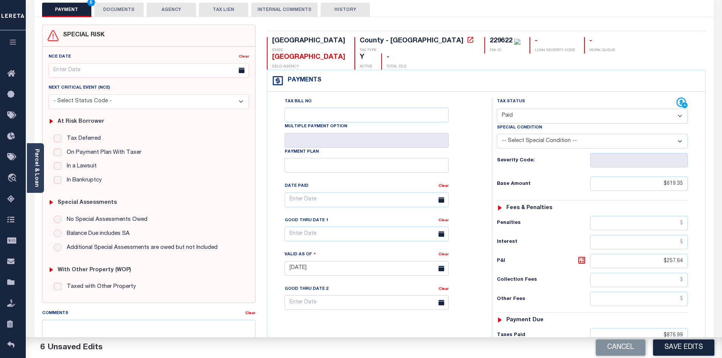
click at [132, 6] on button "DOCUMENTS" at bounding box center [118, 10] width 49 height 14
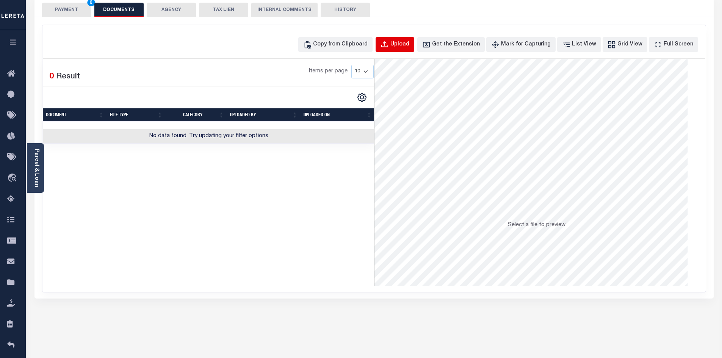
click at [407, 44] on div "Upload" at bounding box center [399, 45] width 19 height 8
select select "POP"
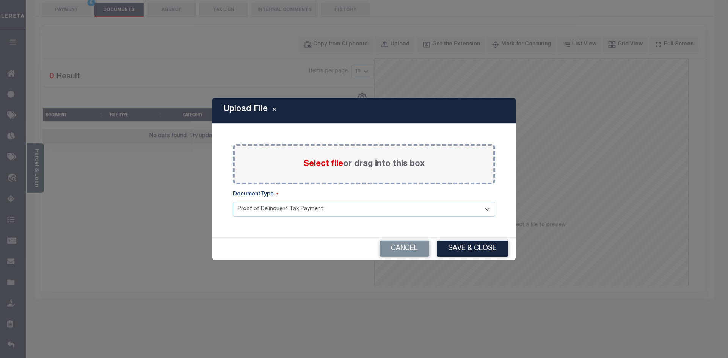
click at [311, 164] on span "Select file" at bounding box center [323, 164] width 40 height 8
click at [0, 0] on input "Select file or drag into this box" at bounding box center [0, 0] width 0 height 0
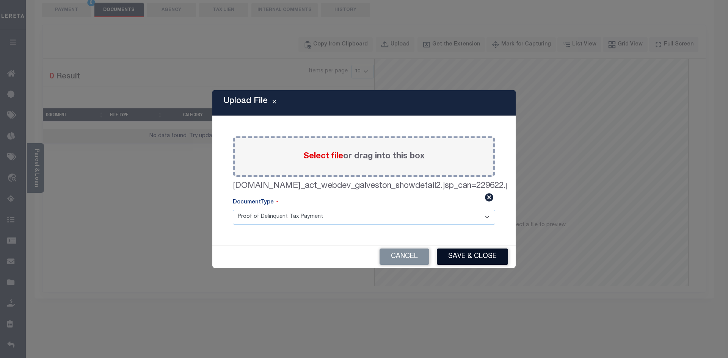
click at [488, 258] on button "Save & Close" at bounding box center [472, 257] width 71 height 16
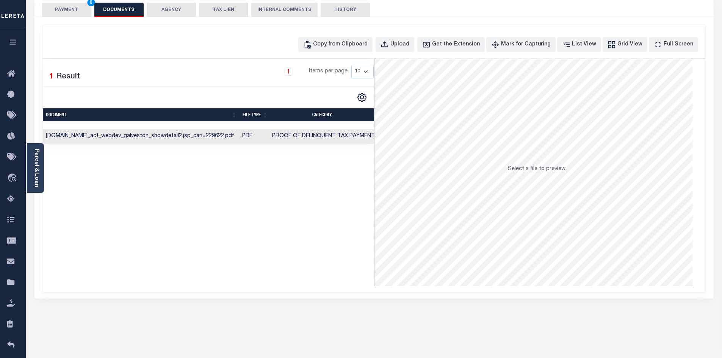
click at [201, 241] on div "Selected 1 Result 1 Items per page 10 25 50 100" at bounding box center [208, 172] width 331 height 227
click at [78, 13] on button "PAYMENT 6" at bounding box center [66, 10] width 49 height 14
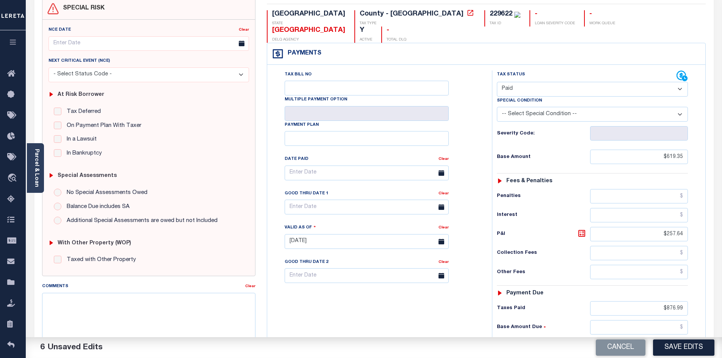
scroll to position [76, 0]
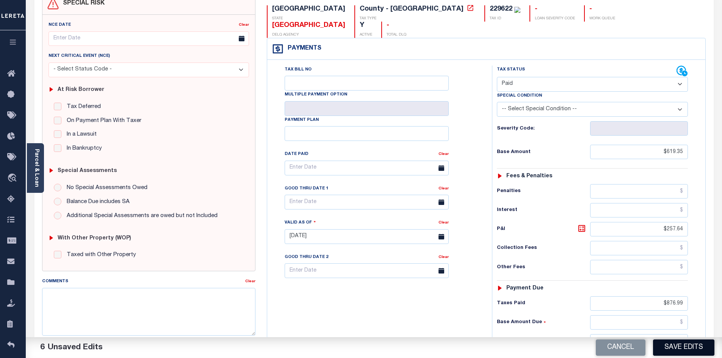
click at [693, 345] on button "Save Edits" at bounding box center [683, 348] width 61 height 16
checkbox input "false"
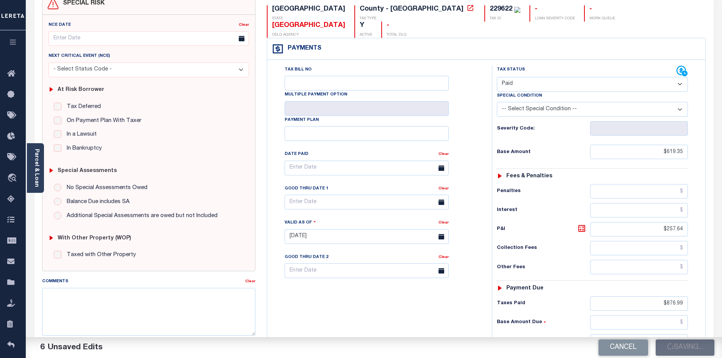
type input "$619.35"
type input "$257.64"
type input "$876.99"
type input "$0"
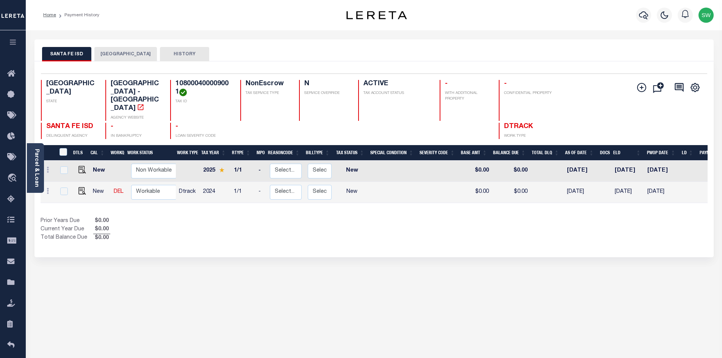
click at [411, 235] on div "Selected 2 Results 1 Items per page 25 50 100 TX STATE TAX ID N" at bounding box center [373, 159] width 679 height 196
click at [126, 52] on button "GALVESTON COUNTY" at bounding box center [125, 54] width 63 height 14
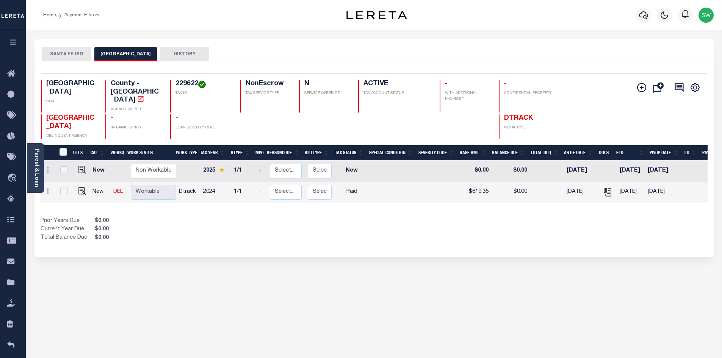
click at [373, 234] on div "Selected 2 Results 1 Items per page 25 50 100 TX STATE 229622 N" at bounding box center [373, 159] width 679 height 196
click at [56, 59] on button "SANTA FE ISD" at bounding box center [66, 54] width 49 height 14
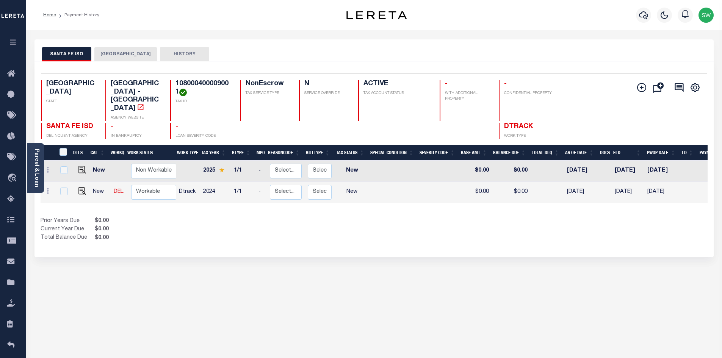
click at [373, 232] on div "Selected 2 Results 1 Items per page 25 50 100 TX STATE TAX ID N" at bounding box center [373, 159] width 679 height 196
click at [344, 282] on div "SANTA FE ISD GALVESTON COUNTY HISTORY Selected 2" at bounding box center [374, 253] width 691 height 428
click at [643, 14] on icon "button" at bounding box center [643, 15] width 9 height 9
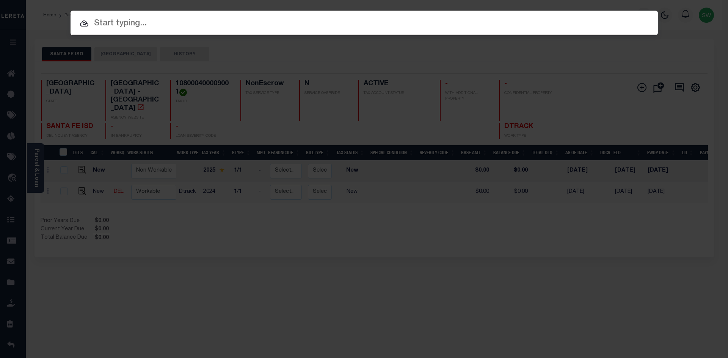
click at [105, 26] on input "text" at bounding box center [364, 23] width 587 height 13
paste input "104677300"
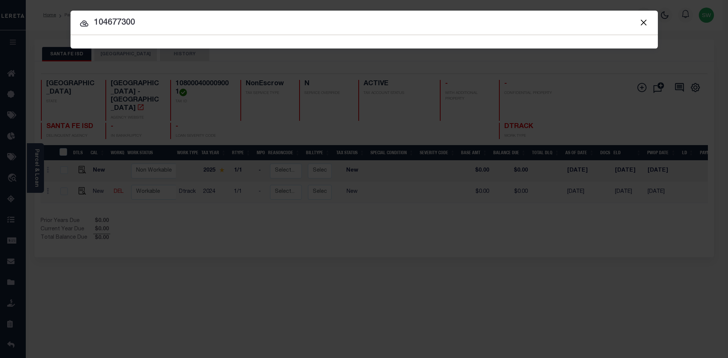
click at [194, 27] on input "104677300" at bounding box center [364, 22] width 587 height 13
type input "104677300"
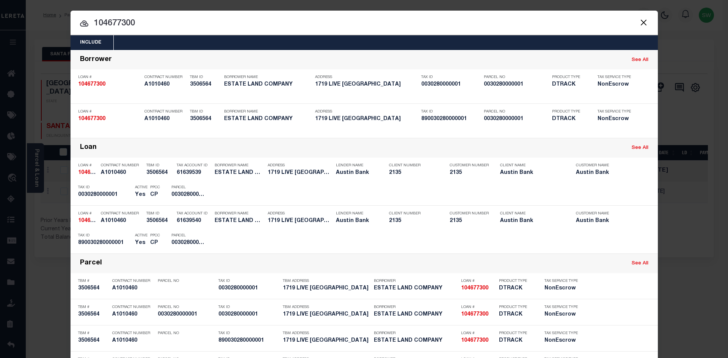
scroll to position [31, 0]
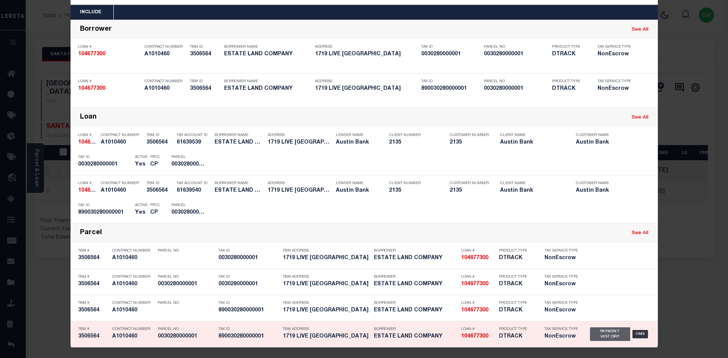
click at [605, 331] on div "Payment History" at bounding box center [610, 335] width 41 height 14
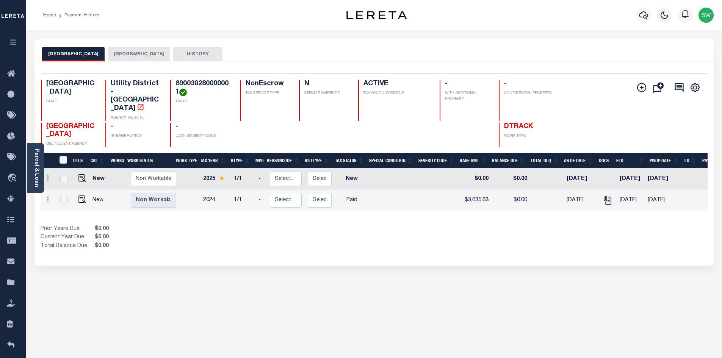
click at [500, 230] on div "Show Tax Lines before Bill Release Date Prior Years Due $0.00 Current Year Due …" at bounding box center [374, 237] width 667 height 25
click at [531, 235] on div "Show Tax Lines before Bill Release Date Prior Years Due $0.00 Current Year Due …" at bounding box center [374, 237] width 667 height 25
click at [170, 55] on button "[GEOGRAPHIC_DATA]" at bounding box center [139, 54] width 63 height 14
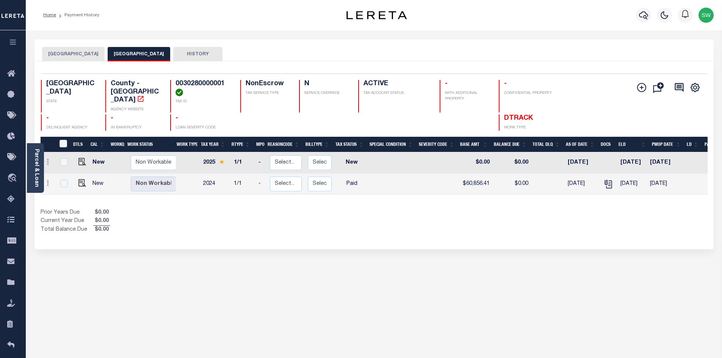
click at [95, 55] on button "[GEOGRAPHIC_DATA]" at bounding box center [73, 54] width 63 height 14
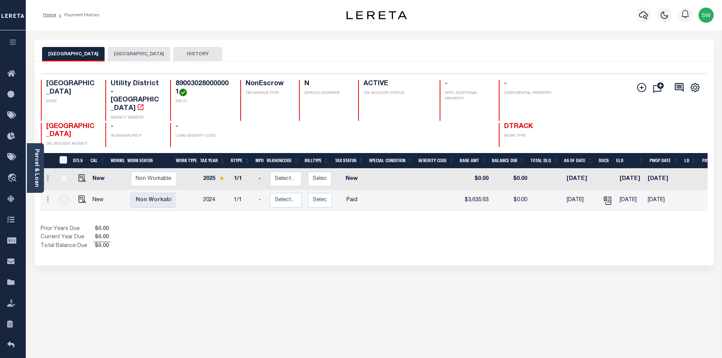
drag, startPoint x: 528, startPoint y: 240, endPoint x: 622, endPoint y: 212, distance: 98.1
click at [528, 240] on div "Show Tax Lines before Bill Release Date Prior Years Due $0.00 Current Year Due …" at bounding box center [374, 237] width 667 height 25
click at [644, 16] on icon "button" at bounding box center [643, 15] width 9 height 9
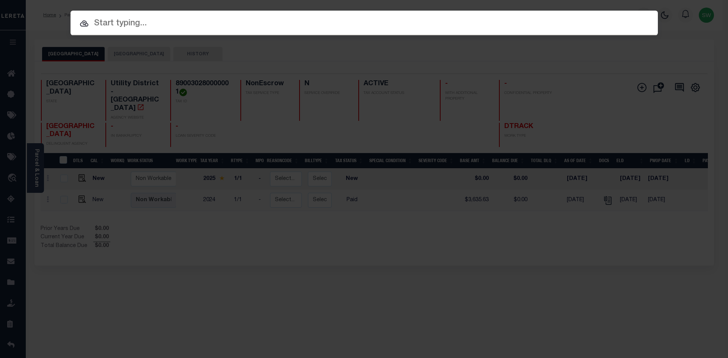
click at [136, 22] on input "text" at bounding box center [364, 23] width 587 height 13
paste input "104713700"
type input "104713700"
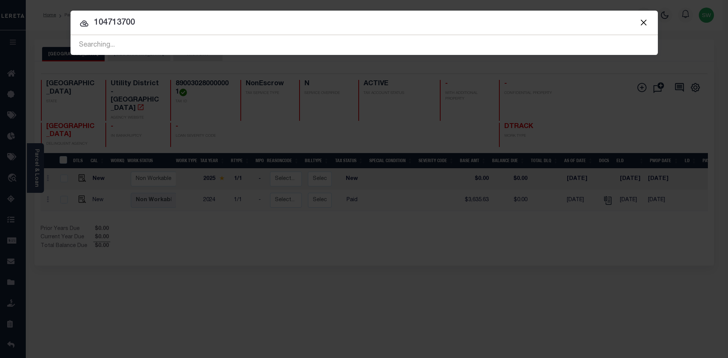
click at [181, 22] on input "104713700" at bounding box center [364, 22] width 587 height 13
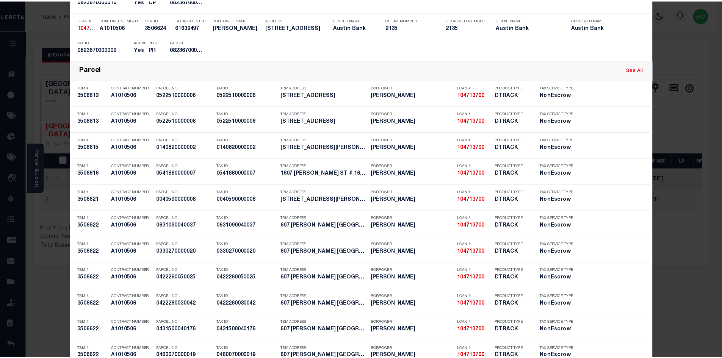
scroll to position [2081, 0]
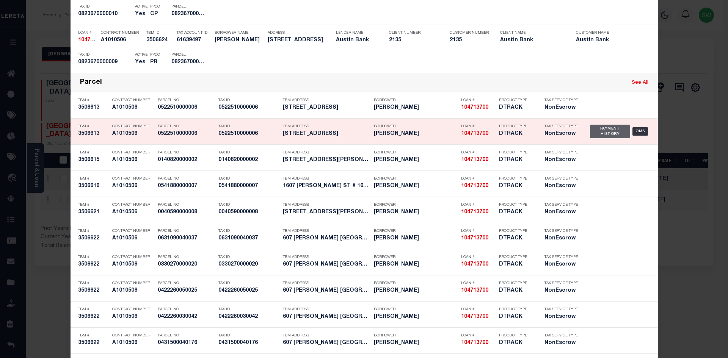
click at [611, 136] on div "Payment History" at bounding box center [610, 132] width 41 height 14
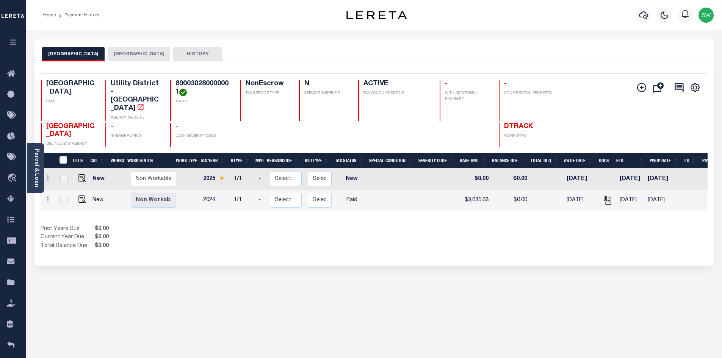
drag, startPoint x: 403, startPoint y: 239, endPoint x: 390, endPoint y: 218, distance: 25.0
click at [401, 239] on div "Show Tax Lines before Bill Release Date Prior Years Due $0.00 Current Year Due …" at bounding box center [374, 237] width 667 height 25
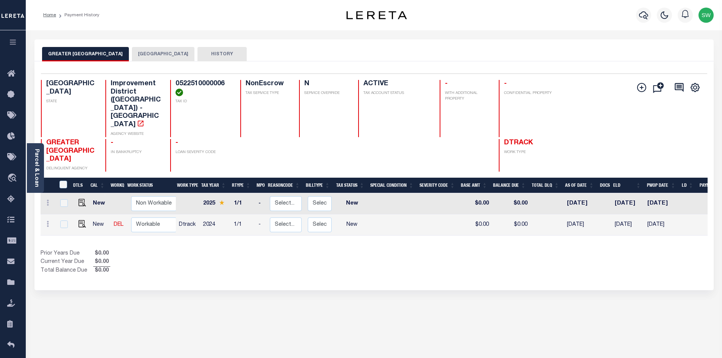
click at [383, 250] on div "Show Tax Lines before Bill Release Date Prior Years Due $0.00 Current Year Due …" at bounding box center [374, 262] width 667 height 25
click at [171, 55] on button "[GEOGRAPHIC_DATA]" at bounding box center [163, 54] width 63 height 14
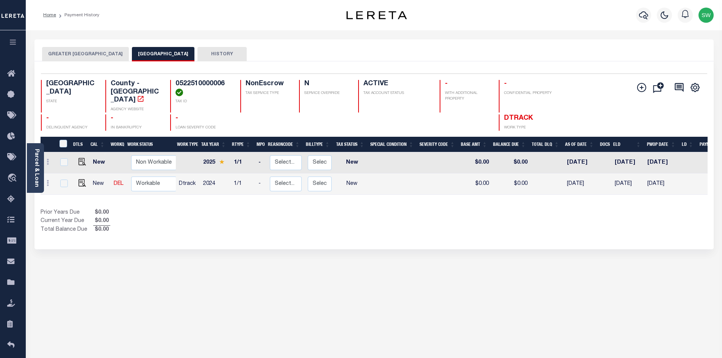
click at [121, 50] on button "GREATER NORTHSIDE MGMT DISTRICT" at bounding box center [85, 54] width 87 height 14
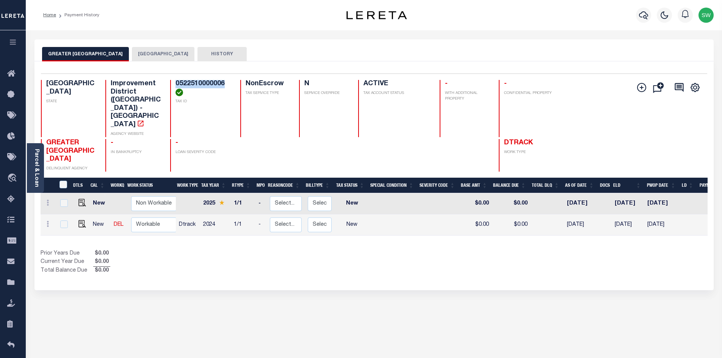
drag, startPoint x: 227, startPoint y: 85, endPoint x: 172, endPoint y: 80, distance: 55.9
click at [172, 80] on div "Selected 2 Results 1 Items per page 25 50 100 TX STATE Improvement District (ID…" at bounding box center [374, 123] width 679 height 98
copy h4 "0522510000006"
click at [285, 153] on div at bounding box center [265, 155] width 50 height 33
drag, startPoint x: 357, startPoint y: 239, endPoint x: 364, endPoint y: 238, distance: 7.0
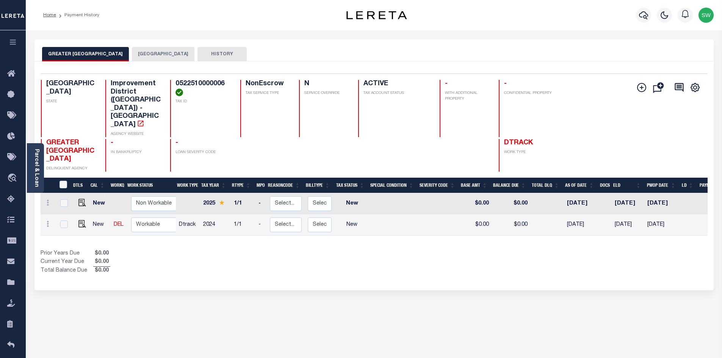
click at [360, 250] on div "Prior Years Due $0.00 Current Year Due $0.00 Total Balance Due $0.00" at bounding box center [208, 262] width 334 height 25
click at [124, 85] on h4 "Improvement District (ID) - TX" at bounding box center [136, 104] width 50 height 49
drag, startPoint x: 184, startPoint y: 51, endPoint x: 191, endPoint y: 55, distance: 7.3
click at [184, 51] on button "[GEOGRAPHIC_DATA]" at bounding box center [163, 54] width 63 height 14
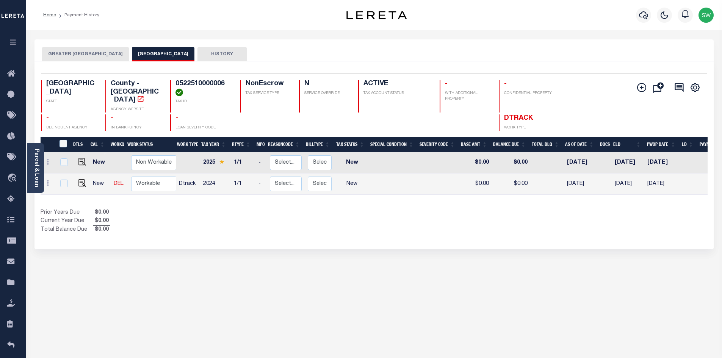
click at [404, 220] on div "Show Tax Lines before Bill Release Date Prior Years Due $0.00 Current Year Due …" at bounding box center [374, 221] width 667 height 25
drag, startPoint x: 224, startPoint y: 85, endPoint x: 176, endPoint y: 83, distance: 47.8
click at [176, 83] on h4 "0522510000006" at bounding box center [204, 88] width 56 height 16
copy h4 "0522510000006"
click at [332, 200] on div "DTLS CAL WorkQ Work Status Work Type Tax Year RType MPO ReasonCode BillType Tax…" at bounding box center [374, 185] width 667 height 97
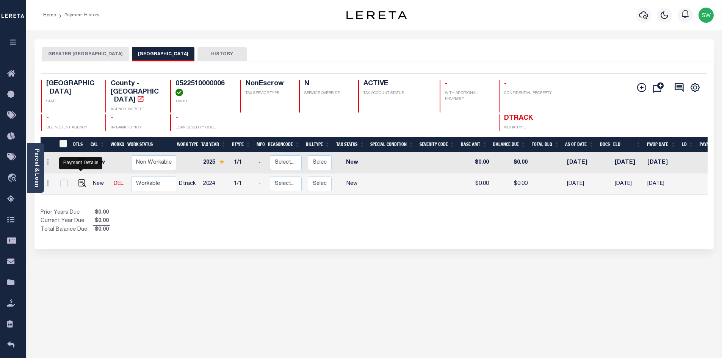
drag, startPoint x: 81, startPoint y: 175, endPoint x: 116, endPoint y: 167, distance: 35.8
click at [81, 179] on img "" at bounding box center [82, 183] width 8 height 8
checkbox input "true"
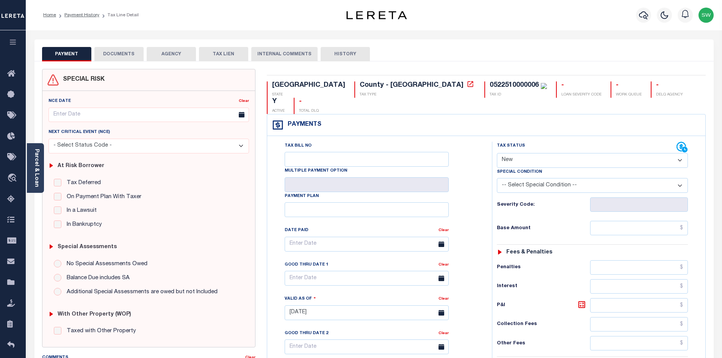
click at [679, 153] on select "- Select Status Code - Open Due/Unpaid Paid Incomplete No Tax Due Internal Refu…" at bounding box center [592, 160] width 191 height 15
select select "PYD"
click at [497, 153] on select "- Select Status Code - Open Due/Unpaid Paid Incomplete No Tax Due Internal Refu…" at bounding box center [592, 160] width 191 height 15
type input "[DATE]"
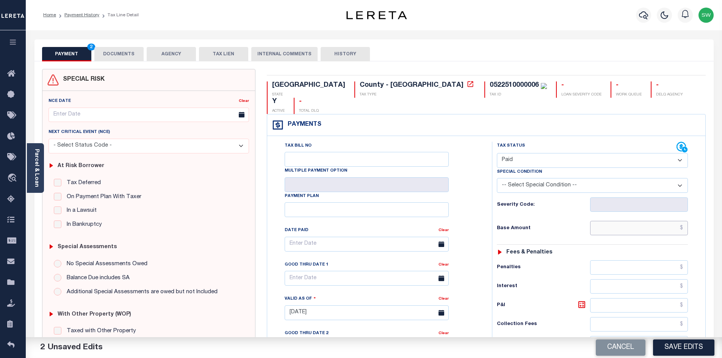
click at [621, 221] on input "text" at bounding box center [639, 228] width 98 height 14
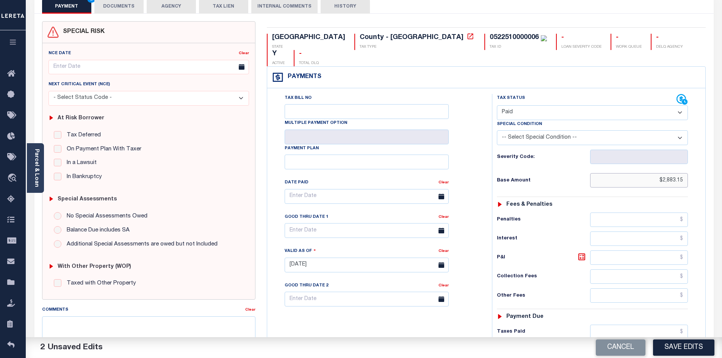
scroll to position [53, 0]
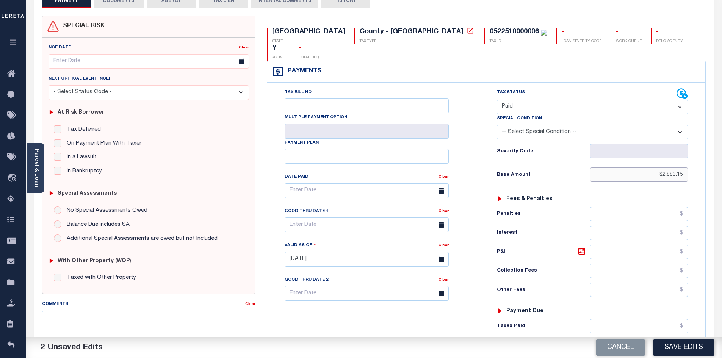
type input "$2,883.15"
click at [607, 319] on input "text" at bounding box center [639, 326] width 98 height 14
paste input "2,883.15"
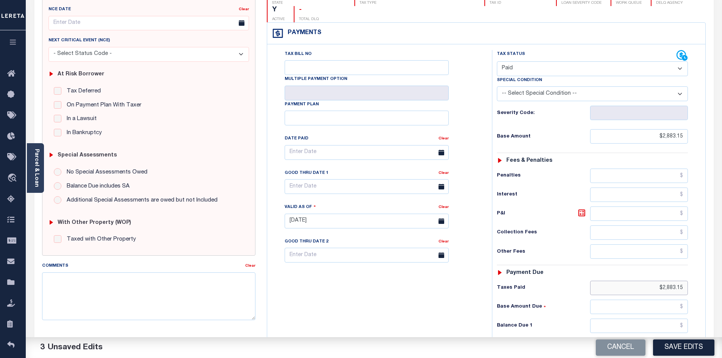
scroll to position [93, 0]
type input "$2,883.15"
click at [654, 317] on input "text" at bounding box center [639, 324] width 98 height 14
type input "$0.00"
click at [444, 298] on div "Tax Bill No Multiple Payment Option Payment Plan Clear" at bounding box center [377, 216] width 217 height 335
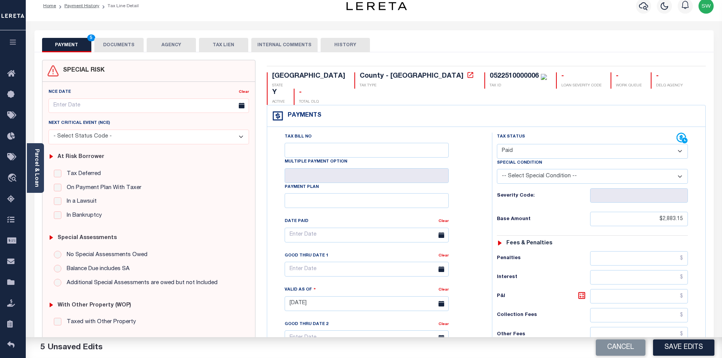
scroll to position [0, 0]
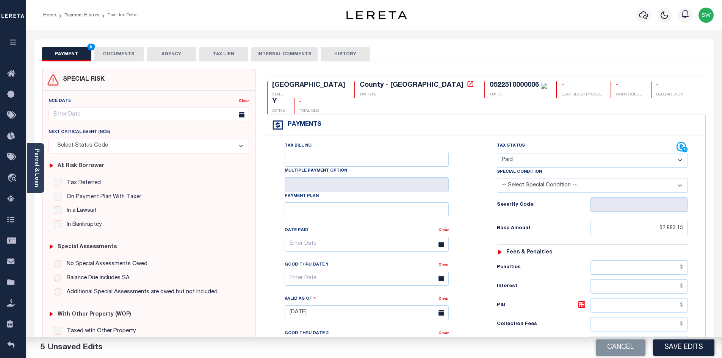
click at [131, 54] on button "DOCUMENTS" at bounding box center [118, 54] width 49 height 14
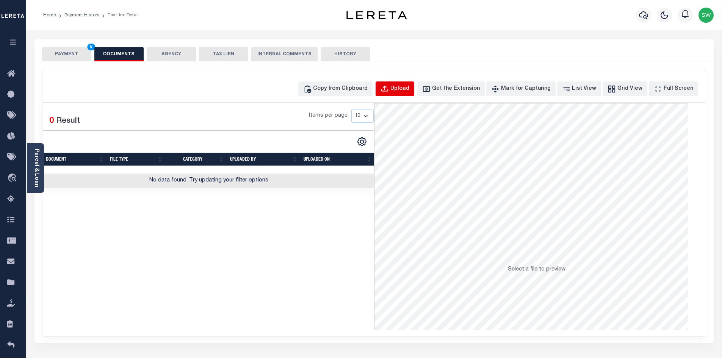
click at [409, 89] on div "Upload" at bounding box center [399, 89] width 19 height 8
select select "POP"
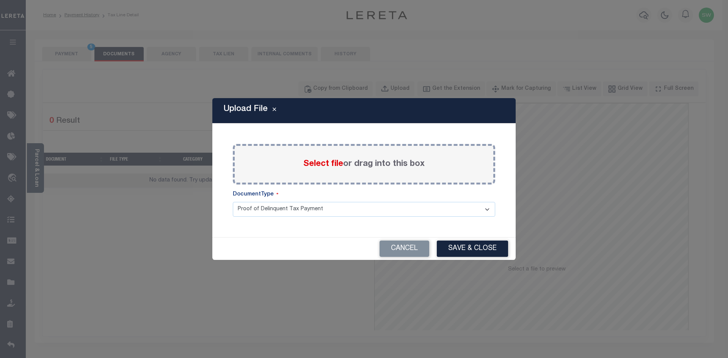
click at [327, 168] on span "Select file" at bounding box center [323, 164] width 40 height 8
click at [0, 0] on input "Select file or drag into this box" at bounding box center [0, 0] width 0 height 0
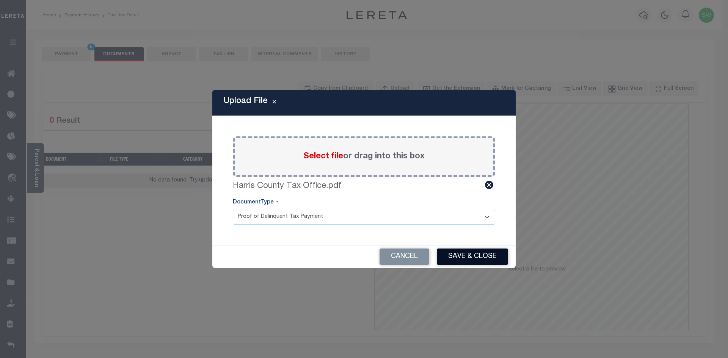
click at [475, 257] on button "Save & Close" at bounding box center [472, 257] width 71 height 16
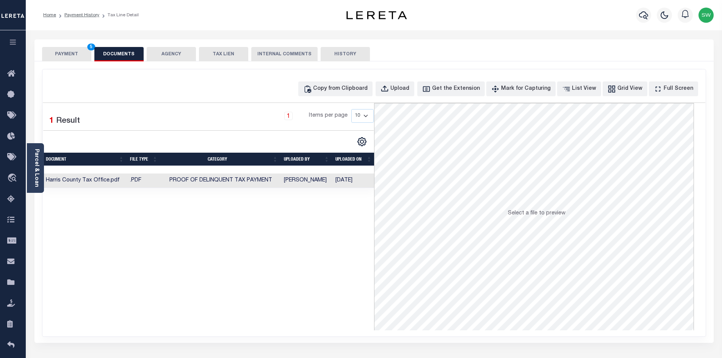
click at [63, 61] on button "PAYMENT 5" at bounding box center [66, 54] width 49 height 14
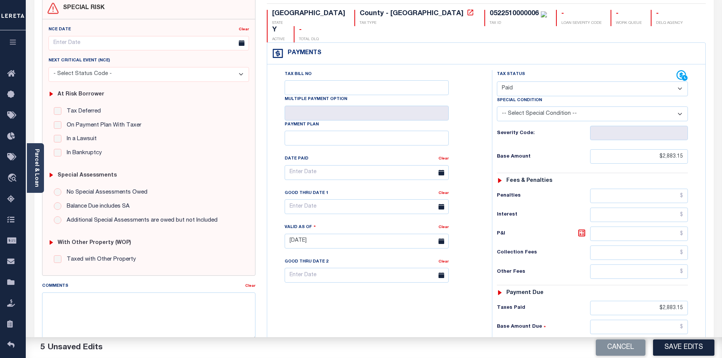
scroll to position [72, 0]
click at [700, 349] on button "Save Edits" at bounding box center [683, 348] width 61 height 16
checkbox input "false"
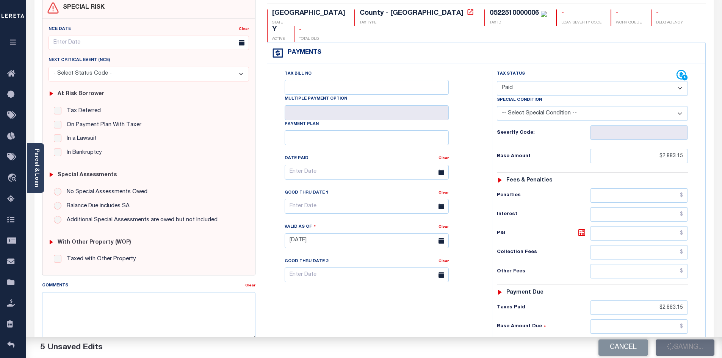
checkbox input "false"
type input "$2,883.15"
type input "$0"
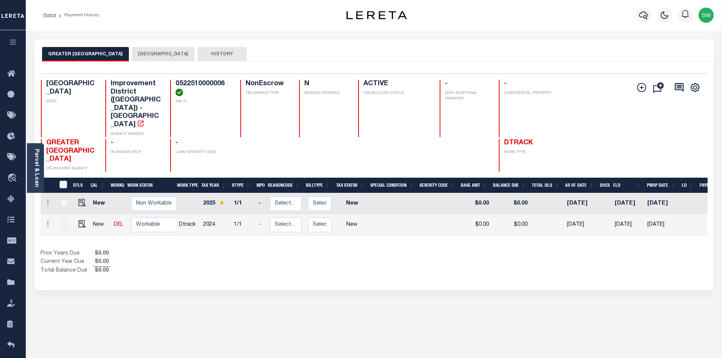
drag, startPoint x: 373, startPoint y: 241, endPoint x: 378, endPoint y: 237, distance: 6.7
click at [374, 250] on div "Prior Years Due $0.00 Current Year Due $0.00 Total Balance Due $0.00" at bounding box center [208, 262] width 334 height 25
click at [177, 61] on button "HARRIS COUNTY" at bounding box center [163, 54] width 63 height 14
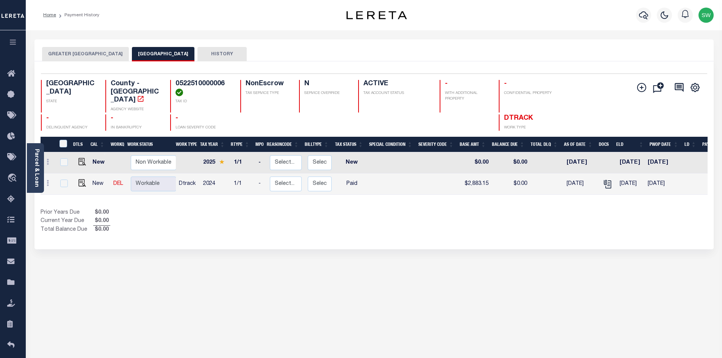
click at [384, 233] on div "Selected 2 Results 1 Items per page 25 50 100 TX STATE TAX ID N" at bounding box center [373, 155] width 679 height 188
click at [106, 55] on button "GREATER NORTHSIDE MGMT DISTRICT" at bounding box center [85, 54] width 87 height 14
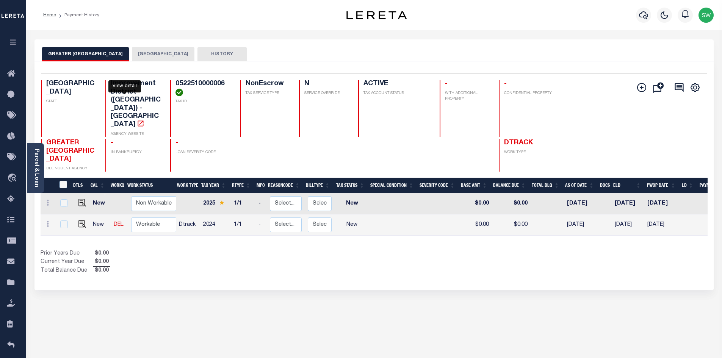
click at [138, 121] on icon "" at bounding box center [141, 124] width 6 height 6
click at [291, 251] on div "Prior Years Due $0.00 Current Year Due $0.00 Total Balance Due $0.00" at bounding box center [208, 262] width 334 height 25
click at [417, 250] on div "Show Tax Lines before Bill Release Date Prior Years Due $0.00 Current Year Due …" at bounding box center [374, 262] width 667 height 25
click at [646, 16] on icon "button" at bounding box center [643, 15] width 9 height 9
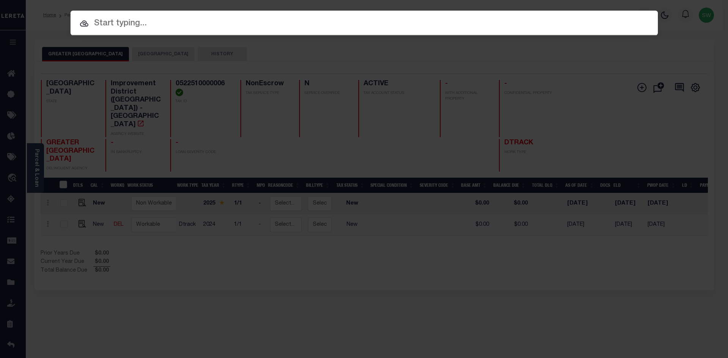
click at [102, 26] on input "text" at bounding box center [364, 23] width 587 height 13
paste input "3820034913"
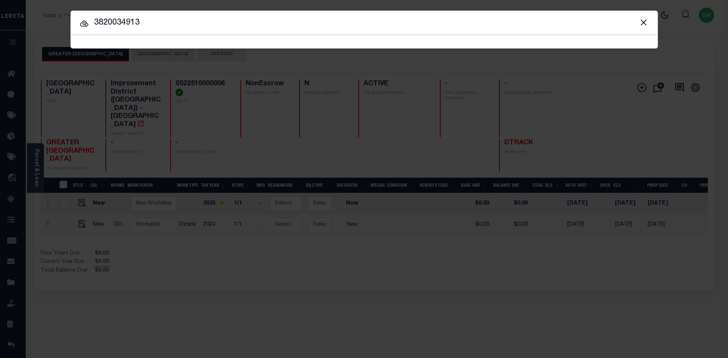
click at [135, 22] on input "3820034913" at bounding box center [364, 22] width 587 height 13
click at [154, 23] on input "3820034913" at bounding box center [364, 22] width 587 height 13
type input "3820034913"
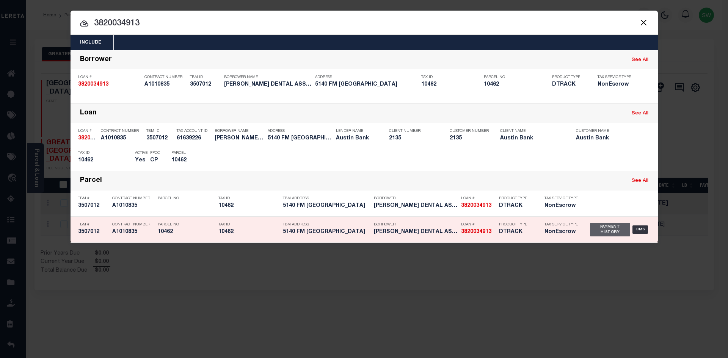
click at [605, 232] on div "Payment History" at bounding box center [610, 230] width 41 height 14
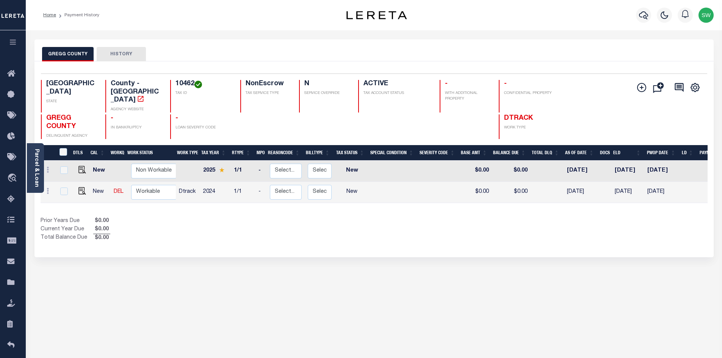
drag, startPoint x: 390, startPoint y: 221, endPoint x: 671, endPoint y: 104, distance: 303.8
click at [390, 220] on div "Show Tax Lines before Bill Release Date Prior Years Due $0.00 Current Year Due …" at bounding box center [374, 229] width 667 height 25
drag, startPoint x: 194, startPoint y: 83, endPoint x: 176, endPoint y: 82, distance: 19.0
click at [176, 82] on h4 "10462" at bounding box center [204, 84] width 56 height 8
copy h4 "10462"
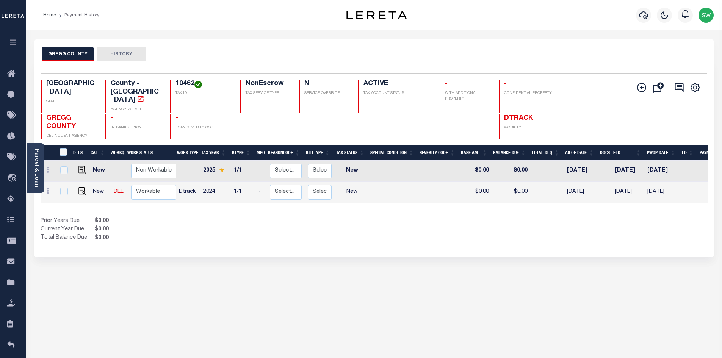
click at [402, 227] on div "Show Tax Lines before Bill Release Date Prior Years Due $0.00 Current Year Due …" at bounding box center [374, 229] width 667 height 25
drag, startPoint x: 80, startPoint y: 181, endPoint x: 135, endPoint y: 168, distance: 56.5
click at [80, 187] on img "" at bounding box center [82, 191] width 8 height 8
checkbox input "true"
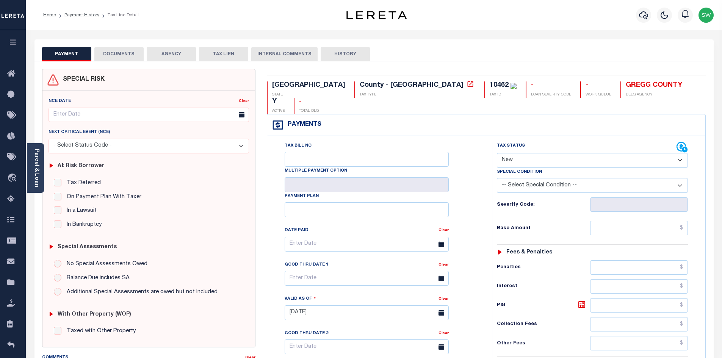
click at [681, 153] on select "- Select Status Code - Open Due/Unpaid Paid Incomplete No Tax Due Internal Refu…" at bounding box center [592, 160] width 191 height 15
select select "PYD"
click at [497, 153] on select "- Select Status Code - Open Due/Unpaid Paid Incomplete No Tax Due Internal Refu…" at bounding box center [592, 160] width 191 height 15
type input "[DATE]"
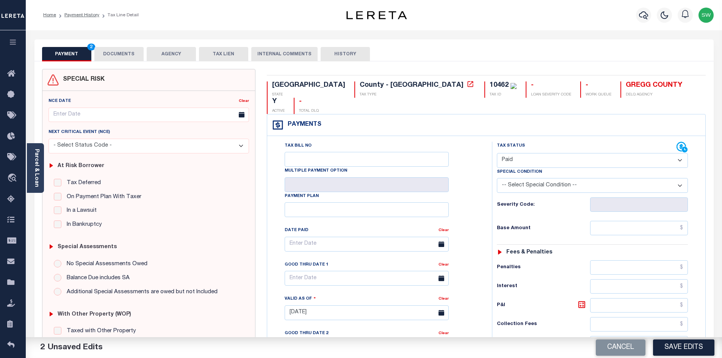
click at [564, 142] on div "Tax Status Status" at bounding box center [587, 147] width 180 height 11
click at [550, 221] on div "Base Amount" at bounding box center [592, 228] width 191 height 14
click at [630, 221] on input "text" at bounding box center [639, 228] width 98 height 14
paste input "4,388.25"
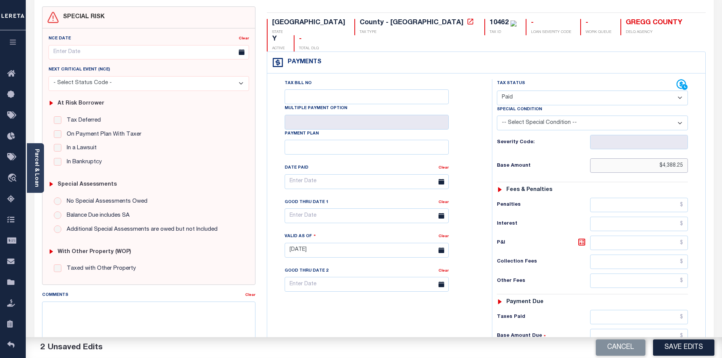
scroll to position [64, 0]
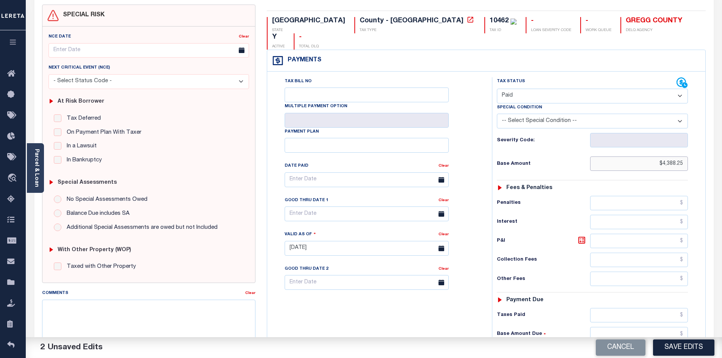
type input "$4,388.25"
click at [639, 308] on input "text" at bounding box center [639, 315] width 98 height 14
paste input "4,388.25"
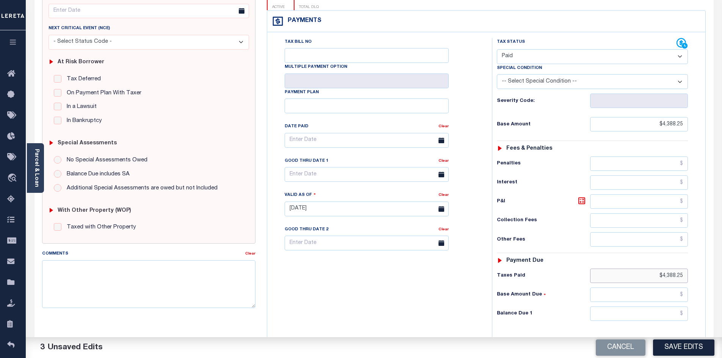
scroll to position [105, 0]
type input "$4,388.25"
drag, startPoint x: 648, startPoint y: 299, endPoint x: 652, endPoint y: 297, distance: 4.2
click at [648, 306] on input "text" at bounding box center [639, 313] width 98 height 14
type input "$0.00"
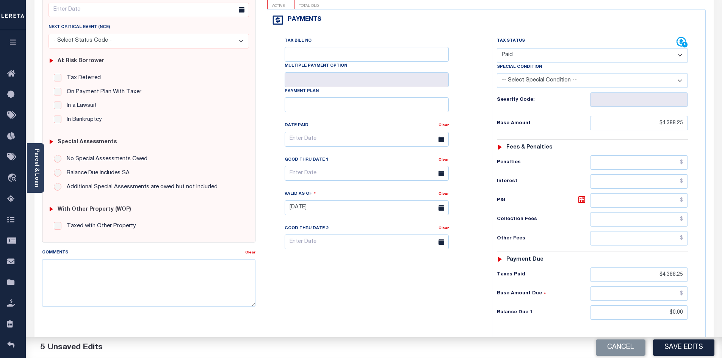
click at [453, 276] on div "Tax Bill No Multiple Payment Option Payment Plan Clear" at bounding box center [377, 204] width 217 height 335
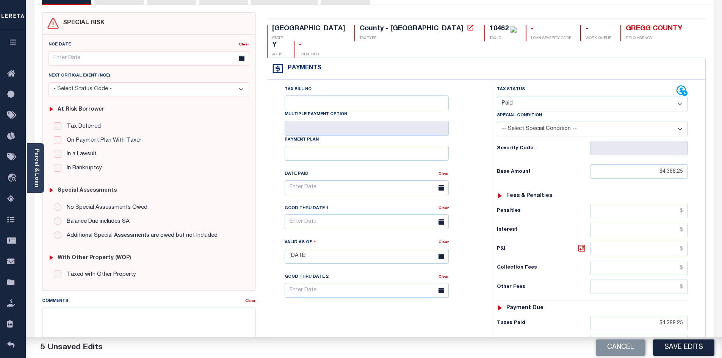
scroll to position [0, 0]
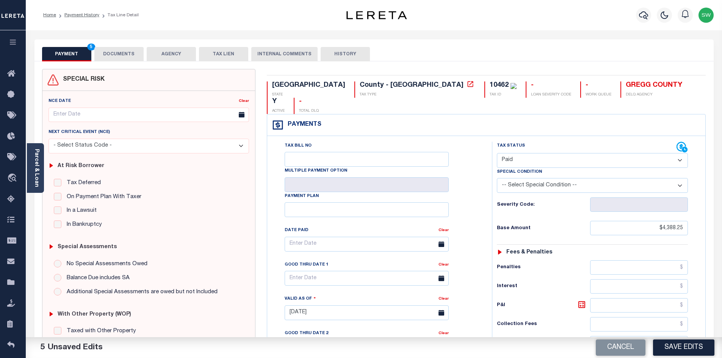
click at [131, 52] on button "DOCUMENTS" at bounding box center [118, 54] width 49 height 14
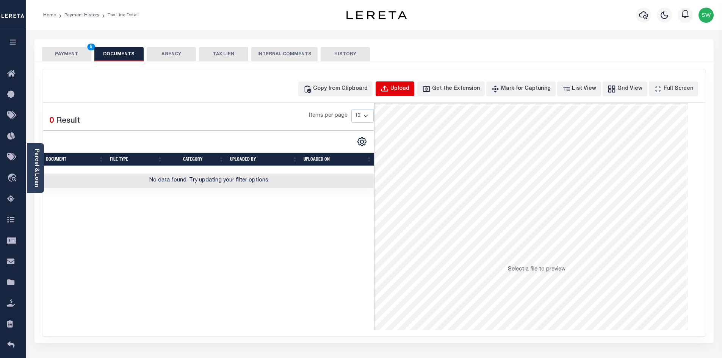
click at [409, 85] on div "Upload" at bounding box center [399, 89] width 19 height 8
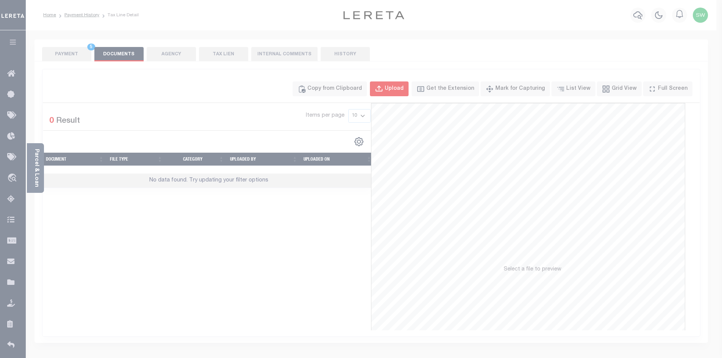
select select "POP"
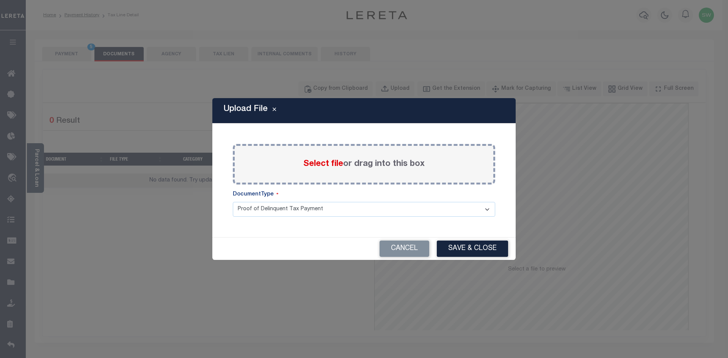
click at [350, 165] on label "Select file or drag into this box" at bounding box center [363, 164] width 121 height 13
click at [0, 0] on input "Select file or drag into this box" at bounding box center [0, 0] width 0 height 0
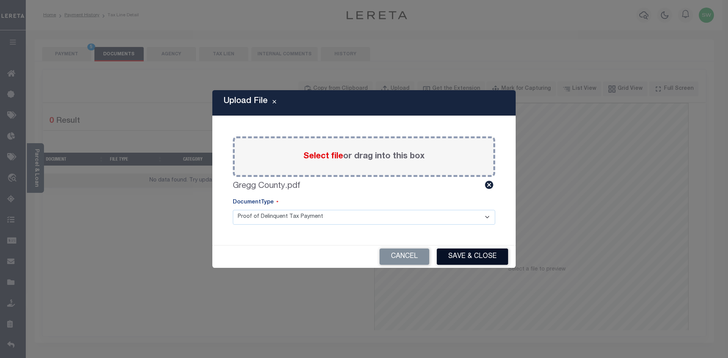
click at [498, 257] on button "Save & Close" at bounding box center [472, 257] width 71 height 16
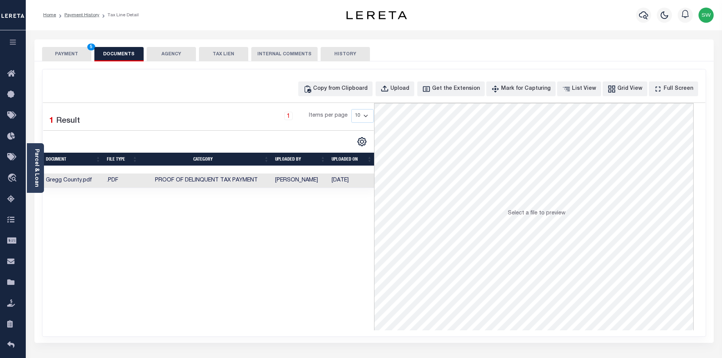
click at [320, 268] on div "Selected 1 Result 1 Items per page 10 25 50 100" at bounding box center [208, 216] width 331 height 227
click at [58, 56] on button "PAYMENT 5" at bounding box center [66, 54] width 49 height 14
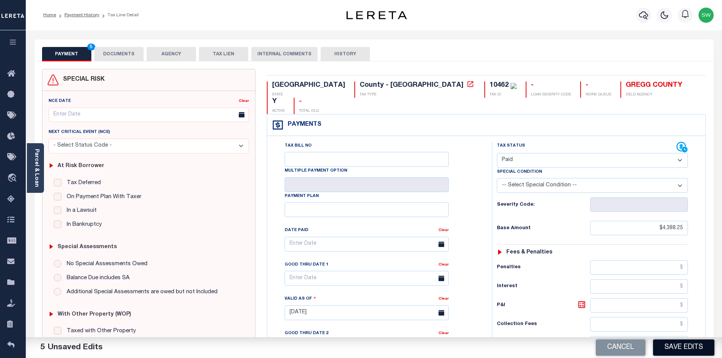
click at [682, 347] on button "Save Edits" at bounding box center [683, 348] width 61 height 16
checkbox input "false"
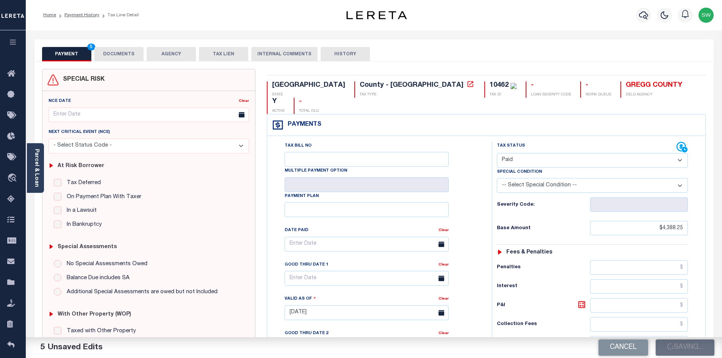
type input "$4,388.25"
type input "$0"
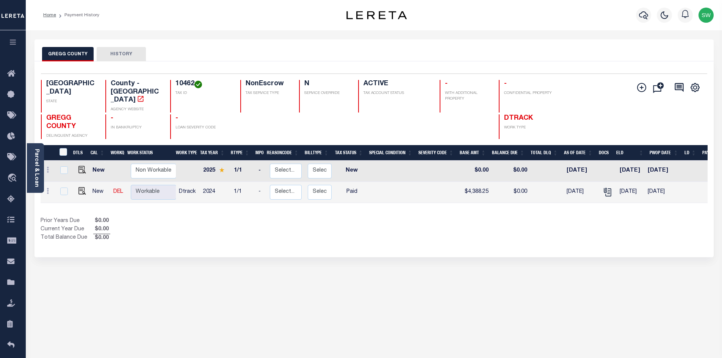
click at [387, 227] on div "Show Tax Lines before Bill Release Date Prior Years Due $0.00 Current Year Due …" at bounding box center [374, 229] width 667 height 25
click at [362, 217] on div "Prior Years Due $0.00 Current Year Due $0.00 Total Balance Due $0.00" at bounding box center [208, 229] width 334 height 25
click at [197, 22] on div "Home Payment History" at bounding box center [178, 15] width 283 height 16
click at [499, 228] on div "Show Tax Lines before Bill Release Date Prior Years Due $0.00 Current Year Due …" at bounding box center [374, 229] width 667 height 25
click at [466, 218] on div "Show Tax Lines before Bill Release Date Prior Years Due $0.00 Current Year Due …" at bounding box center [374, 229] width 667 height 25
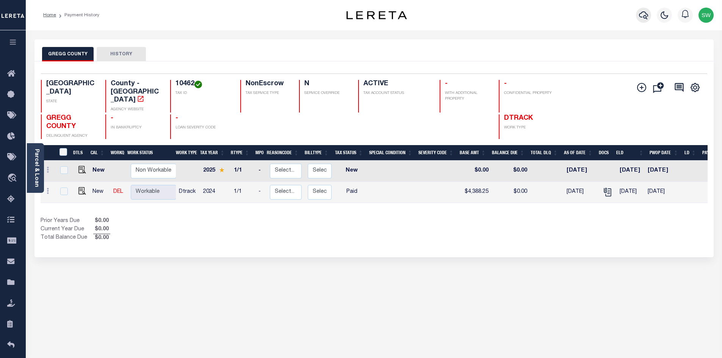
click at [642, 15] on icon "button" at bounding box center [643, 15] width 9 height 9
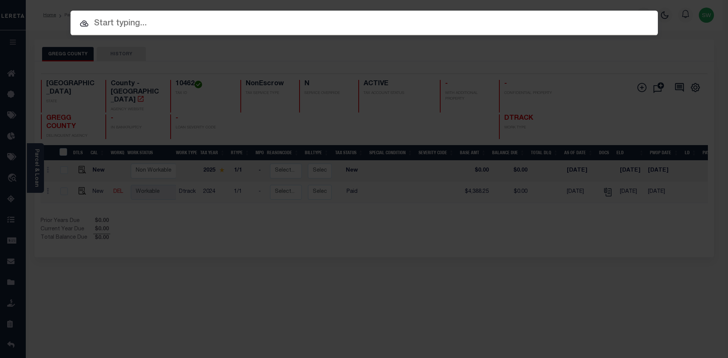
click at [120, 21] on input "text" at bounding box center [364, 23] width 587 height 13
paste input "3822017449"
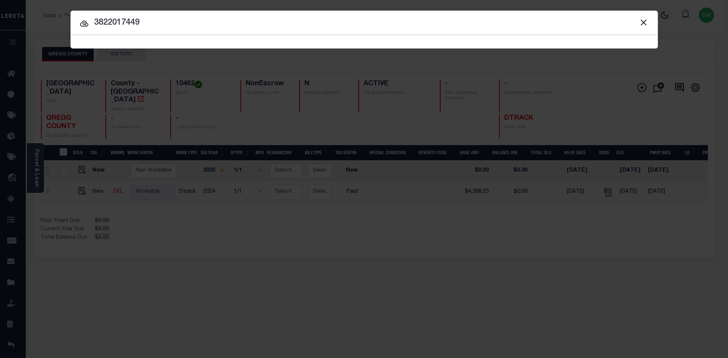
type input "3822017449"
click at [157, 30] on div at bounding box center [364, 23] width 587 height 24
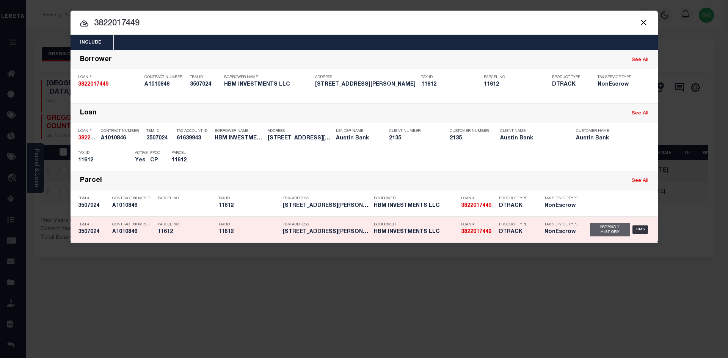
click at [604, 233] on div "Payment History" at bounding box center [610, 230] width 41 height 14
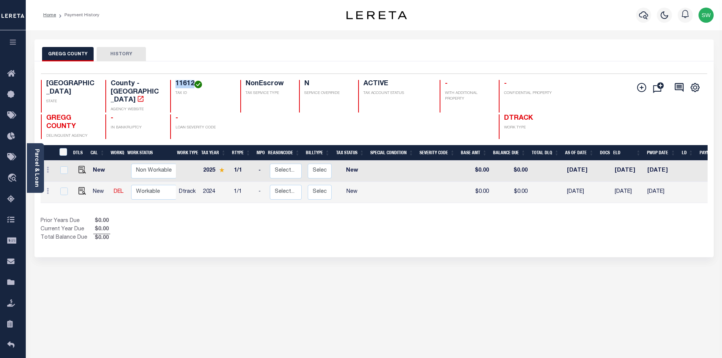
drag, startPoint x: 193, startPoint y: 83, endPoint x: 174, endPoint y: 85, distance: 19.8
click at [174, 85] on div "11612 TAX ID" at bounding box center [200, 96] width 61 height 33
copy h4 "11612"
click at [390, 233] on div "Selected 2 Results 1 Items per page 25 50 100 TX STATE 11612 N" at bounding box center [373, 159] width 679 height 196
click at [82, 187] on img "" at bounding box center [82, 191] width 8 height 8
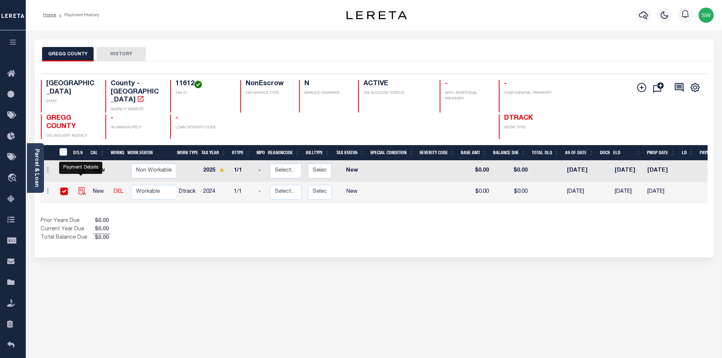
checkbox input "true"
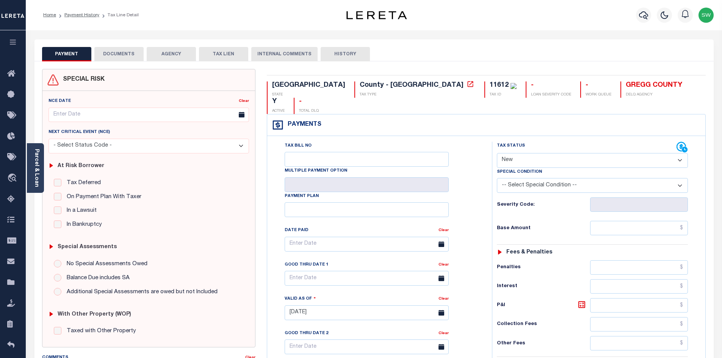
click at [679, 153] on select "- Select Status Code - Open Due/Unpaid Paid Incomplete No Tax Due Internal Refu…" at bounding box center [592, 160] width 191 height 15
select select "PYD"
click at [497, 153] on select "- Select Status Code - Open Due/Unpaid Paid Incomplete No Tax Due Internal Refu…" at bounding box center [592, 160] width 191 height 15
type input "[DATE]"
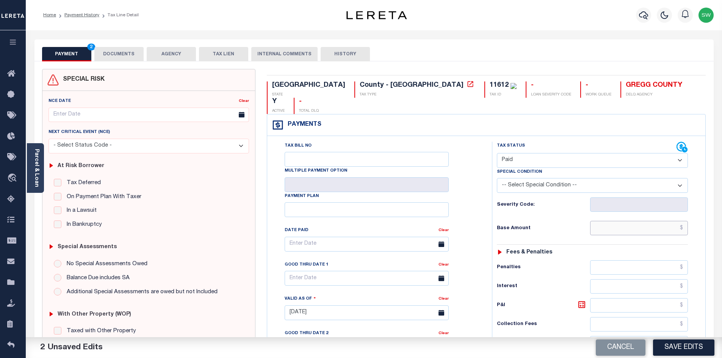
click at [628, 221] on input "text" at bounding box center [639, 228] width 98 height 14
paste input "4,726.20"
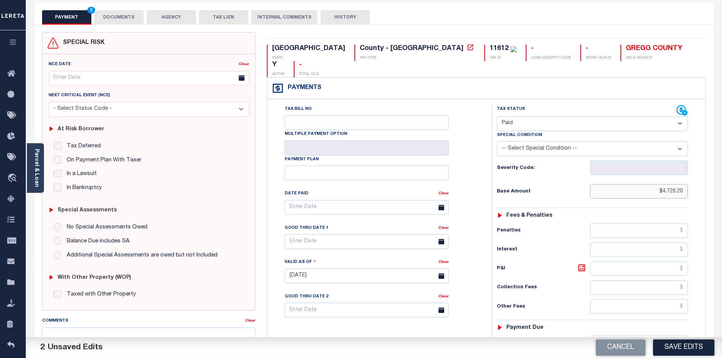
scroll to position [41, 0]
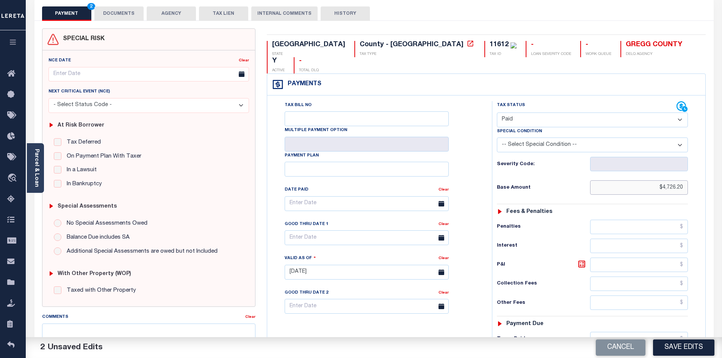
type input "$4,726.20"
click at [615, 332] on input "text" at bounding box center [639, 339] width 98 height 14
paste input "4,726.20"
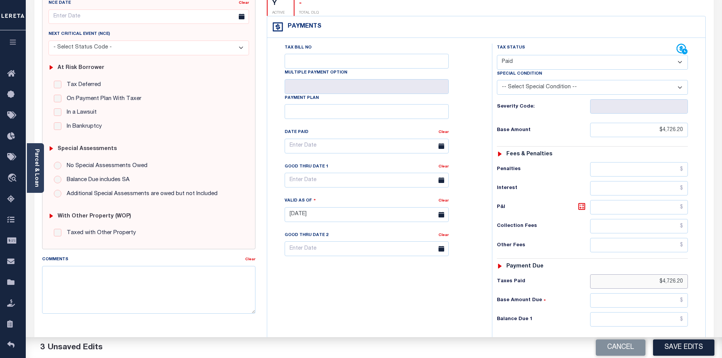
scroll to position [110, 0]
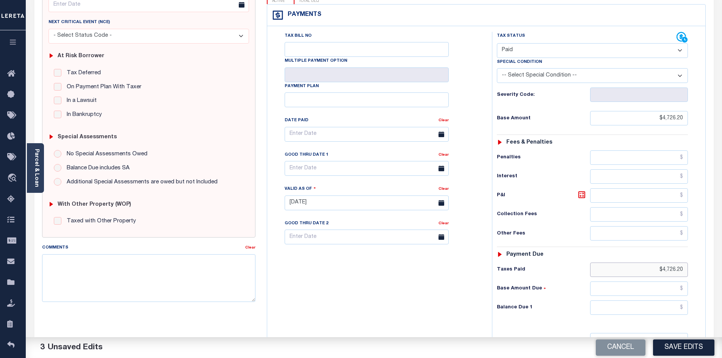
type input "$4,726.20"
click at [663, 301] on input "text" at bounding box center [639, 308] width 98 height 14
type input "$0.00"
click at [389, 262] on div "Tax Bill No Multiple Payment Option Payment Plan Clear" at bounding box center [377, 199] width 217 height 335
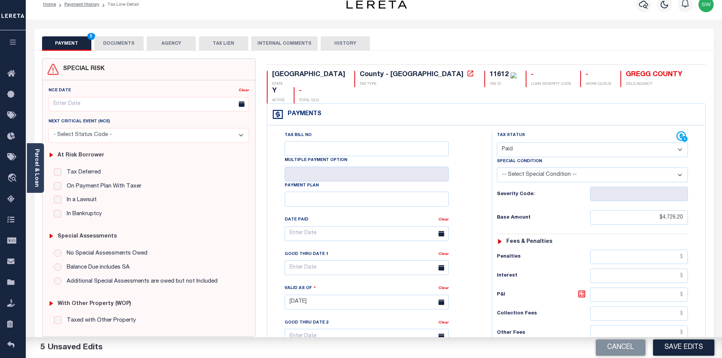
scroll to position [0, 0]
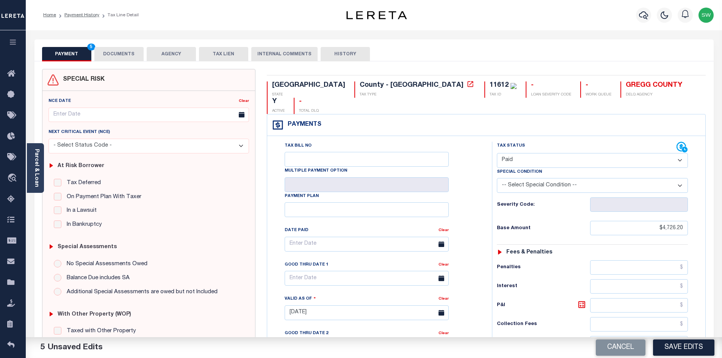
click at [119, 56] on button "DOCUMENTS" at bounding box center [118, 54] width 49 height 14
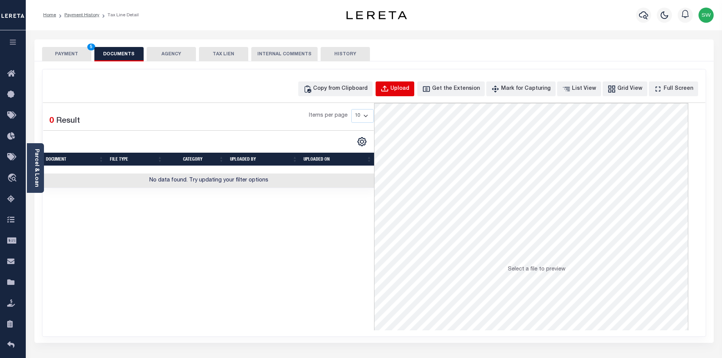
click at [407, 87] on div "Upload" at bounding box center [399, 89] width 19 height 8
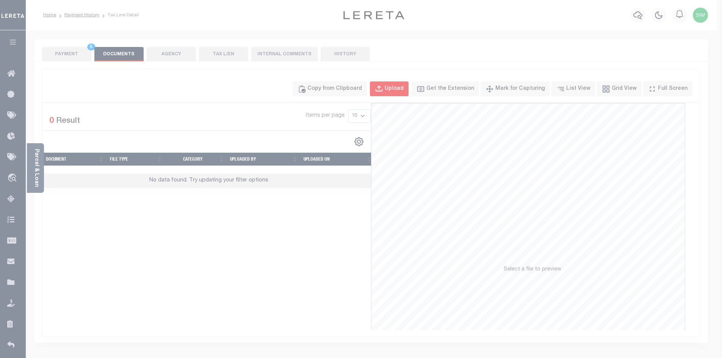
select select "POP"
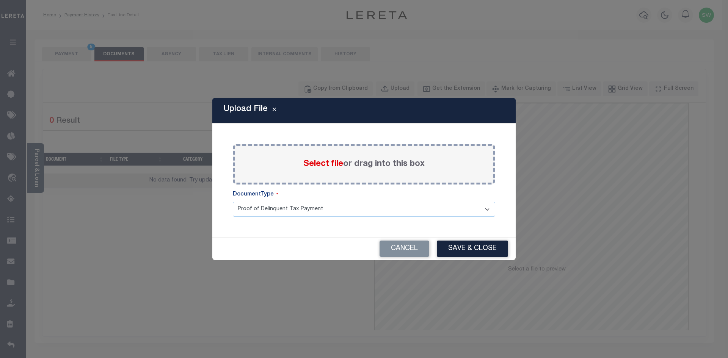
click at [307, 162] on span "Select file" at bounding box center [323, 164] width 40 height 8
click at [0, 0] on input "Select file or drag into this box" at bounding box center [0, 0] width 0 height 0
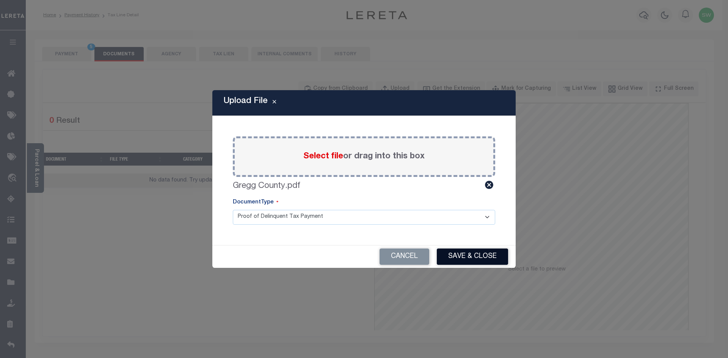
click at [483, 255] on button "Save & Close" at bounding box center [472, 257] width 71 height 16
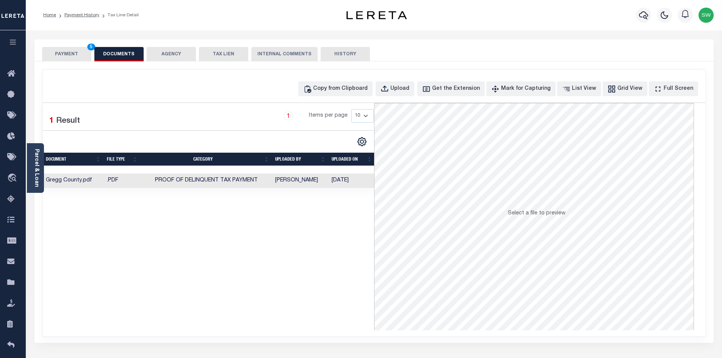
drag, startPoint x: 323, startPoint y: 271, endPoint x: 318, endPoint y: 266, distance: 7.2
click at [321, 269] on div "Selected 1 Result 1 Items per page 10 25 50 100" at bounding box center [208, 216] width 331 height 227
click at [68, 53] on button "PAYMENT 5" at bounding box center [66, 54] width 49 height 14
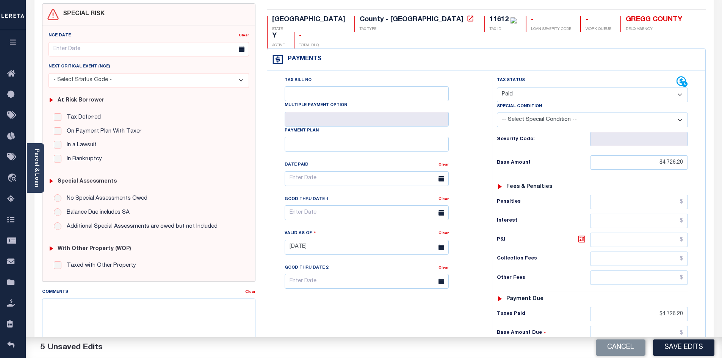
scroll to position [70, 0]
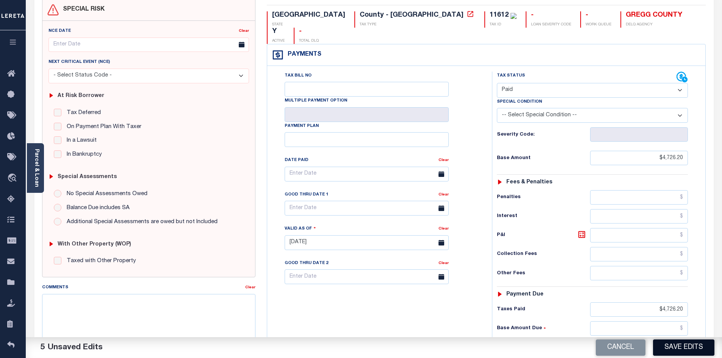
click at [675, 350] on button "Save Edits" at bounding box center [683, 348] width 61 height 16
checkbox input "false"
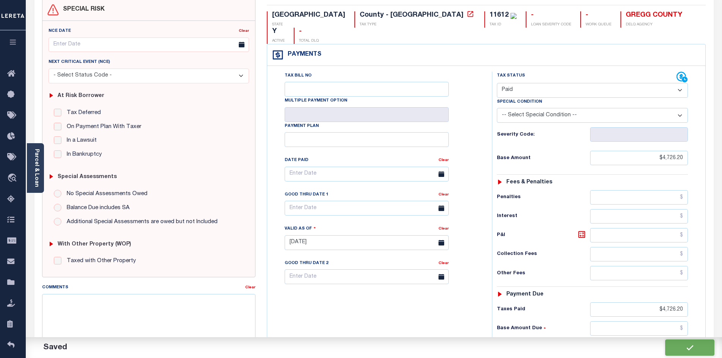
type input "$4,726.2"
type input "$0"
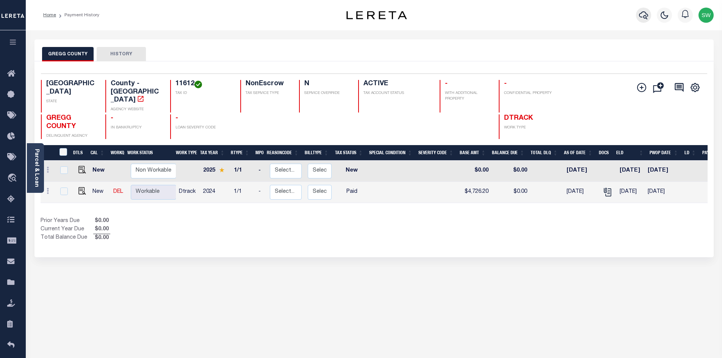
click at [641, 15] on icon "button" at bounding box center [643, 15] width 9 height 9
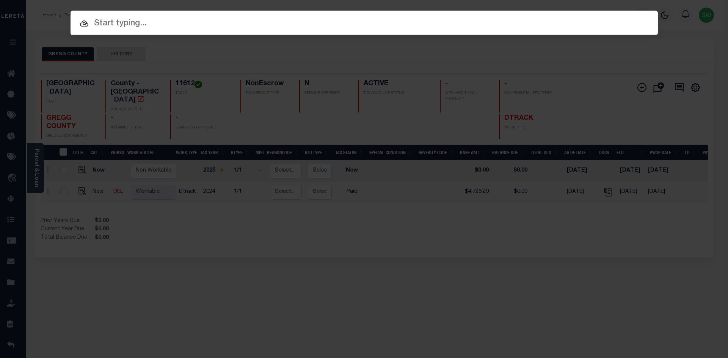
click at [106, 24] on input "text" at bounding box center [364, 23] width 587 height 13
paste input "3622005681"
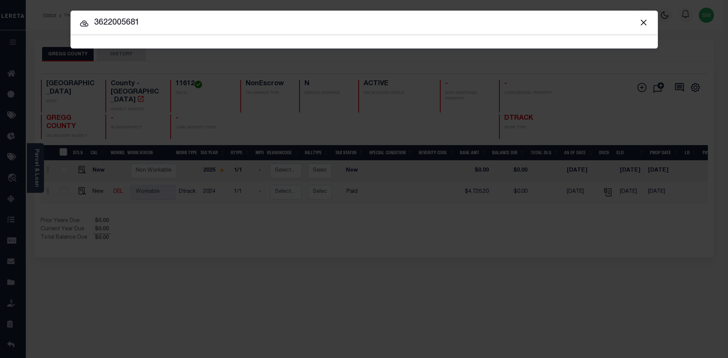
click at [149, 26] on input "3622005681" at bounding box center [364, 22] width 587 height 13
type input "3622005681"
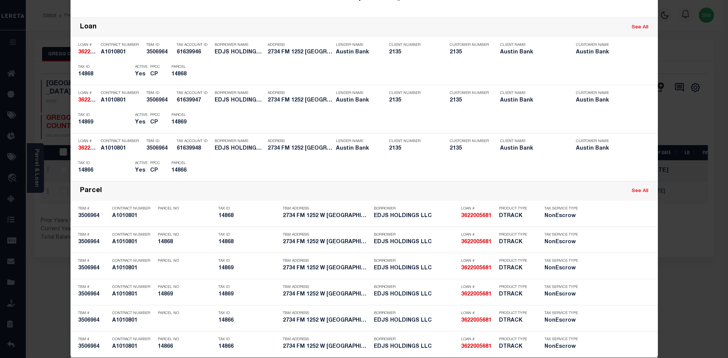
scroll to position [166, 0]
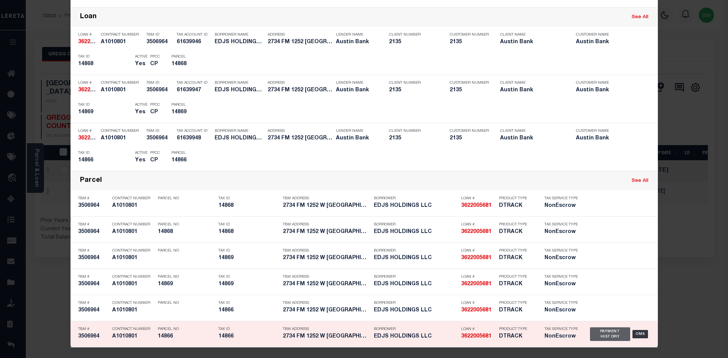
click at [599, 336] on div "Payment History" at bounding box center [610, 335] width 41 height 14
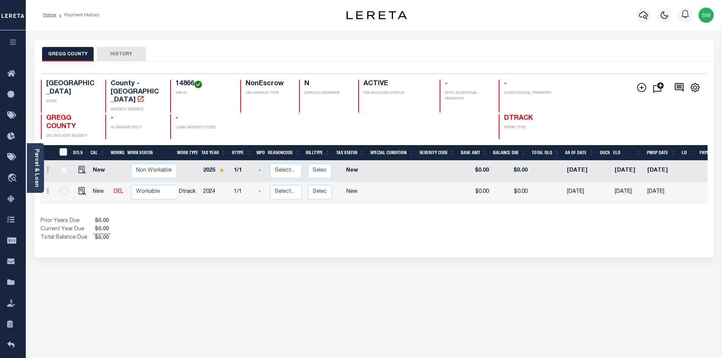
click at [364, 226] on div "Prior Years Due $0.00 Current Year Due $0.00 Total Balance Due $0.00" at bounding box center [208, 229] width 334 height 25
drag, startPoint x: 193, startPoint y: 83, endPoint x: 173, endPoint y: 86, distance: 19.9
click at [173, 86] on div "14866 TAX ID" at bounding box center [200, 96] width 61 height 33
copy h4 "14866"
drag, startPoint x: 331, startPoint y: 219, endPoint x: 200, endPoint y: 140, distance: 153.0
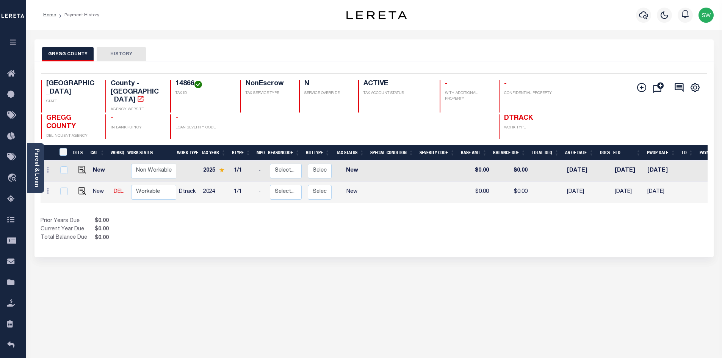
click at [331, 218] on div "Prior Years Due $0.00 Current Year Due $0.00 Total Balance Due $0.00" at bounding box center [208, 229] width 334 height 25
click at [81, 187] on img "" at bounding box center [82, 191] width 8 height 8
checkbox input "true"
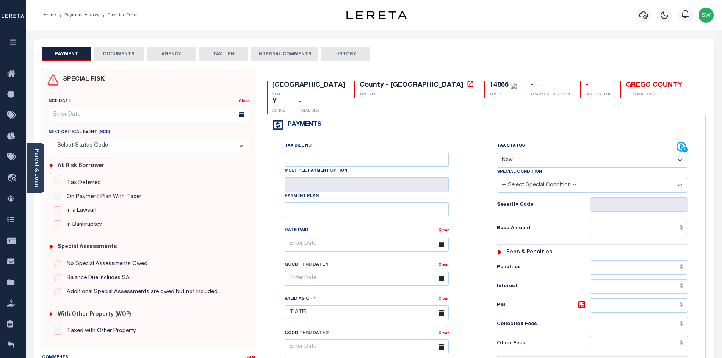
click at [680, 153] on select "- Select Status Code - Open Due/Unpaid Paid Incomplete No Tax Due Internal Refu…" at bounding box center [592, 160] width 191 height 15
select select "PYD"
click at [497, 153] on select "- Select Status Code - Open Due/Unpaid Paid Incomplete No Tax Due Internal Refu…" at bounding box center [592, 160] width 191 height 15
type input "[DATE]"
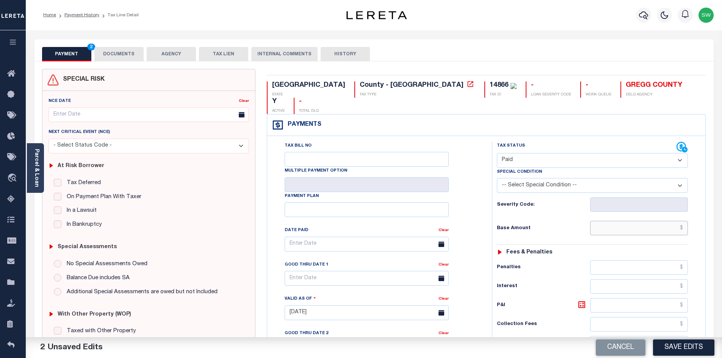
click at [625, 221] on input "text" at bounding box center [639, 228] width 98 height 14
paste input "324.78"
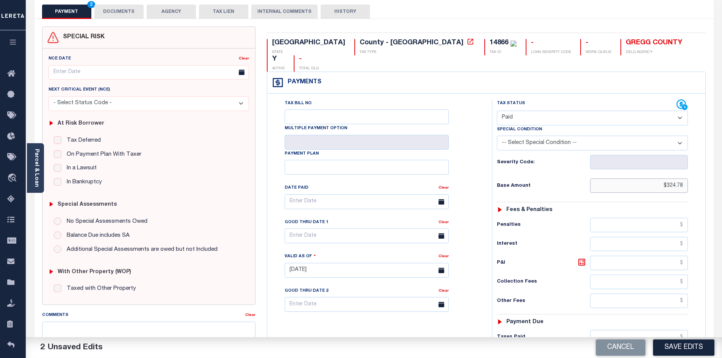
scroll to position [45, 0]
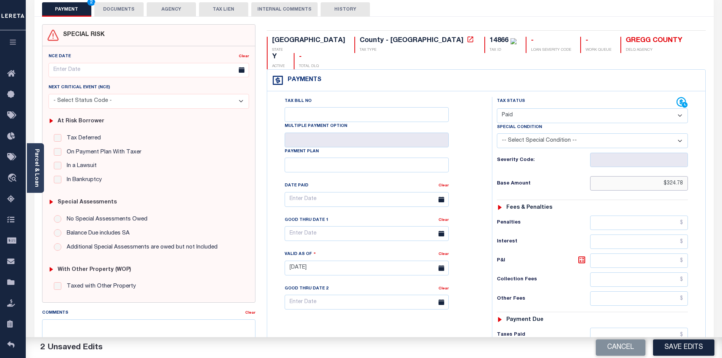
type input "$324.78"
click at [633, 328] on input "text" at bounding box center [639, 335] width 98 height 14
paste input "324.78"
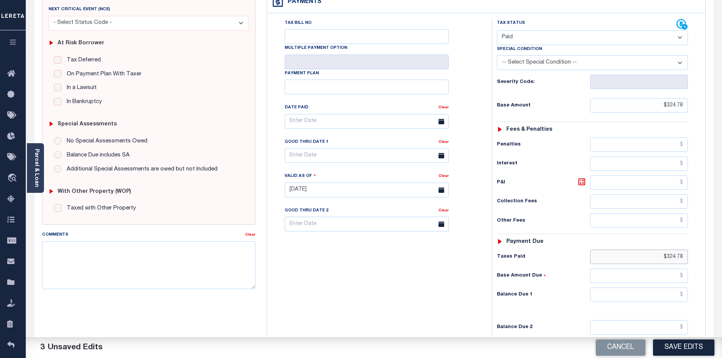
scroll to position [125, 0]
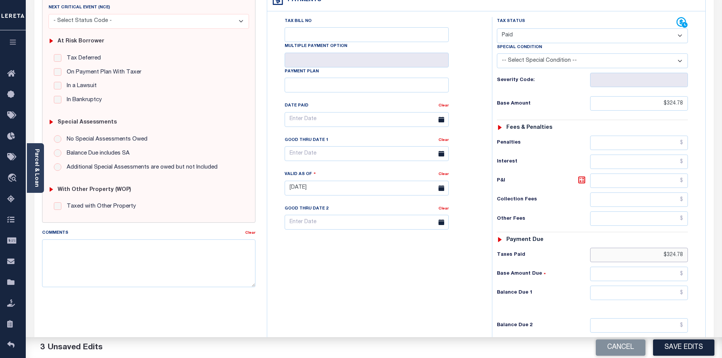
type input "$324.78"
click at [653, 286] on input "text" at bounding box center [639, 293] width 98 height 14
type input "$0.00"
click at [453, 294] on div "Tax Bill No Multiple Payment Option Payment Plan Clear" at bounding box center [377, 184] width 217 height 335
click at [704, 344] on button "Save Edits" at bounding box center [683, 348] width 61 height 16
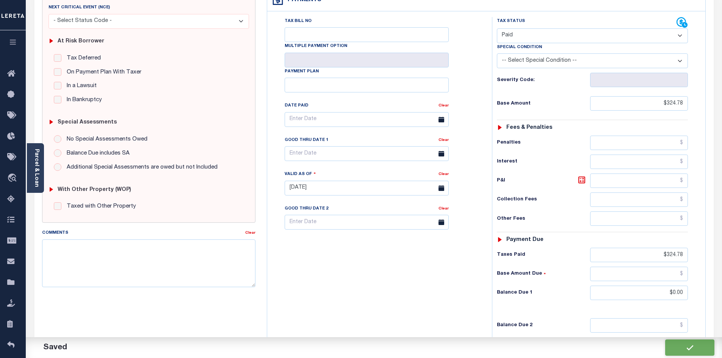
checkbox input "false"
type input "$324.78"
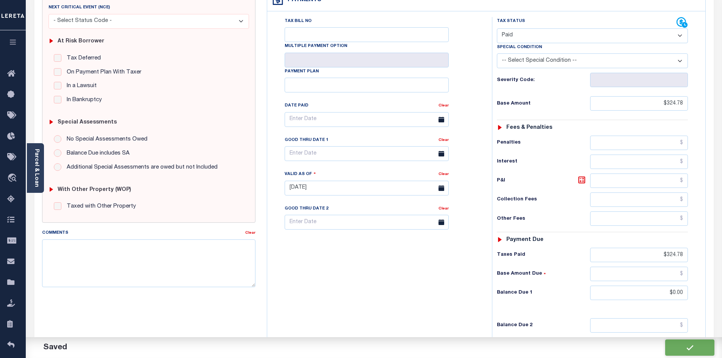
type input "$324.78"
type input "$0"
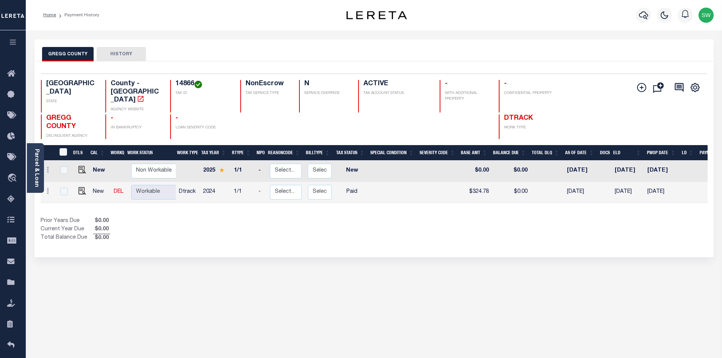
click at [474, 217] on div "Show Tax Lines before Bill Release Date Prior Years Due $0.00 Current Year Due …" at bounding box center [374, 229] width 667 height 25
click at [475, 205] on div "DTLS CAL WorkQ Work Status Work Type Tax Year RType MPO ReasonCode BillType Tax…" at bounding box center [374, 193] width 667 height 97
click at [318, 217] on div "Prior Years Due $0.00 Current Year Due $0.00 Total Balance Due $0.00" at bounding box center [208, 229] width 334 height 25
click at [473, 217] on div "Show Tax Lines before Bill Release Date Prior Years Due $0.00 Current Year Due …" at bounding box center [374, 229] width 667 height 25
drag, startPoint x: 533, startPoint y: 215, endPoint x: 527, endPoint y: 215, distance: 6.1
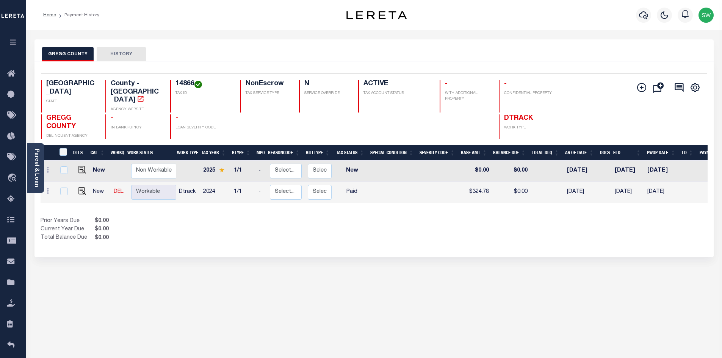
click at [528, 217] on div "Show Tax Lines before Bill Release Date Prior Years Due $0.00 Current Year Due …" at bounding box center [374, 229] width 667 height 25
click at [451, 223] on div "Show Tax Lines before Bill Release Date Prior Years Due $0.00 Current Year Due …" at bounding box center [374, 229] width 667 height 25
drag, startPoint x: 332, startPoint y: 212, endPoint x: 324, endPoint y: 179, distance: 34.4
click at [330, 217] on div "Prior Years Due $0.00 Current Year Due $0.00 Total Balance Due $0.00" at bounding box center [208, 229] width 334 height 25
click at [323, 243] on div "Selected 2 Results 1 Items per page 25 50 100 TX STATE 14866 N" at bounding box center [373, 159] width 679 height 196
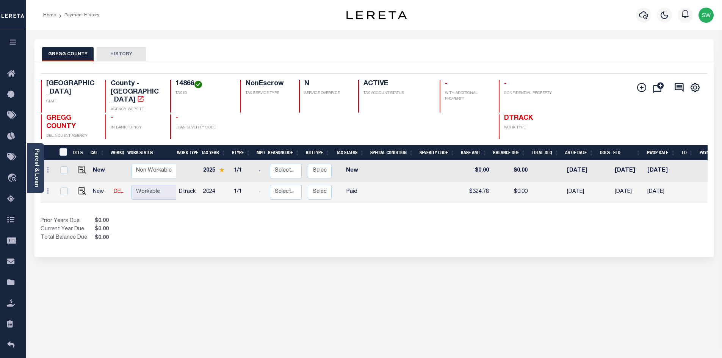
click at [499, 227] on div "Show Tax Lines before Bill Release Date Prior Years Due $0.00 Current Year Due …" at bounding box center [374, 229] width 667 height 25
click at [427, 218] on div "Show Tax Lines before Bill Release Date Prior Years Due $0.00 Current Year Due …" at bounding box center [374, 229] width 667 height 25
drag, startPoint x: 299, startPoint y: 223, endPoint x: 346, endPoint y: 208, distance: 48.8
click at [299, 223] on div "Prior Years Due $0.00 Current Year Due $0.00 Total Balance Due $0.00" at bounding box center [208, 229] width 334 height 25
click at [349, 224] on div "Prior Years Due $0.00 Current Year Due $0.00 Total Balance Due $0.00" at bounding box center [208, 229] width 334 height 25
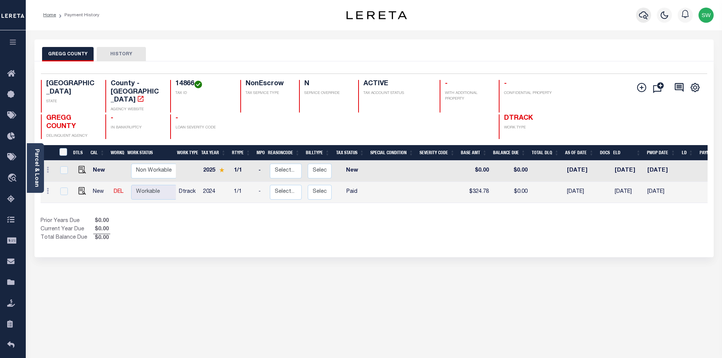
click at [646, 17] on icon "button" at bounding box center [643, 15] width 9 height 8
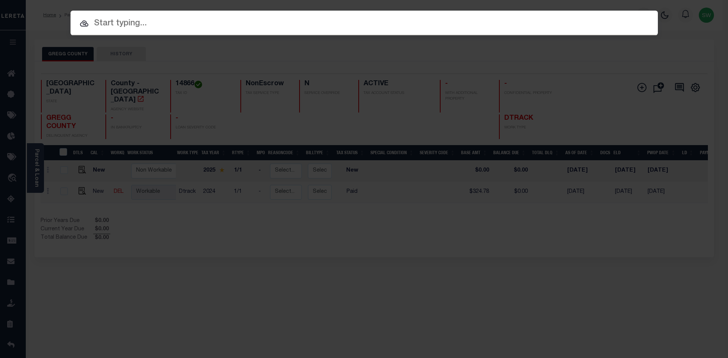
click at [138, 27] on input "text" at bounding box center [364, 23] width 587 height 13
paste input "3622005681"
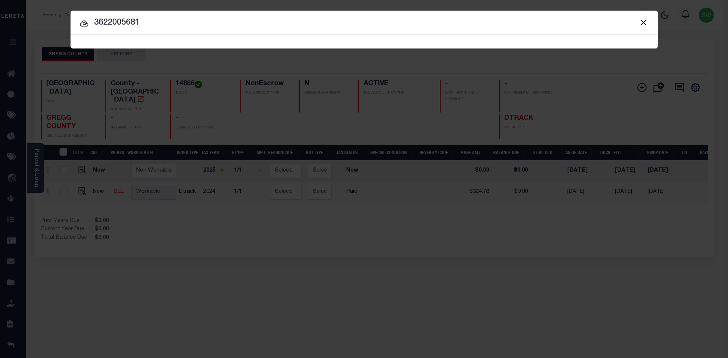
click at [152, 26] on input "3622005681" at bounding box center [364, 22] width 587 height 13
type input "3622005681"
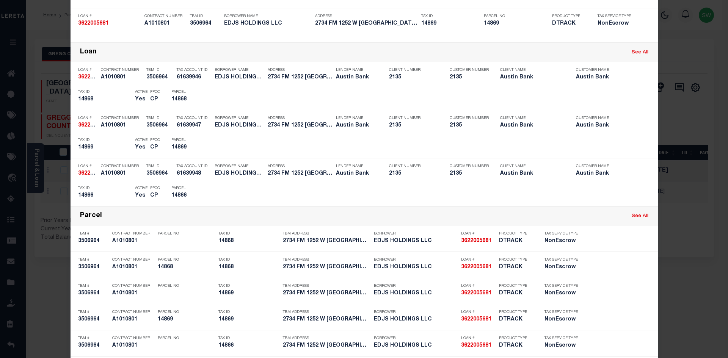
scroll to position [133, 0]
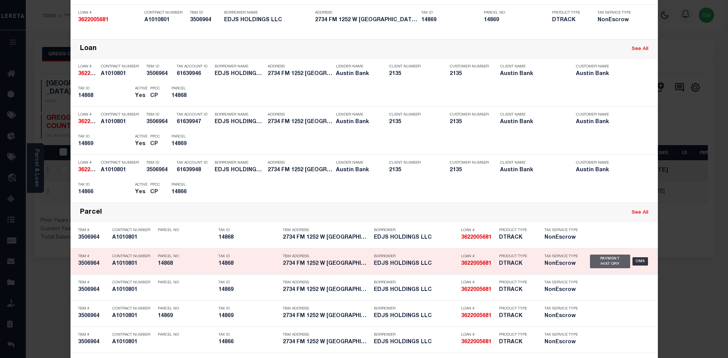
click at [603, 260] on div "Payment History" at bounding box center [610, 262] width 41 height 14
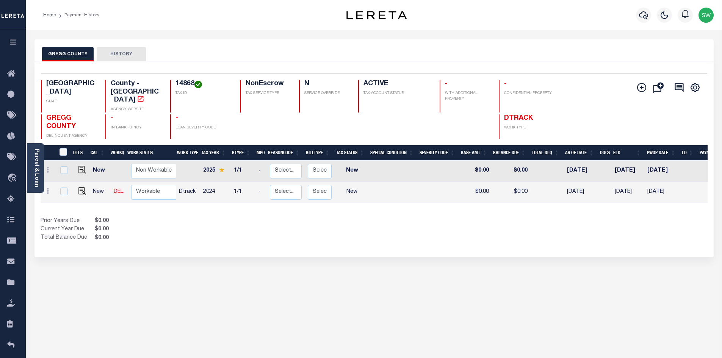
click at [275, 229] on div "Prior Years Due $0.00 Current Year Due $0.00 Total Balance Due $0.00" at bounding box center [208, 229] width 334 height 25
drag, startPoint x: 206, startPoint y: 222, endPoint x: 275, endPoint y: 194, distance: 74.5
click at [206, 222] on div "Prior Years Due $0.00 Current Year Due $0.00 Total Balance Due $0.00" at bounding box center [208, 229] width 334 height 25
click at [83, 187] on img "" at bounding box center [82, 191] width 8 height 8
checkbox input "true"
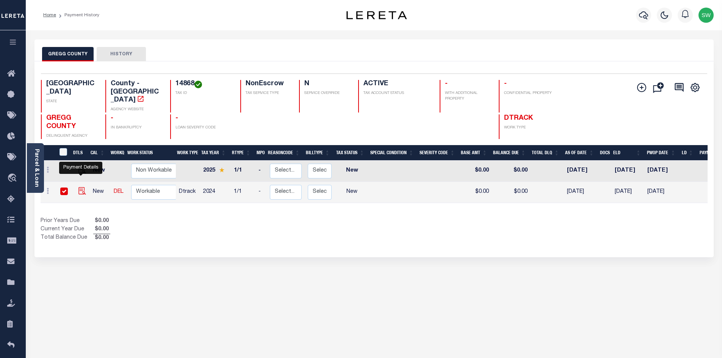
checkbox input "true"
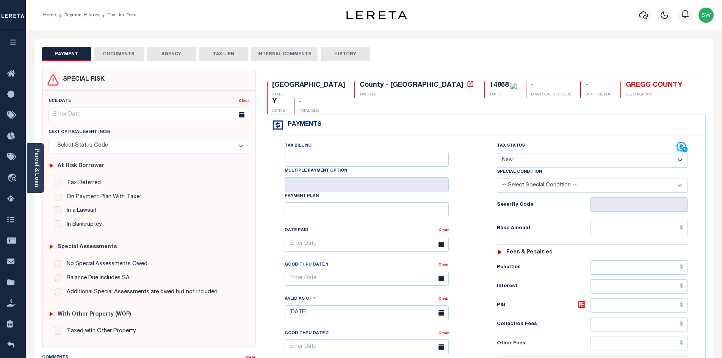
click at [678, 153] on select "- Select Status Code - Open Due/Unpaid Paid Incomplete No Tax Due Internal Refu…" at bounding box center [592, 160] width 191 height 15
select select "PYD"
click at [497, 153] on select "- Select Status Code - Open Due/Unpaid Paid Incomplete No Tax Due Internal Refu…" at bounding box center [592, 160] width 191 height 15
type input "[DATE]"
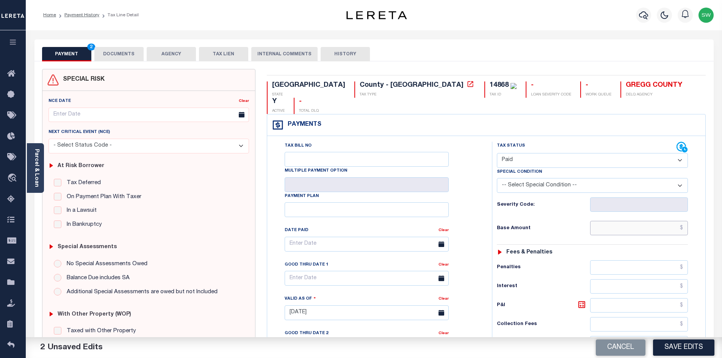
click at [618, 221] on input "text" at bounding box center [639, 228] width 98 height 14
paste input "10,110.47"
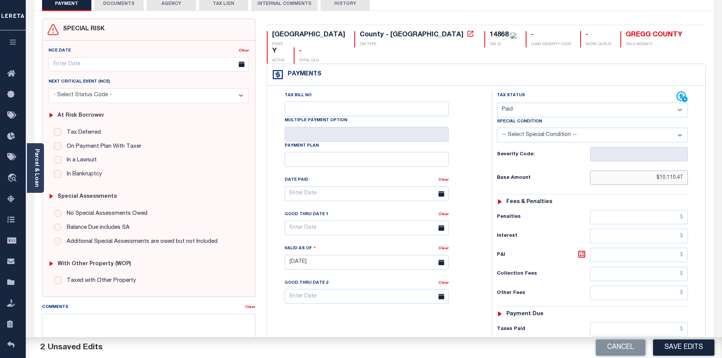
scroll to position [53, 0]
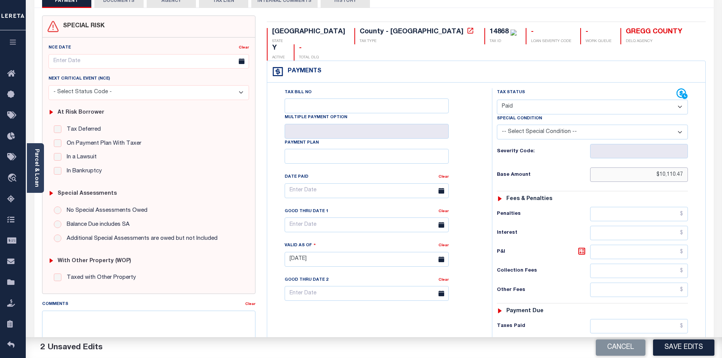
type input "$10,110.47"
click at [640, 319] on input "text" at bounding box center [639, 326] width 98 height 14
paste input "10,110.47"
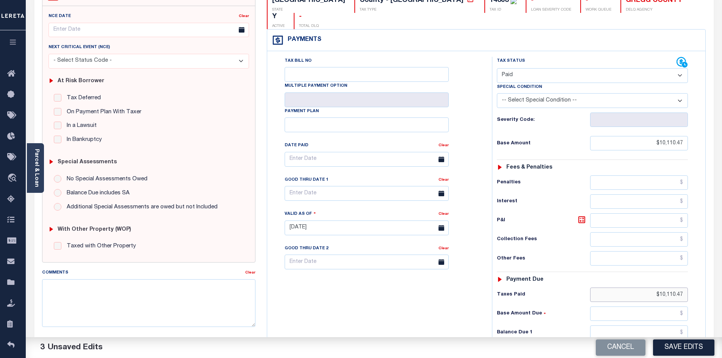
scroll to position [85, 0]
type input "$10,110.47"
click at [662, 325] on input "text" at bounding box center [639, 332] width 98 height 14
type input "$0.00"
click at [446, 298] on div "Tax Bill No Multiple Payment Option Payment Plan Clear" at bounding box center [377, 223] width 217 height 335
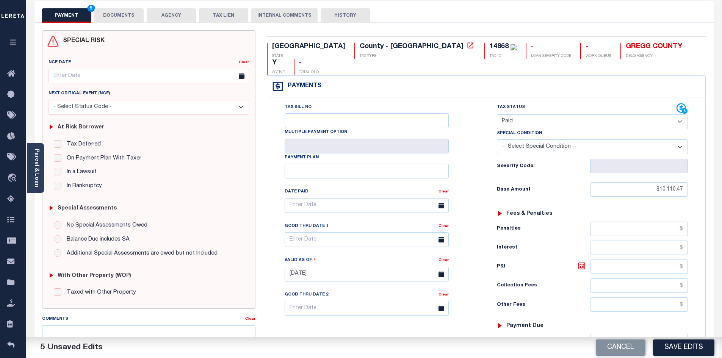
scroll to position [0, 0]
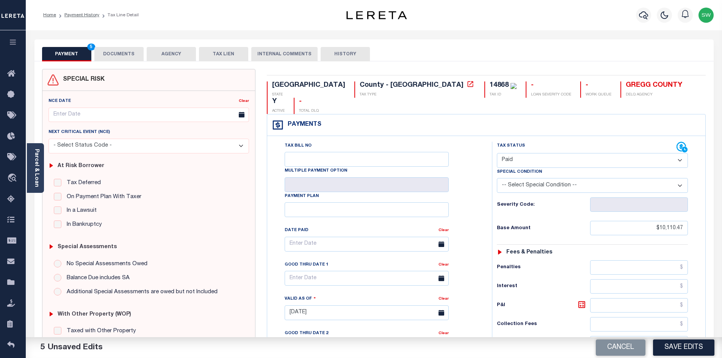
click at [129, 54] on button "DOCUMENTS" at bounding box center [118, 54] width 49 height 14
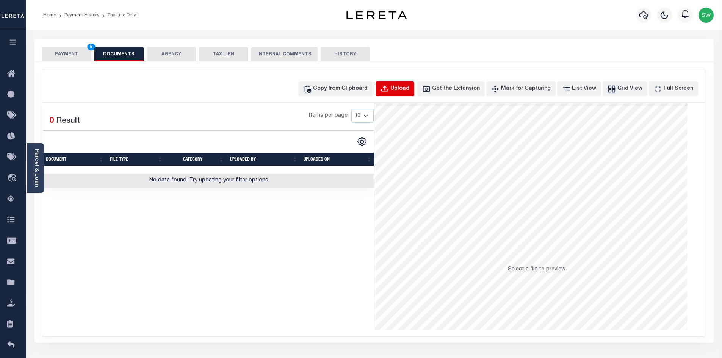
click at [408, 89] on div "Upload" at bounding box center [399, 89] width 19 height 8
select select "POP"
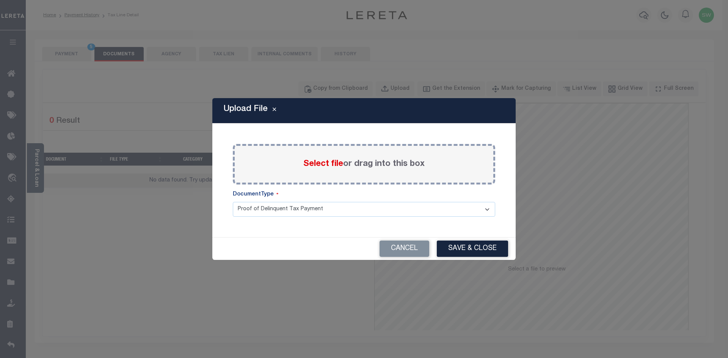
click at [323, 173] on div "Select file or drag into this box" at bounding box center [364, 164] width 262 height 41
click at [312, 167] on span "Select file" at bounding box center [323, 164] width 40 height 8
click at [0, 0] on input "Select file or drag into this box" at bounding box center [0, 0] width 0 height 0
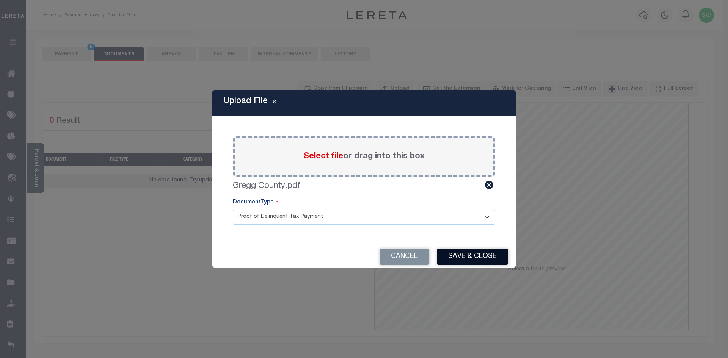
click at [474, 255] on button "Save & Close" at bounding box center [472, 257] width 71 height 16
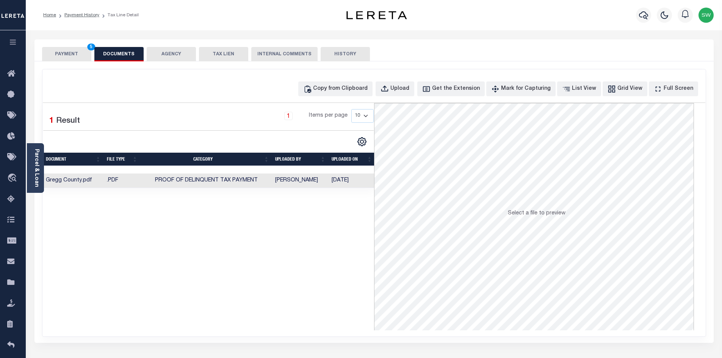
drag, startPoint x: 296, startPoint y: 251, endPoint x: 290, endPoint y: 233, distance: 19.1
click at [296, 251] on div "Selected 1 Result 1 Items per page 10 25 50 100" at bounding box center [208, 216] width 331 height 227
click at [287, 232] on div "Selected 1 Result 1 Items per page 10 25 50 100" at bounding box center [208, 216] width 331 height 227
click at [315, 233] on div "Selected 1 Result 1 Items per page 10 25 50 100" at bounding box center [208, 216] width 331 height 227
click at [317, 224] on div "Selected 1 Result 1 Items per page 10 25 50 100" at bounding box center [208, 216] width 331 height 227
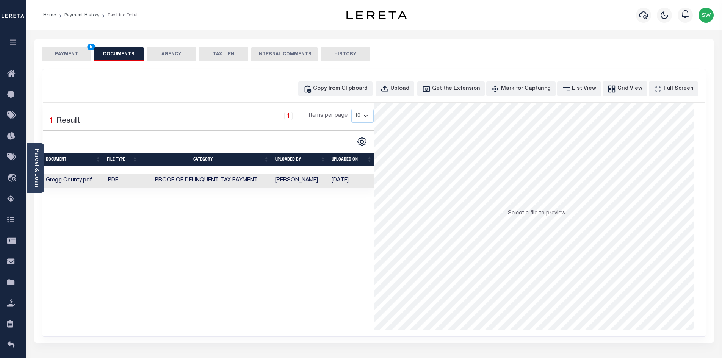
click at [317, 201] on div "Selected 1 Result 1 Items per page 10 25 50 100" at bounding box center [208, 216] width 331 height 227
click at [310, 268] on div "Selected 1 Result 1 Items per page 10 25 50 100" at bounding box center [208, 216] width 331 height 227
click at [367, 225] on div "Selected 1 Result 1 Items per page 10 25 50 100" at bounding box center [208, 216] width 331 height 227
click at [72, 53] on button "PAYMENT 5" at bounding box center [66, 54] width 49 height 14
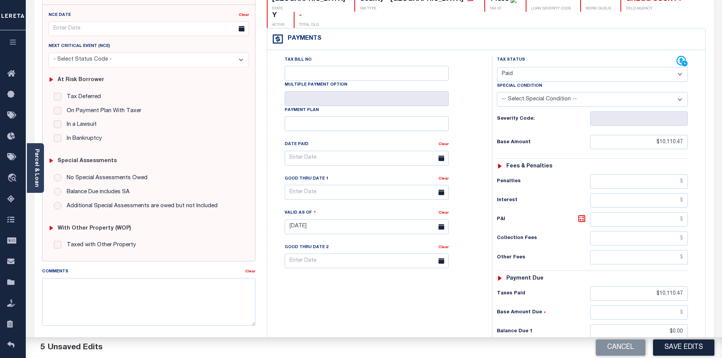
scroll to position [89, 0]
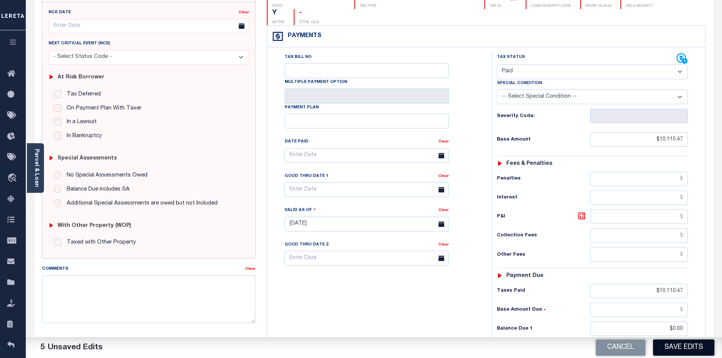
click at [703, 349] on button "Save Edits" at bounding box center [683, 348] width 61 height 16
checkbox input "false"
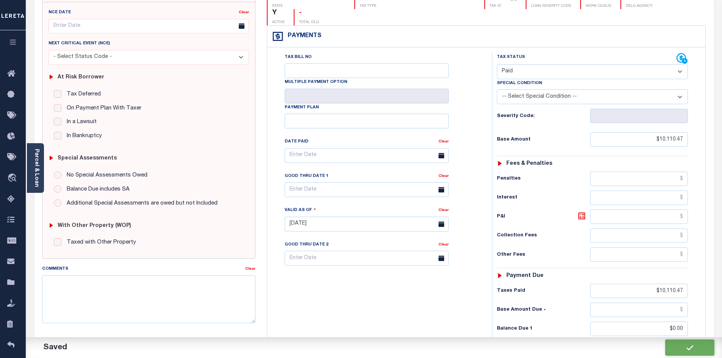
type input "$10,110.47"
type input "$0"
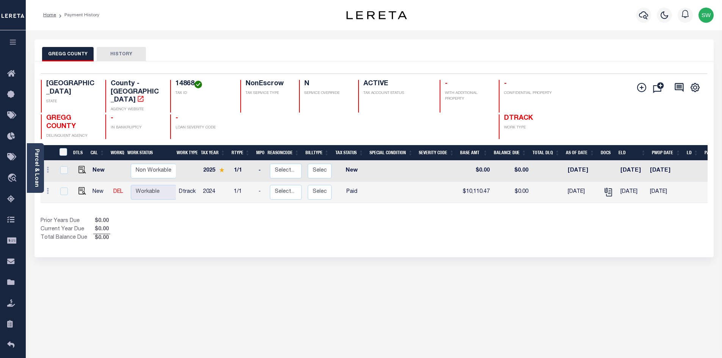
drag, startPoint x: 439, startPoint y: 239, endPoint x: 439, endPoint y: 227, distance: 12.1
click at [439, 238] on div "Selected 2 Results 1 Items per page 25 50 100 TX STATE 14868 N" at bounding box center [373, 159] width 679 height 196
click at [336, 242] on div "Selected 2 Results 1 Items per page 25 50 100 TX STATE 14868 N" at bounding box center [373, 159] width 679 height 196
click at [645, 16] on icon "button" at bounding box center [643, 15] width 9 height 8
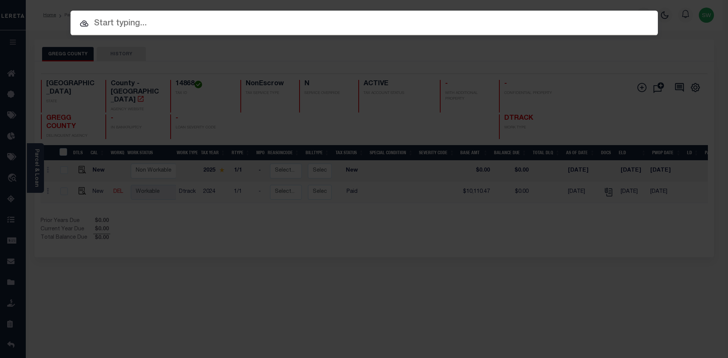
click at [139, 28] on input "text" at bounding box center [364, 23] width 587 height 13
paste input "3622005681"
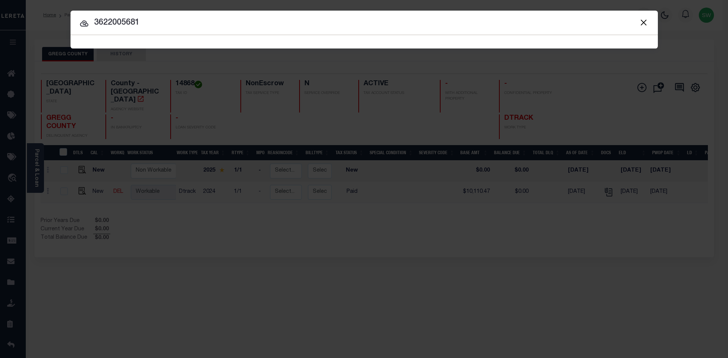
click at [161, 26] on input "3622005681" at bounding box center [364, 22] width 587 height 13
type input "3622005681"
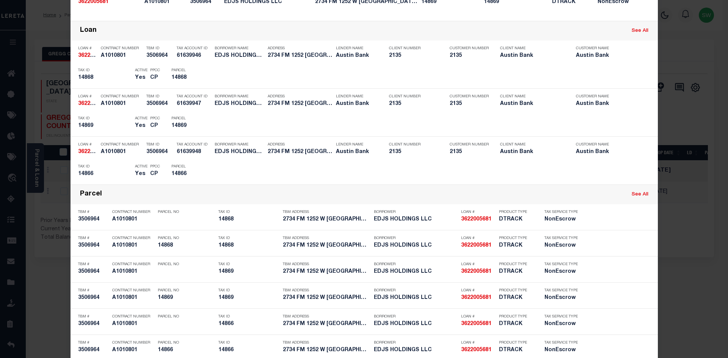
scroll to position [166, 0]
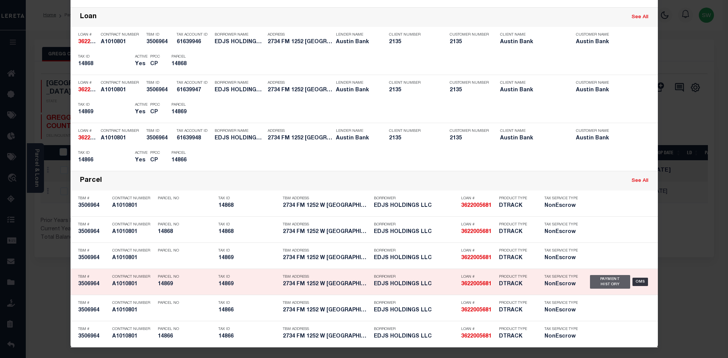
click at [609, 282] on div "Payment History" at bounding box center [610, 282] width 41 height 14
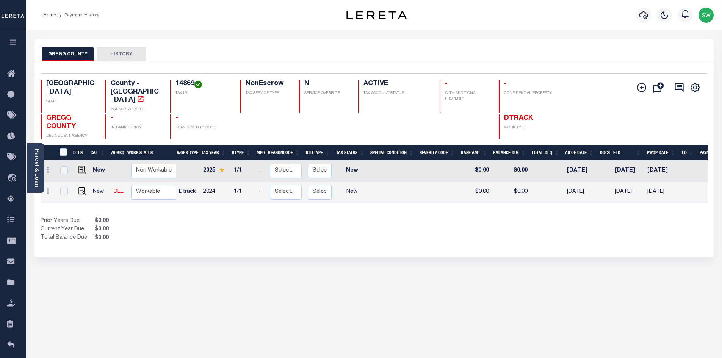
click at [413, 240] on div "Selected 2 Results 1 Items per page 25 50 100 TX STATE 14869 N" at bounding box center [373, 159] width 679 height 196
drag, startPoint x: 194, startPoint y: 85, endPoint x: 176, endPoint y: 85, distance: 17.8
click at [176, 85] on h4 "14869" at bounding box center [204, 84] width 56 height 8
copy h4 "14869"
drag, startPoint x: 82, startPoint y: 181, endPoint x: 85, endPoint y: 178, distance: 4.0
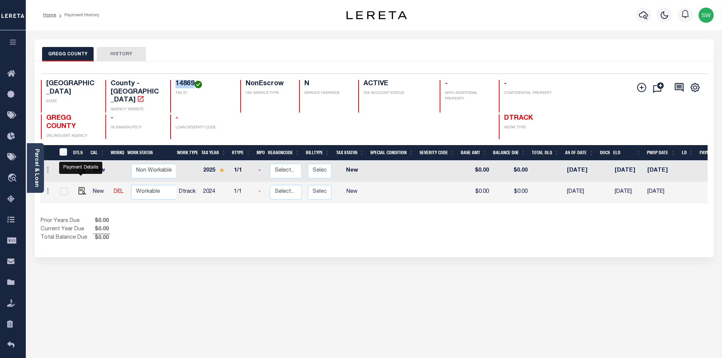
click at [82, 187] on img "" at bounding box center [82, 191] width 8 height 8
checkbox input "true"
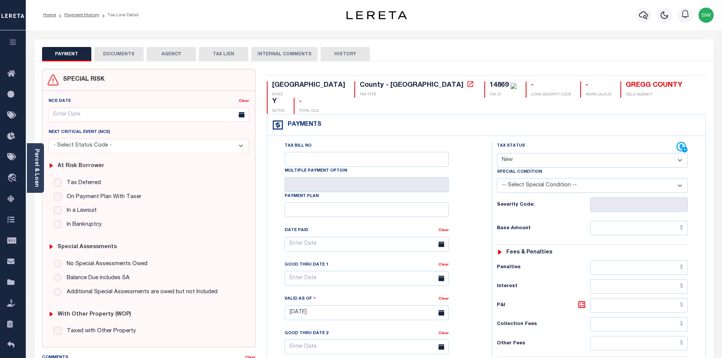
click at [679, 153] on select "- Select Status Code - Open Due/Unpaid Paid Incomplete No Tax Due Internal Refu…" at bounding box center [592, 160] width 191 height 15
select select "PYD"
click at [497, 153] on select "- Select Status Code - Open Due/Unpaid Paid Incomplete No Tax Due Internal Refu…" at bounding box center [592, 160] width 191 height 15
type input "[DATE]"
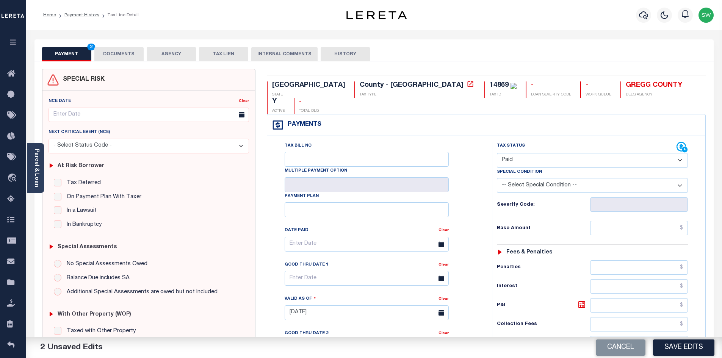
click at [619, 220] on div "Tax Status Status - Select Status Code -" at bounding box center [595, 309] width 206 height 335
click at [614, 221] on input "text" at bounding box center [639, 228] width 98 height 14
paste input "180.40"
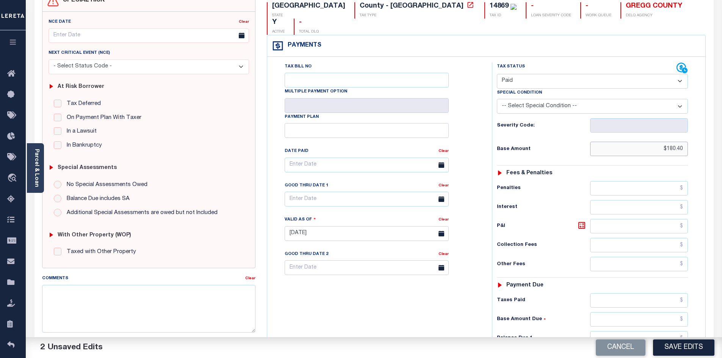
scroll to position [81, 0]
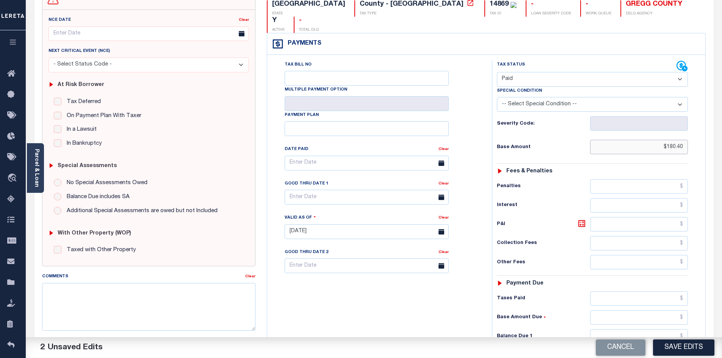
type input "$180.40"
click at [627, 291] on input "text" at bounding box center [639, 298] width 98 height 14
paste input "180.40"
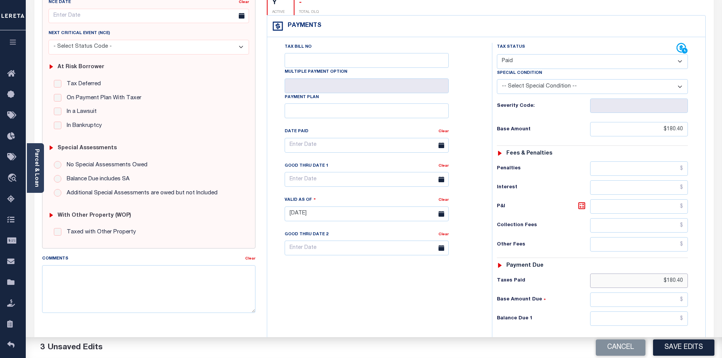
scroll to position [107, 0]
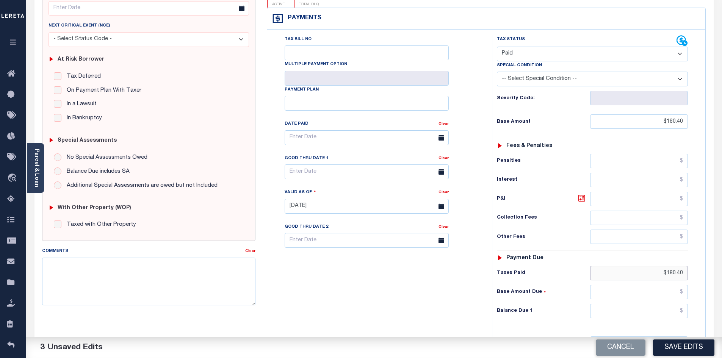
type input "$180.40"
click at [657, 304] on input "text" at bounding box center [639, 311] width 98 height 14
type input "$0.00"
click at [323, 314] on div "Tax Bill No Multiple Payment Option Payment Plan Clear" at bounding box center [377, 202] width 217 height 335
click at [679, 351] on button "Save Edits" at bounding box center [683, 348] width 61 height 16
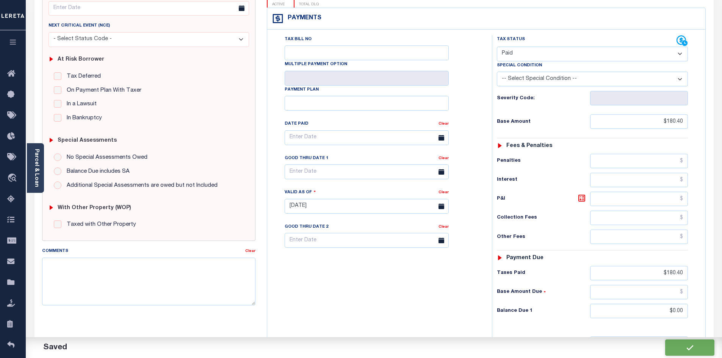
checkbox input "false"
type input "$180.4"
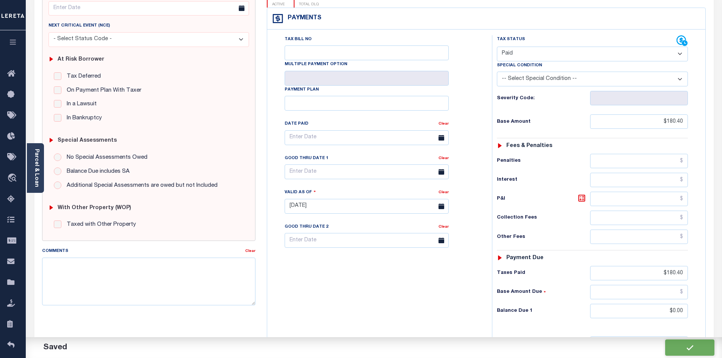
type input "$180.4"
type input "$0"
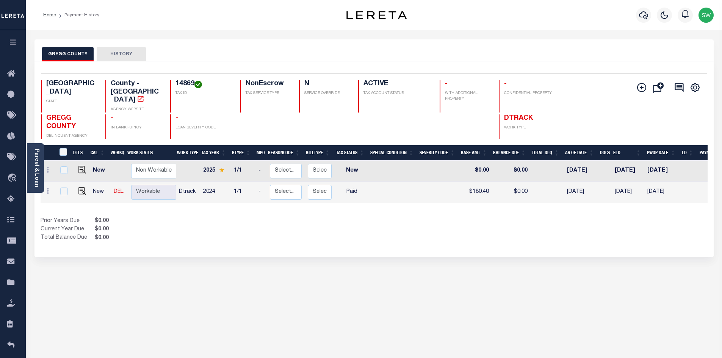
click at [384, 226] on div "Show Tax Lines before Bill Release Date Prior Years Due $0.00 Current Year Due …" at bounding box center [374, 229] width 667 height 25
click at [396, 202] on div "DTLS CAL WorkQ Work Status Work Type Tax Year RType MPO ReasonCode BillType Tax…" at bounding box center [374, 193] width 667 height 97
click at [645, 19] on icon "button" at bounding box center [643, 15] width 9 height 9
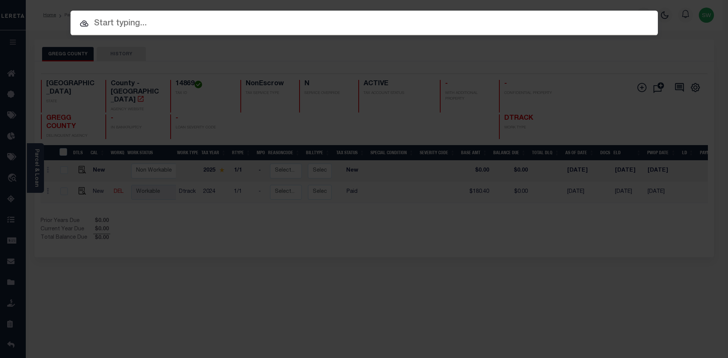
click at [113, 25] on input "text" at bounding box center [364, 23] width 587 height 13
paste input "14407"
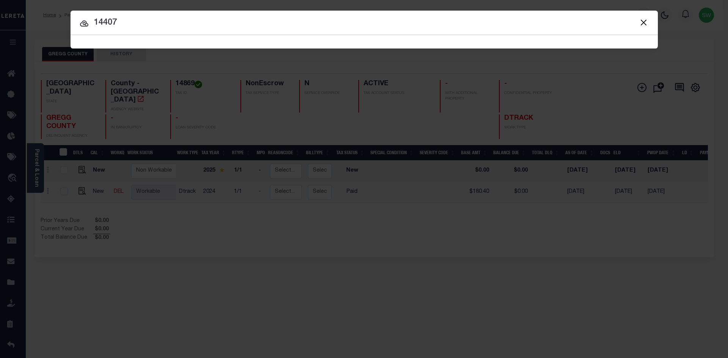
click at [140, 25] on input "14407" at bounding box center [364, 22] width 587 height 13
type input "14407"
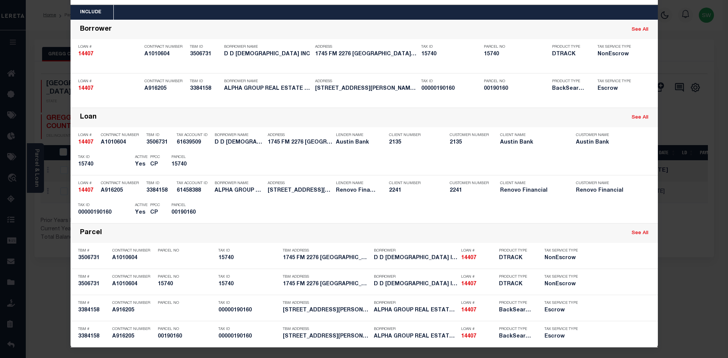
scroll to position [31, 0]
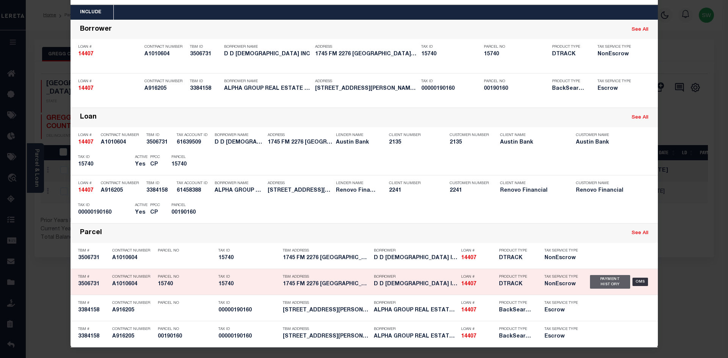
click at [598, 280] on div "Payment History" at bounding box center [610, 282] width 41 height 14
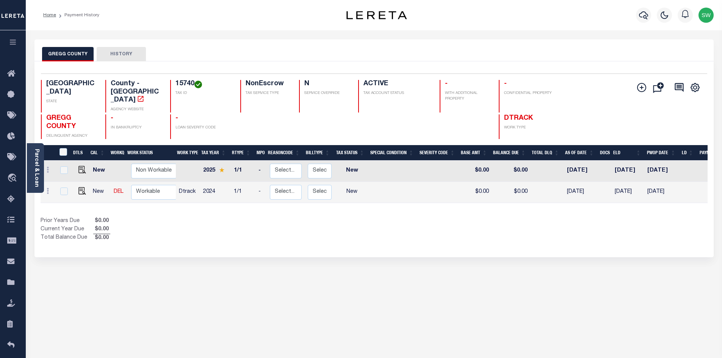
click at [335, 202] on div "DTLS CAL WorkQ Work Status Work Type Tax Year RType MPO ReasonCode BillType Tax…" at bounding box center [374, 193] width 667 height 97
drag, startPoint x: 194, startPoint y: 83, endPoint x: 176, endPoint y: 85, distance: 18.3
click at [176, 85] on h4 "15740" at bounding box center [204, 84] width 56 height 8
copy h4 "15740"
click at [230, 217] on div "Prior Years Due $0.00 Current Year Due $0.00 Total Balance Due $0.00" at bounding box center [208, 229] width 334 height 25
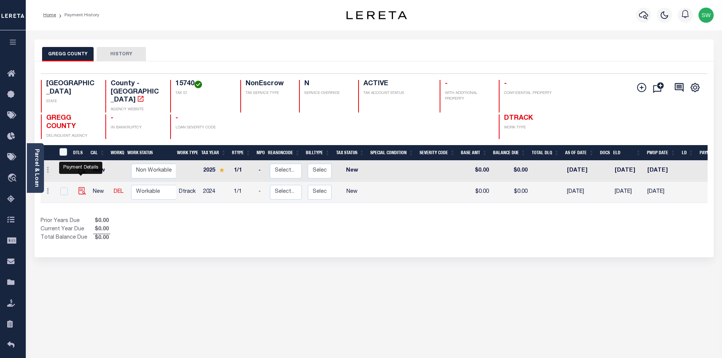
click at [83, 187] on img "" at bounding box center [82, 191] width 8 height 8
checkbox input "true"
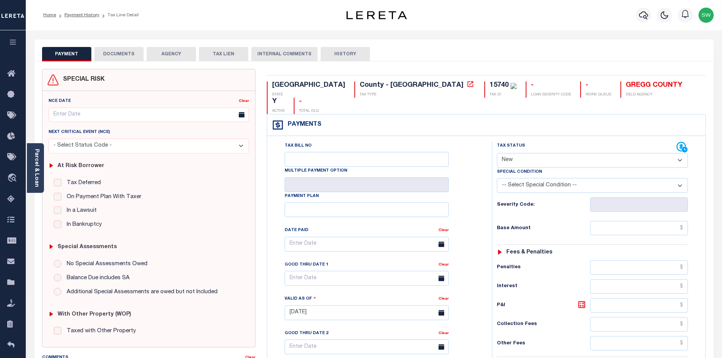
click at [677, 153] on select "- Select Status Code - Open Due/Unpaid Paid Incomplete No Tax Due Internal Refu…" at bounding box center [592, 160] width 191 height 15
select select "PYD"
click at [497, 153] on select "- Select Status Code - Open Due/Unpaid Paid Incomplete No Tax Due Internal Refu…" at bounding box center [592, 160] width 191 height 15
type input "[DATE]"
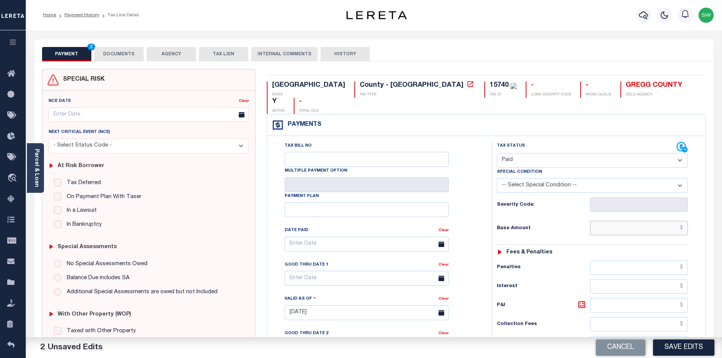
click at [617, 221] on input "text" at bounding box center [639, 228] width 98 height 14
paste input "9,839.70"
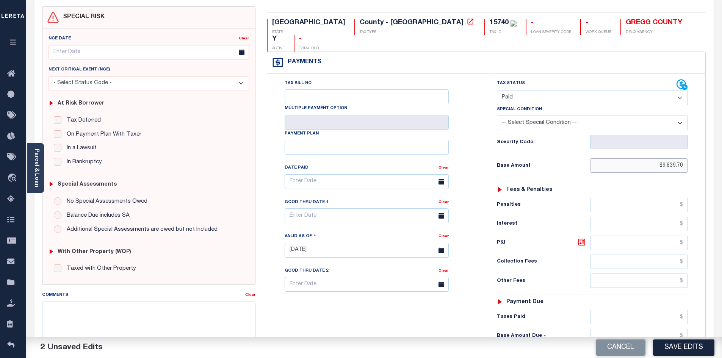
scroll to position [64, 0]
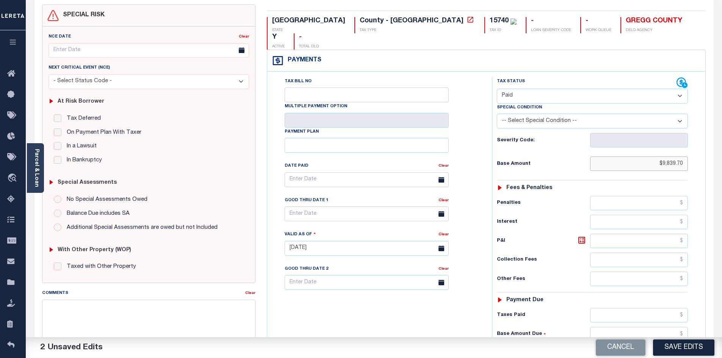
type input "$9,839.70"
click at [624, 308] on input "text" at bounding box center [639, 315] width 98 height 14
paste input "9,839.70"
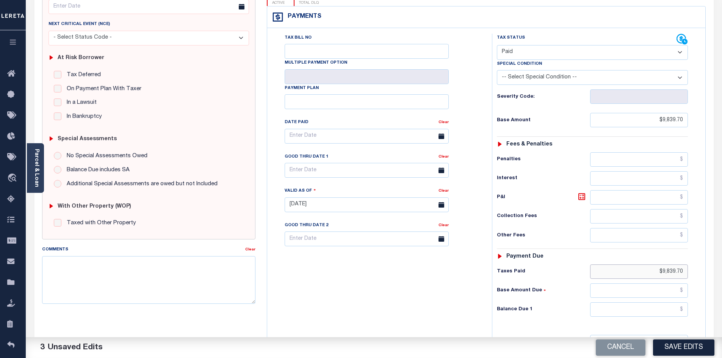
scroll to position [114, 0]
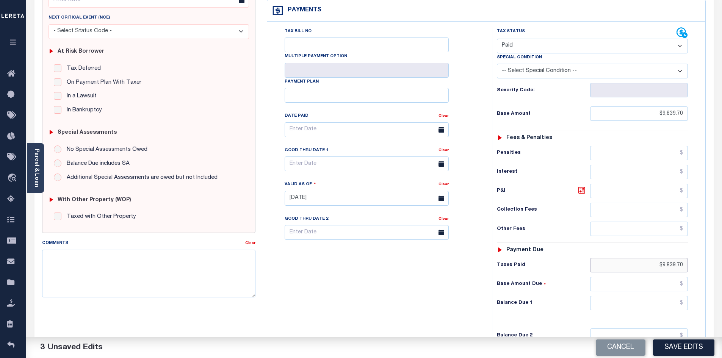
type input "$9,839.70"
click at [663, 296] on input "text" at bounding box center [639, 303] width 98 height 14
drag, startPoint x: 445, startPoint y: 289, endPoint x: 461, endPoint y: 281, distance: 17.3
click at [445, 289] on div "Tax Bill No Multiple Payment Option Payment Plan Clear" at bounding box center [377, 194] width 217 height 335
click at [649, 296] on input "text" at bounding box center [639, 303] width 98 height 14
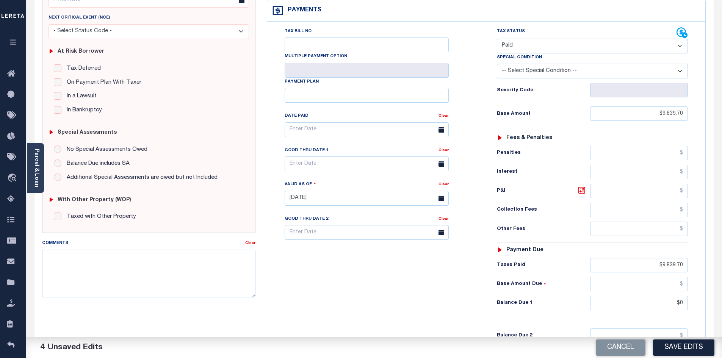
type input "$0.00"
click at [475, 282] on div "Tax Bill No Multiple Payment Option Payment Plan Clear" at bounding box center [377, 194] width 217 height 335
click at [693, 343] on button "Save Edits" at bounding box center [683, 348] width 61 height 16
checkbox input "false"
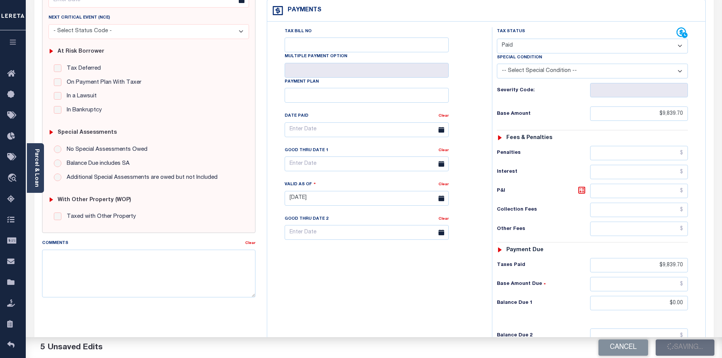
checkbox input "false"
type input "$9,839.7"
type input "$0"
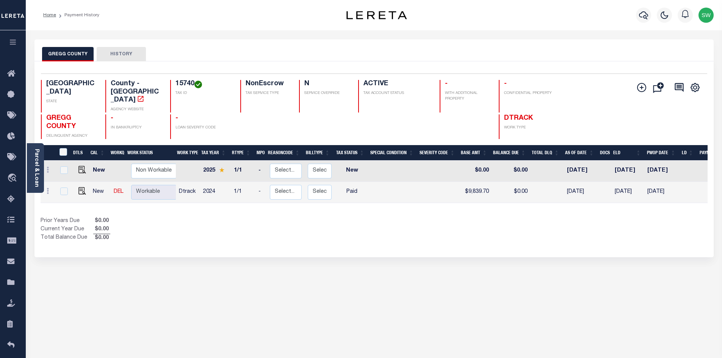
click at [363, 217] on div "Prior Years Due $0.00 Current Year Due $0.00 Total Balance Due $0.00" at bounding box center [208, 229] width 334 height 25
click at [642, 11] on icon "button" at bounding box center [643, 15] width 9 height 9
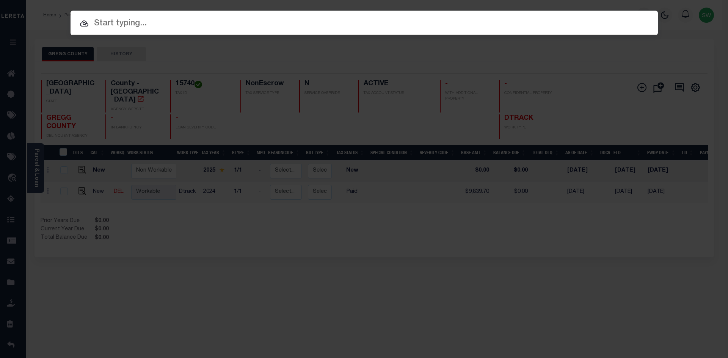
click at [122, 25] on input "text" at bounding box center [364, 23] width 587 height 13
paste input "3822013905"
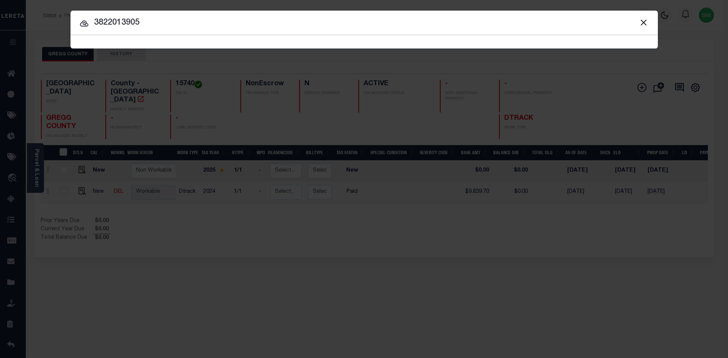
click at [170, 24] on input "3822013905" at bounding box center [364, 22] width 587 height 13
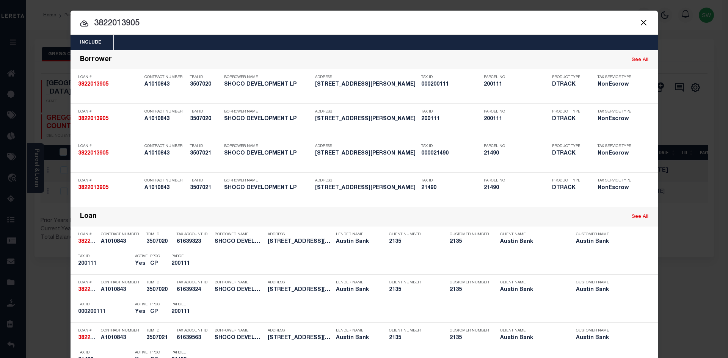
type input "3822013905"
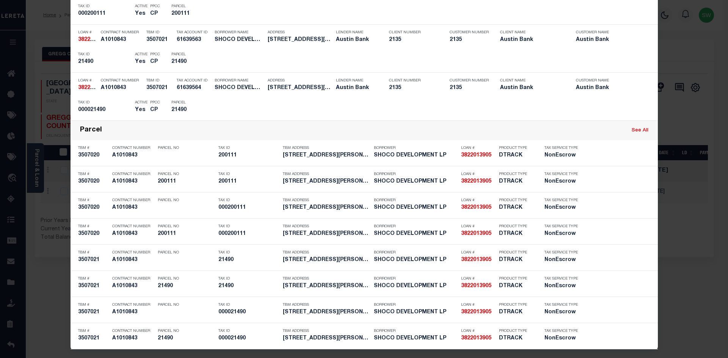
scroll to position [301, 0]
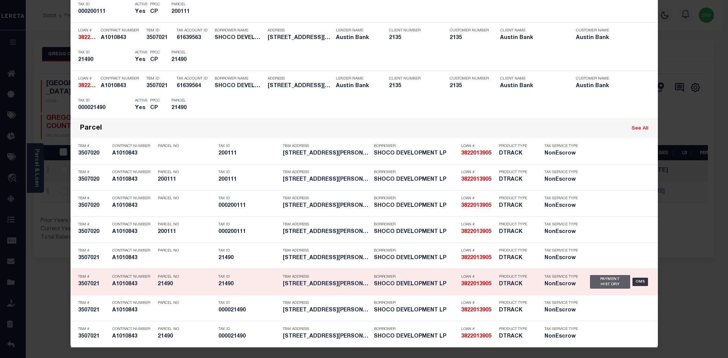
click at [605, 282] on div "Payment History" at bounding box center [610, 282] width 41 height 14
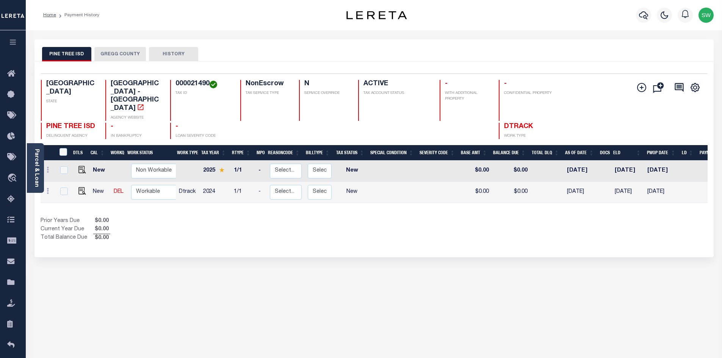
click at [360, 217] on div "Prior Years Due $0.00 Current Year Due $0.00 Total Balance Due $0.00" at bounding box center [208, 229] width 334 height 25
click at [120, 55] on button "GREGG COUNTY" at bounding box center [120, 54] width 52 height 14
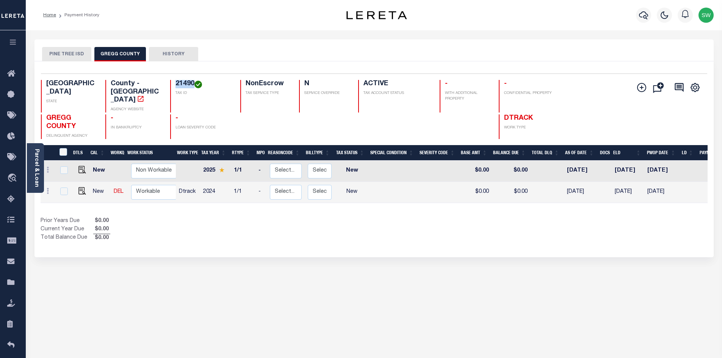
drag, startPoint x: 194, startPoint y: 86, endPoint x: 173, endPoint y: 82, distance: 20.9
click at [173, 82] on div "21490 TAX ID" at bounding box center [200, 96] width 61 height 33
copy h4 "21490"
drag, startPoint x: 307, startPoint y: 216, endPoint x: 172, endPoint y: 188, distance: 138.6
click at [305, 217] on div "Prior Years Due $0.00 Current Year Due $0.00 Total Balance Due $0.00" at bounding box center [208, 229] width 334 height 25
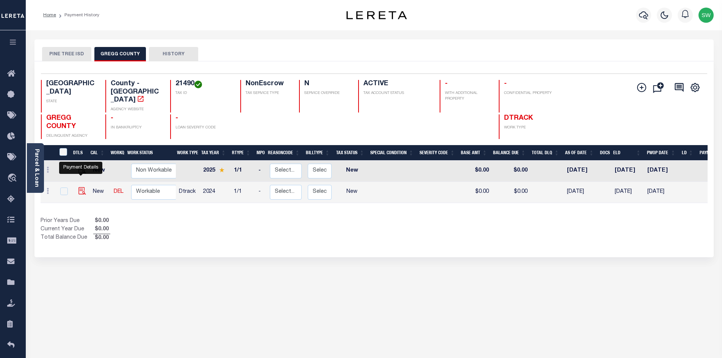
click at [82, 187] on img "" at bounding box center [82, 191] width 8 height 8
checkbox input "true"
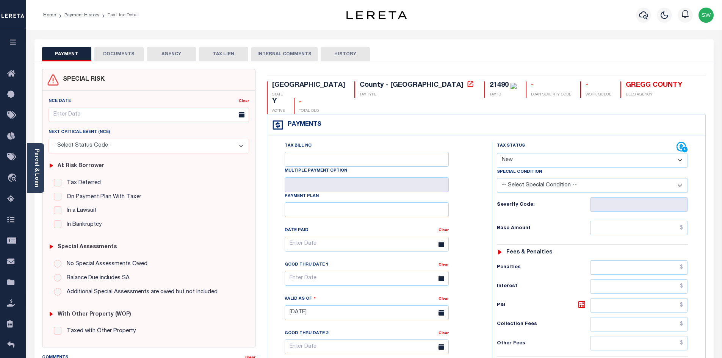
click at [681, 153] on select "- Select Status Code - Open Due/Unpaid Paid Incomplete No Tax Due Internal Refu…" at bounding box center [592, 160] width 191 height 15
select select "PYD"
click at [497, 153] on select "- Select Status Code - Open Due/Unpaid Paid Incomplete No Tax Due Internal Refu…" at bounding box center [592, 160] width 191 height 15
type input "[DATE]"
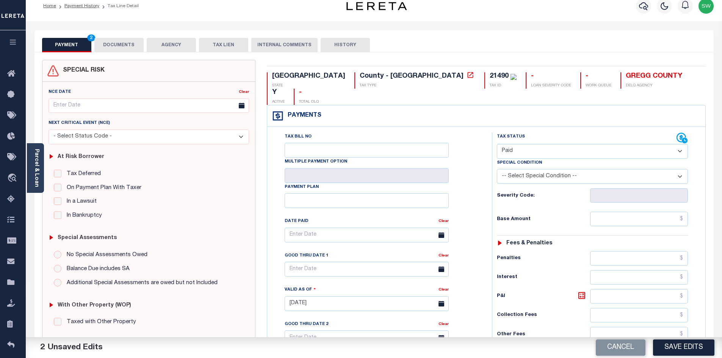
scroll to position [18, 0]
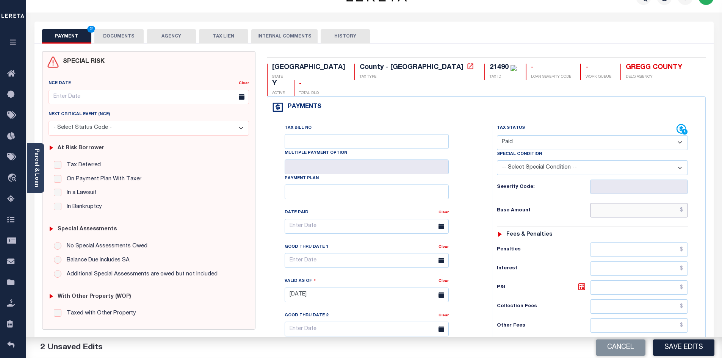
click at [627, 203] on input "text" at bounding box center [639, 210] width 98 height 14
paste input "18,235.73"
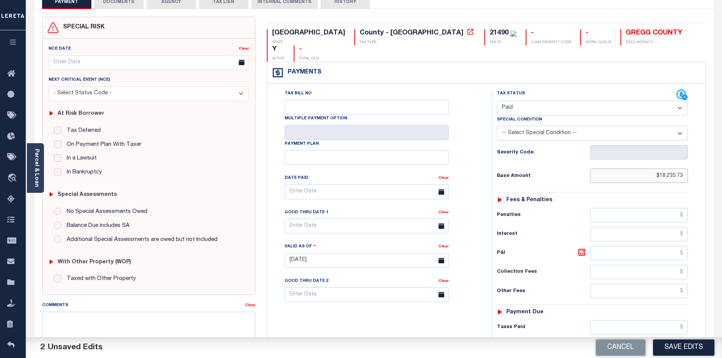
scroll to position [63, 0]
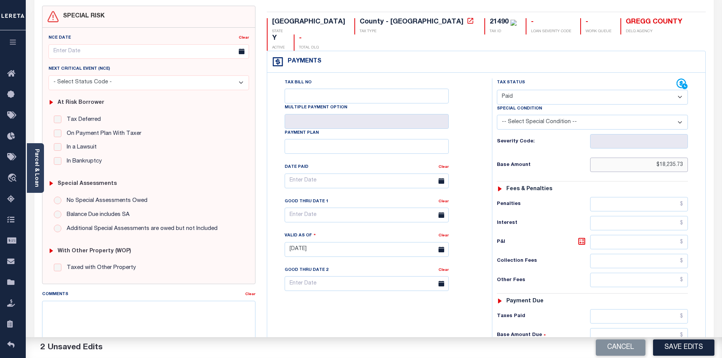
type input "$18,235.73"
click at [619, 309] on input "text" at bounding box center [639, 316] width 98 height 14
paste input "18,235.73"
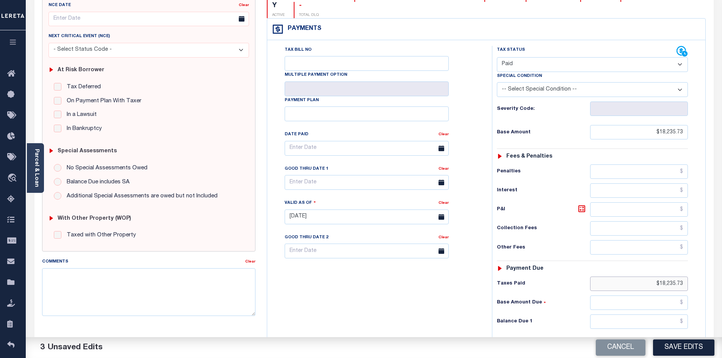
scroll to position [98, 0]
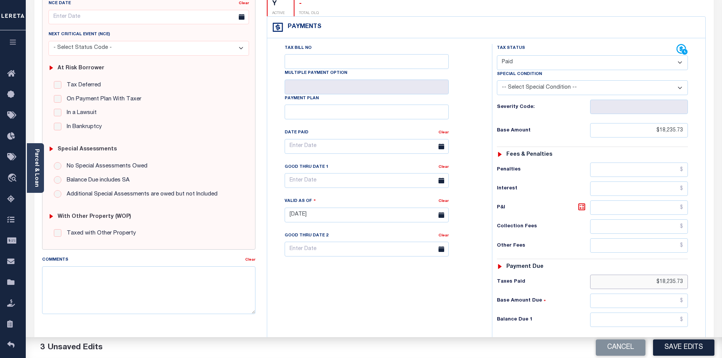
type input "$18,235.73"
click at [654, 313] on input "text" at bounding box center [639, 320] width 98 height 14
type input "$0.00"
click at [392, 305] on div "Tax Bill No Multiple Payment Option Payment Plan Clear" at bounding box center [377, 211] width 217 height 335
click at [694, 348] on button "Save Edits" at bounding box center [683, 348] width 61 height 16
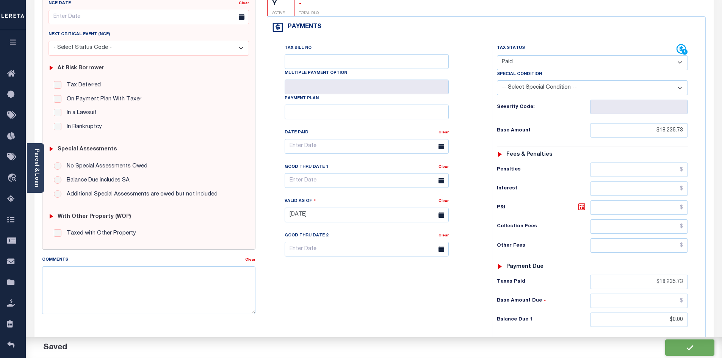
checkbox input "false"
type input "$18,235.73"
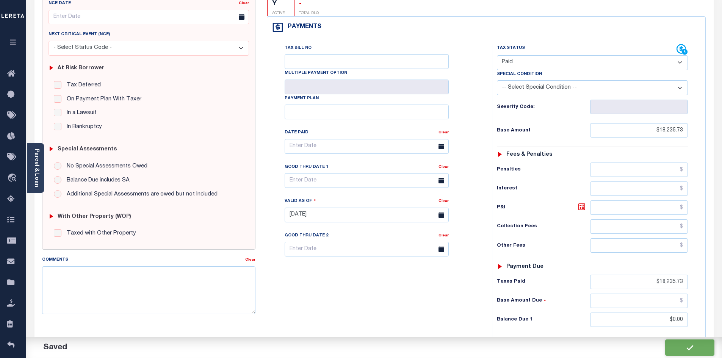
type input "$18,235.73"
type input "$0"
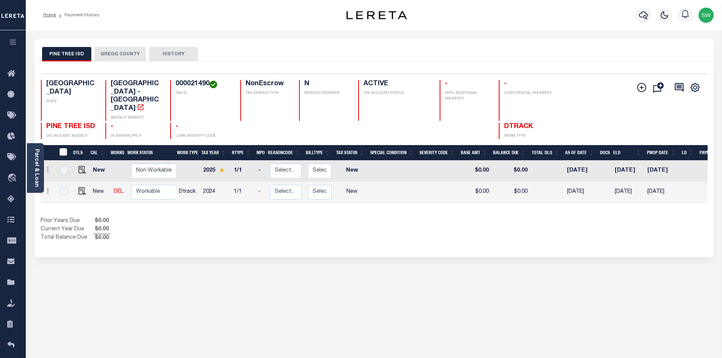
click at [476, 227] on div "Selected 2 Results 1 Items per page 25 50 100 TX STATE TAX ID N" at bounding box center [373, 159] width 679 height 196
click at [116, 52] on button "GREGG COUNTY" at bounding box center [120, 54] width 52 height 14
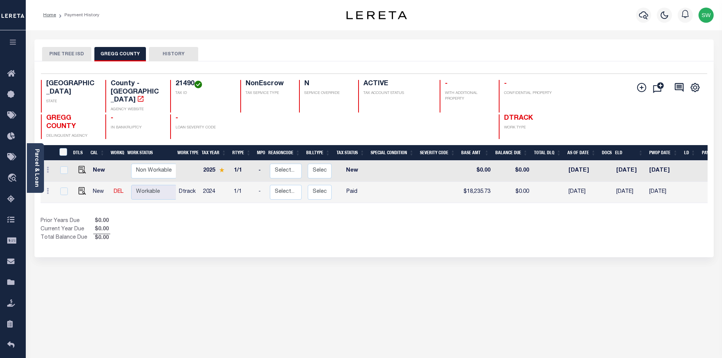
click at [80, 55] on button "PINE TREE ISD" at bounding box center [66, 54] width 49 height 14
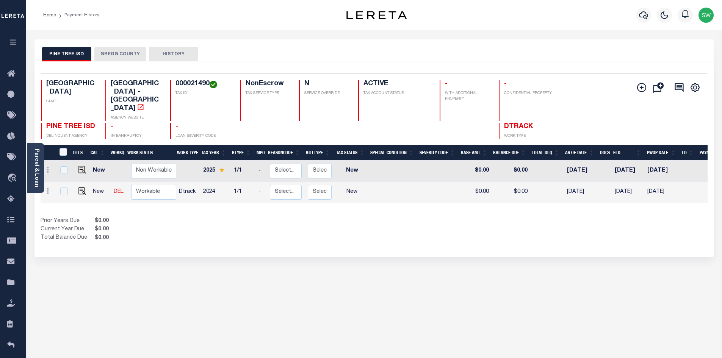
click at [378, 217] on div "Show Tax Lines before Bill Release Date Prior Years Due $0.00 Current Year Due …" at bounding box center [374, 229] width 667 height 25
click at [271, 217] on div "Prior Years Due $0.00 Current Year Due $0.00 Total Balance Due $0.00" at bounding box center [208, 229] width 334 height 25
drag, startPoint x: 306, startPoint y: 221, endPoint x: 433, endPoint y: 200, distance: 128.7
click at [304, 221] on div "Prior Years Due $0.00 Current Year Due $0.00 Total Balance Due $0.00" at bounding box center [208, 229] width 334 height 25
click at [135, 54] on button "GREGG COUNTY" at bounding box center [120, 54] width 52 height 14
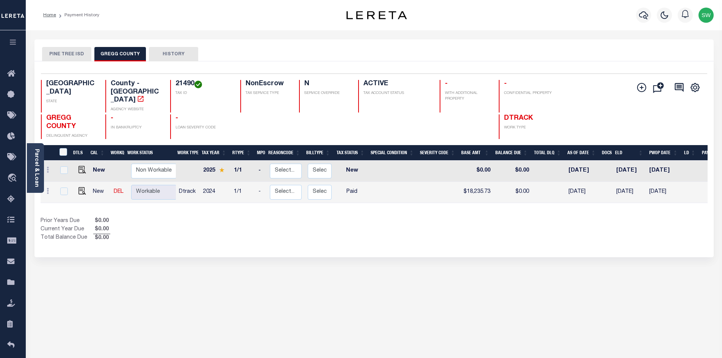
click at [370, 219] on div "Prior Years Due $0.00 Current Year Due $0.00 Total Balance Due $0.00" at bounding box center [208, 229] width 334 height 25
click at [67, 52] on button "PINE TREE ISD" at bounding box center [66, 54] width 49 height 14
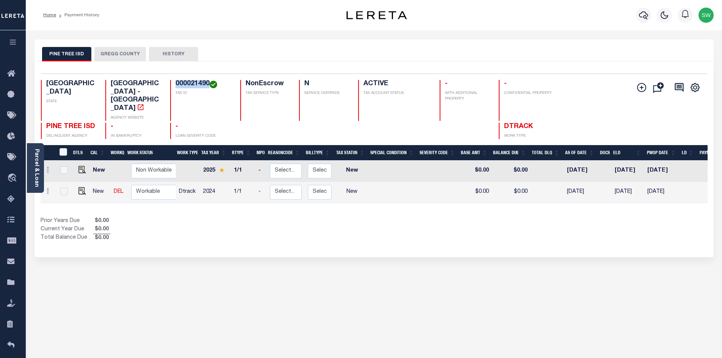
drag, startPoint x: 208, startPoint y: 83, endPoint x: 174, endPoint y: 83, distance: 34.5
click at [174, 83] on div "000021490 TAX ID" at bounding box center [200, 100] width 61 height 41
copy h4 "000021490"
drag, startPoint x: 392, startPoint y: 221, endPoint x: 385, endPoint y: 216, distance: 8.2
click at [392, 221] on div "Show Tax Lines before Bill Release Date Prior Years Due $0.00 Current Year Due …" at bounding box center [374, 229] width 667 height 25
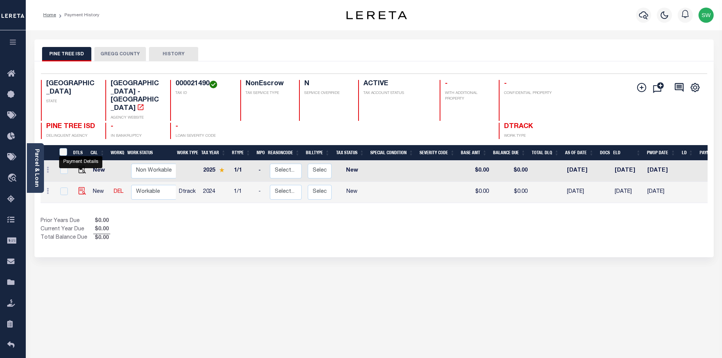
click at [80, 187] on img "" at bounding box center [82, 191] width 8 height 8
checkbox input "true"
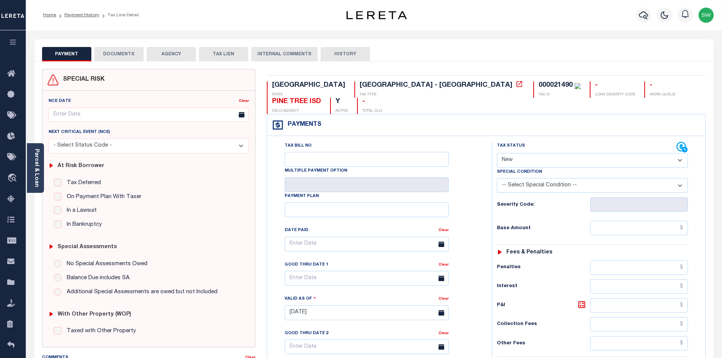
click at [681, 178] on select "-- Select Special Condition -- 3RD PARTY TAX LIEN AGENCY TAX LIEN (A.K.A Inside…" at bounding box center [592, 185] width 191 height 15
click at [696, 147] on div "Tax Status Status - Select Status Code -" at bounding box center [595, 309] width 206 height 335
click at [681, 153] on select "- Select Status Code - Open Due/Unpaid Paid Incomplete No Tax Due Internal Refu…" at bounding box center [592, 160] width 191 height 15
select select "PYD"
click at [497, 153] on select "- Select Status Code - Open Due/Unpaid Paid Incomplete No Tax Due Internal Refu…" at bounding box center [592, 160] width 191 height 15
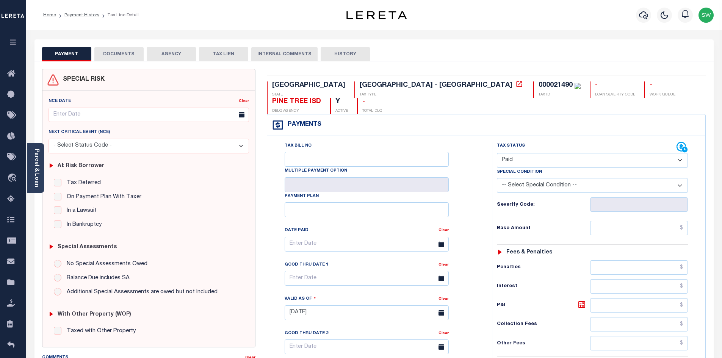
type input "[DATE]"
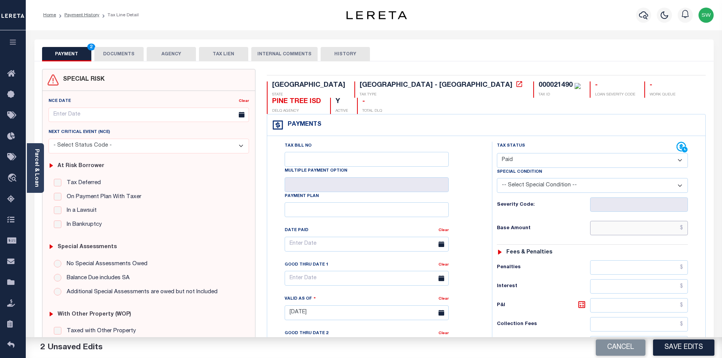
click at [624, 221] on input "text" at bounding box center [639, 228] width 98 height 14
paste input "25,700.71"
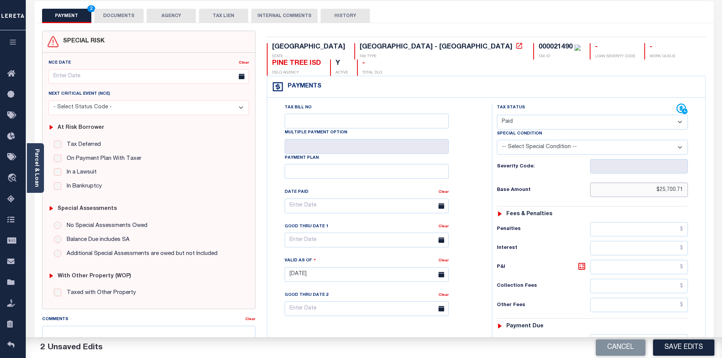
scroll to position [39, 0]
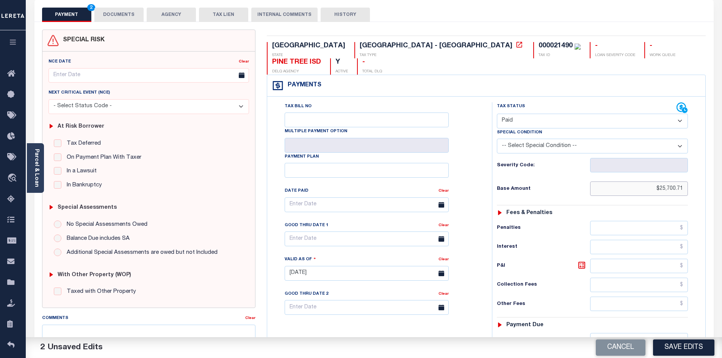
type input "$25,700.71"
click at [634, 333] on input "text" at bounding box center [639, 340] width 98 height 14
paste input "25,700.71"
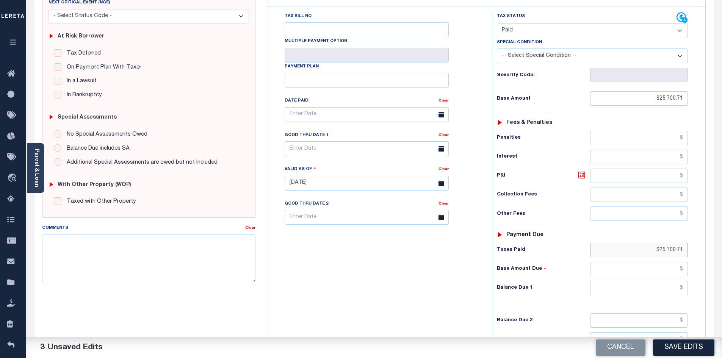
scroll to position [135, 0]
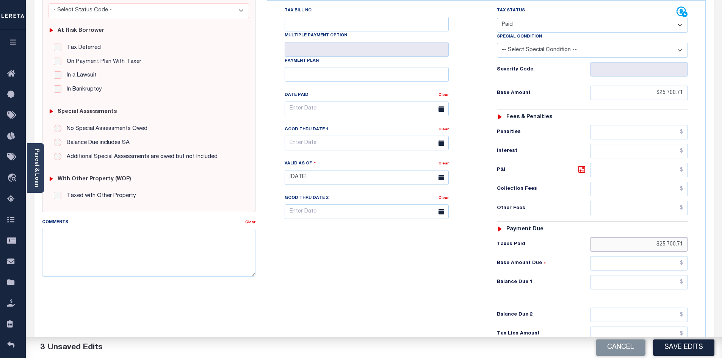
type input "$25,700.71"
click at [669, 275] on input "text" at bounding box center [639, 282] width 98 height 14
type input "$0.00"
click at [358, 275] on div "Tax Bill No Multiple Payment Option Payment Plan Clear" at bounding box center [377, 173] width 217 height 335
click at [672, 349] on button "Save Edits" at bounding box center [683, 348] width 61 height 16
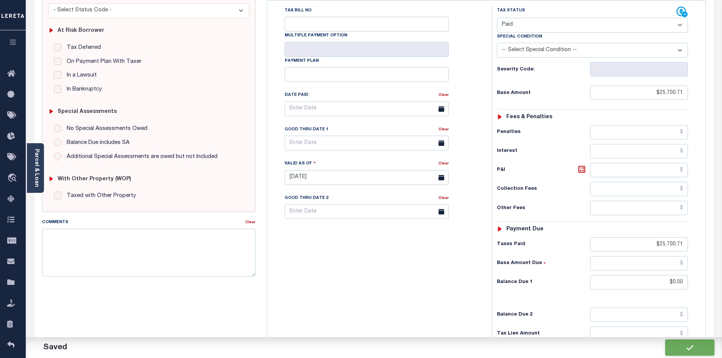
checkbox input "false"
type input "$25,700.71"
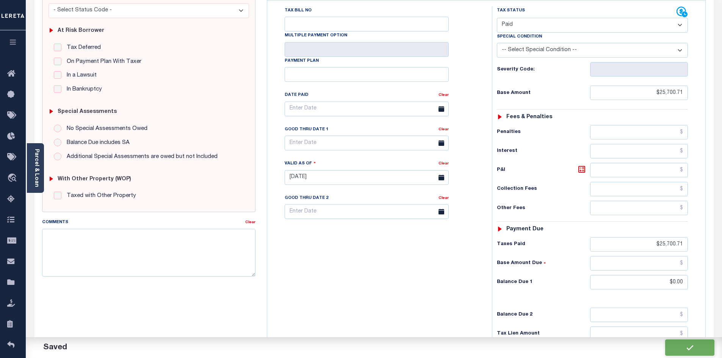
type input "$25,700.71"
type input "$0"
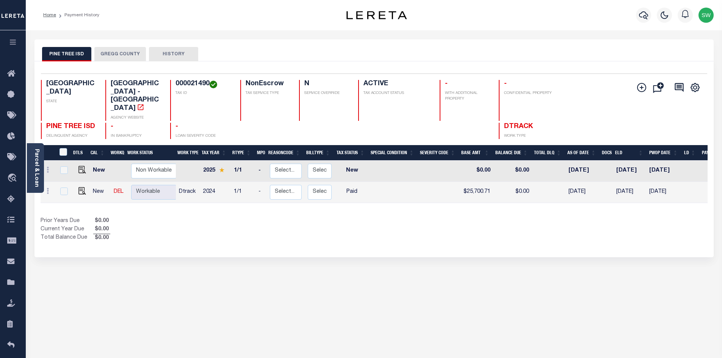
click at [365, 219] on div "Prior Years Due $0.00 Current Year Due $0.00 Total Balance Due $0.00" at bounding box center [208, 229] width 334 height 25
click at [113, 56] on button "GREGG COUNTY" at bounding box center [120, 54] width 52 height 14
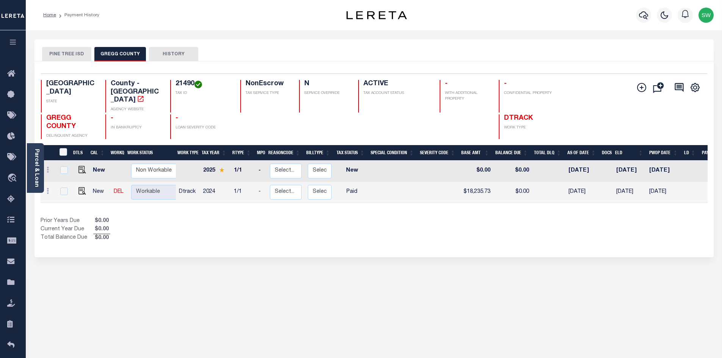
drag, startPoint x: 228, startPoint y: 231, endPoint x: 574, endPoint y: 152, distance: 354.5
click at [228, 231] on div "Prior Years Due $0.00 Current Year Due $0.00 Total Balance Due $0.00" at bounding box center [208, 229] width 334 height 25
click at [81, 52] on button "PINE TREE ISD" at bounding box center [66, 54] width 49 height 14
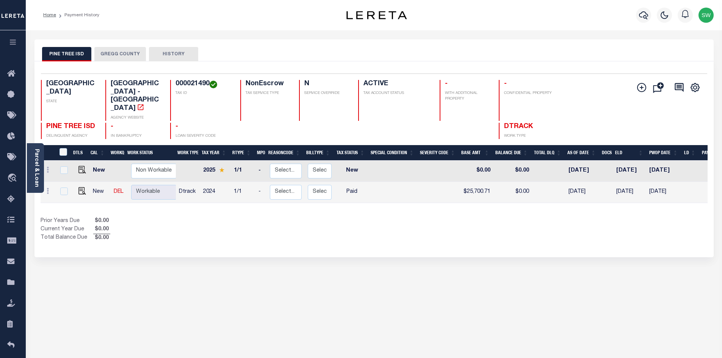
click at [355, 217] on div "Prior Years Due $0.00 Current Year Due $0.00 Total Balance Due $0.00" at bounding box center [208, 229] width 334 height 25
click at [301, 217] on div "Prior Years Due $0.00 Current Year Due $0.00 Total Balance Due $0.00" at bounding box center [208, 229] width 334 height 25
click at [346, 220] on div "Prior Years Due $0.00 Current Year Due $0.00 Total Balance Due $0.00" at bounding box center [208, 229] width 334 height 25
click at [586, 217] on div "Show Tax Lines before Bill Release Date Prior Years Due $0.00 Current Year Due …" at bounding box center [374, 229] width 667 height 25
click at [646, 13] on icon "button" at bounding box center [643, 15] width 9 height 9
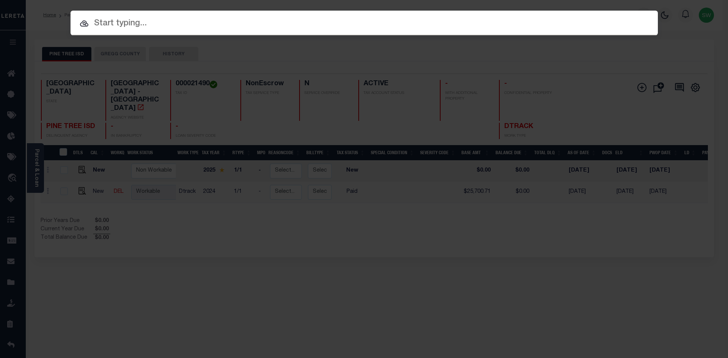
click at [115, 27] on input "text" at bounding box center [364, 23] width 587 height 13
click at [123, 20] on input "text" at bounding box center [364, 23] width 587 height 13
paste input "2402018288"
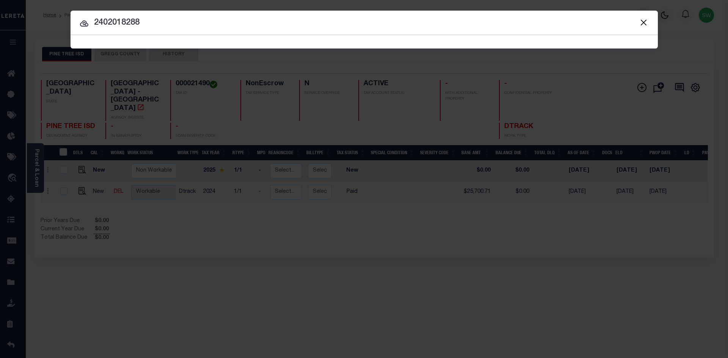
click at [176, 25] on input "2402018288" at bounding box center [364, 22] width 587 height 13
type input "2402018288"
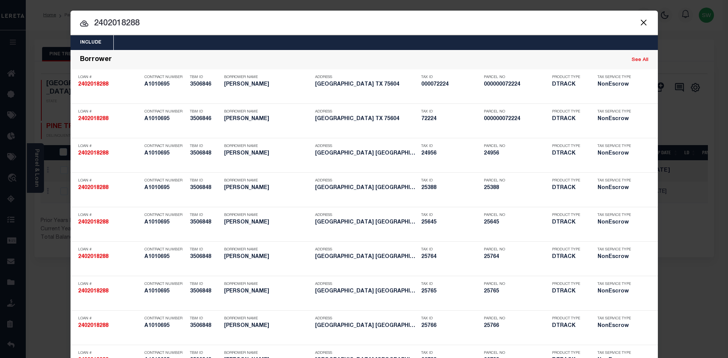
click at [160, 28] on input "2402018288" at bounding box center [364, 23] width 587 height 13
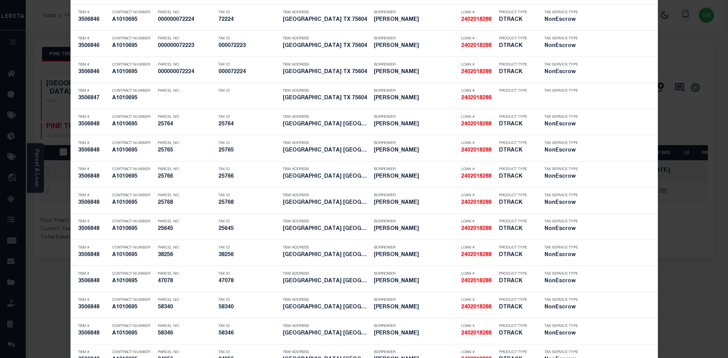
scroll to position [2196, 0]
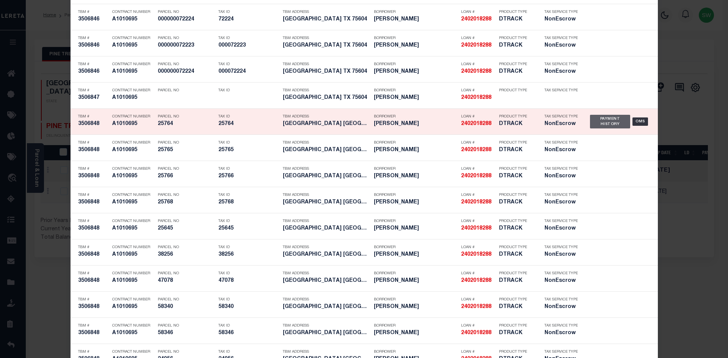
click at [590, 123] on div "Payment History" at bounding box center [610, 122] width 41 height 14
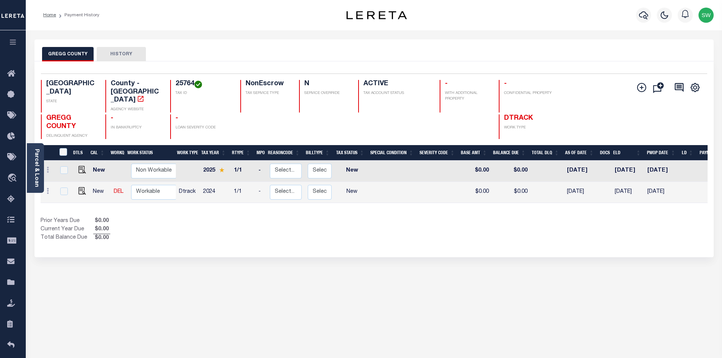
click at [392, 229] on div "Show Tax Lines before Bill Release Date Prior Years Due $0.00 Current Year Due …" at bounding box center [374, 229] width 667 height 25
drag, startPoint x: 195, startPoint y: 83, endPoint x: 174, endPoint y: 82, distance: 21.2
click at [174, 82] on div "25764 TAX ID" at bounding box center [200, 96] width 61 height 33
copy h4 "25764"
click at [323, 217] on div "Prior Years Due $0.00 Current Year Due $0.00 Total Balance Due $0.00" at bounding box center [208, 229] width 334 height 25
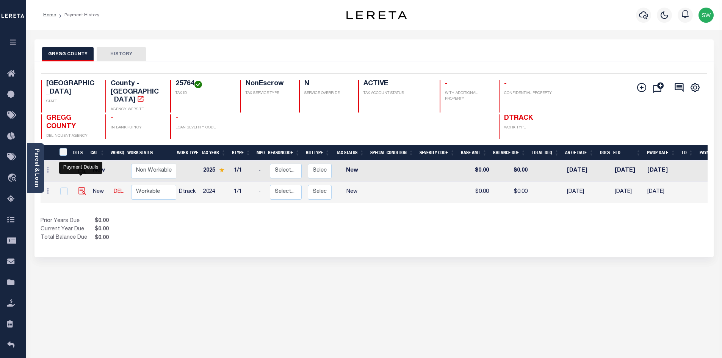
click at [79, 187] on img "" at bounding box center [82, 191] width 8 height 8
checkbox input "true"
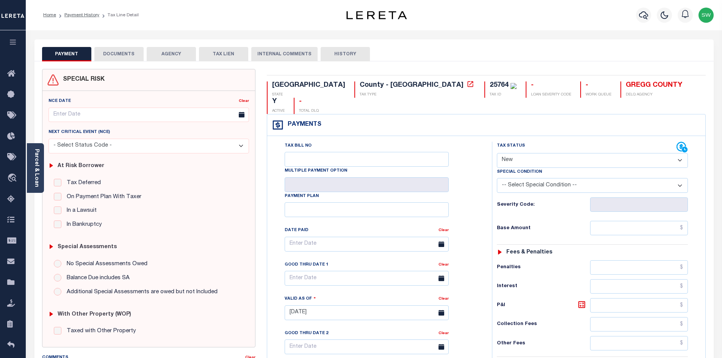
click at [678, 153] on select "- Select Status Code - Open Due/Unpaid Paid Incomplete No Tax Due Internal Refu…" at bounding box center [592, 160] width 191 height 15
select select "PYD"
click at [497, 153] on select "- Select Status Code - Open Due/Unpaid Paid Incomplete No Tax Due Internal Refu…" at bounding box center [592, 160] width 191 height 15
type input "[DATE]"
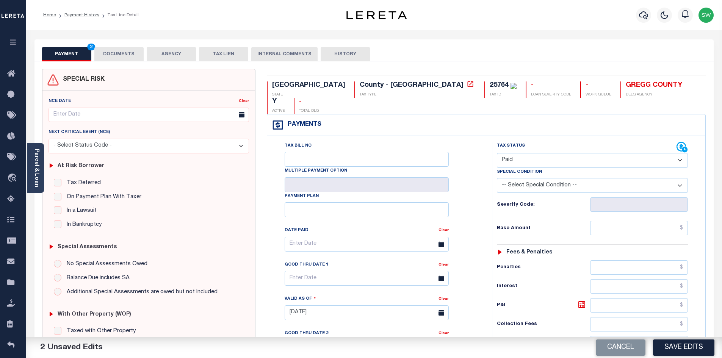
click at [589, 136] on div "Tax Bill No Multiple Payment Option Payment Plan" at bounding box center [486, 309] width 438 height 346
click at [622, 221] on input "text" at bounding box center [639, 228] width 98 height 14
paste input "4,951.74"
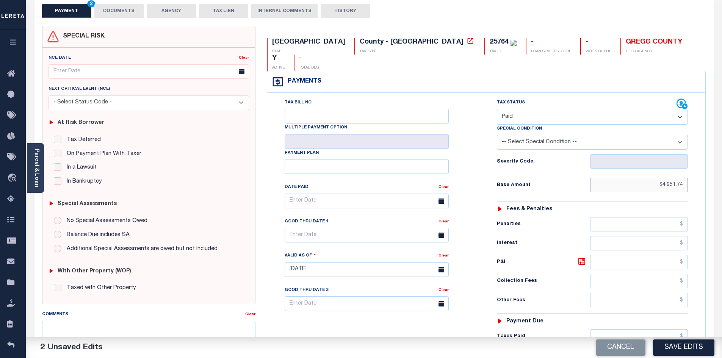
scroll to position [46, 0]
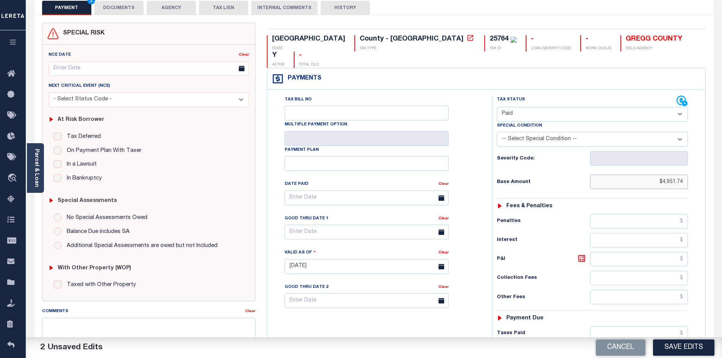
type input "$4,951.74"
click at [641, 326] on input "text" at bounding box center [639, 333] width 98 height 14
paste input "4,951.74"
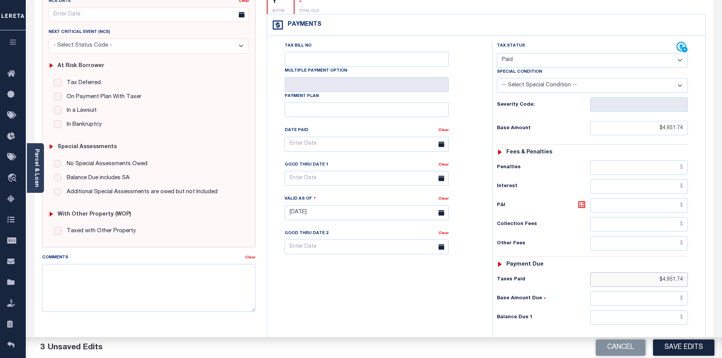
scroll to position [116, 0]
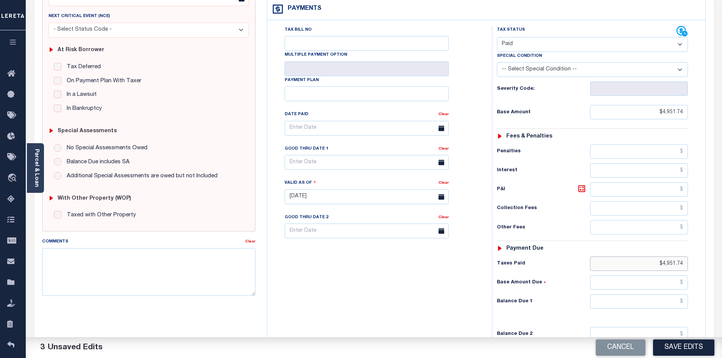
type input "$4,951.74"
click at [666, 295] on input "text" at bounding box center [639, 302] width 98 height 14
type input "$0.00"
click at [453, 263] on div "Tax Bill No Multiple Payment Option Payment Plan Clear" at bounding box center [377, 193] width 217 height 335
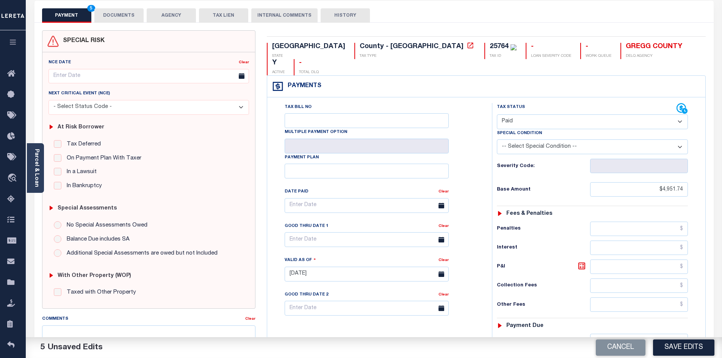
scroll to position [0, 0]
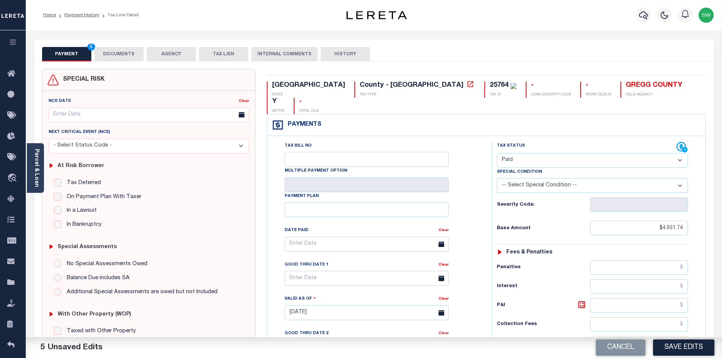
click at [130, 55] on button "DOCUMENTS" at bounding box center [118, 54] width 49 height 14
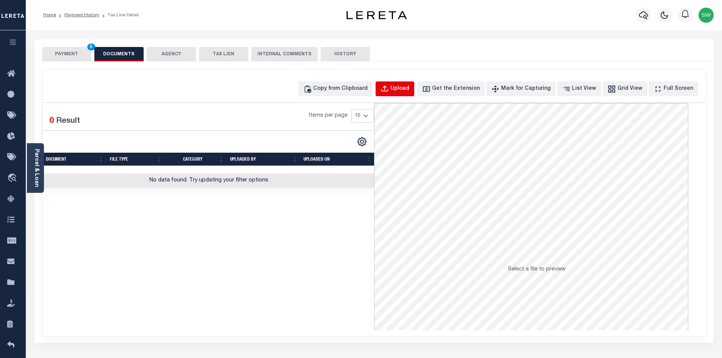
click at [409, 85] on div "Upload" at bounding box center [399, 89] width 19 height 8
select select "POP"
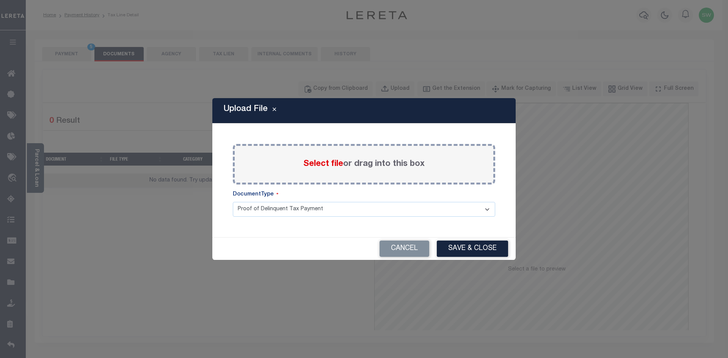
click at [346, 168] on label "Select file or drag into this box" at bounding box center [363, 164] width 121 height 13
click at [0, 0] on input "Select file or drag into this box" at bounding box center [0, 0] width 0 height 0
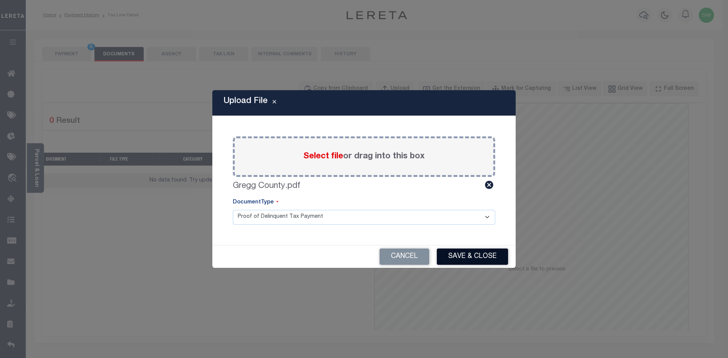
click at [488, 262] on button "Save & Close" at bounding box center [472, 257] width 71 height 16
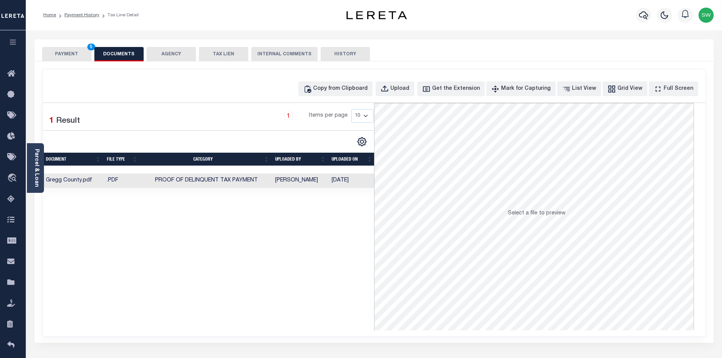
drag, startPoint x: 348, startPoint y: 251, endPoint x: 268, endPoint y: 152, distance: 127.8
click at [341, 243] on div "Selected 1 Result 1 Items per page 10 25 50 100" at bounding box center [208, 216] width 331 height 227
click at [69, 52] on button "PAYMENT 5" at bounding box center [66, 54] width 49 height 14
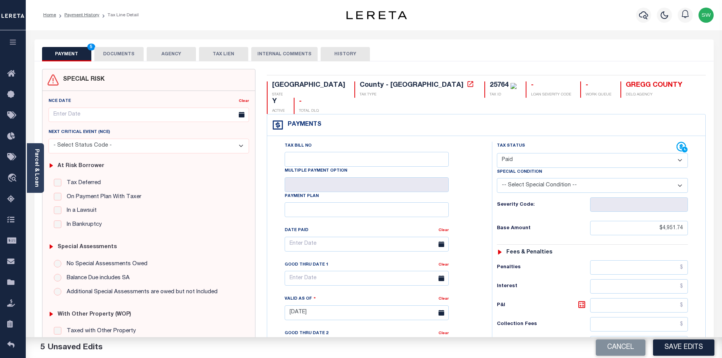
drag, startPoint x: 673, startPoint y: 350, endPoint x: 724, endPoint y: 352, distance: 50.8
click at [674, 350] on button "Save Edits" at bounding box center [683, 348] width 61 height 16
checkbox input "false"
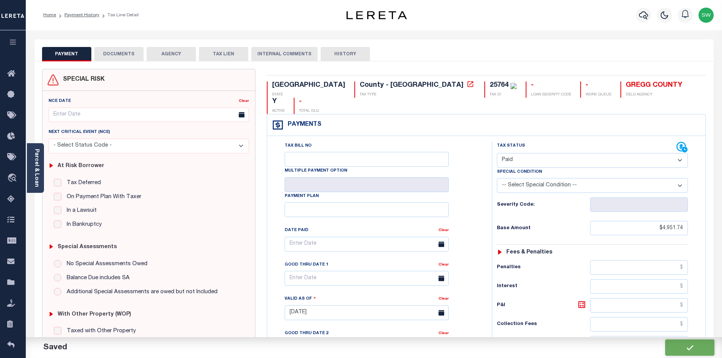
checkbox input "false"
type input "$4,951.74"
type input "$0"
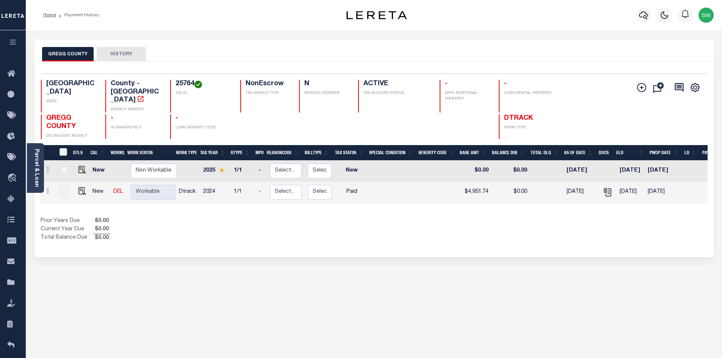
click at [388, 222] on div "Show Tax Lines before Bill Release Date Prior Years Due $0.00 Current Year Due …" at bounding box center [374, 229] width 667 height 25
click at [646, 14] on icon "button" at bounding box center [643, 15] width 9 height 8
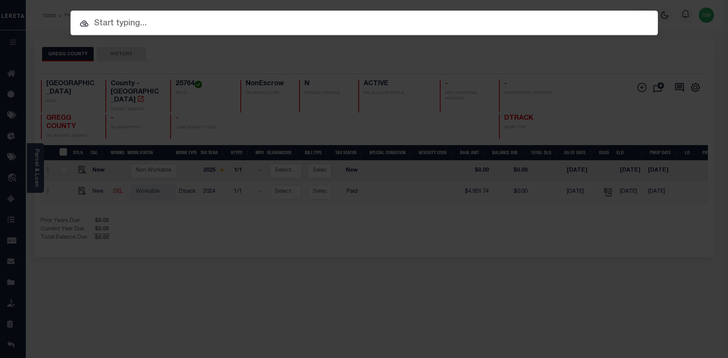
click at [134, 21] on input "text" at bounding box center [364, 23] width 587 height 13
paste input "2402018288"
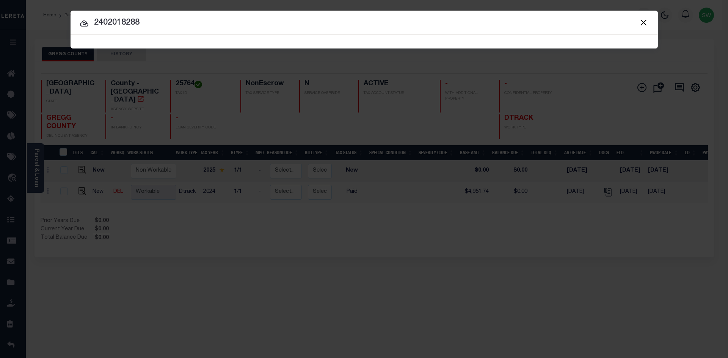
click at [171, 22] on input "2402018288" at bounding box center [364, 22] width 587 height 13
type input "2402018288"
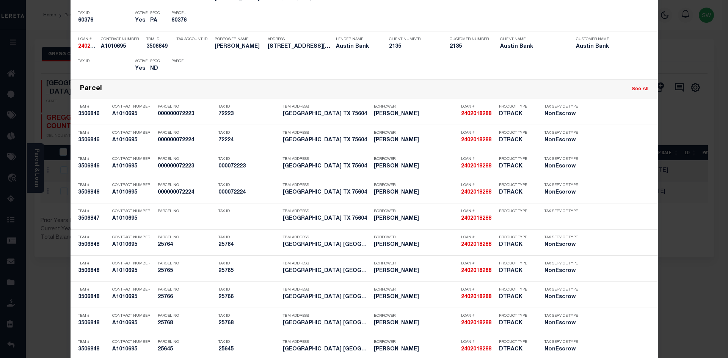
scroll to position [2109, 0]
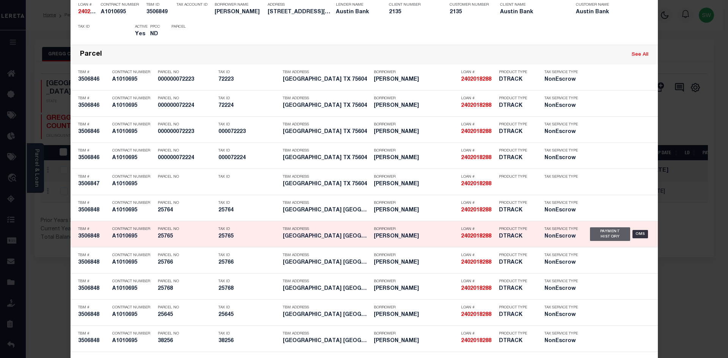
click at [605, 234] on div "Payment History" at bounding box center [610, 234] width 41 height 14
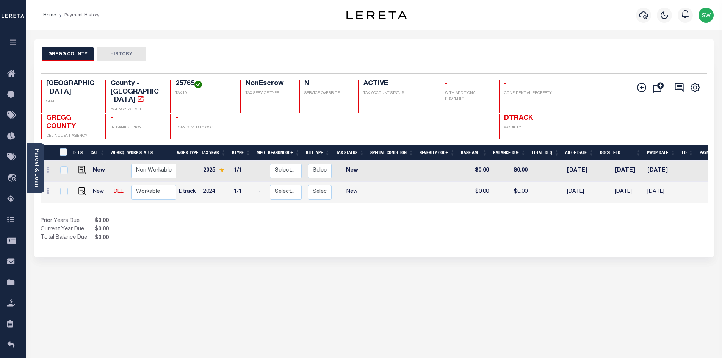
click at [345, 242] on div "Selected 2 Results 1 Items per page 25 50 100 TX STATE 25765 N" at bounding box center [373, 159] width 679 height 196
click at [256, 217] on div "Prior Years Due $0.00 Current Year Due $0.00 Total Balance Due $0.00" at bounding box center [208, 229] width 334 height 25
click at [83, 187] on img "" at bounding box center [82, 191] width 8 height 8
checkbox input "true"
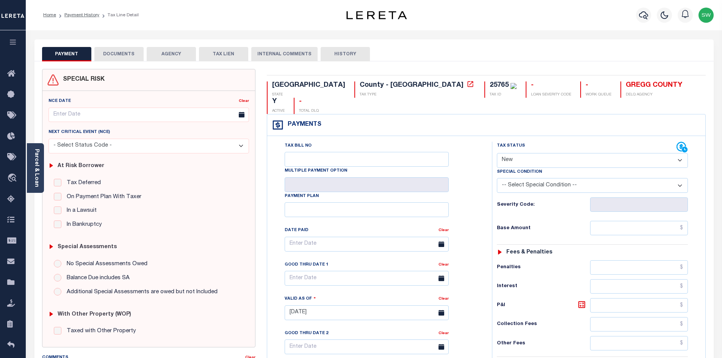
click at [680, 153] on select "- Select Status Code - Open Due/Unpaid Paid Incomplete No Tax Due Internal Refu…" at bounding box center [592, 160] width 191 height 15
select select "PYD"
click at [497, 153] on select "- Select Status Code - Open Due/Unpaid Paid Incomplete No Tax Due Internal Refu…" at bounding box center [592, 160] width 191 height 15
type input "[DATE]"
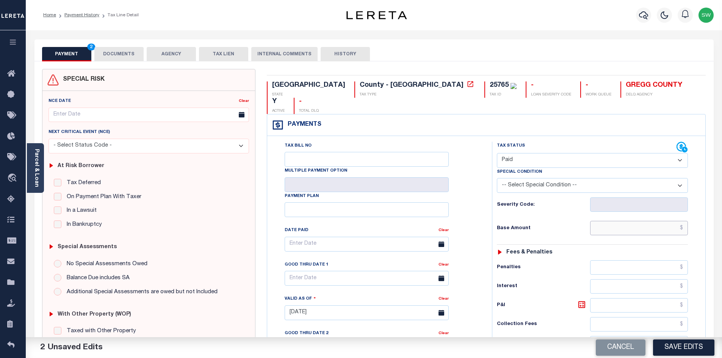
click at [621, 221] on input "text" at bounding box center [639, 228] width 98 height 14
paste input "4,947.99"
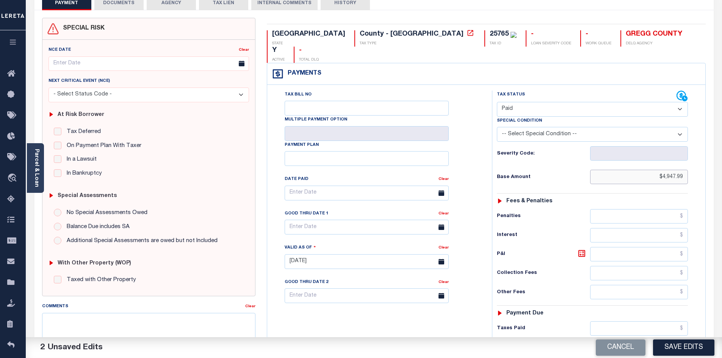
scroll to position [57, 0]
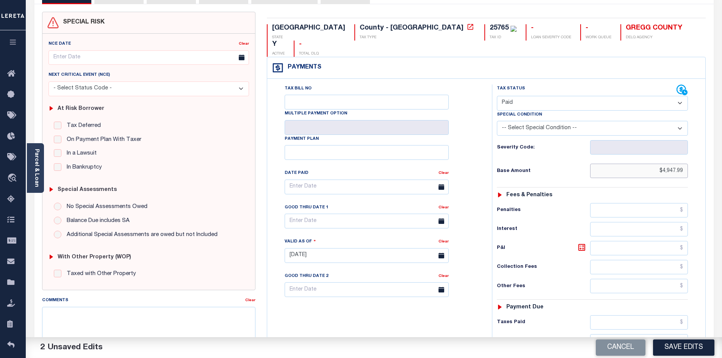
type input "$4,947.99"
click at [630, 315] on input "text" at bounding box center [639, 322] width 98 height 14
paste input "4,947.99"
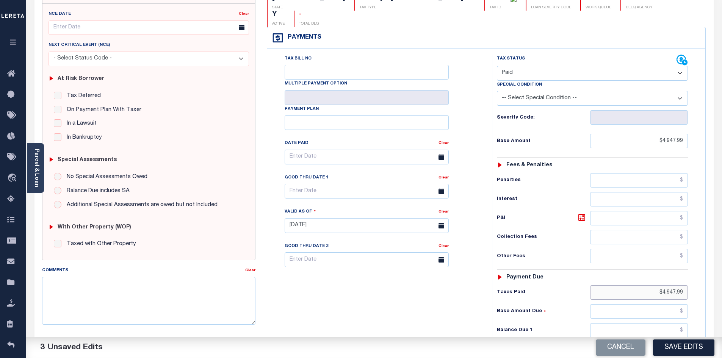
scroll to position [92, 0]
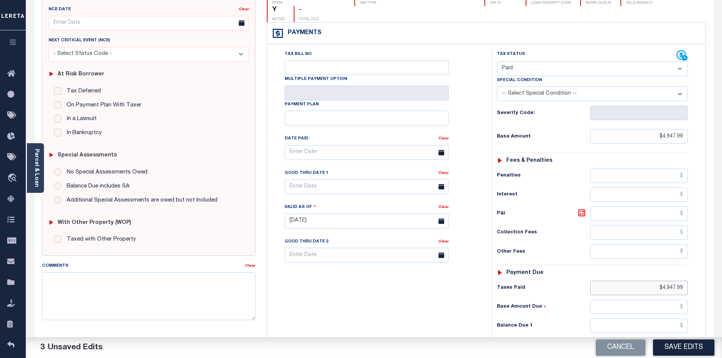
type input "$4,947.99"
click at [638, 319] on input "text" at bounding box center [639, 326] width 98 height 14
type input "$0.00"
click at [328, 291] on div "Tax Bill No Multiple Payment Option Payment Plan Clear" at bounding box center [377, 217] width 217 height 335
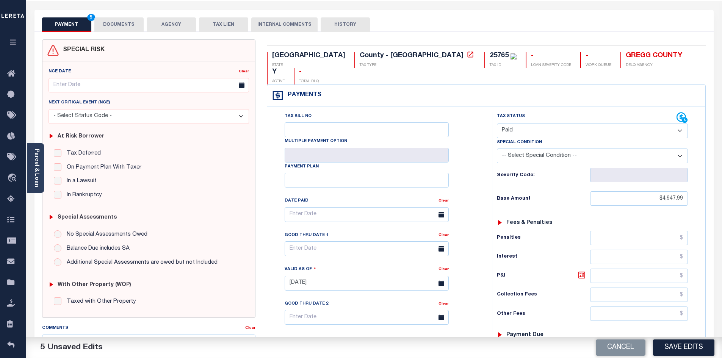
scroll to position [4, 0]
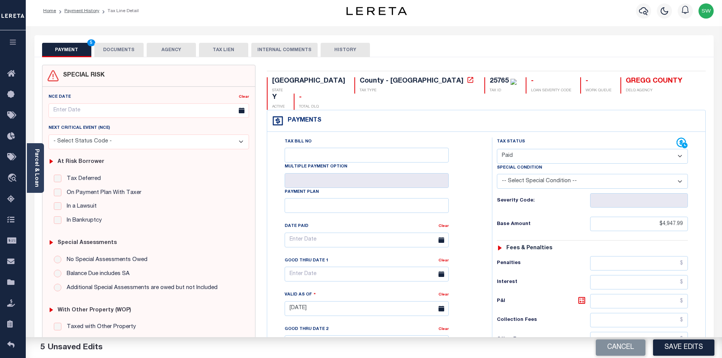
click at [125, 49] on button "DOCUMENTS" at bounding box center [118, 50] width 49 height 14
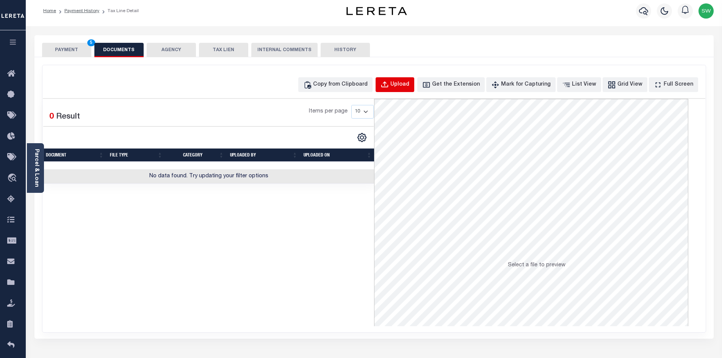
click at [409, 87] on div "Upload" at bounding box center [399, 85] width 19 height 8
select select "POP"
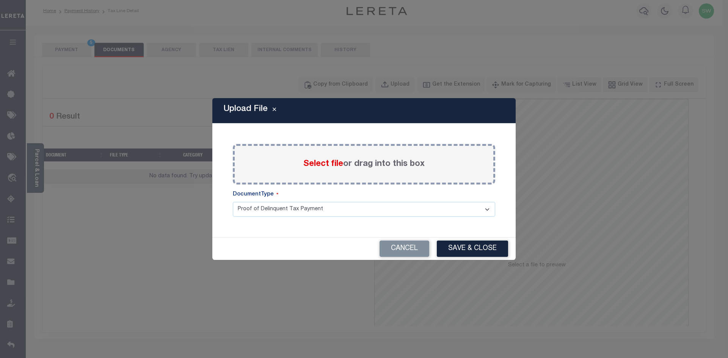
click at [331, 168] on span "Select file" at bounding box center [323, 164] width 40 height 8
click at [0, 0] on input "Select file or drag into this box" at bounding box center [0, 0] width 0 height 0
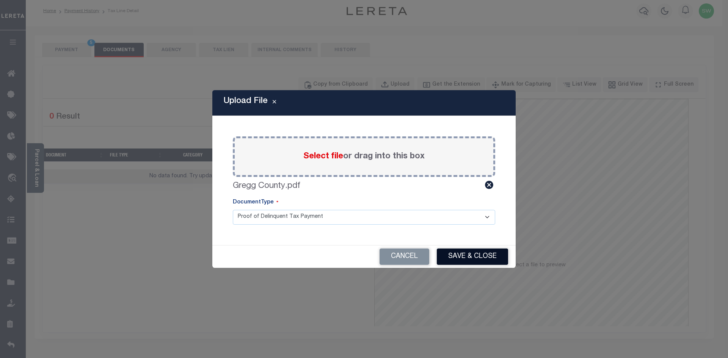
click at [457, 259] on button "Save & Close" at bounding box center [472, 257] width 71 height 16
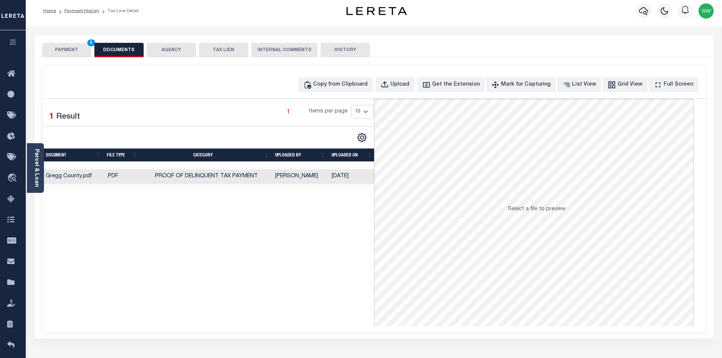
drag, startPoint x: 274, startPoint y: 254, endPoint x: 252, endPoint y: 171, distance: 86.1
click at [274, 249] on div "Selected 1 Result 1 Items per page 10 25 50 100" at bounding box center [208, 212] width 331 height 227
click at [78, 52] on button "PAYMENT 5" at bounding box center [66, 50] width 49 height 14
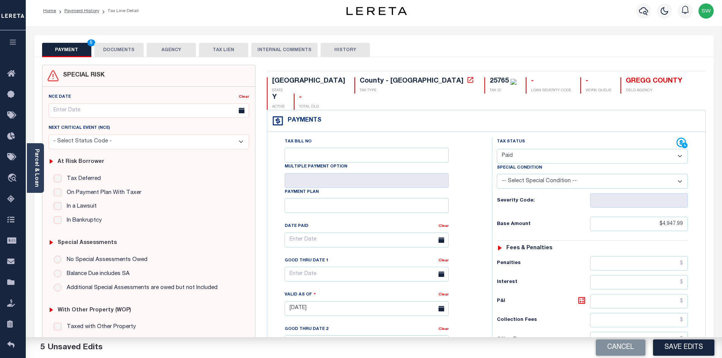
drag, startPoint x: 682, startPoint y: 346, endPoint x: 722, endPoint y: 338, distance: 40.7
click at [682, 346] on button "Save Edits" at bounding box center [683, 348] width 61 height 16
checkbox input "false"
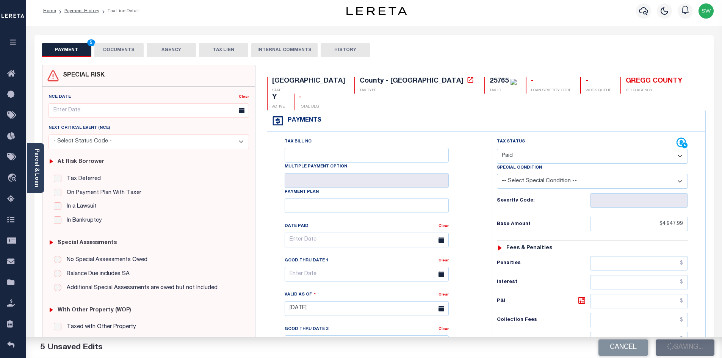
checkbox input "false"
type input "$4,947.99"
type input "$0"
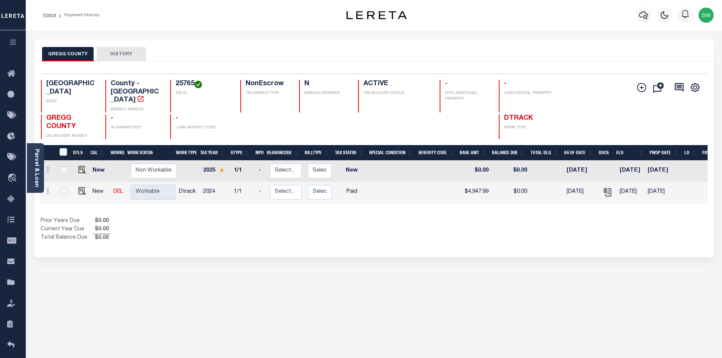
click at [317, 202] on div "DTLS CAL WorkQ Work Status Work Type Tax Year RType MPO ReasonCode BillType Tax…" at bounding box center [374, 193] width 667 height 97
click at [282, 217] on div "Prior Years Due $0.00 Current Year Due $0.00 Total Balance Due $0.00" at bounding box center [208, 229] width 334 height 25
click at [370, 217] on div "Prior Years Due $0.00 Current Year Due $0.00 Total Balance Due $0.00" at bounding box center [208, 229] width 334 height 25
drag, startPoint x: 394, startPoint y: 223, endPoint x: 426, endPoint y: 204, distance: 36.5
click at [395, 223] on div "Show Tax Lines before Bill Release Date Prior Years Due $0.00 Current Year Due …" at bounding box center [374, 229] width 667 height 25
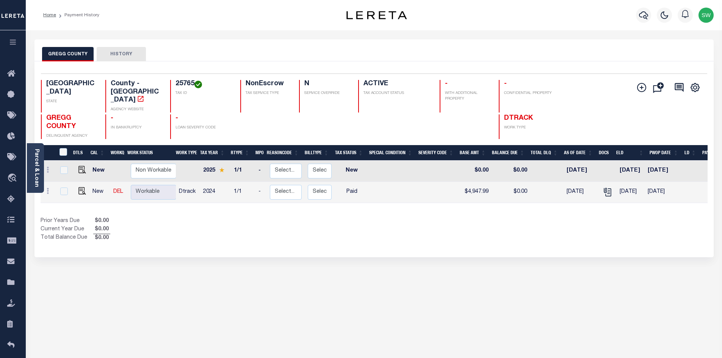
click at [313, 230] on div "Prior Years Due $0.00 Current Year Due $0.00 Total Balance Due $0.00" at bounding box center [208, 229] width 334 height 25
click at [14, 74] on icon at bounding box center [13, 73] width 12 height 9
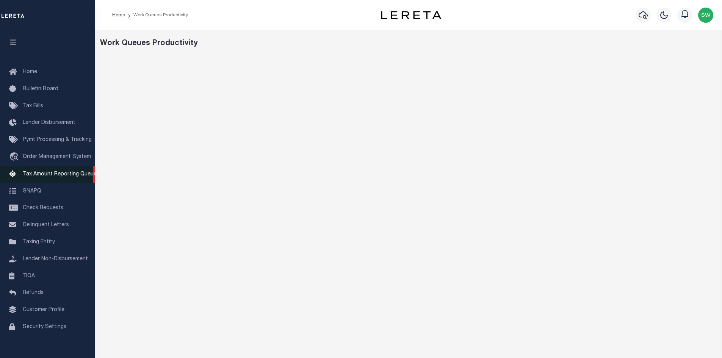
click at [53, 176] on span "Tax Amount Reporting Queue" at bounding box center [60, 174] width 74 height 5
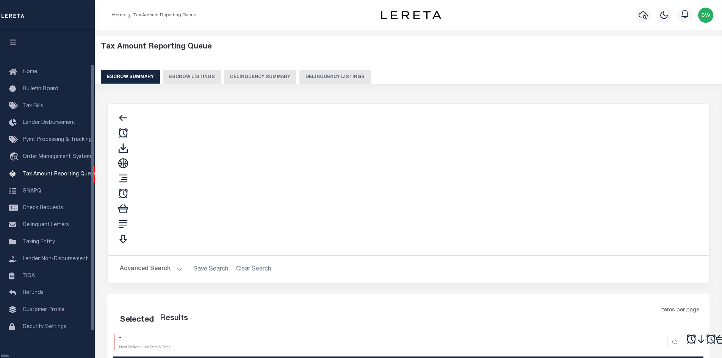
select select "100"
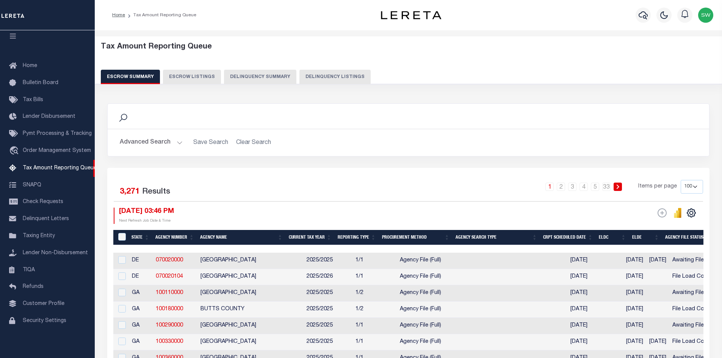
click at [127, 116] on icon at bounding box center [123, 118] width 10 height 10
drag, startPoint x: 130, startPoint y: 118, endPoint x: 123, endPoint y: 114, distance: 7.8
click at [130, 118] on div "Search" at bounding box center [408, 116] width 589 height 13
click at [122, 114] on icon at bounding box center [123, 118] width 10 height 10
click at [121, 116] on icon at bounding box center [123, 118] width 8 height 8
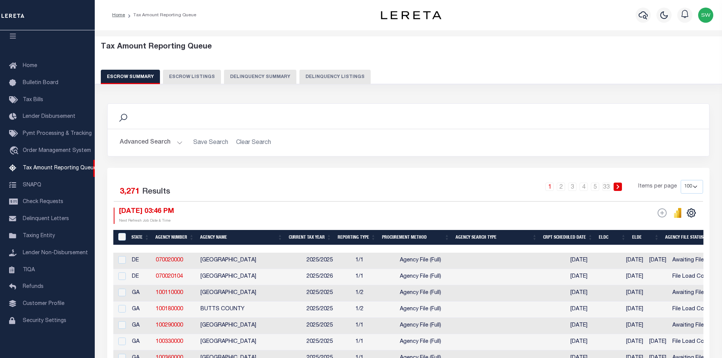
click at [147, 119] on div "Search" at bounding box center [408, 116] width 589 height 13
click at [124, 116] on icon at bounding box center [123, 118] width 10 height 10
click at [137, 120] on div "Search" at bounding box center [408, 116] width 589 height 13
click at [54, 131] on span "Pymt Processing & Tracking" at bounding box center [57, 133] width 69 height 5
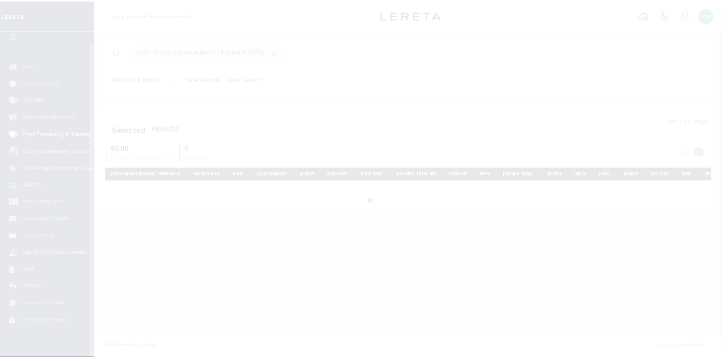
scroll to position [11, 0]
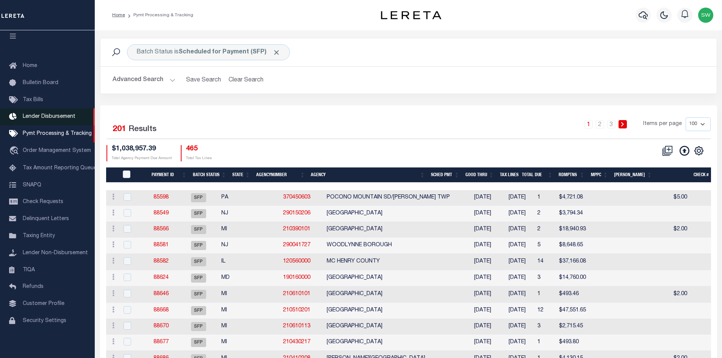
click at [42, 114] on span "Lender Disbursement" at bounding box center [49, 116] width 53 height 5
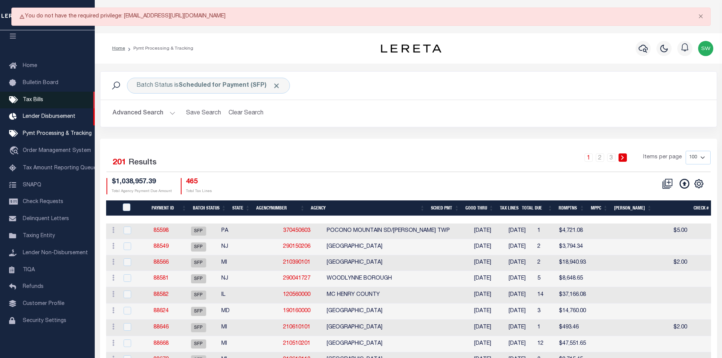
click at [39, 98] on span "Tax Bills" at bounding box center [33, 99] width 20 height 5
click at [67, 114] on span "Lender Disbursement" at bounding box center [49, 116] width 53 height 5
click at [38, 97] on span "Tax Bills" at bounding box center [33, 99] width 20 height 5
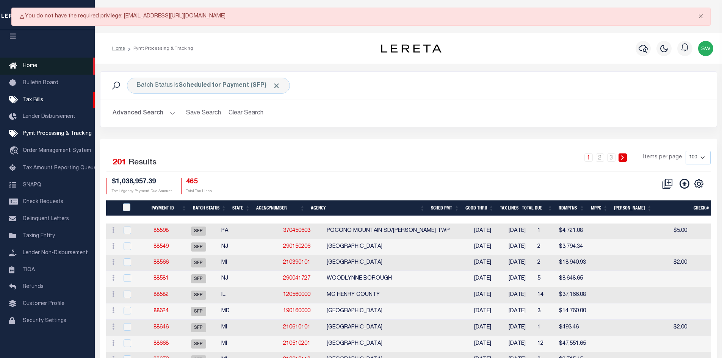
click at [33, 63] on span "Home" at bounding box center [30, 65] width 14 height 5
